Goal: Task Accomplishment & Management: Manage account settings

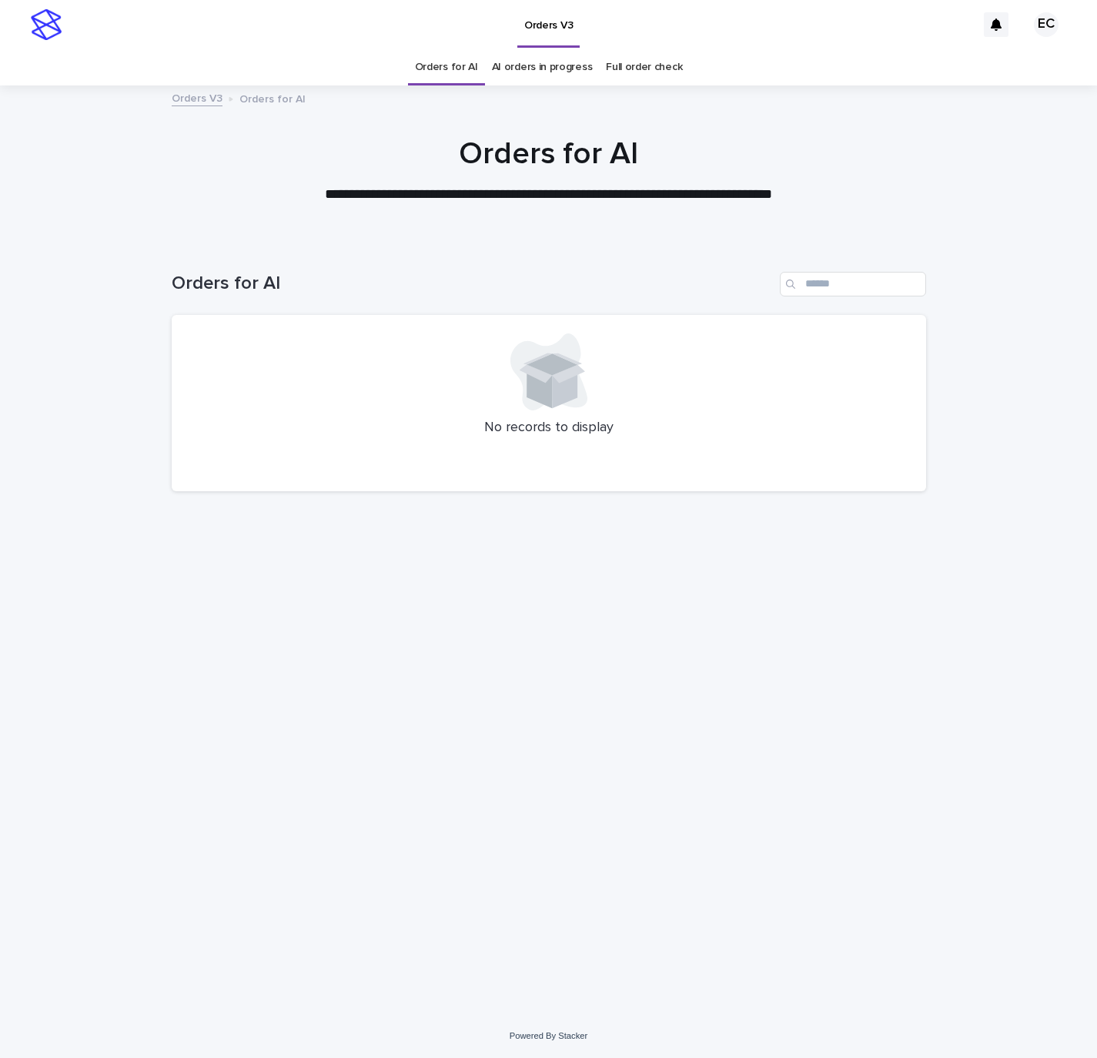
click at [1022, 301] on div "Loading... Saving… Loading... Saving… Orders for AI No records to display" at bounding box center [548, 627] width 1097 height 773
click at [56, 323] on div "Loading... Saving… Loading... Saving… Orders for AI No records to display" at bounding box center [548, 627] width 1097 height 773
click at [1028, 352] on div "Loading... Saving… Loading... Saving… Orders for AI No records to display" at bounding box center [548, 627] width 1097 height 773
click at [58, 372] on div "Loading... Saving… Loading... Saving… Orders for AI No records to display" at bounding box center [548, 627] width 1097 height 773
click at [1036, 356] on div "Loading... Saving… Loading... Saving… Orders for AI No records to display" at bounding box center [548, 627] width 1097 height 773
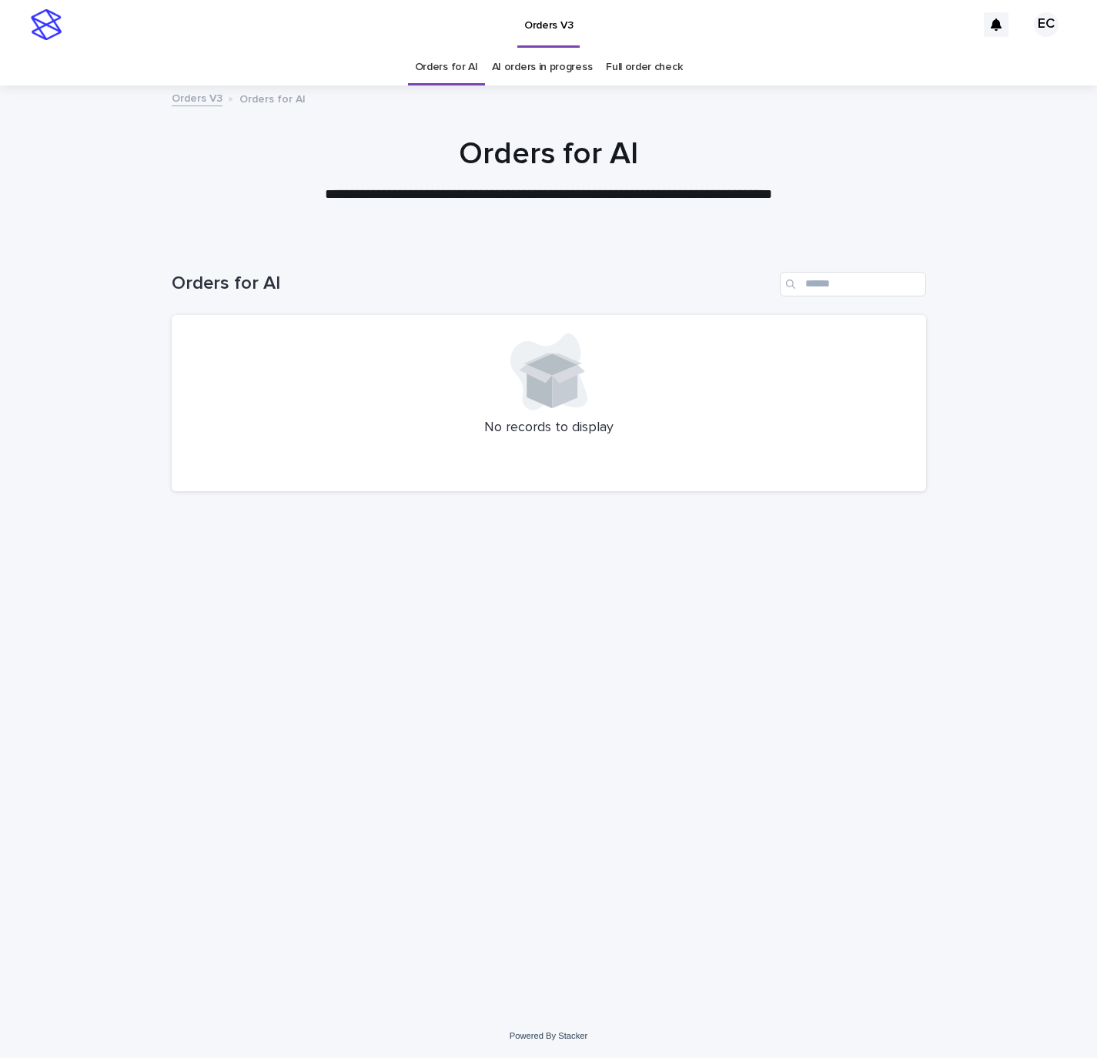
click at [82, 374] on div "Loading... Saving… Loading... Saving… Orders for AI No records to display" at bounding box center [548, 627] width 1097 height 773
click at [1037, 361] on div "Loading... Saving… Loading... Saving… Orders for AI No records to display" at bounding box center [548, 627] width 1097 height 773
click at [60, 367] on div "Loading... Saving… Loading... Saving… Orders for AI No records to display" at bounding box center [548, 627] width 1097 height 773
click at [1051, 356] on div "Loading... Saving… Loading... Saving… Orders for AI No records to display" at bounding box center [548, 627] width 1097 height 773
click at [51, 382] on div "Loading... Saving… Loading... Saving… Orders for AI No records to display" at bounding box center [548, 627] width 1097 height 773
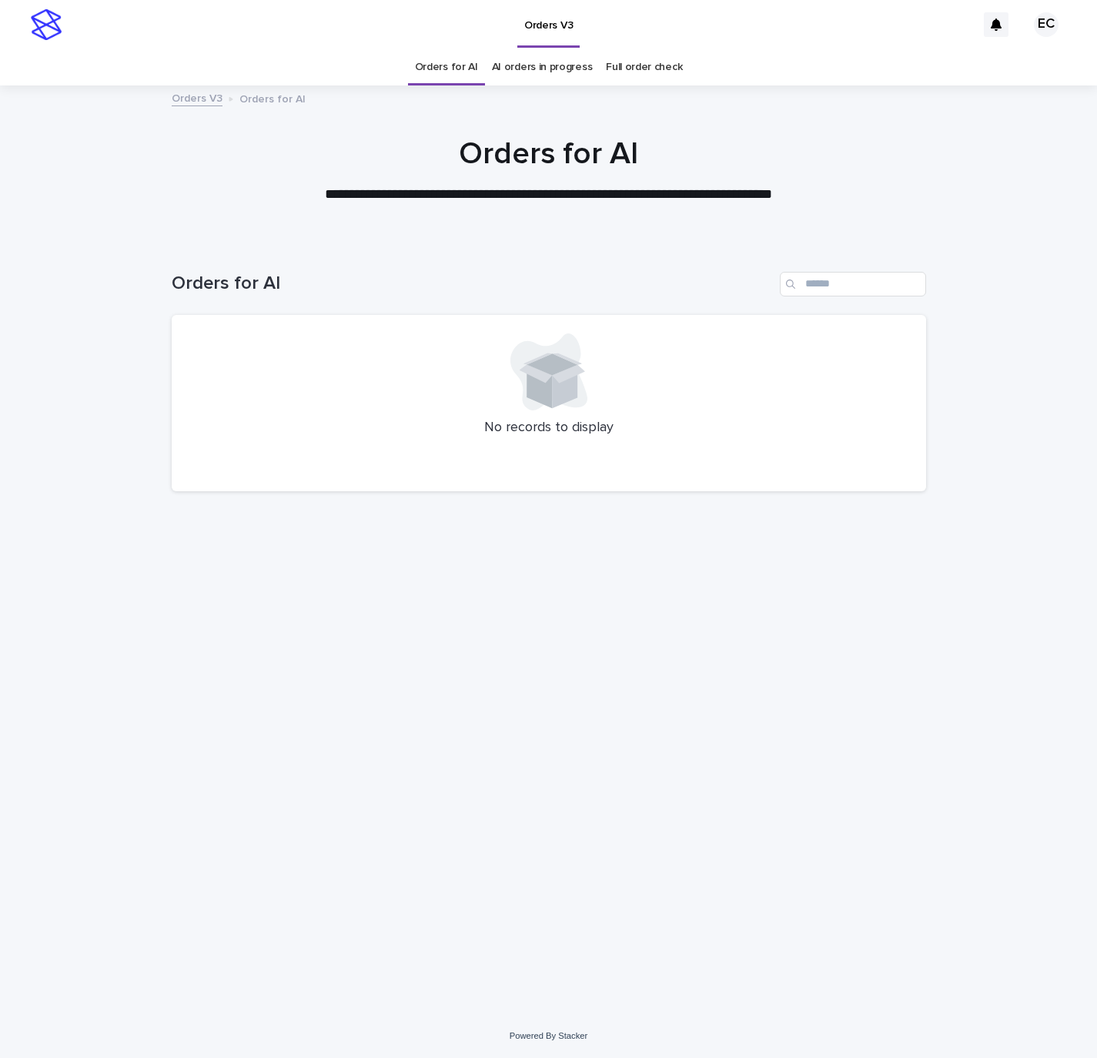
click at [1023, 367] on div "Loading... Saving… Loading... Saving… Orders for AI No records to display" at bounding box center [548, 627] width 1097 height 773
click at [72, 365] on div "Loading... Saving… Loading... Saving… Orders for AI No records to display" at bounding box center [548, 627] width 1097 height 773
click at [1012, 351] on div "Loading... Saving… Loading... Saving… Orders for AI No records to display" at bounding box center [548, 627] width 1097 height 773
click at [58, 324] on div "Loading... Saving… Loading... Saving… Orders for AI No records to display" at bounding box center [548, 627] width 1097 height 773
click at [1006, 328] on div "Loading... Saving… Loading... Saving… Orders for AI No records to display" at bounding box center [548, 627] width 1097 height 773
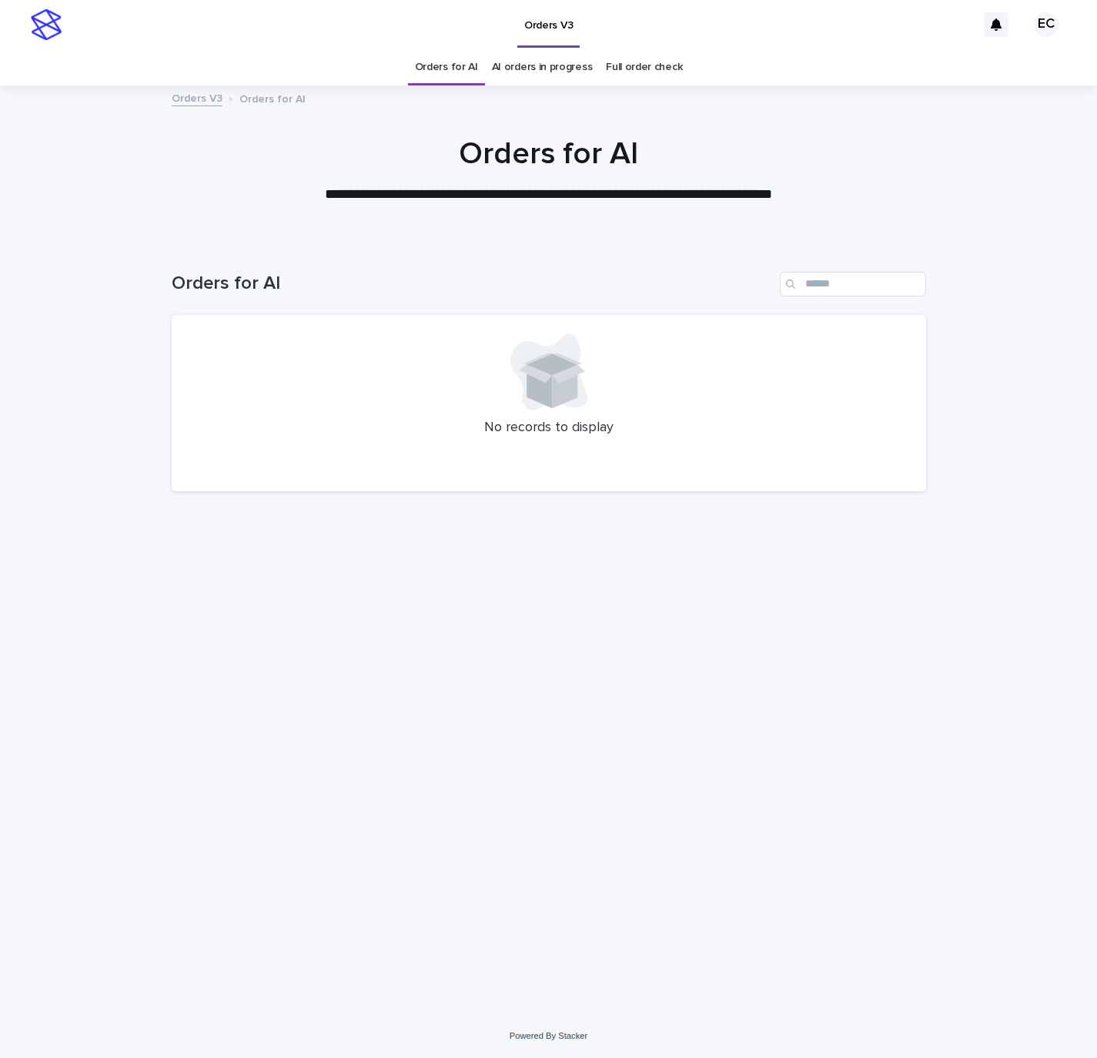
click at [85, 328] on div "Loading... Saving… Loading... Saving… Orders for AI No records to display" at bounding box center [548, 627] width 1097 height 773
click at [1026, 343] on div "Loading... Saving… Loading... Saving… Orders for AI No records to display" at bounding box center [548, 627] width 1097 height 773
click at [62, 344] on div "Loading... Saving… Loading... Saving… Orders for AI No records to display" at bounding box center [548, 627] width 1097 height 773
click at [927, 368] on div "Loading... Saving… Loading... Saving… Orders for AI No records to display" at bounding box center [549, 608] width 770 height 734
click at [93, 383] on div "Loading... Saving… Loading... Saving… Orders for AI No records to display" at bounding box center [548, 627] width 1097 height 773
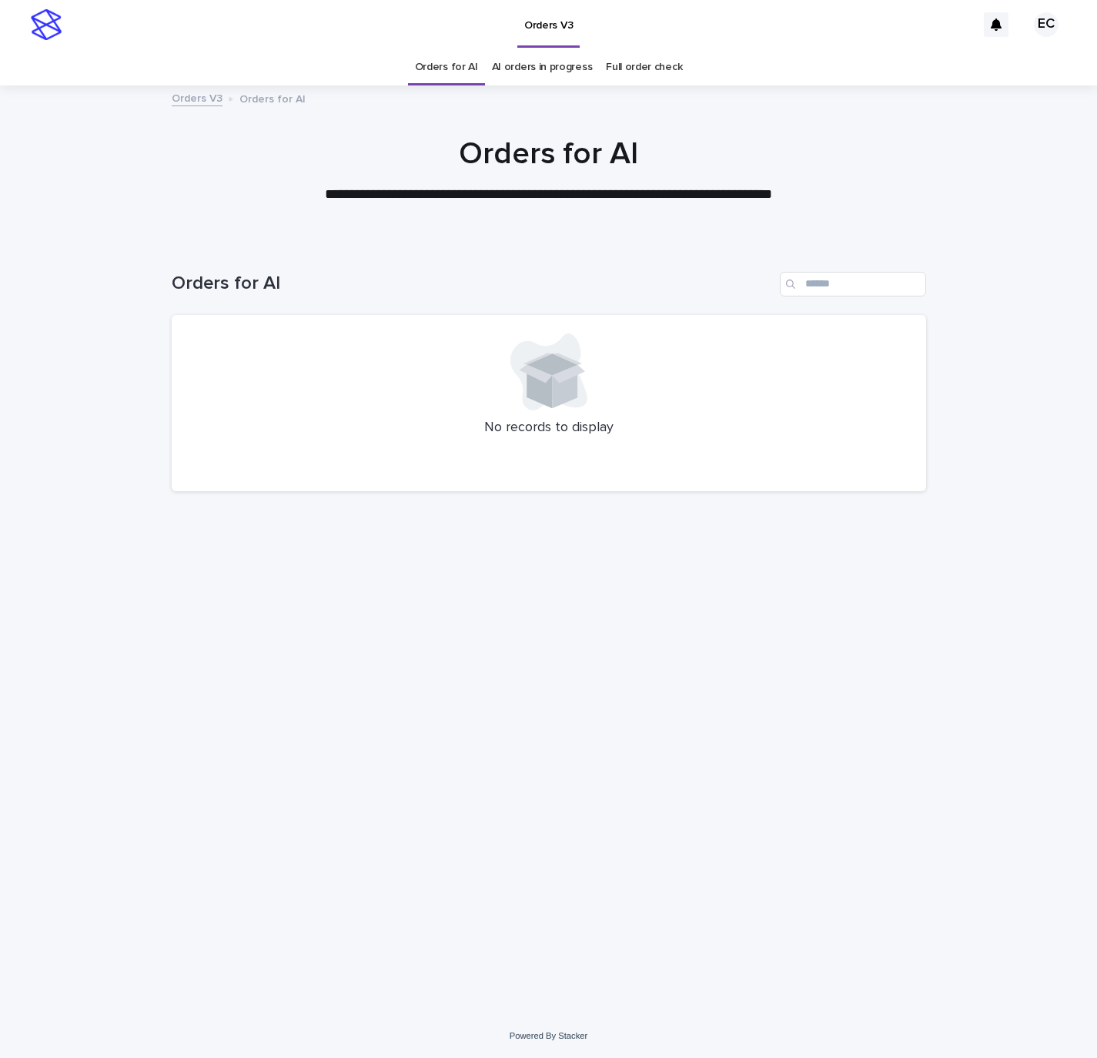
click at [1056, 382] on div "Loading... Saving… Loading... Saving… Orders for AI No records to display" at bounding box center [548, 627] width 1097 height 773
click at [49, 374] on div "Loading... Saving… Loading... Saving… Orders for AI No records to display" at bounding box center [548, 627] width 1097 height 773
click at [989, 367] on div "Loading... Saving… Loading... Saving… Orders for AI No records to display" at bounding box center [548, 627] width 1097 height 773
click at [33, 365] on div "Loading... Saving… Loading... Saving… Orders for AI No records to display" at bounding box center [548, 627] width 1097 height 773
click at [992, 374] on div "Loading... Saving… Loading... Saving… Orders for AI No records to display" at bounding box center [548, 627] width 1097 height 773
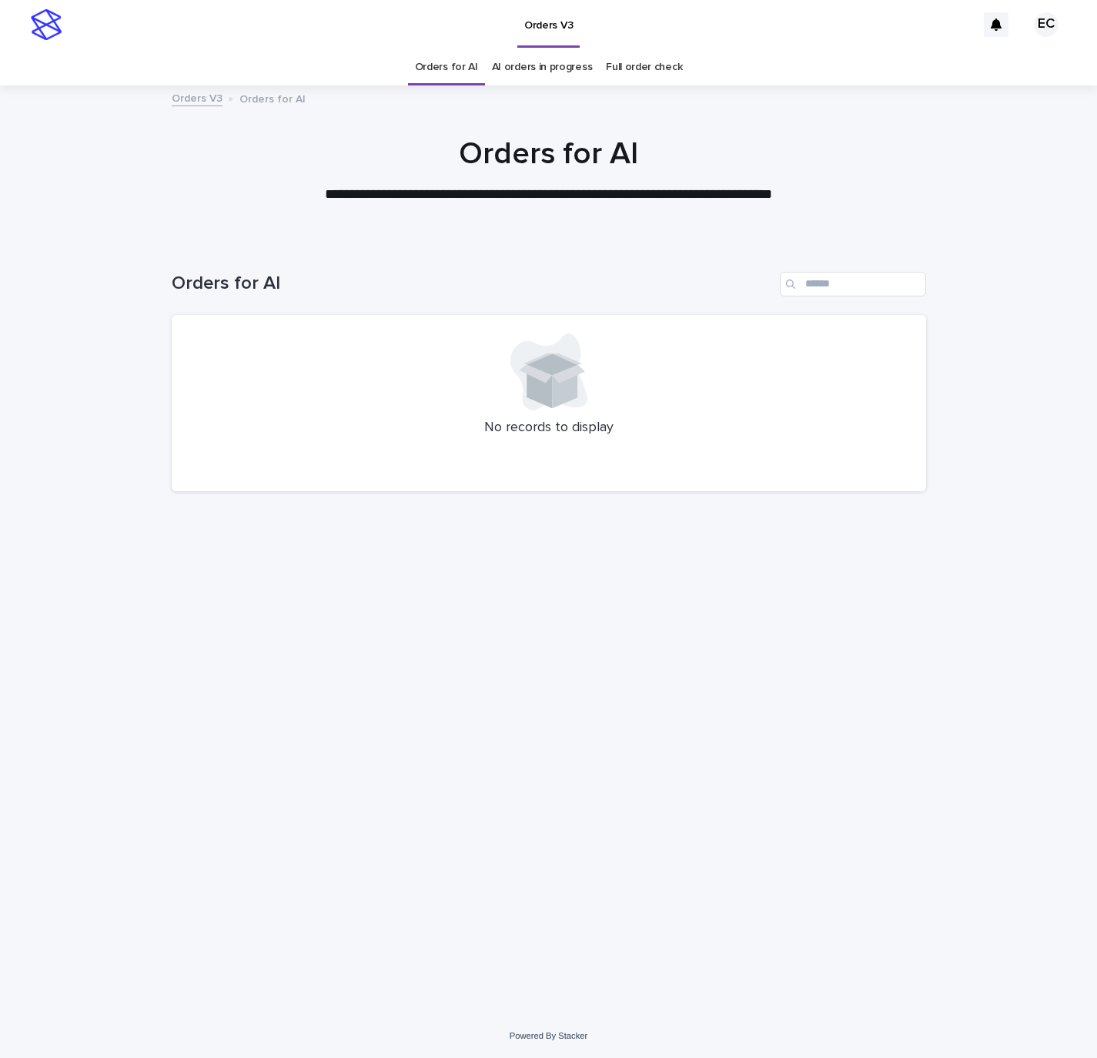
click at [107, 363] on div "Loading... Saving… Loading... Saving… Orders for AI No records to display" at bounding box center [548, 627] width 1097 height 773
click at [1017, 400] on div "Loading... Saving… Loading... Saving… Orders for AI No records to display" at bounding box center [548, 627] width 1097 height 773
click at [134, 405] on div "Loading... Saving… Loading... Saving… Orders for AI No records to display" at bounding box center [548, 627] width 1097 height 773
click at [1040, 419] on div "Loading... Saving… Loading... Saving… Orders for AI No records to display" at bounding box center [548, 627] width 1097 height 773
click at [60, 390] on div "Loading... Saving… Loading... Saving… Orders for AI No records to display" at bounding box center [548, 627] width 1097 height 773
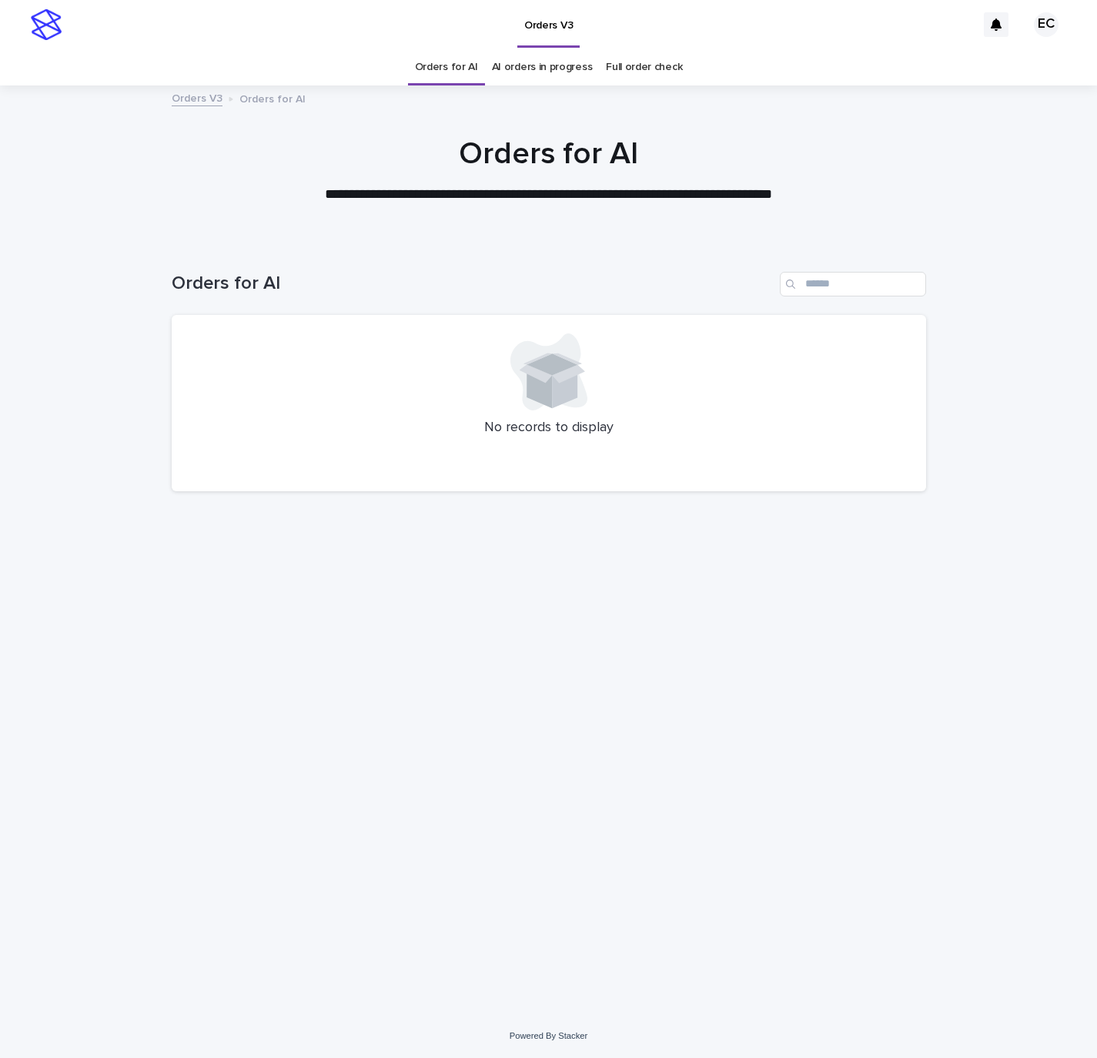
click at [959, 434] on div "Loading... Saving… Loading... Saving… Orders for AI No records to display" at bounding box center [548, 627] width 1097 height 773
click at [100, 396] on div "Loading... Saving… Loading... Saving… Orders for AI No records to display" at bounding box center [548, 627] width 1097 height 773
click at [1022, 577] on div "Loading... Saving… Loading... Saving… Orders for AI No records to display" at bounding box center [548, 627] width 1097 height 773
click at [144, 479] on div "Loading... Saving… Loading... Saving… Orders for AI No records to display" at bounding box center [548, 627] width 1097 height 773
click at [1053, 582] on div "Loading... Saving… Loading... Saving… Orders for AI No records to display" at bounding box center [548, 627] width 1097 height 773
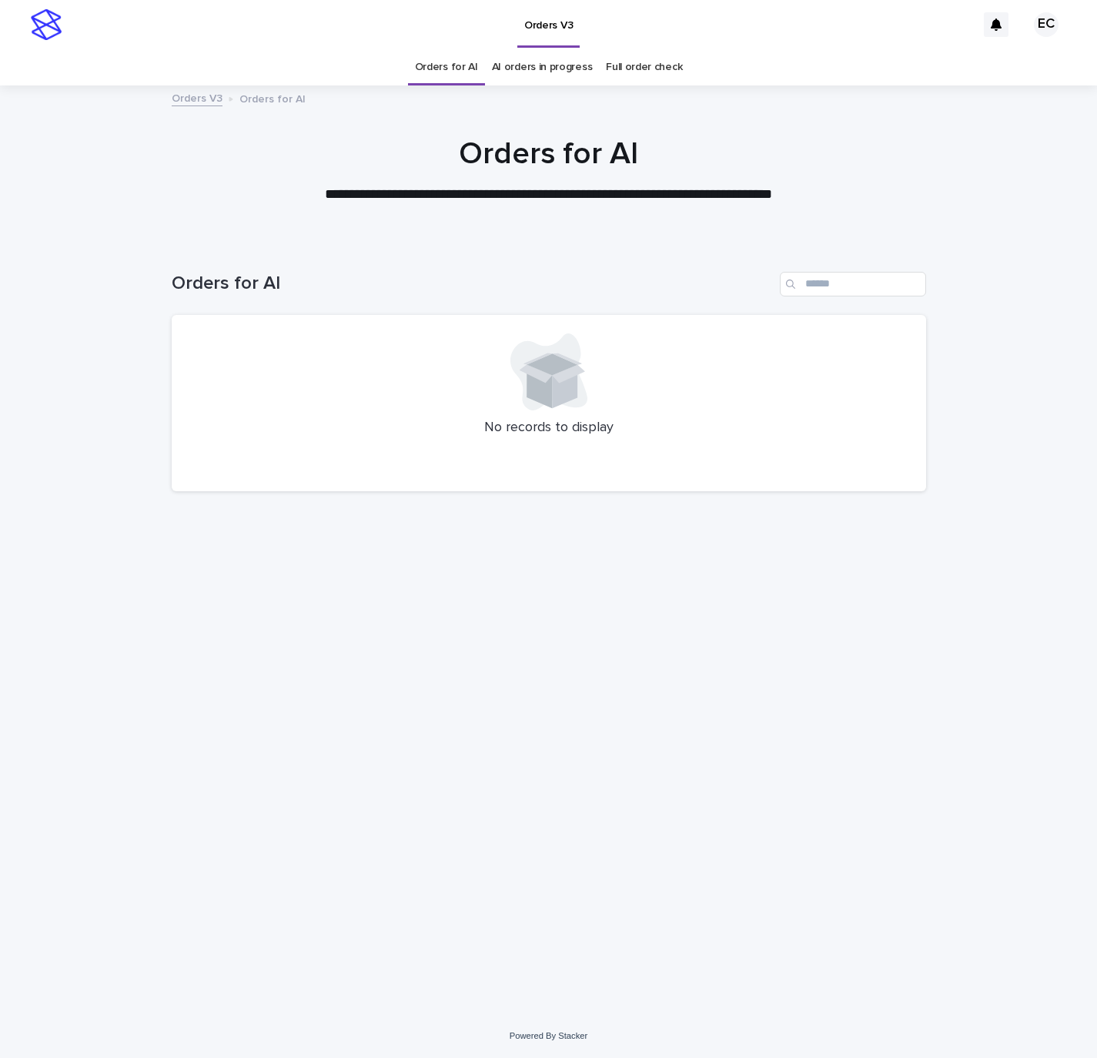
click at [102, 493] on div "Loading... Saving… Loading... Saving… Orders for AI No records to display" at bounding box center [548, 627] width 1097 height 773
click at [998, 488] on div "Loading... Saving… Loading... Saving… Orders for AI No records to display" at bounding box center [548, 627] width 1097 height 773
click at [77, 460] on div "Loading... Saving… Loading... Saving… Orders for AI No records to display" at bounding box center [548, 627] width 1097 height 773
click at [986, 439] on div "Loading... Saving… Loading... Saving… Orders for AI No records to display" at bounding box center [548, 627] width 1097 height 773
click at [118, 400] on div "Loading... Saving… Loading... Saving… Orders for AI No records to display" at bounding box center [548, 627] width 1097 height 773
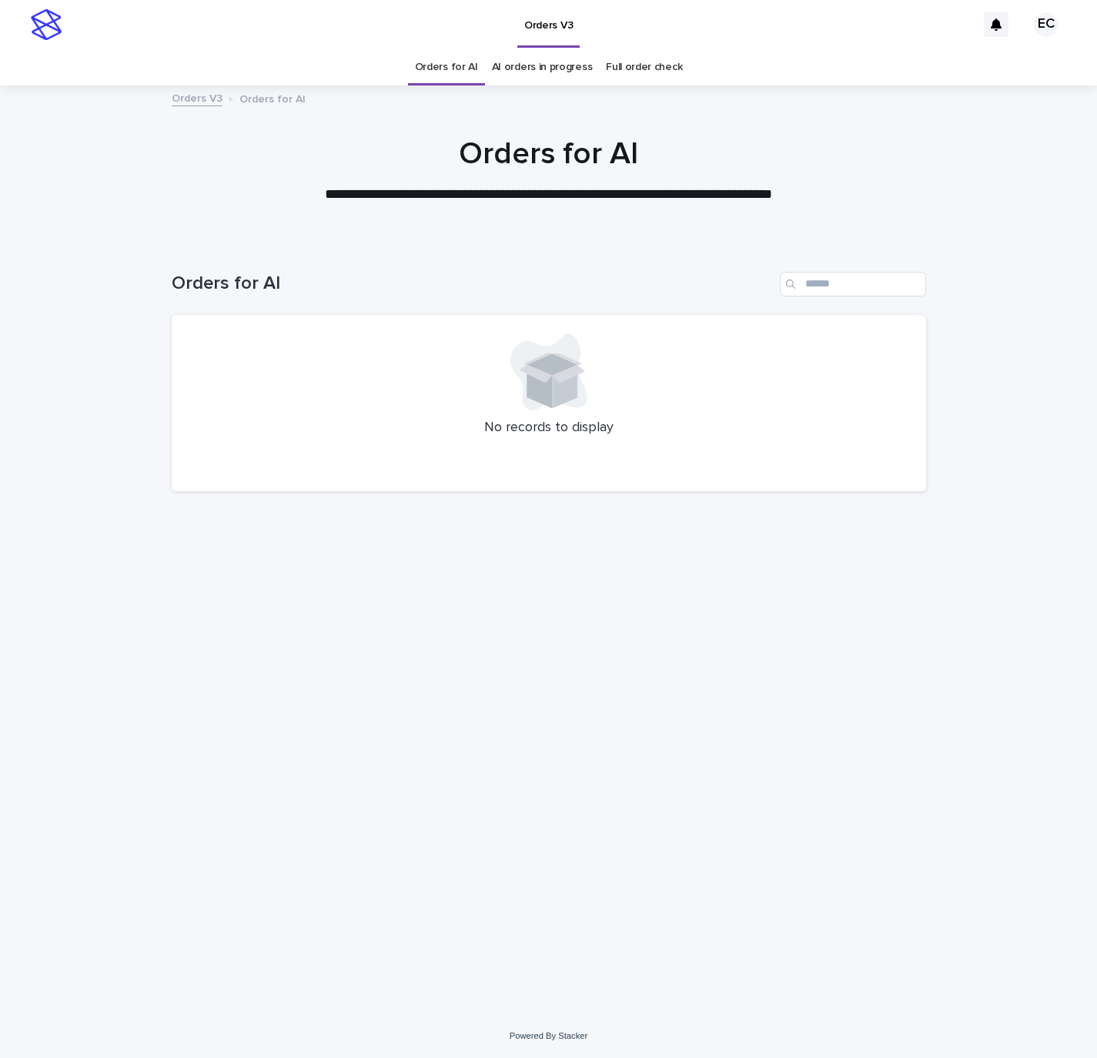
click at [1008, 437] on div "Loading... Saving… Loading... Saving… Orders for AI No records to display" at bounding box center [548, 627] width 1097 height 773
click at [127, 433] on div "Loading... Saving… Loading... Saving… Orders for AI No records to display" at bounding box center [548, 627] width 1097 height 773
click at [1035, 447] on div "Loading... Saving… Loading... Saving… Orders for AI No records to display" at bounding box center [548, 627] width 1097 height 773
click at [151, 384] on div "Loading... Saving… Loading... Saving… Orders for AI No records to display" at bounding box center [548, 627] width 1097 height 773
click at [1052, 400] on div "Loading... Saving… Loading... Saving… Orders for AI No records to display" at bounding box center [548, 627] width 1097 height 773
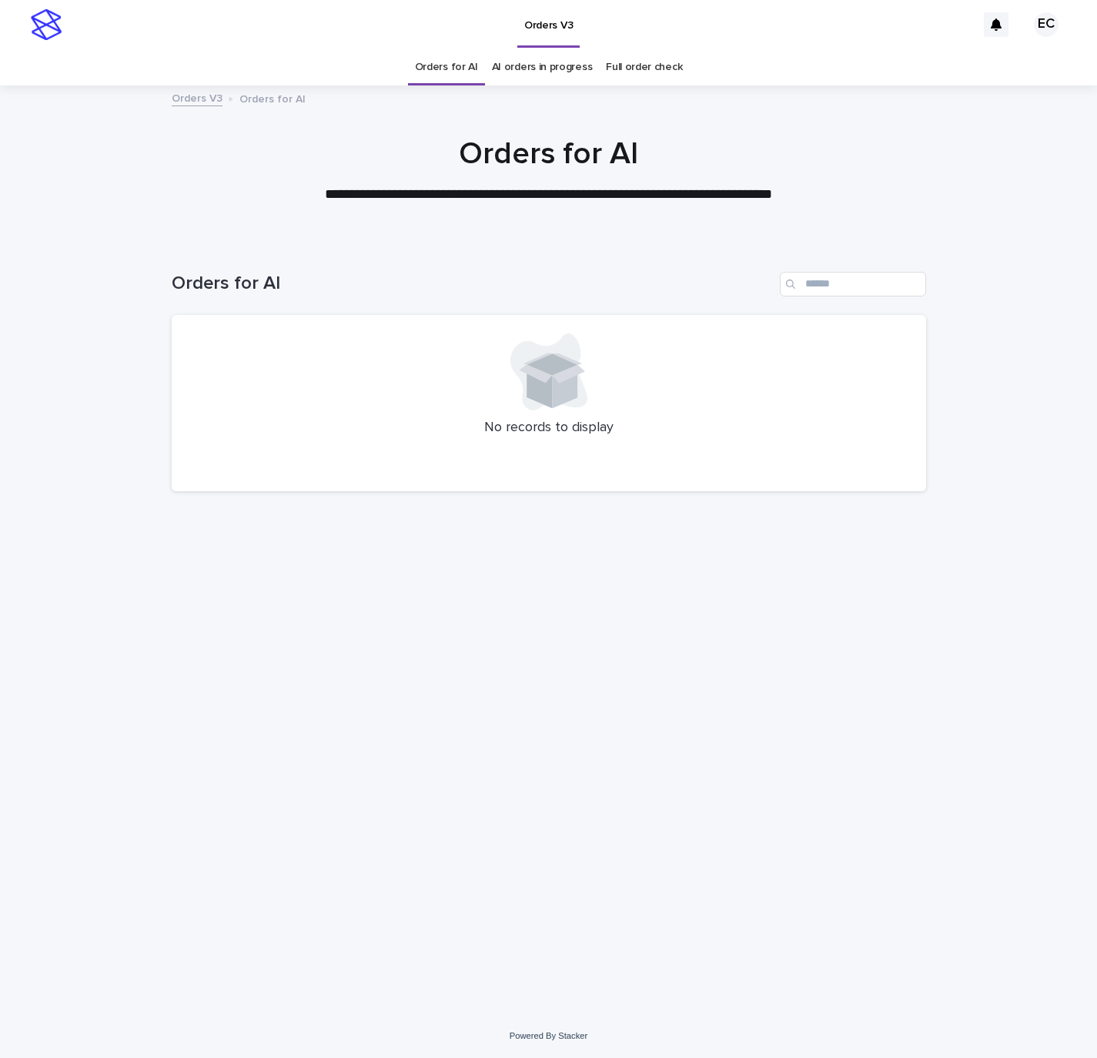
click at [74, 403] on div "Loading... Saving… Loading... Saving… Orders for AI No records to display" at bounding box center [548, 627] width 1097 height 773
click at [1017, 398] on div "Loading... Saving… Loading... Saving… Orders for AI No records to display" at bounding box center [548, 627] width 1097 height 773
click at [114, 410] on div "Loading... Saving… Loading... Saving… Orders for AI No records to display" at bounding box center [548, 627] width 1097 height 773
click at [1006, 430] on div "Loading... Saving… Loading... Saving… Orders for AI No records to display" at bounding box center [548, 627] width 1097 height 773
click at [98, 417] on div "Loading... Saving… Loading... Saving… Orders for AI No records to display" at bounding box center [548, 627] width 1097 height 773
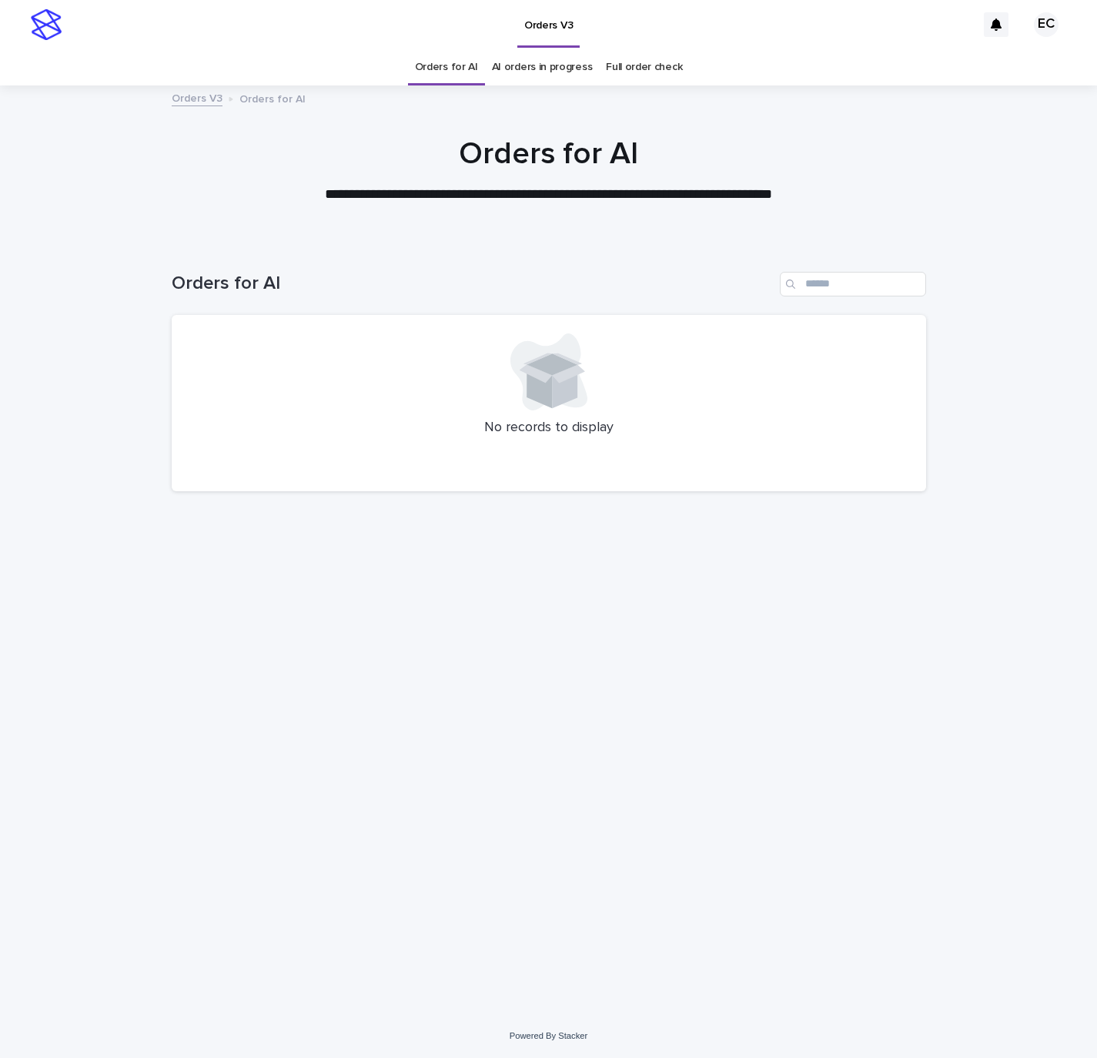
click at [1029, 414] on div "Loading... Saving… Loading... Saving… Orders for AI No records to display" at bounding box center [548, 627] width 1097 height 773
click at [77, 398] on div "Loading... Saving… Loading... Saving… Orders for AI No records to display" at bounding box center [548, 627] width 1097 height 773
click at [534, 62] on link "AI orders in progress" at bounding box center [542, 67] width 101 height 36
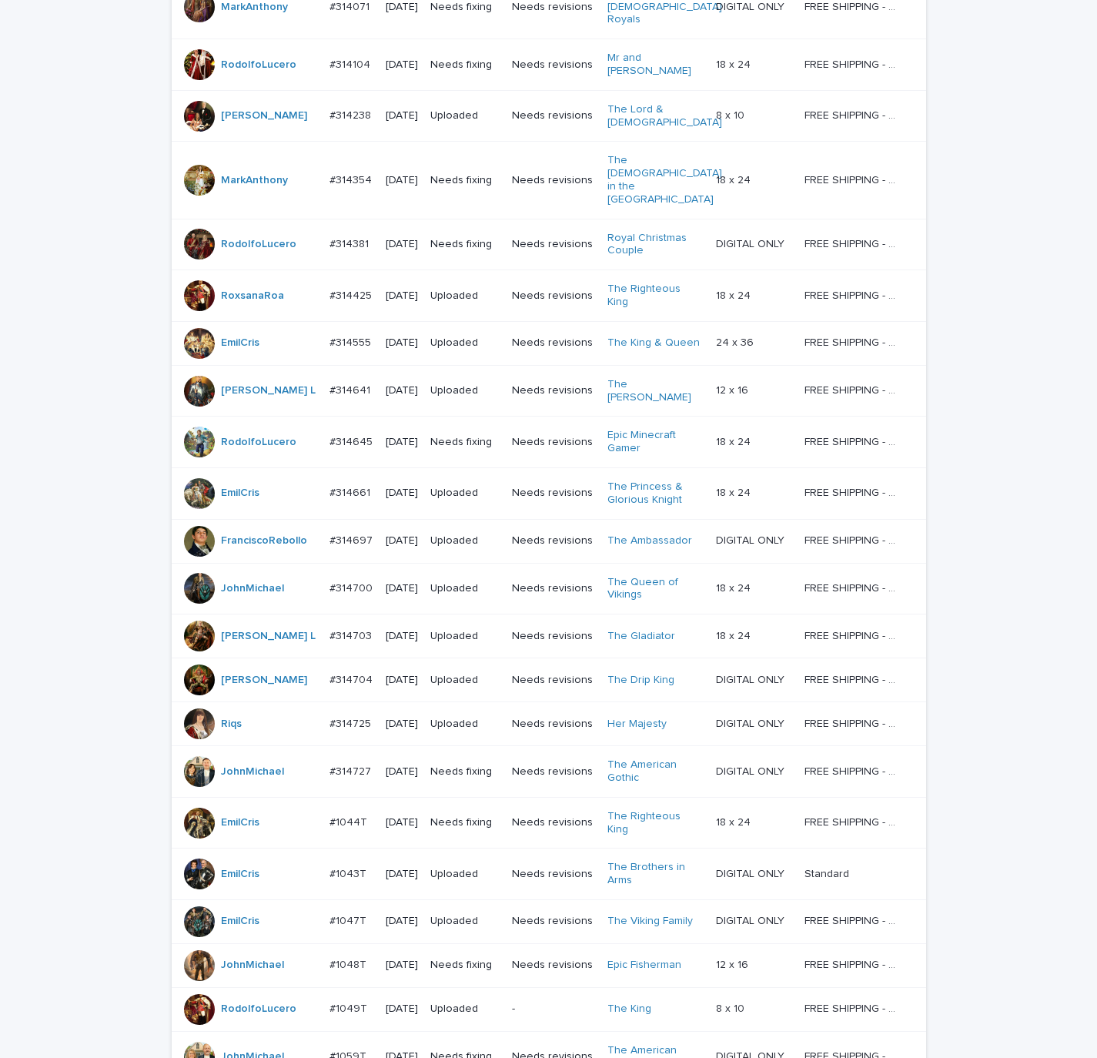
scroll to position [889, 0]
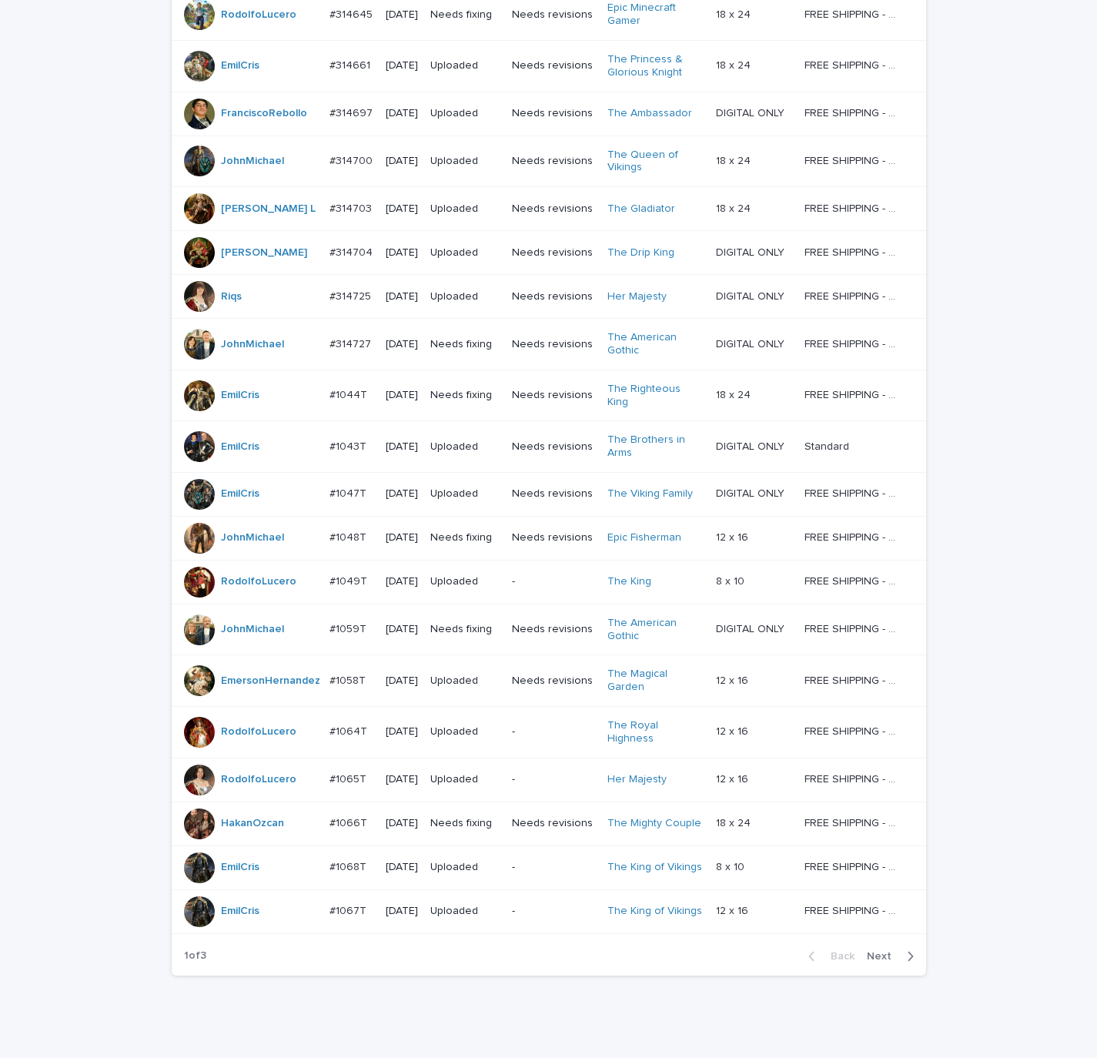
click at [881, 937] on div "Back Next" at bounding box center [861, 956] width 130 height 38
click at [882, 951] on span "Next" at bounding box center [884, 956] width 34 height 11
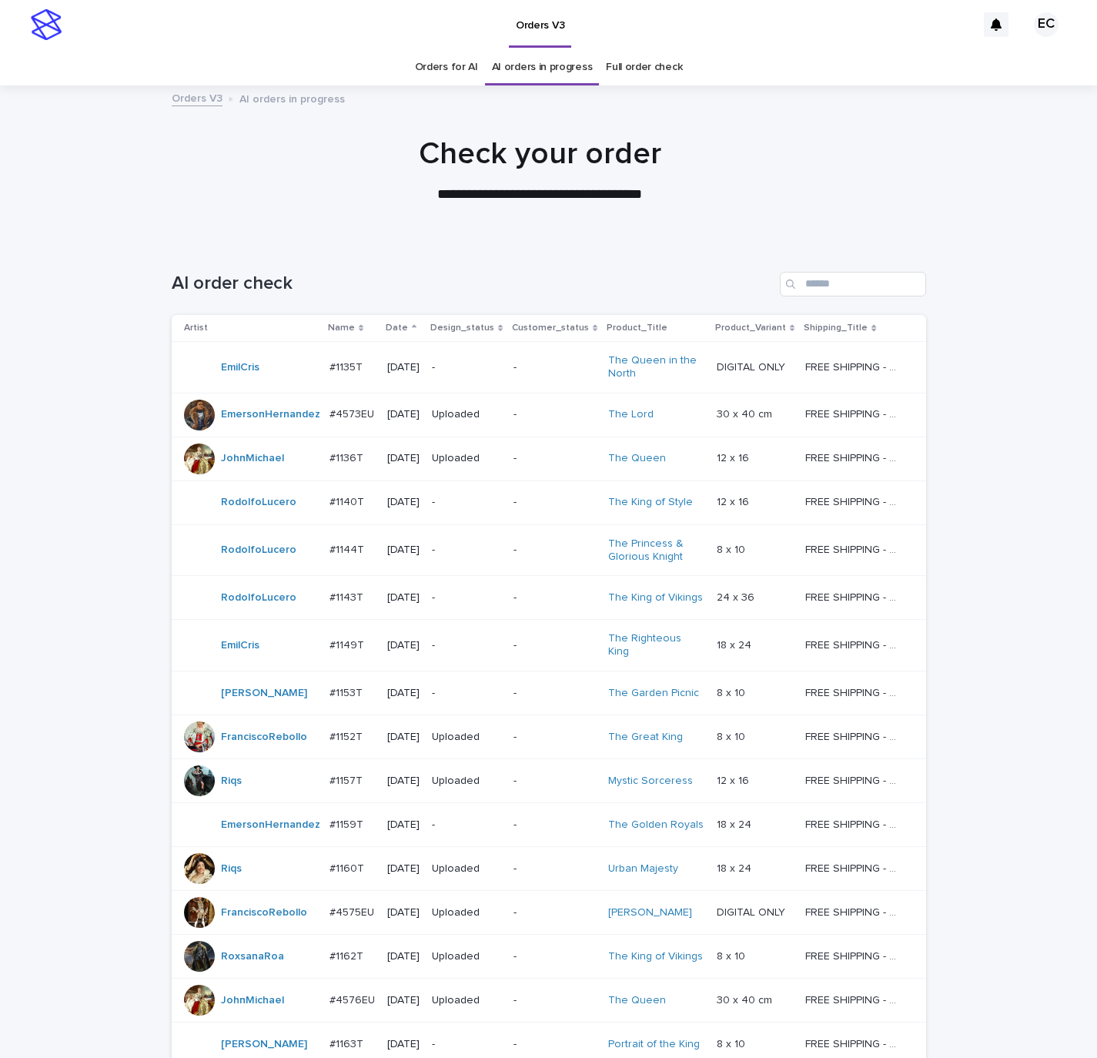
click at [470, 60] on link "Orders for AI" at bounding box center [446, 67] width 63 height 36
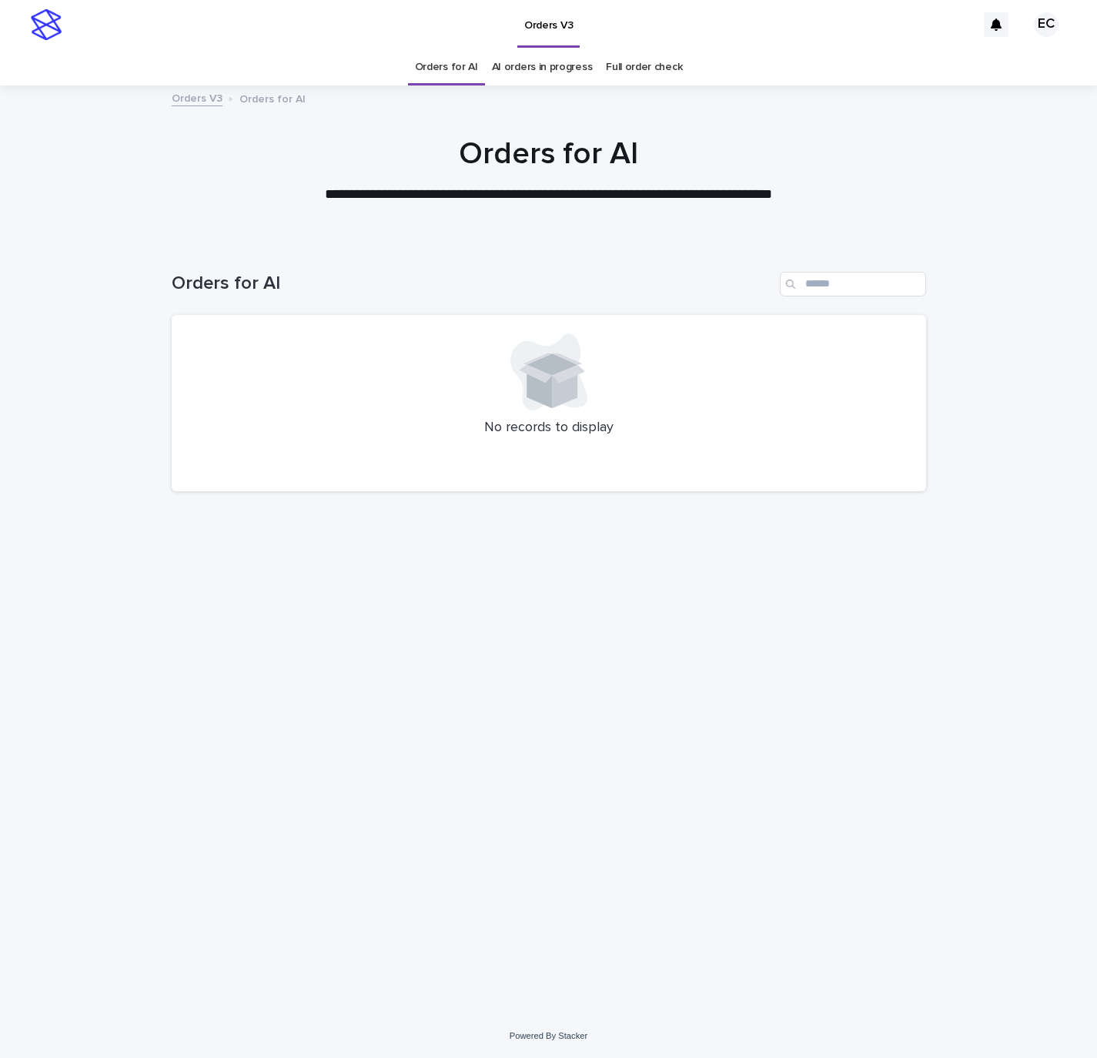
click at [1044, 577] on div "Loading... Saving… Loading... Saving… Orders for AI No records to display" at bounding box center [548, 627] width 1097 height 773
click at [331, 860] on div "Loading... Saving… Loading... Saving… Orders for AI No records to display" at bounding box center [549, 608] width 770 height 734
click at [340, 657] on div "Loading... Saving… Loading... Saving… Orders for AI No records to display" at bounding box center [549, 608] width 770 height 734
click at [128, 517] on div "Loading... Saving… Loading... Saving… Orders for AI No records to display" at bounding box center [548, 627] width 1097 height 773
click at [1065, 539] on div "Loading... Saving… Loading... Saving… Orders for AI No records to display" at bounding box center [548, 627] width 1097 height 773
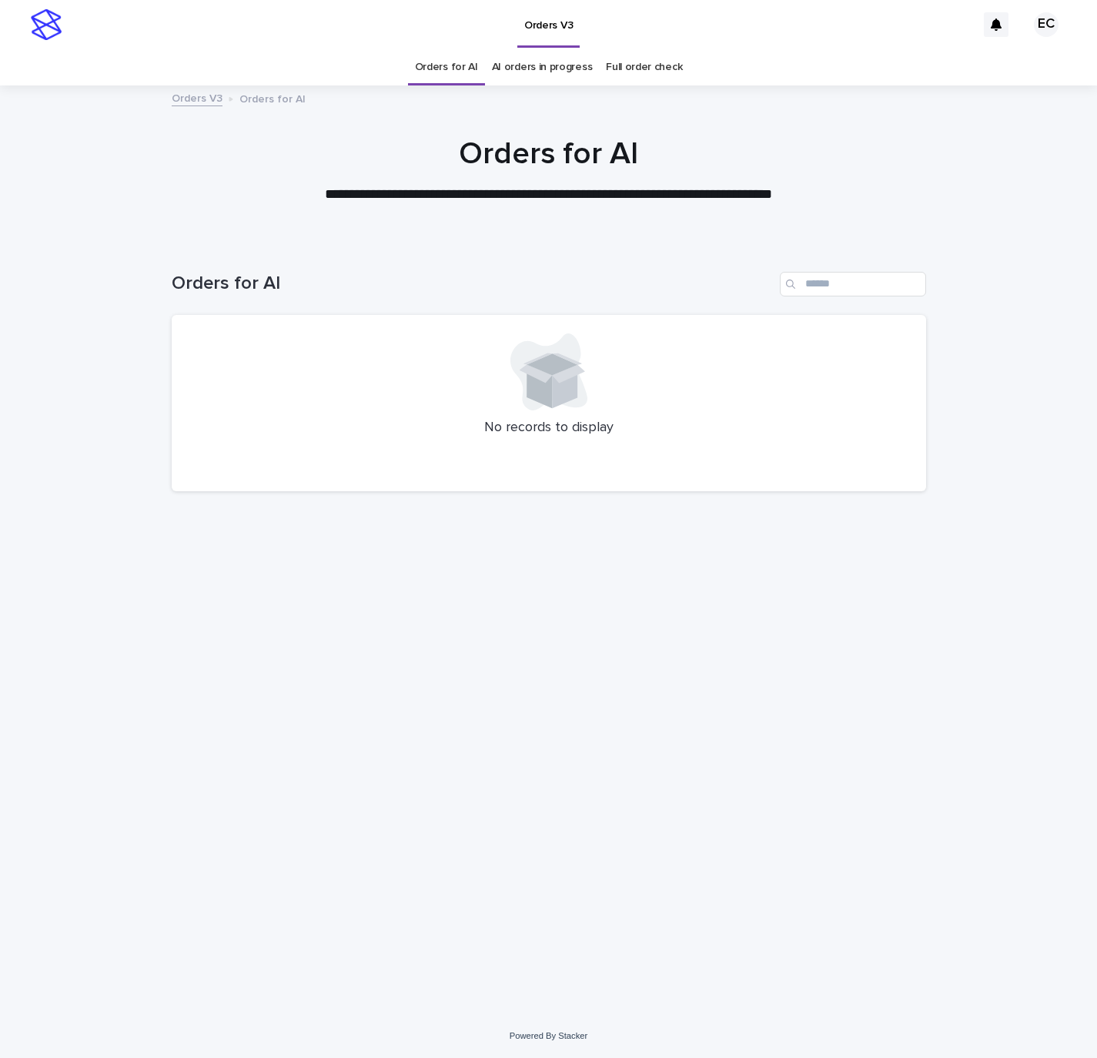
click at [157, 523] on div "Loading... Saving… Loading... Saving… Orders for AI No records to display" at bounding box center [548, 627] width 1097 height 773
click at [1067, 553] on div "Loading... Saving… Loading... Saving… Orders for AI No records to display" at bounding box center [548, 627] width 1097 height 773
click at [119, 478] on div "Loading... Saving… Loading... Saving… Orders for AI No records to display" at bounding box center [548, 627] width 1097 height 773
click at [984, 562] on div "Loading... Saving… Loading... Saving… Orders for AI No records to display" at bounding box center [548, 627] width 1097 height 773
click at [112, 460] on div "Loading... Saving… Loading... Saving… Orders for AI No records to display" at bounding box center [548, 627] width 1097 height 773
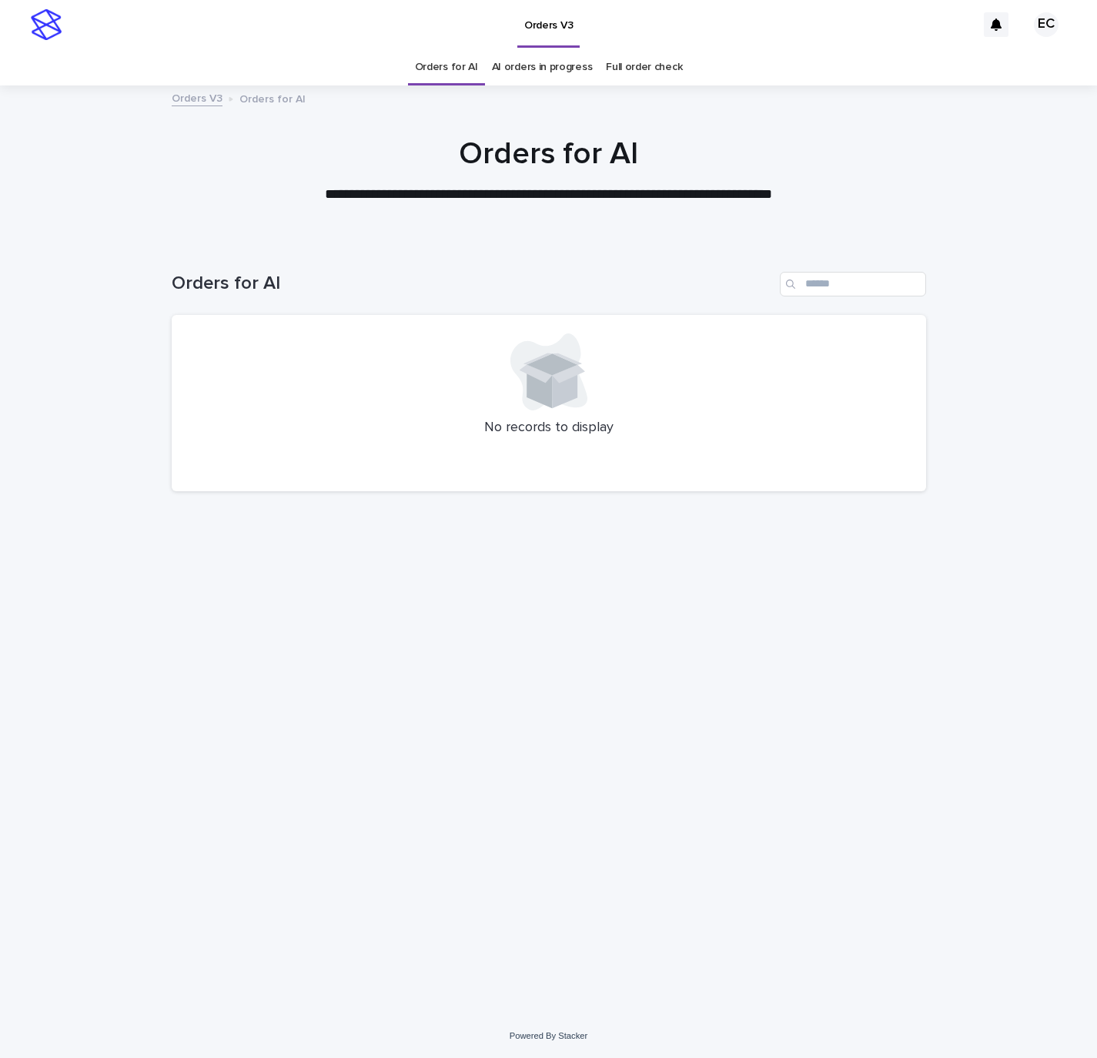
click at [975, 698] on div "Loading... Saving… Loading... Saving… Orders for AI No records to display" at bounding box center [548, 627] width 1097 height 773
click at [132, 636] on div "Loading... Saving… Loading... Saving… Orders for AI No records to display" at bounding box center [548, 627] width 1097 height 773
click at [1031, 698] on div "Loading... Saving… Loading... Saving… Orders for AI No records to display" at bounding box center [548, 627] width 1097 height 773
click at [112, 633] on div "Loading... Saving… Loading... Saving… Orders for AI No records to display" at bounding box center [548, 627] width 1097 height 773
click at [1006, 657] on div "Loading... Saving… Loading... Saving… Orders for AI No records to display" at bounding box center [548, 627] width 1097 height 773
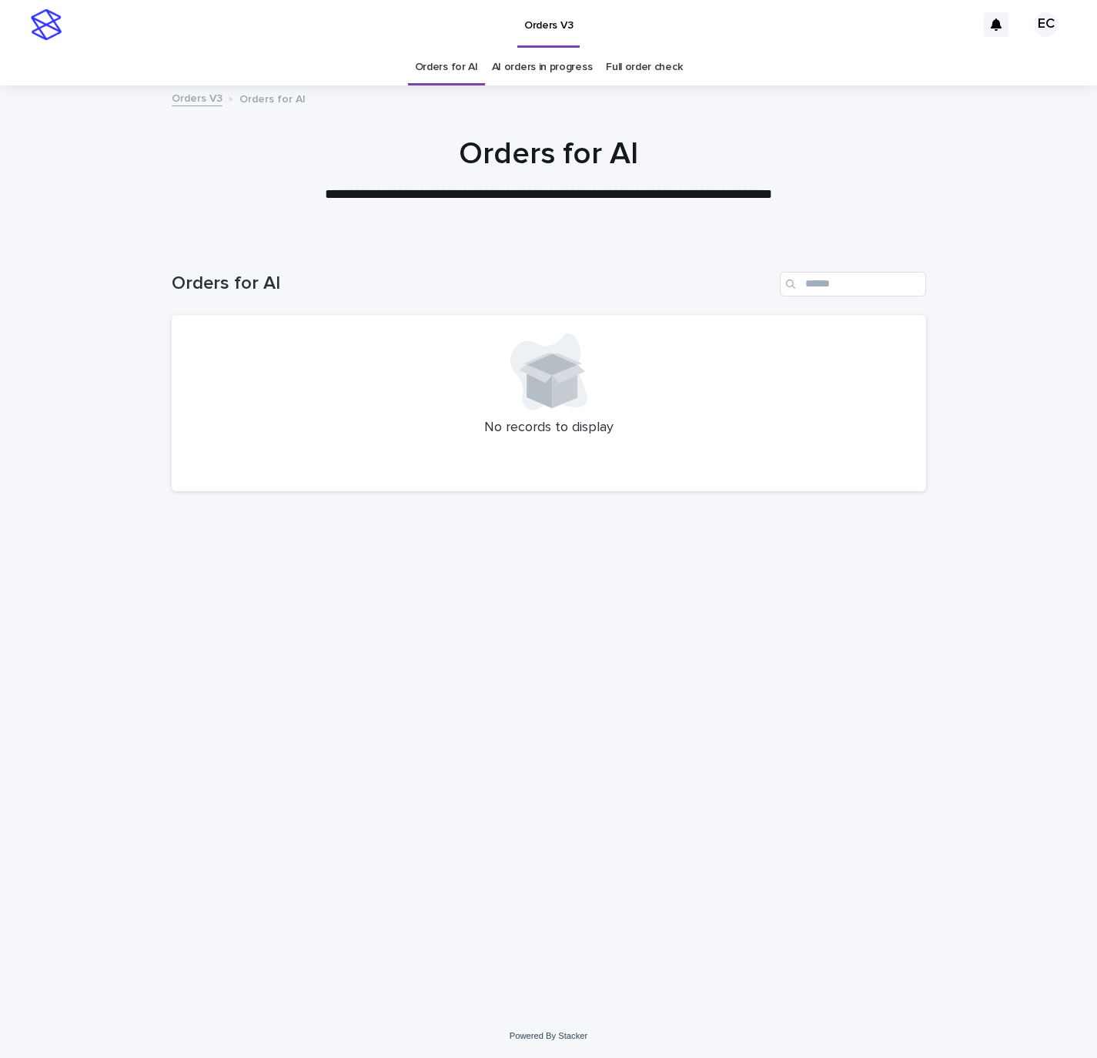
click at [83, 620] on div "Loading... Saving… Loading... Saving… Orders for AI No records to display" at bounding box center [548, 627] width 1097 height 773
click at [1049, 642] on div "Loading... Saving… Loading... Saving… Orders for AI No records to display" at bounding box center [548, 627] width 1097 height 773
click at [95, 607] on div "Loading... Saving… Loading... Saving… Orders for AI No records to display" at bounding box center [548, 627] width 1097 height 773
click at [978, 677] on div "Loading... Saving… Loading... Saving… Orders for AI No records to display" at bounding box center [548, 627] width 1097 height 773
click at [85, 615] on div "Loading... Saving… Loading... Saving… Orders for AI No records to display" at bounding box center [548, 627] width 1097 height 773
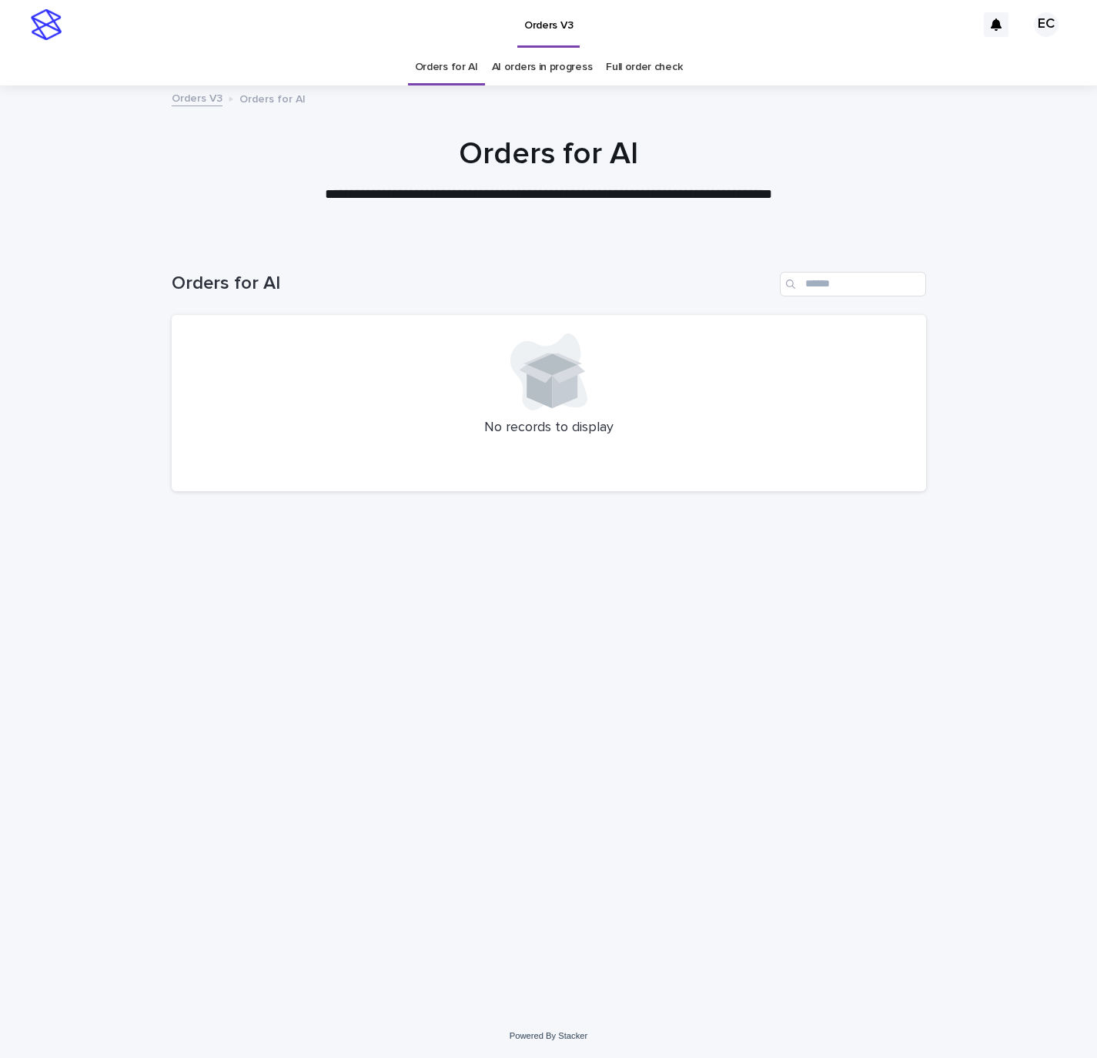
click at [1035, 613] on div "Loading... Saving… Loading... Saving… Orders for AI No records to display" at bounding box center [548, 627] width 1097 height 773
click at [148, 619] on div "Loading... Saving… Loading... Saving… Orders for AI No records to display" at bounding box center [548, 627] width 1097 height 773
click at [1021, 628] on div "Loading... Saving… Loading... Saving… Orders for AI No records to display" at bounding box center [548, 627] width 1097 height 773
click at [174, 554] on div "Loading... Saving… Loading... Saving… Orders for AI No records to display" at bounding box center [549, 608] width 770 height 734
click at [1012, 382] on div "Loading... Saving… Loading... Saving… Orders for AI No records to display" at bounding box center [548, 627] width 1097 height 773
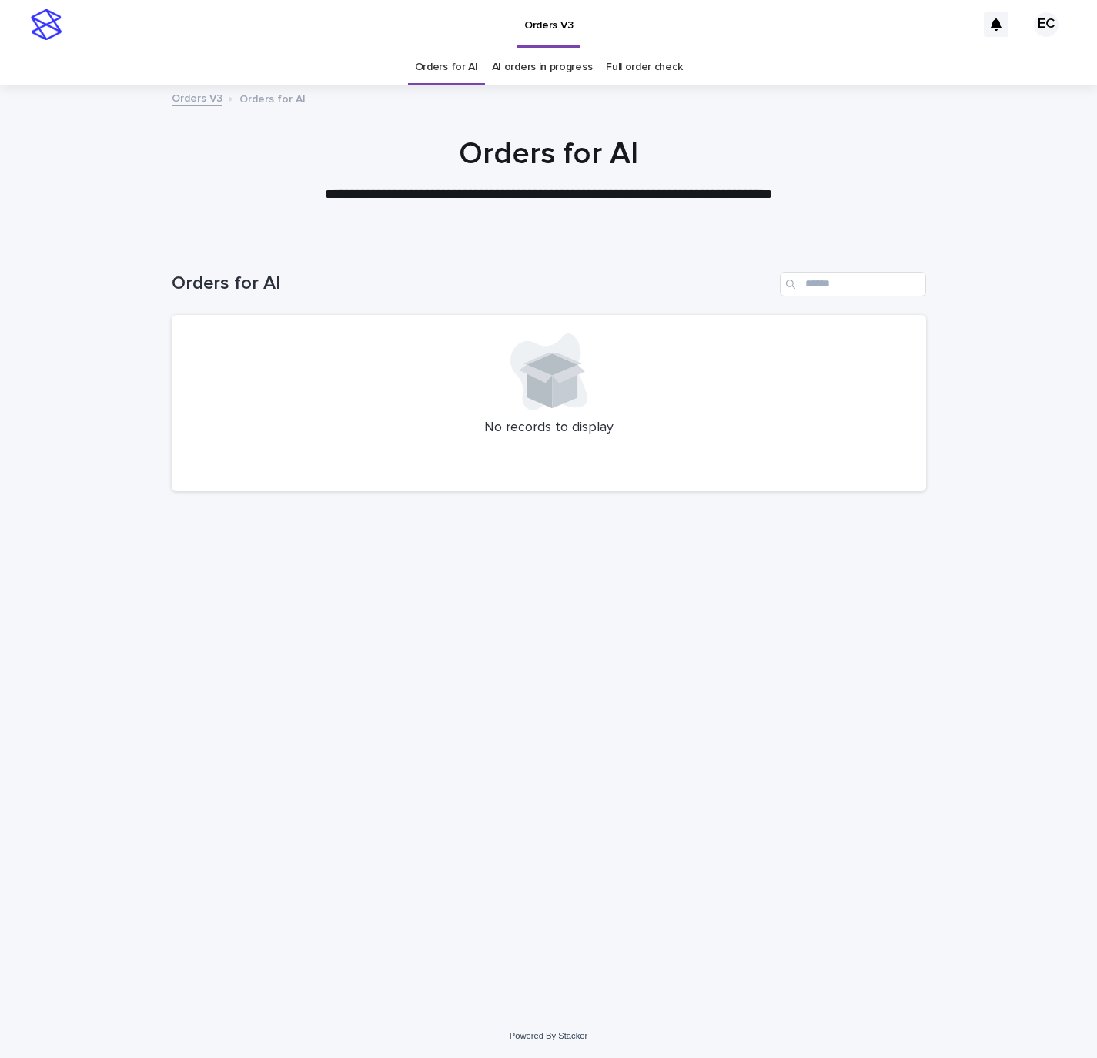
click at [91, 601] on div "Loading... Saving… Loading... Saving… Orders for AI No records to display" at bounding box center [548, 627] width 1097 height 773
click at [995, 680] on div "Loading... Saving… Loading... Saving… Orders for AI No records to display" at bounding box center [548, 627] width 1097 height 773
click at [107, 664] on div "Loading... Saving… Loading... Saving… Orders for AI No records to display" at bounding box center [548, 627] width 1097 height 773
click at [1012, 771] on div "Loading... Saving… Loading... Saving… Orders for AI No records to display" at bounding box center [548, 627] width 1097 height 773
click at [95, 731] on div "Loading... Saving… Loading... Saving… Orders for AI No records to display" at bounding box center [548, 627] width 1097 height 773
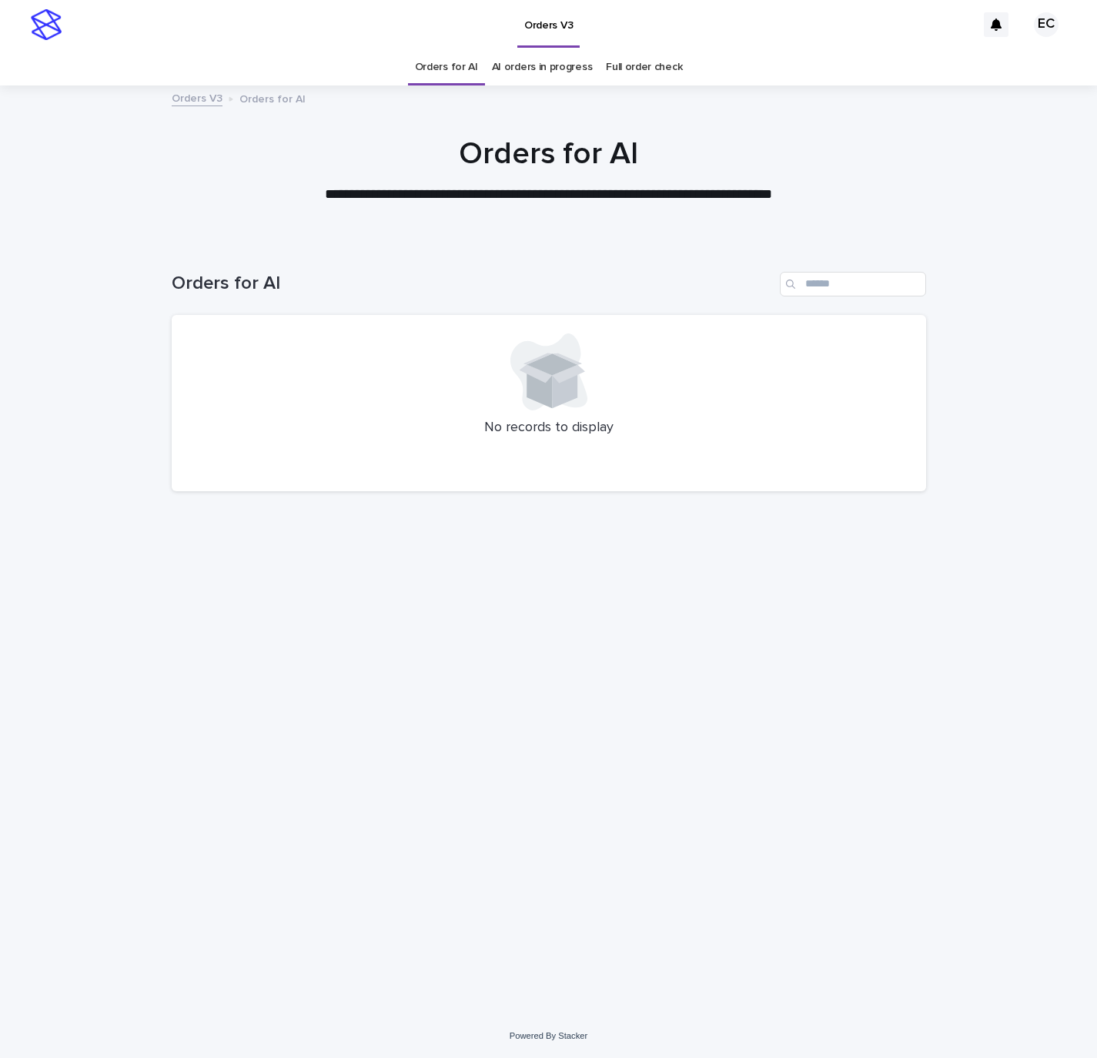
click at [986, 740] on div "Loading... Saving… Loading... Saving… Orders for AI No records to display" at bounding box center [548, 627] width 1097 height 773
click at [174, 689] on div "Loading... Saving… Loading... Saving… Orders for AI No records to display" at bounding box center [549, 608] width 770 height 734
click at [952, 756] on div "Loading... Saving… Loading... Saving… Orders for AI No records to display" at bounding box center [548, 627] width 1097 height 773
click at [171, 737] on div "Loading... Saving… Loading... Saving… Orders for AI No records to display" at bounding box center [549, 608] width 770 height 734
click at [992, 841] on div "Loading... Saving… Loading... Saving… Orders for AI No records to display" at bounding box center [548, 627] width 1097 height 773
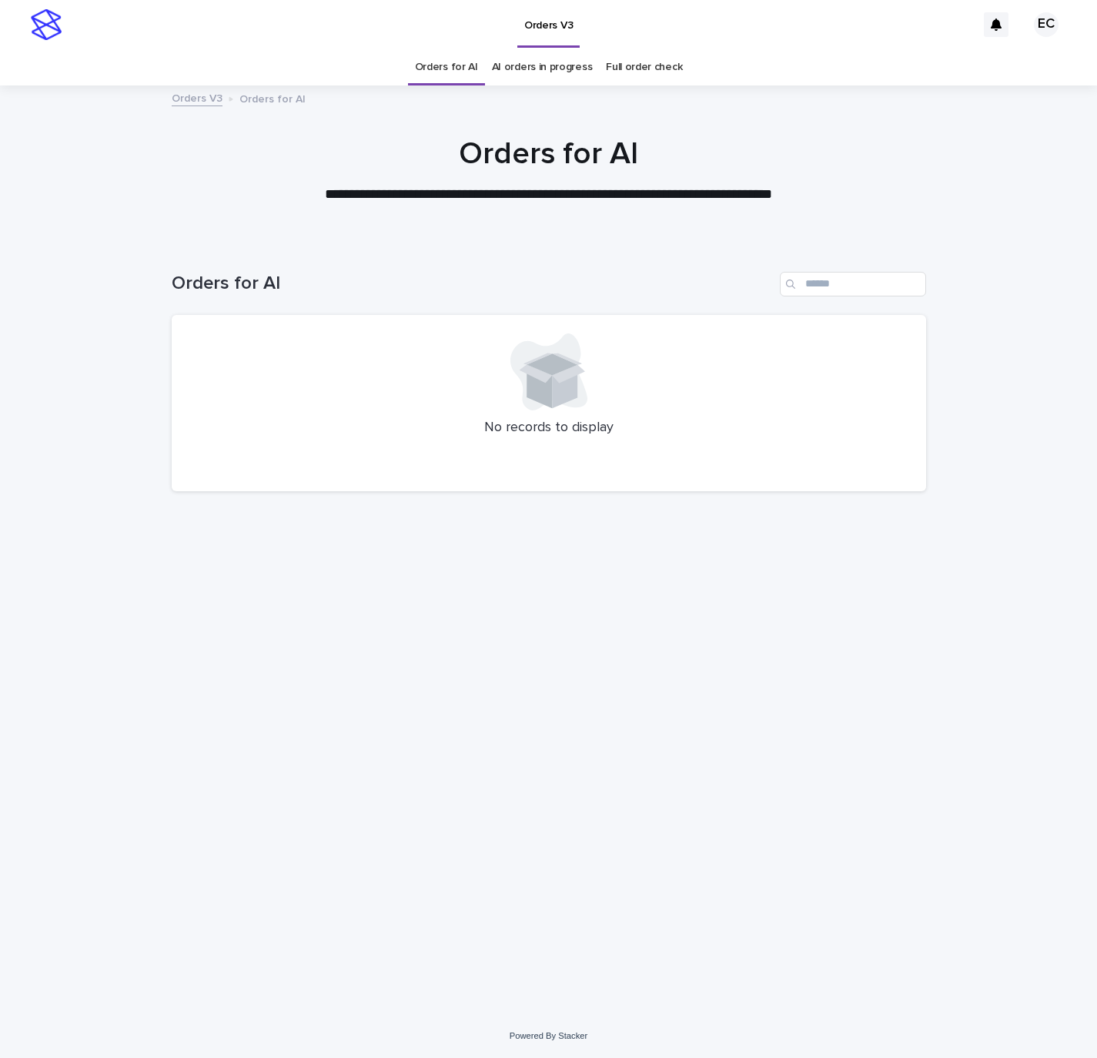
click at [197, 795] on div "Loading... Saving… Loading... Saving… Orders for AI No records to display" at bounding box center [549, 608] width 770 height 734
click at [835, 289] on input "Search" at bounding box center [853, 284] width 146 height 25
paste input "********"
type input "********"
click at [913, 284] on icon "Search" at bounding box center [914, 284] width 6 height 6
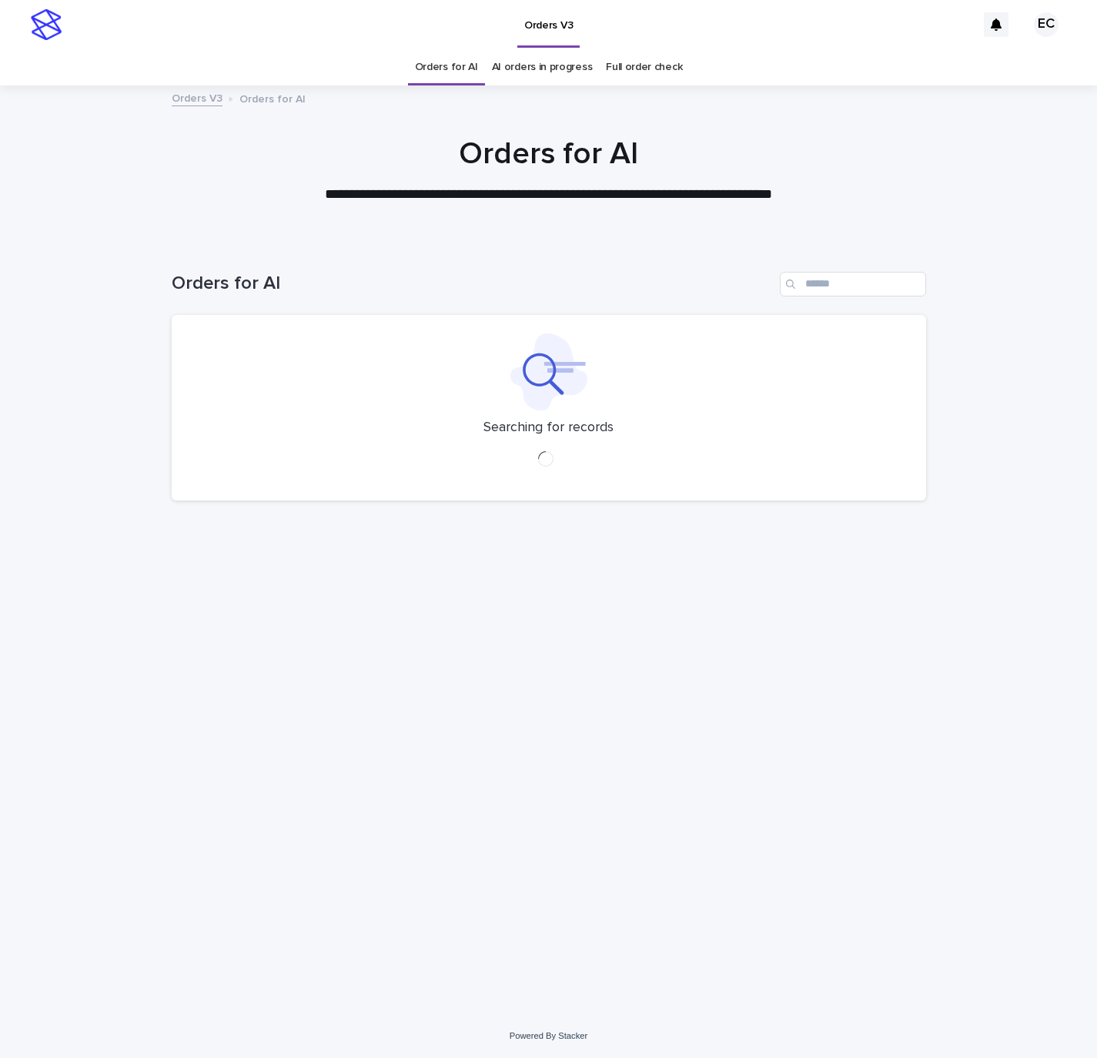
click at [995, 407] on div "Loading... Saving… Loading... Saving… Orders for AI Searching for records" at bounding box center [548, 627] width 1097 height 773
click at [121, 487] on div "Loading... Saving… Loading... Saving… Orders for AI No records to display" at bounding box center [548, 627] width 1097 height 773
click at [1033, 504] on div "Loading... Saving… Loading... Saving… Orders for AI No records to display" at bounding box center [548, 627] width 1097 height 773
click at [132, 580] on div "Loading... Saving… Loading... Saving… Orders for AI No records to display" at bounding box center [548, 627] width 1097 height 773
click at [1053, 592] on div "Loading... Saving… Loading... Saving… Orders for AI No records to display" at bounding box center [548, 627] width 1097 height 773
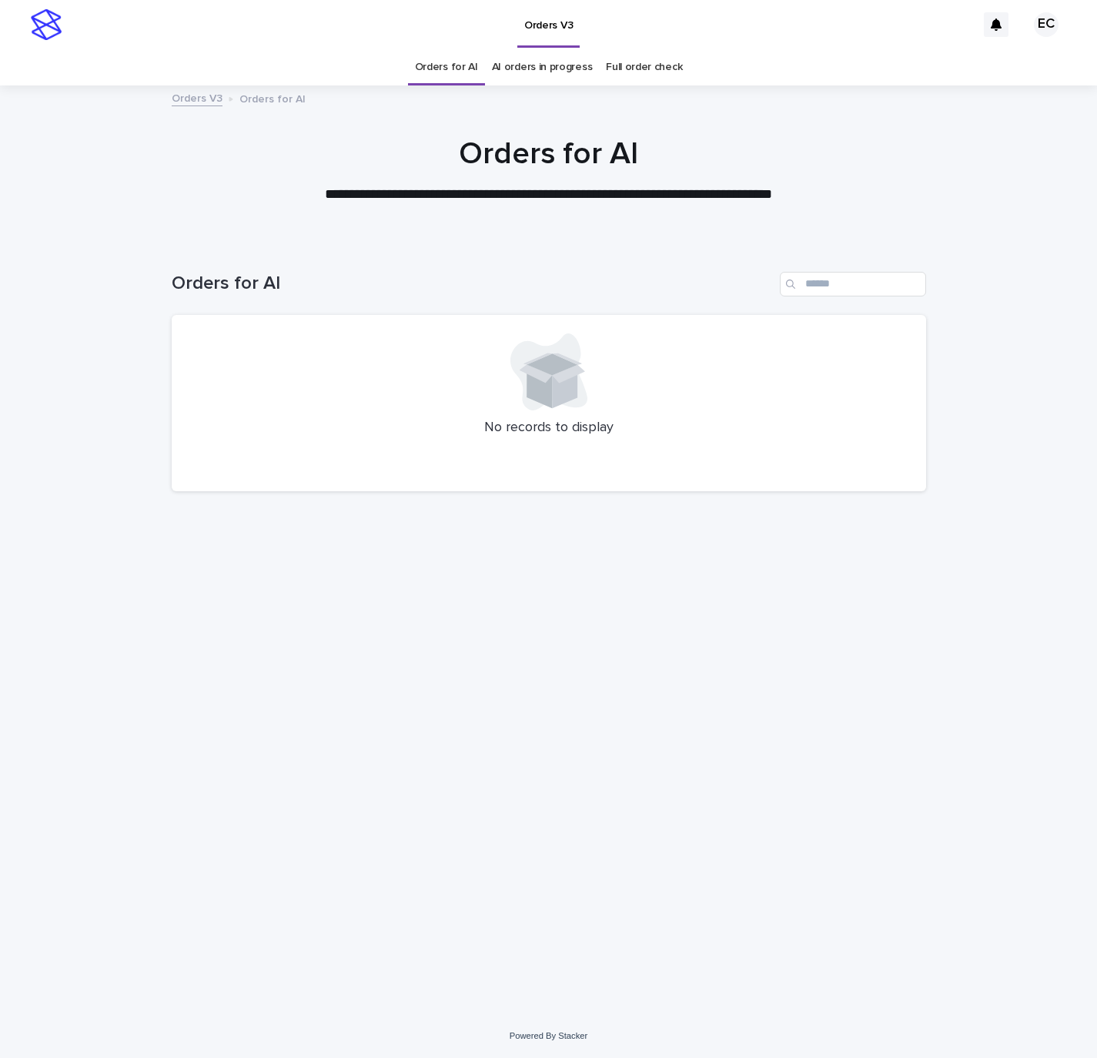
click at [99, 598] on div "Loading... Saving… Loading... Saving… Orders for AI No records to display" at bounding box center [548, 627] width 1097 height 773
click at [972, 577] on div "Loading... Saving… Loading... Saving… Orders for AI No records to display" at bounding box center [548, 627] width 1097 height 773
click at [186, 574] on div "Loading... Saving… Loading... Saving… Orders for AI No records to display" at bounding box center [549, 608] width 770 height 734
click at [1077, 652] on div "Loading... Saving… Loading... Saving… Orders for AI No records to display" at bounding box center [548, 627] width 1097 height 773
click at [88, 633] on div "Loading... Saving… Loading... Saving… Orders for AI No records to display" at bounding box center [548, 627] width 1097 height 773
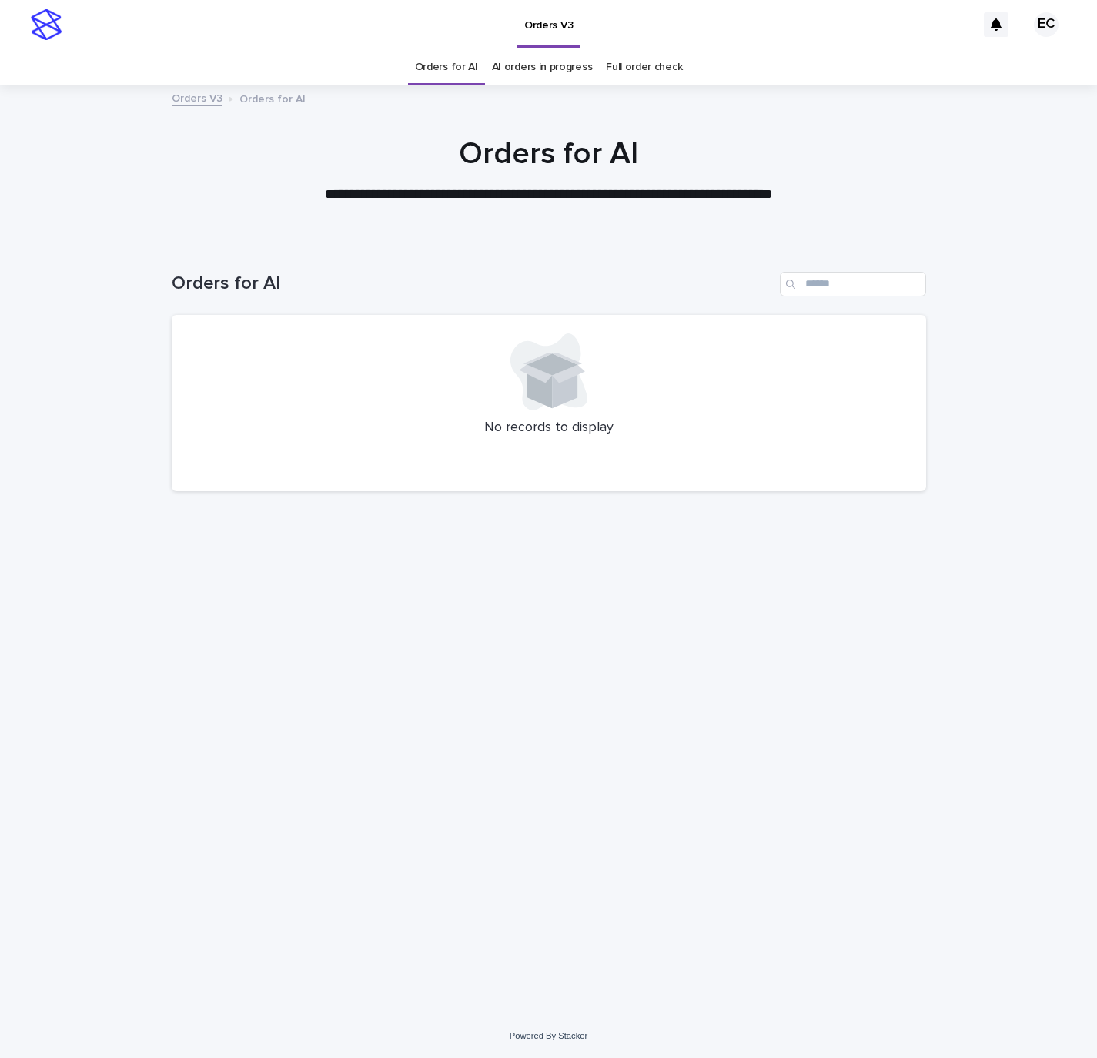
click at [952, 619] on div "Loading... Saving… Loading... Saving… Orders for AI No records to display" at bounding box center [548, 627] width 1097 height 773
click at [116, 608] on div "Loading... Saving… Loading... Saving… Orders for AI No records to display" at bounding box center [548, 627] width 1097 height 773
click at [1062, 636] on div "Loading... Saving… Loading... Saving… Orders for AI No records to display" at bounding box center [548, 627] width 1097 height 773
click at [173, 615] on div "Loading... Saving… Loading... Saving… Orders for AI No records to display" at bounding box center [549, 608] width 770 height 734
click at [1005, 698] on div "Loading... Saving… Loading... Saving… Orders for AI No records to display" at bounding box center [548, 627] width 1097 height 773
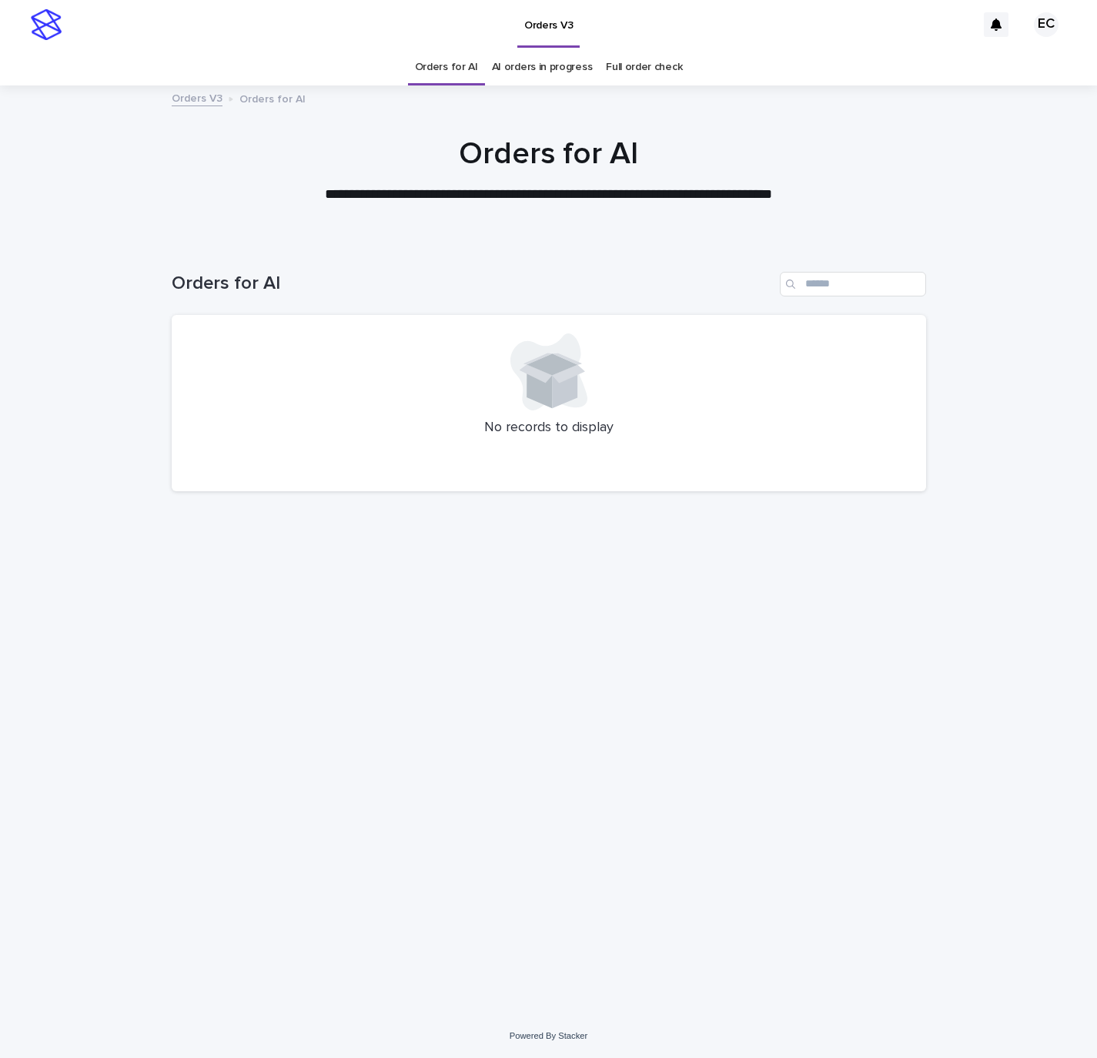
click at [125, 663] on div "Loading... Saving… Loading... Saving… Orders for AI No records to display" at bounding box center [548, 627] width 1097 height 773
click at [1024, 755] on div "Loading... Saving… Loading... Saving… Orders for AI No records to display" at bounding box center [548, 627] width 1097 height 773
click at [249, 682] on div "Loading... Saving… Loading... Saving… Orders for AI No records to display" at bounding box center [549, 608] width 770 height 734
click at [1042, 714] on div "Loading... Saving… Loading... Saving… Orders for AI No records to display" at bounding box center [548, 627] width 1097 height 773
click at [72, 611] on div "Loading... Saving… Loading... Saving… Orders for AI No records to display" at bounding box center [548, 627] width 1097 height 773
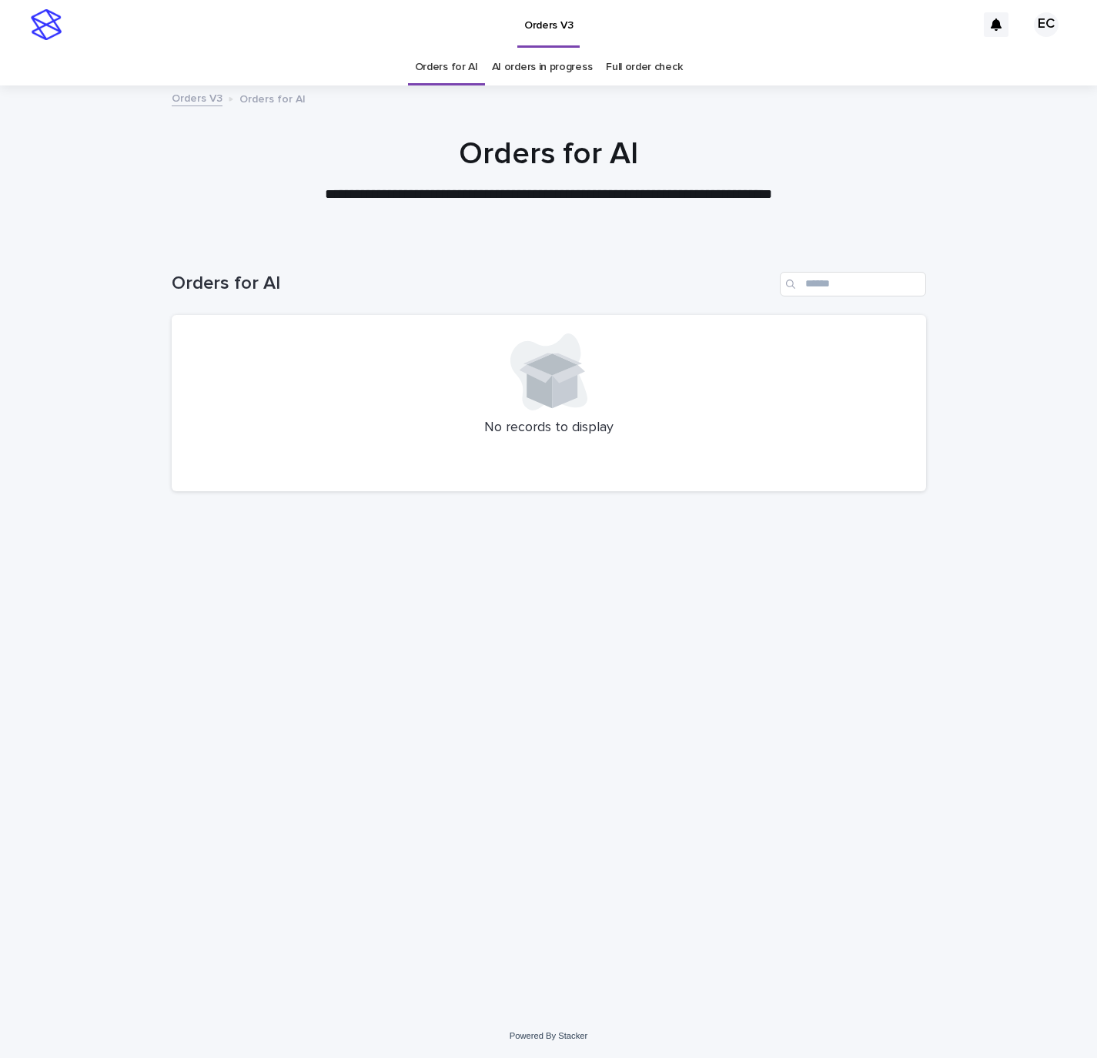
click at [996, 703] on div "Loading... Saving… Loading... Saving… Orders for AI No records to display" at bounding box center [548, 627] width 1097 height 773
click at [137, 663] on div "Loading... Saving… Loading... Saving… Orders for AI No records to display" at bounding box center [548, 627] width 1097 height 773
click at [1046, 396] on div "Loading... Saving… Loading... Saving… Orders for AI No records to display" at bounding box center [548, 627] width 1097 height 773
click at [90, 373] on div "Loading... Saving… Loading... Saving… Orders for AI No records to display" at bounding box center [548, 627] width 1097 height 773
click at [998, 426] on div "Loading... Saving… Loading... Saving… Orders for AI No records to display" at bounding box center [548, 627] width 1097 height 773
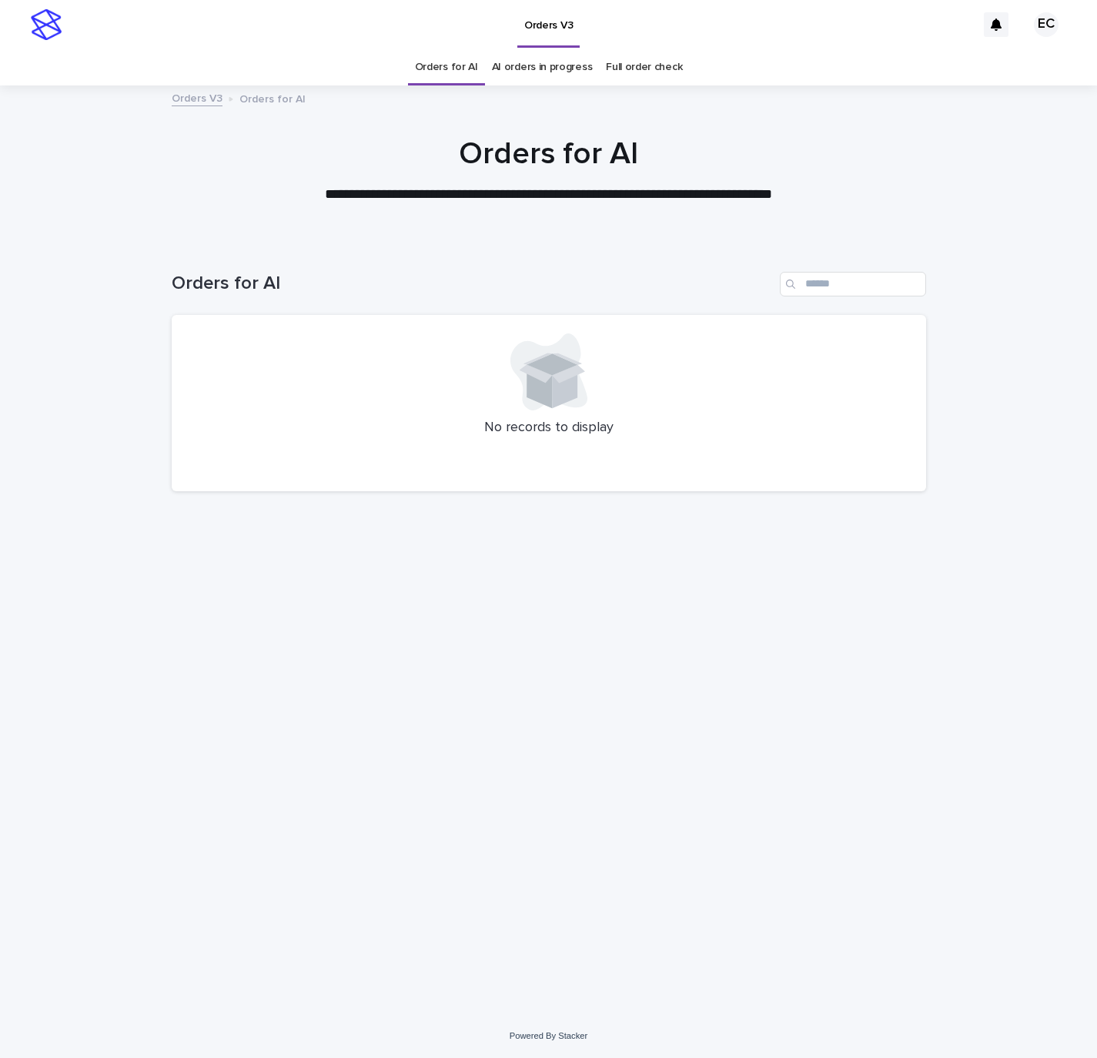
click at [45, 414] on div "Loading... Saving… Loading... Saving… Orders for AI No records to display" at bounding box center [548, 627] width 1097 height 773
click at [1006, 456] on div "Loading... Saving… Loading... Saving… Orders for AI No records to display" at bounding box center [548, 627] width 1097 height 773
click at [104, 446] on div "Loading... Saving… Loading... Saving… Orders for AI No records to display" at bounding box center [548, 627] width 1097 height 773
click at [1054, 567] on div "Loading... Saving… Loading... Saving… Orders for AI No records to display" at bounding box center [548, 627] width 1097 height 773
click at [141, 554] on div "Loading... Saving… Loading... Saving… Orders for AI No records to display" at bounding box center [548, 627] width 1097 height 773
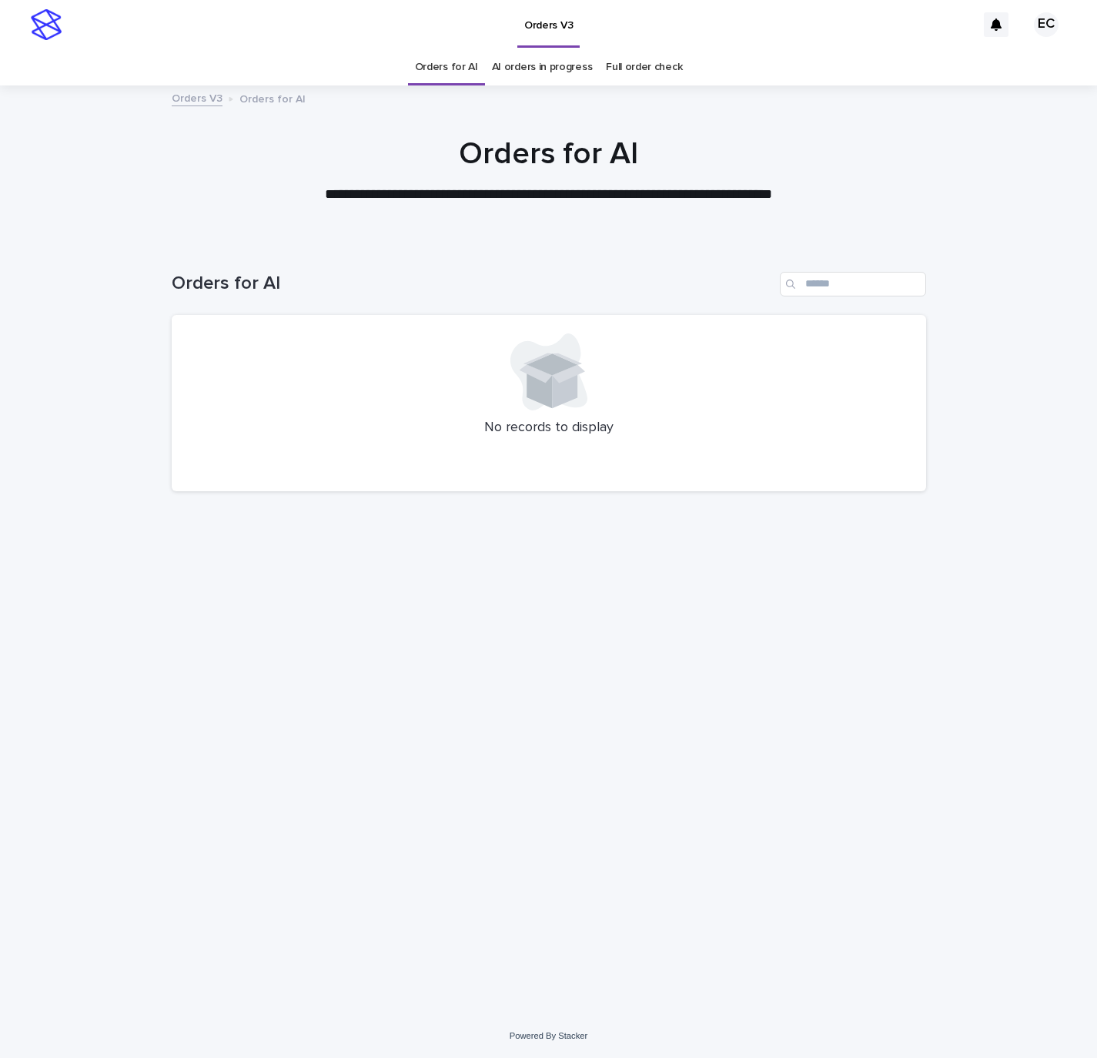
click at [1032, 647] on div "Loading... Saving… Loading... Saving… Orders for AI No records to display" at bounding box center [548, 627] width 1097 height 773
click at [102, 564] on div "Loading... Saving… Loading... Saving… Orders for AI No records to display" at bounding box center [548, 627] width 1097 height 773
click at [1070, 631] on div "Loading... Saving… Loading... Saving… Orders for AI No records to display" at bounding box center [548, 627] width 1097 height 773
click at [234, 568] on div "Loading... Saving… Loading... Saving… Orders for AI No records to display" at bounding box center [549, 608] width 770 height 734
click at [1008, 601] on div "Loading... Saving… Loading... Saving… Orders for AI No records to display" at bounding box center [548, 627] width 1097 height 773
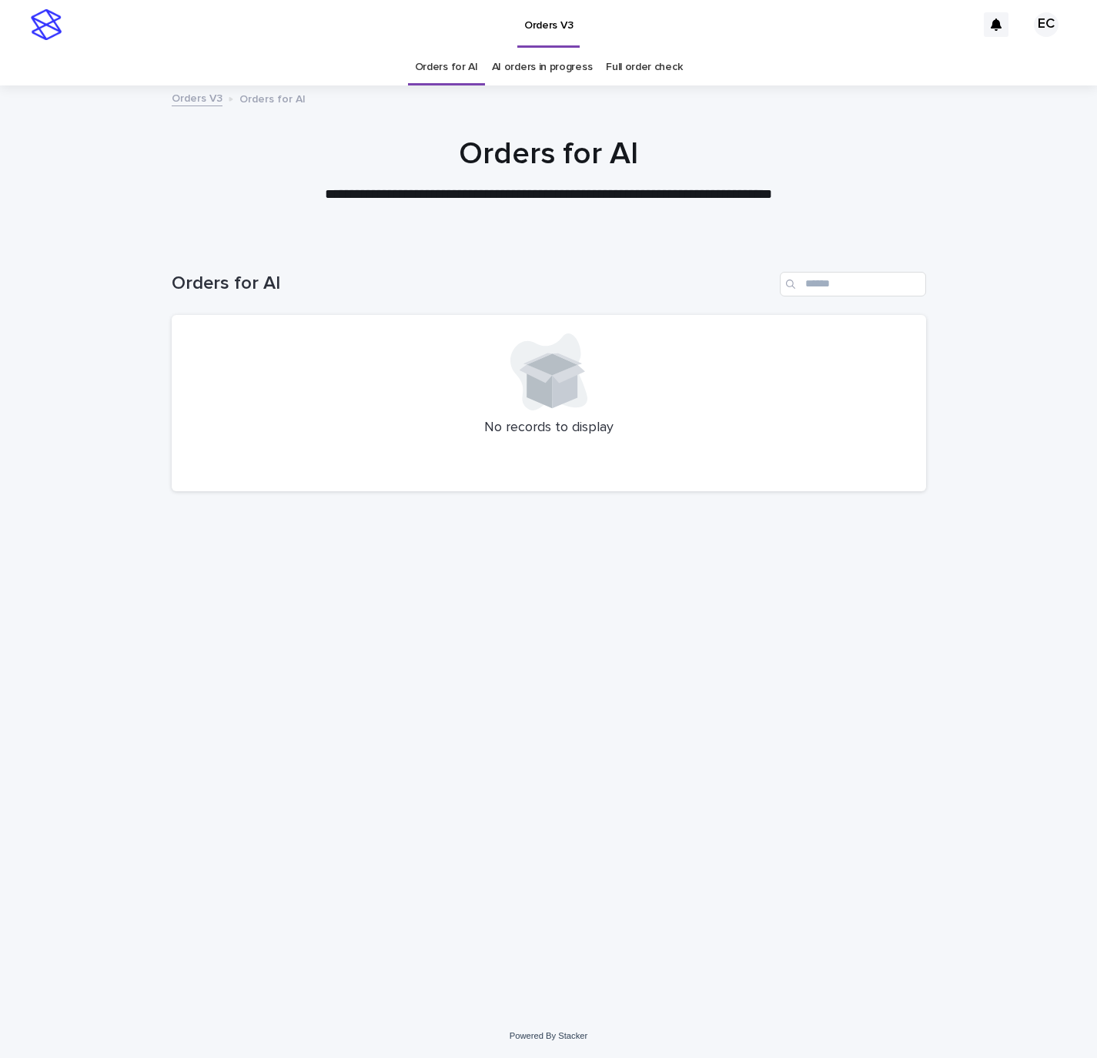
click at [143, 568] on div "Loading... Saving… Loading... Saving… Orders for AI No records to display" at bounding box center [548, 627] width 1097 height 773
click at [1056, 622] on div "Loading... Saving… Loading... Saving… Orders for AI No records to display" at bounding box center [548, 627] width 1097 height 773
click at [86, 589] on div "Loading... Saving… Loading... Saving… Orders for AI No records to display" at bounding box center [548, 627] width 1097 height 773
click at [1001, 654] on div "Loading... Saving… Loading... Saving… Orders for AI No records to display" at bounding box center [548, 627] width 1097 height 773
click at [114, 621] on div "Loading... Saving… Loading... Saving… Orders for AI No records to display" at bounding box center [548, 627] width 1097 height 773
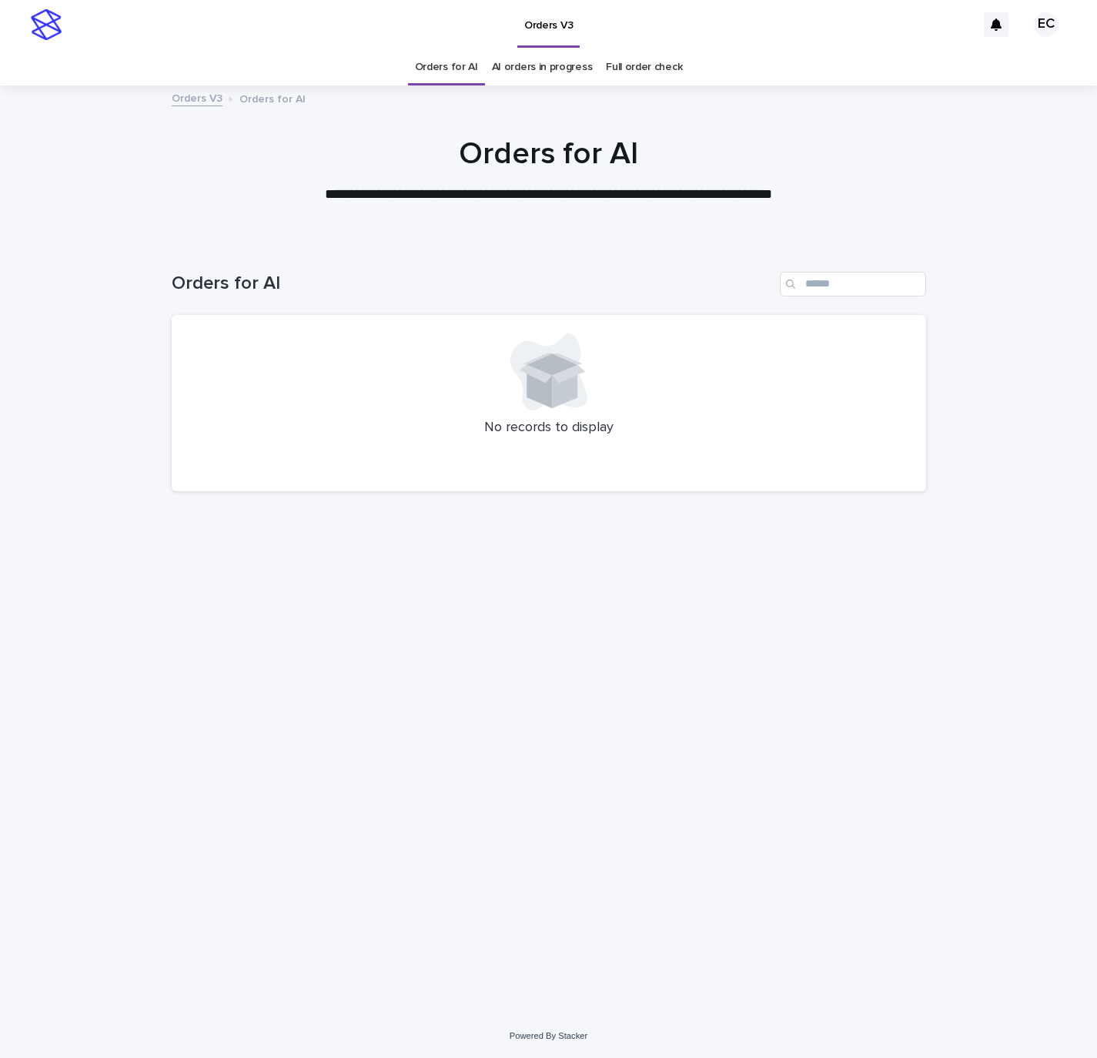
click at [1026, 678] on div "Loading... Saving… Loading... Saving… Orders for AI No records to display" at bounding box center [548, 627] width 1097 height 773
click at [128, 675] on div "Loading... Saving… Loading... Saving… Orders for AI No records to display" at bounding box center [548, 627] width 1097 height 773
click at [1067, 711] on div "Loading... Saving… Loading... Saving… Orders for AI No records to display" at bounding box center [548, 627] width 1097 height 773
click at [144, 680] on div "Loading... Saving… Loading... Saving… Orders for AI No records to display" at bounding box center [548, 627] width 1097 height 773
click at [1014, 726] on div "Loading... Saving… Loading... Saving… Orders for AI No records to display" at bounding box center [548, 627] width 1097 height 773
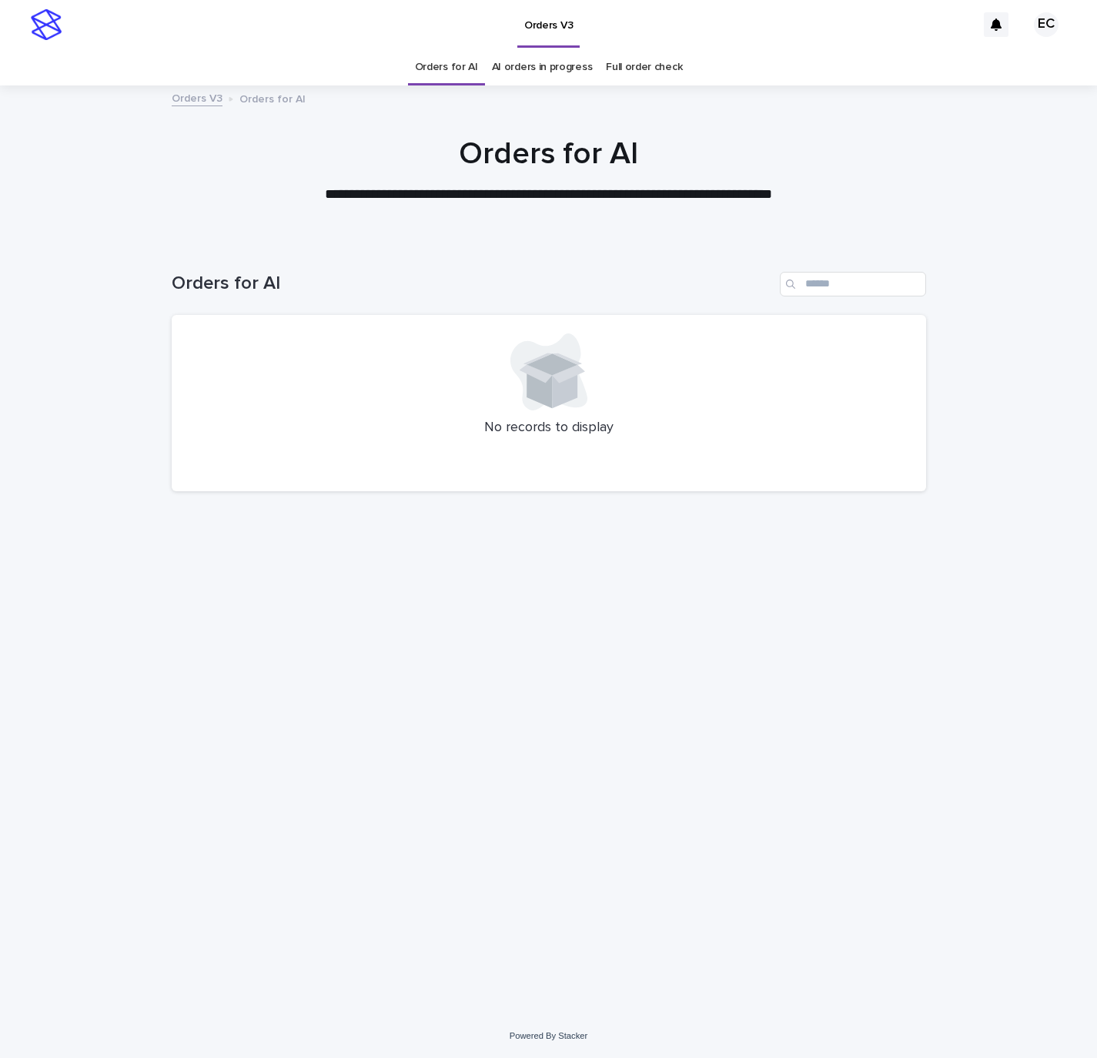
click at [125, 705] on div "Loading... Saving… Loading... Saving… Orders for AI No records to display" at bounding box center [548, 627] width 1097 height 773
click at [1061, 680] on div "Loading... Saving… Loading... Saving… Orders for AI No records to display" at bounding box center [548, 627] width 1097 height 773
click at [121, 680] on div "Loading... Saving… Loading... Saving… Orders for AI No records to display" at bounding box center [548, 627] width 1097 height 773
click at [1028, 682] on div "Loading... Saving… Loading... Saving… Orders for AI No records to display" at bounding box center [548, 627] width 1097 height 773
click at [95, 677] on div "Loading... Saving… Loading... Saving… Orders for AI No records to display" at bounding box center [548, 627] width 1097 height 773
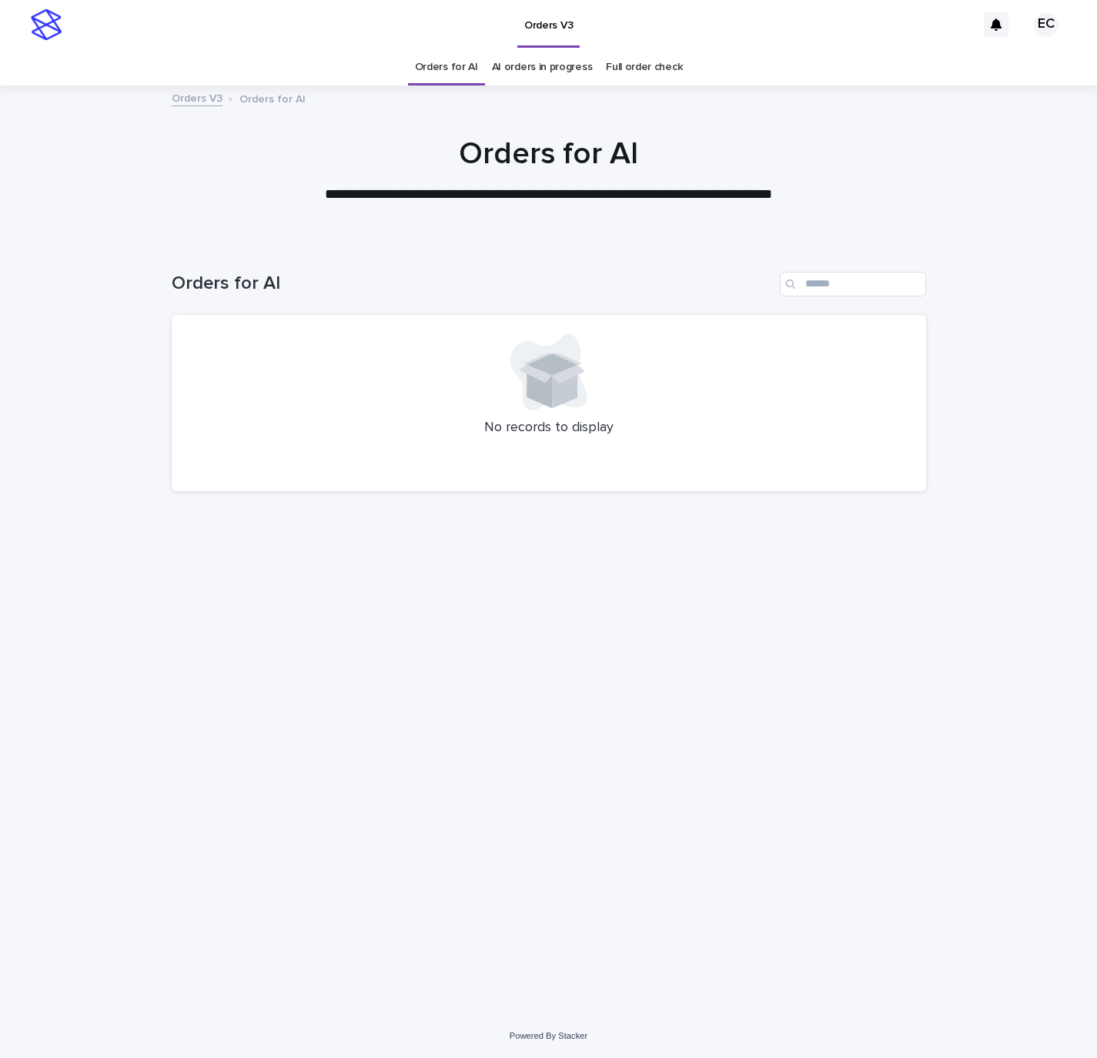
click at [1010, 681] on div "Loading... Saving… Loading... Saving… Orders for AI No records to display" at bounding box center [548, 627] width 1097 height 773
click at [123, 693] on div "Loading... Saving… Loading... Saving… Orders for AI No records to display" at bounding box center [548, 627] width 1097 height 773
click at [1029, 735] on div "Loading... Saving… Loading... Saving… Orders for AI No records to display" at bounding box center [548, 627] width 1097 height 773
click at [85, 702] on div "Loading... Saving… Loading... Saving… Orders for AI No records to display" at bounding box center [548, 627] width 1097 height 773
click at [1029, 749] on div "Loading... Saving… Loading... Saving… Orders for AI No records to display" at bounding box center [548, 627] width 1097 height 773
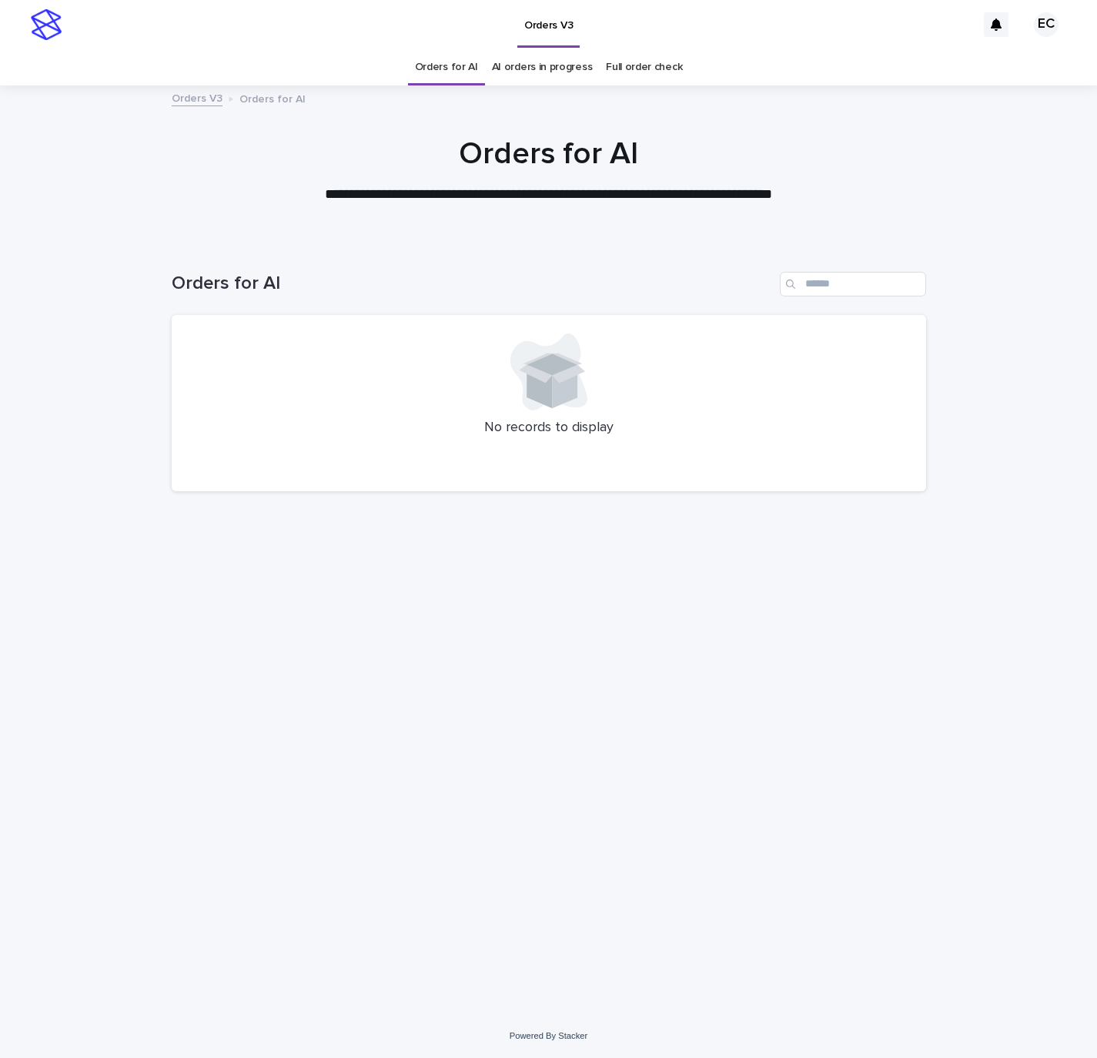
click at [122, 732] on div "Loading... Saving… Loading... Saving… Orders for AI No records to display" at bounding box center [548, 627] width 1097 height 773
click at [1000, 739] on div "Loading... Saving… Loading... Saving… Orders for AI No records to display" at bounding box center [548, 627] width 1097 height 773
click at [164, 700] on div "Loading... Saving… Loading... Saving… Orders for AI No records to display" at bounding box center [549, 608] width 770 height 734
click at [1056, 737] on div "Loading... Saving… Loading... Saving… Orders for AI No records to display" at bounding box center [548, 627] width 1097 height 773
click at [144, 688] on div "Loading... Saving… Loading... Saving… Orders for AI No records to display" at bounding box center [548, 627] width 1097 height 773
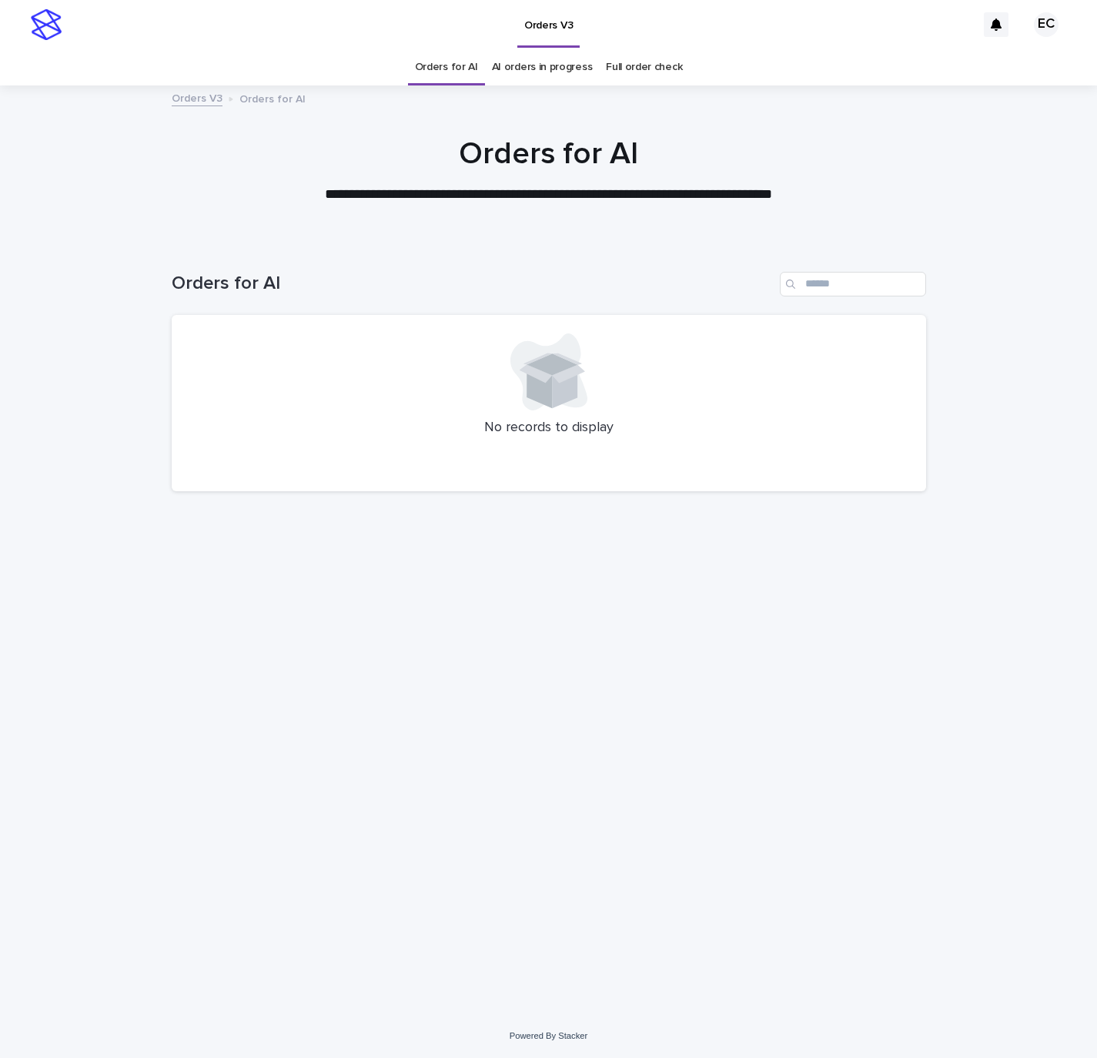
click at [994, 719] on div "Loading... Saving… Loading... Saving… Orders for AI No records to display" at bounding box center [548, 627] width 1097 height 773
click at [162, 708] on div "Loading... Saving… Loading... Saving… Orders for AI No records to display" at bounding box center [548, 627] width 1097 height 773
click at [1010, 755] on div "Loading... Saving… Loading... Saving… Orders for AI No records to display" at bounding box center [548, 627] width 1097 height 773
click at [121, 731] on div "Loading... Saving… Loading... Saving… Orders for AI No records to display" at bounding box center [548, 627] width 1097 height 773
click at [1012, 778] on div "Loading... Saving… Loading... Saving… Orders for AI No records to display" at bounding box center [548, 627] width 1097 height 773
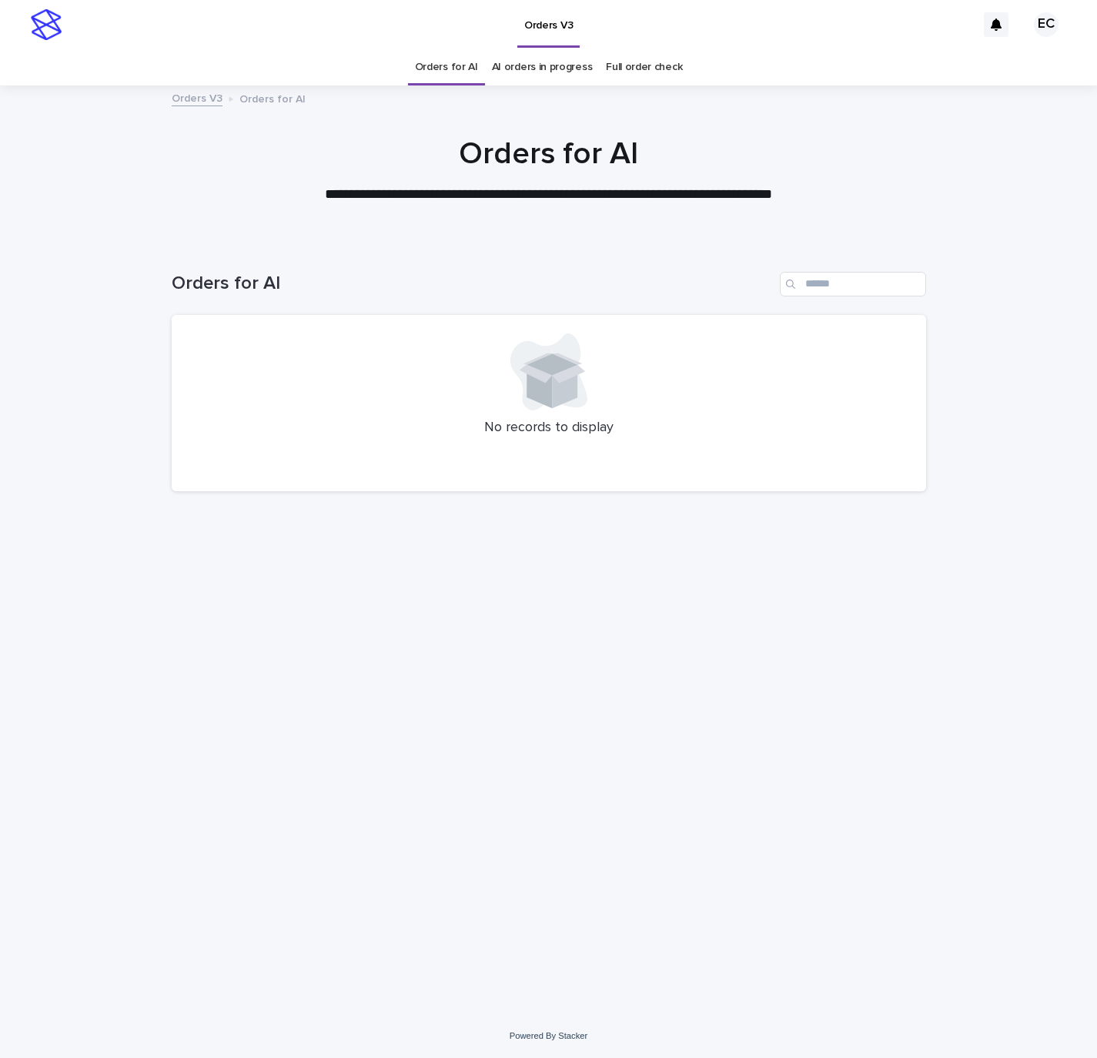
click at [109, 763] on div "Loading... Saving… Loading... Saving… Orders for AI No records to display" at bounding box center [548, 627] width 1097 height 773
click at [1044, 785] on div "Loading... Saving… Loading... Saving… Orders for AI No records to display" at bounding box center [548, 627] width 1097 height 773
click at [136, 709] on div "Loading... Saving… Loading... Saving… Orders for AI No records to display" at bounding box center [548, 627] width 1097 height 773
click at [1009, 716] on div "Loading... Saving… Loading... Saving… Orders for AI No records to display" at bounding box center [548, 627] width 1097 height 773
click at [218, 654] on div "Loading... Saving… Loading... Saving… Orders for AI No records to display" at bounding box center [549, 608] width 770 height 734
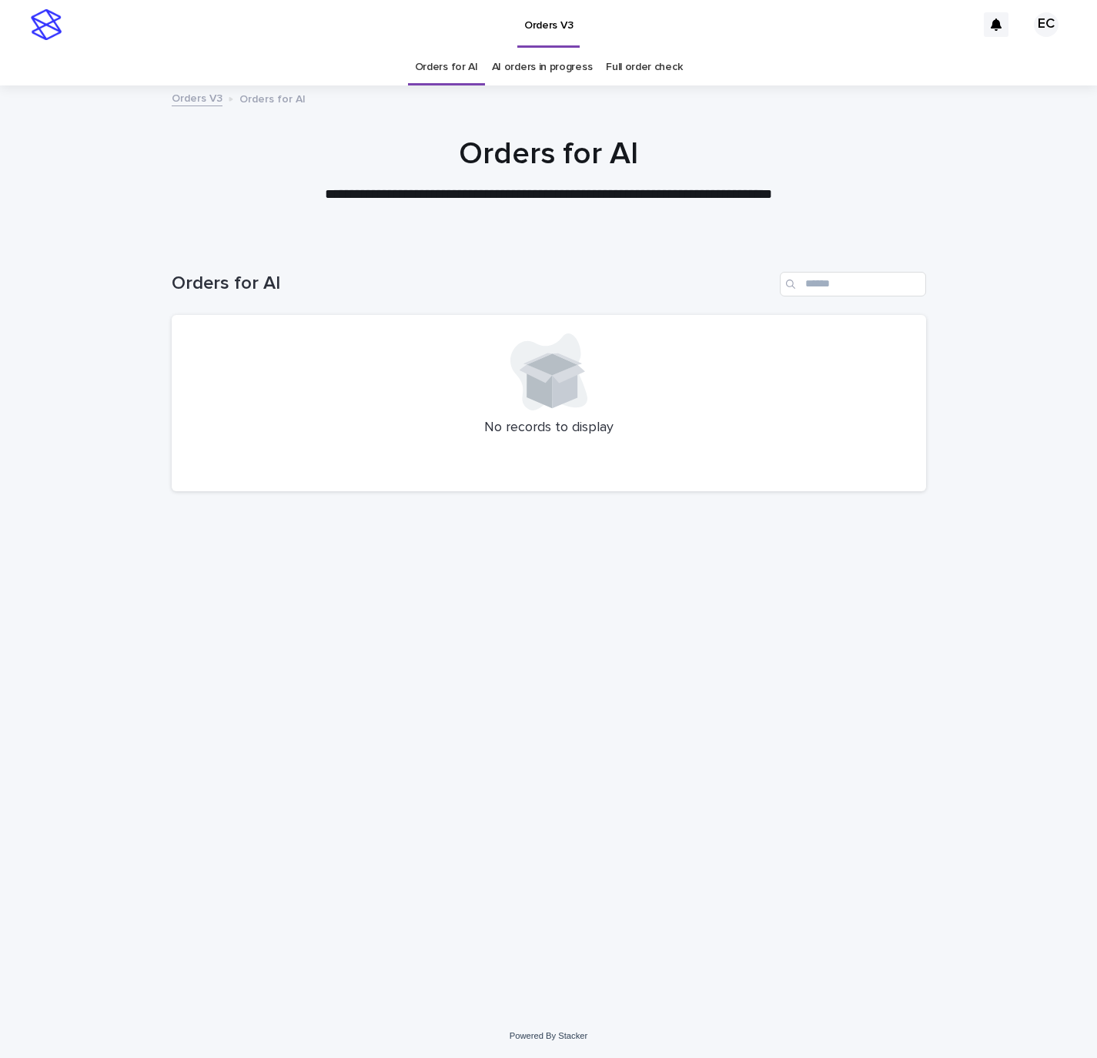
click at [961, 605] on div "Loading... Saving… Loading... Saving… Orders for AI No records to display" at bounding box center [548, 627] width 1097 height 773
click at [142, 650] on div "Loading... Saving… Loading... Saving… Orders for AI No records to display" at bounding box center [548, 627] width 1097 height 773
click at [1049, 710] on div "Loading... Saving… Loading... Saving… Orders for AI No records to display" at bounding box center [548, 627] width 1097 height 773
click at [100, 668] on div "Loading... Saving… Loading... Saving… Orders for AI No records to display" at bounding box center [548, 627] width 1097 height 773
click at [998, 721] on div "Loading... Saving… Loading... Saving… Orders for AI No records to display" at bounding box center [548, 627] width 1097 height 773
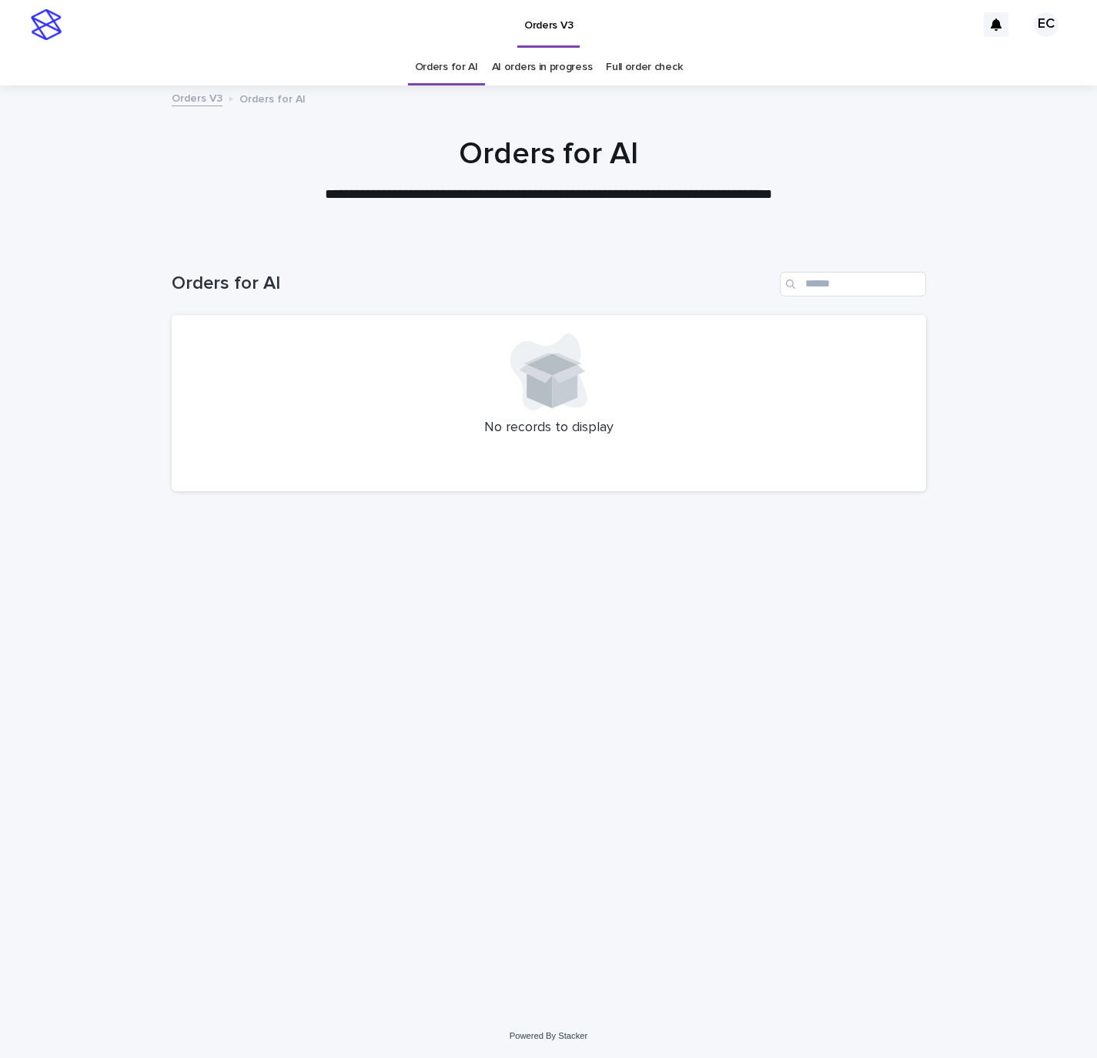
click at [51, 704] on div "Loading... Saving… Loading... Saving… Orders for AI No records to display" at bounding box center [548, 627] width 1097 height 773
click at [986, 734] on div "Loading... Saving… Loading... Saving… Orders for AI No records to display" at bounding box center [548, 627] width 1097 height 773
click at [155, 684] on div "Loading... Saving… Loading... Saving… Orders for AI No records to display" at bounding box center [548, 627] width 1097 height 773
click at [1028, 737] on div "Loading... Saving… Loading... Saving… Orders for AI No records to display" at bounding box center [548, 627] width 1097 height 773
click at [77, 712] on div "Loading... Saving… Loading... Saving… Orders for AI No records to display" at bounding box center [548, 627] width 1097 height 773
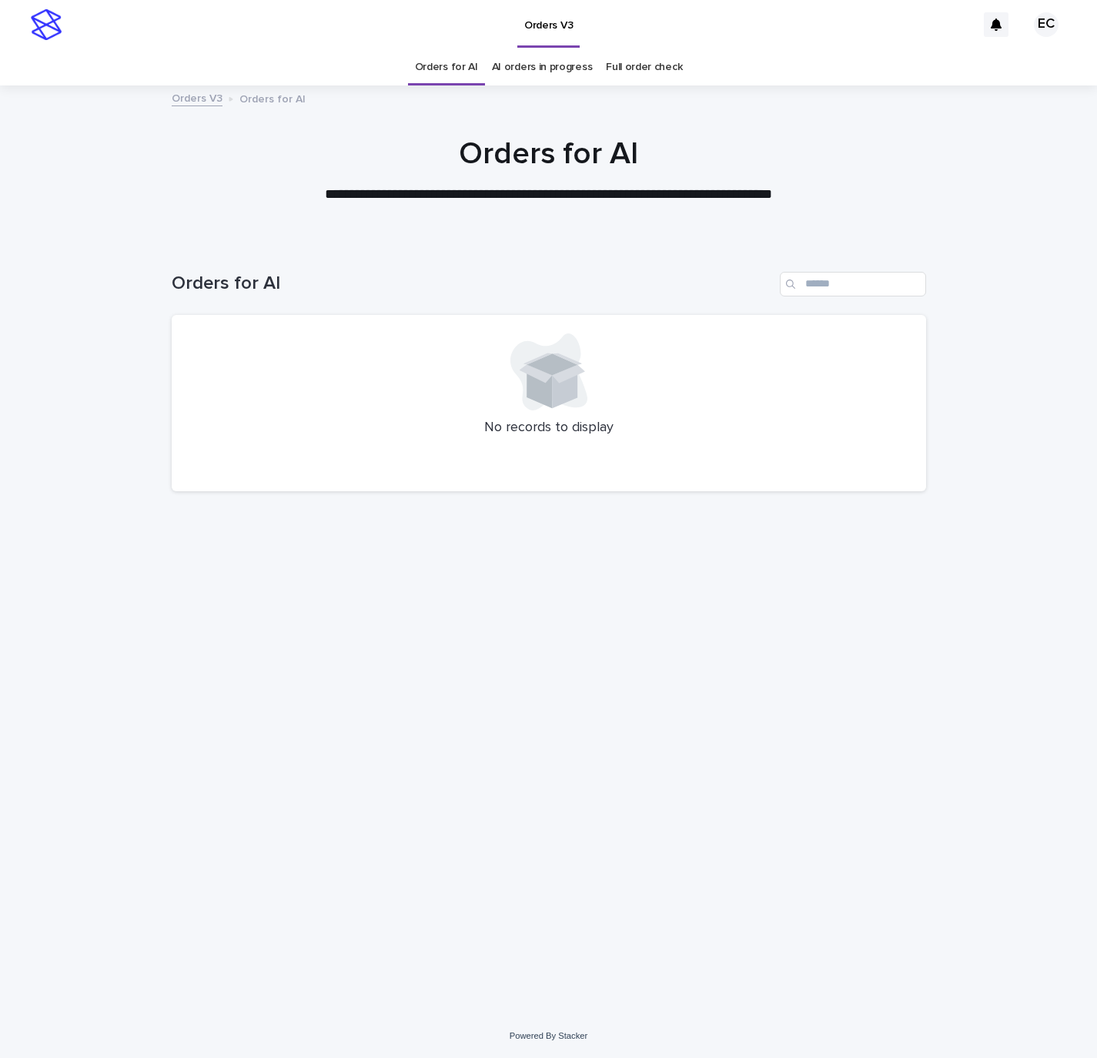
click at [1049, 739] on div "Loading... Saving… Loading... Saving… Orders for AI No records to display" at bounding box center [548, 627] width 1097 height 773
click at [109, 560] on div "Loading... Saving… Loading... Saving… Orders for AI No records to display" at bounding box center [548, 627] width 1097 height 773
click at [1074, 663] on div "Loading... Saving… Loading... Saving… Orders for AI No records to display" at bounding box center [548, 627] width 1097 height 773
click at [129, 644] on div "Loading... Saving… Loading... Saving… Orders for AI No records to display" at bounding box center [548, 627] width 1097 height 773
click at [1024, 708] on div "Loading... Saving… Loading... Saving… Orders for AI No records to display" at bounding box center [548, 627] width 1097 height 773
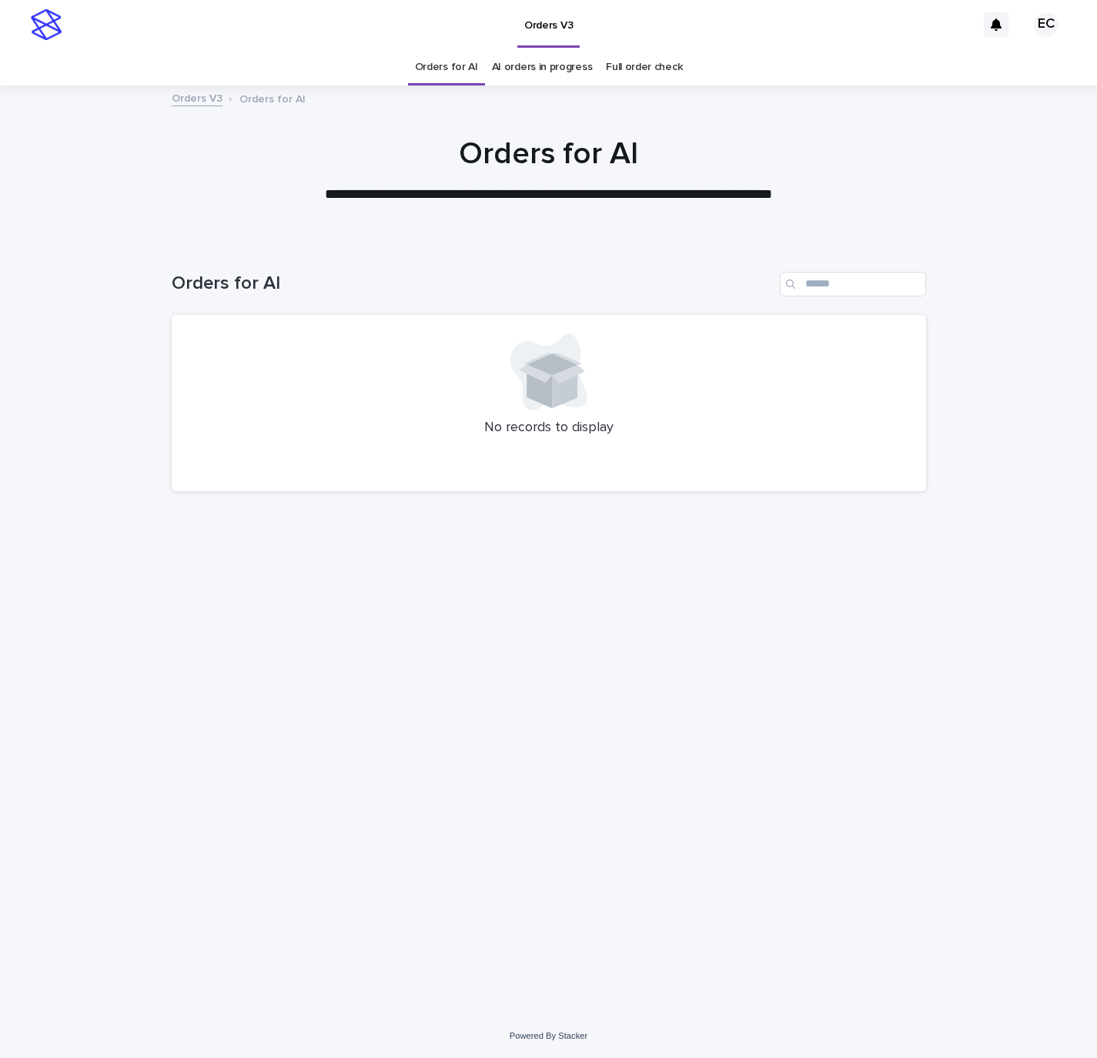
click at [107, 670] on div "Loading... Saving… Loading... Saving… Orders for AI No records to display" at bounding box center [548, 627] width 1097 height 773
click at [1038, 684] on div "Loading... Saving… Loading... Saving… Orders for AI No records to display" at bounding box center [548, 627] width 1097 height 773
click at [136, 708] on div "Loading... Saving… Loading... Saving… Orders for AI No records to display" at bounding box center [548, 627] width 1097 height 773
click at [1019, 730] on div "Loading... Saving… Loading... Saving… Orders for AI No records to display" at bounding box center [548, 627] width 1097 height 773
click at [102, 765] on div "Loading... Saving… Loading... Saving… Orders for AI No records to display" at bounding box center [548, 627] width 1097 height 773
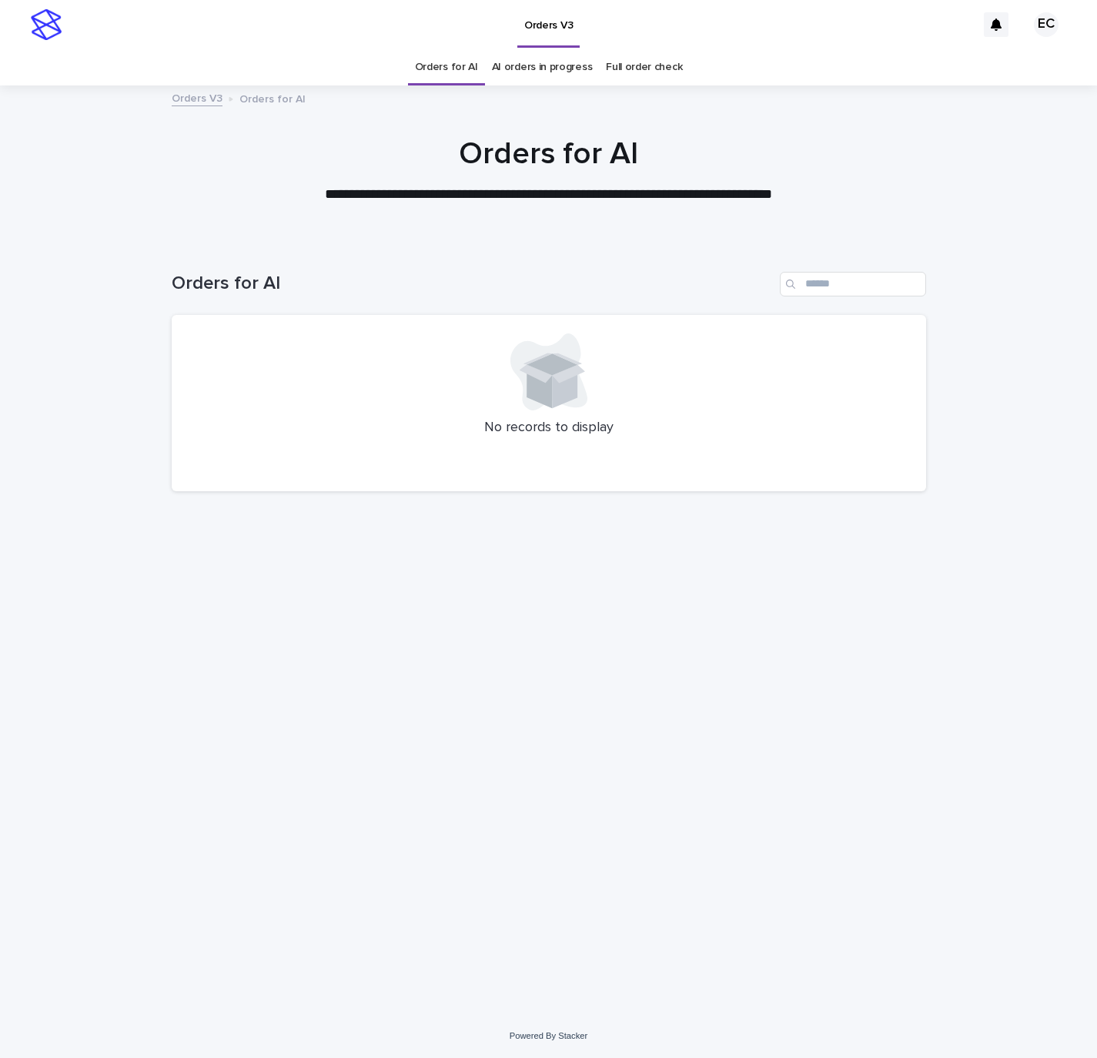
click at [1038, 742] on div "Loading... Saving… Loading... Saving… Orders for AI No records to display" at bounding box center [548, 627] width 1097 height 773
click at [201, 726] on div "Loading... Saving… Loading... Saving… Orders for AI No records to display" at bounding box center [549, 608] width 770 height 734
click at [1053, 739] on div "Loading... Saving… Loading... Saving… Orders for AI No records to display" at bounding box center [548, 627] width 1097 height 773
click at [135, 710] on div "Loading... Saving… Loading... Saving… Orders for AI No records to display" at bounding box center [548, 627] width 1097 height 773
click at [1045, 730] on div "Loading... Saving… Loading... Saving… Orders for AI No records to display" at bounding box center [548, 627] width 1097 height 773
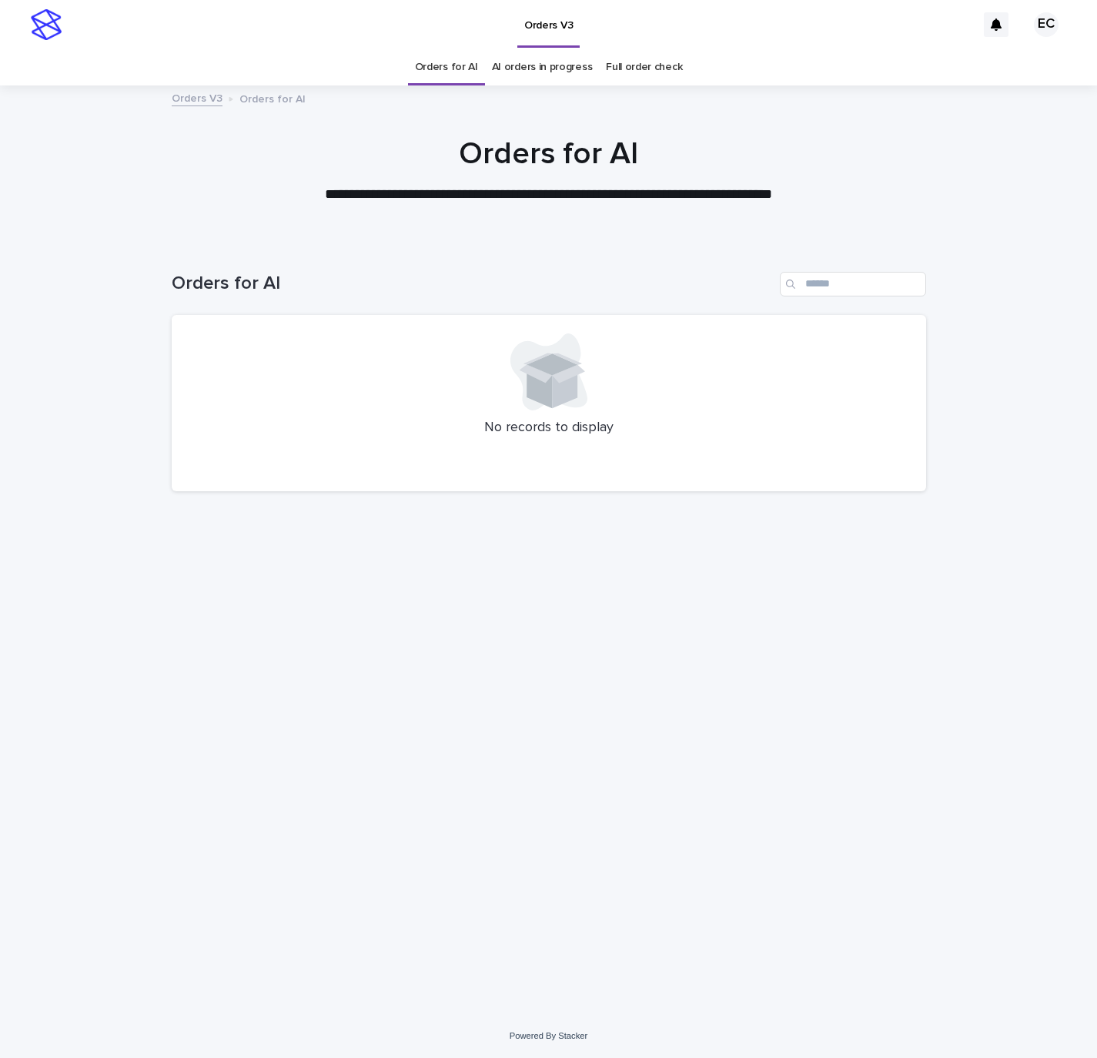
click at [134, 705] on div "Loading... Saving… Loading... Saving… Orders for AI No records to display" at bounding box center [548, 627] width 1097 height 773
click at [1031, 732] on div "Loading... Saving… Loading... Saving… Orders for AI No records to display" at bounding box center [548, 627] width 1097 height 773
click at [234, 731] on div "Loading... Saving… Loading... Saving… Orders for AI No records to display" at bounding box center [549, 608] width 770 height 734
click at [1044, 726] on div "Loading... Saving… Loading... Saving… Orders for AI No records to display" at bounding box center [548, 627] width 1097 height 773
click at [91, 647] on div "Loading... Saving… Loading... Saving… Orders for AI No records to display" at bounding box center [548, 627] width 1097 height 773
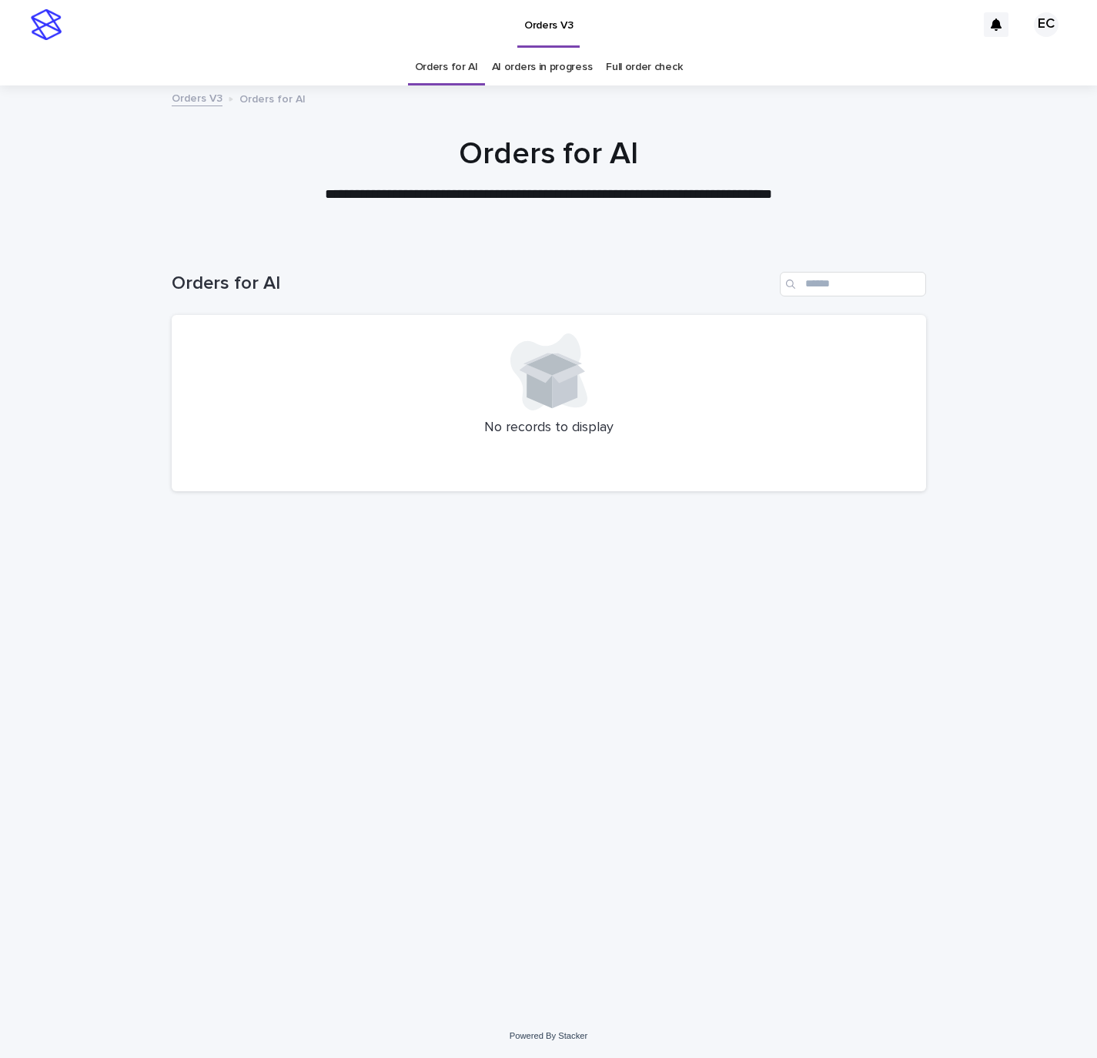
click at [1026, 681] on div "Loading... Saving… Loading... Saving… Orders for AI No records to display" at bounding box center [548, 627] width 1097 height 773
click at [82, 704] on div "Loading... Saving… Loading... Saving… Orders for AI No records to display" at bounding box center [548, 627] width 1097 height 773
click at [1049, 726] on div "Loading... Saving… Loading... Saving… Orders for AI No records to display" at bounding box center [548, 627] width 1097 height 773
click at [59, 695] on div "Loading... Saving… Loading... Saving… Orders for AI No records to display" at bounding box center [548, 627] width 1097 height 773
click at [1008, 784] on div "Loading... Saving… Loading... Saving… Orders for AI No records to display" at bounding box center [548, 627] width 1097 height 773
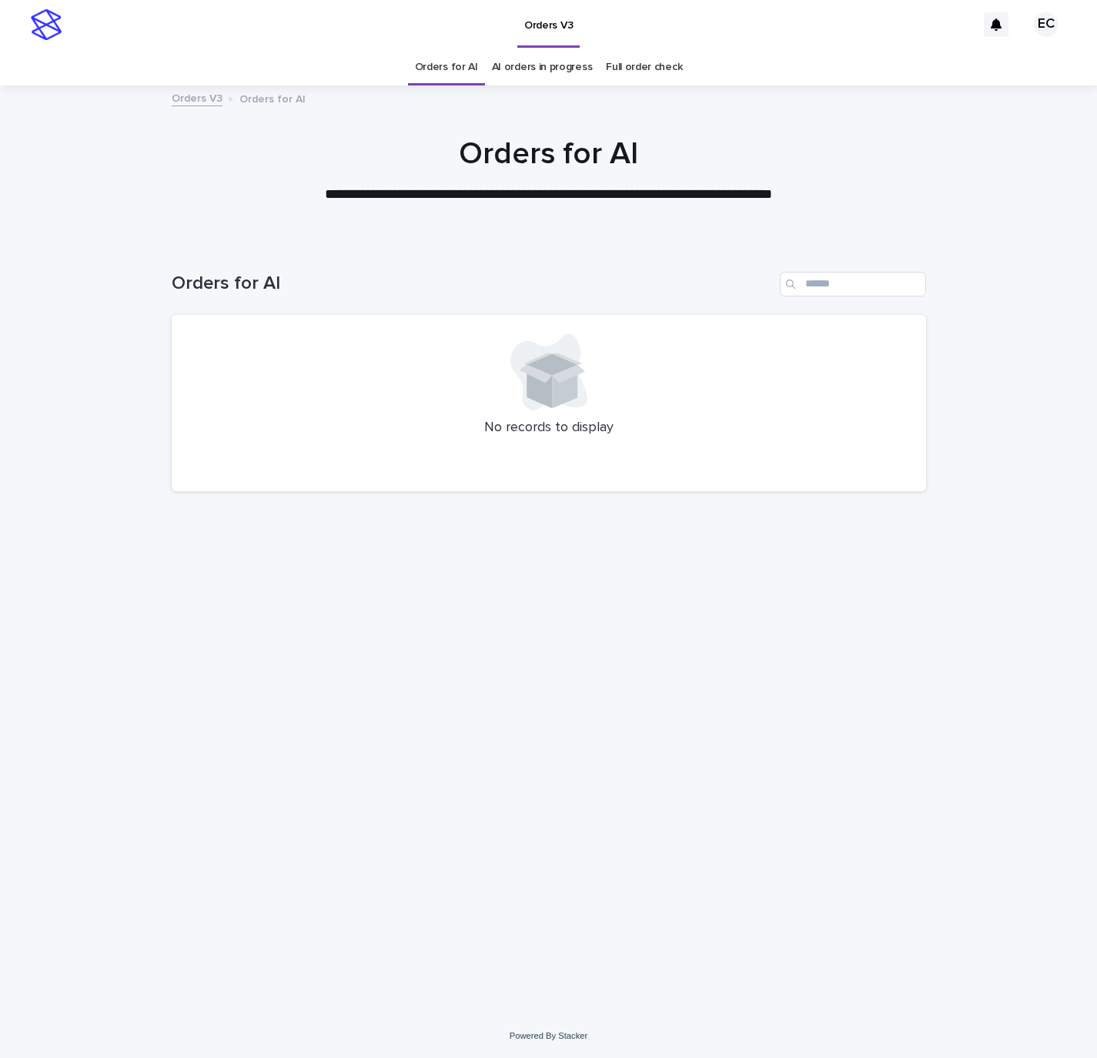
click at [139, 701] on div "Loading... Saving… Loading... Saving… Orders for AI No records to display" at bounding box center [548, 627] width 1097 height 773
click at [1026, 719] on div "Loading... Saving… Loading... Saving… Orders for AI No records to display" at bounding box center [548, 627] width 1097 height 773
click at [112, 695] on div "Loading... Saving… Loading... Saving… Orders for AI No records to display" at bounding box center [548, 627] width 1097 height 773
click at [1058, 716] on div "Loading... Saving… Loading... Saving… Orders for AI No records to display" at bounding box center [548, 627] width 1097 height 773
click at [106, 638] on div "Loading... Saving… Loading... Saving… Orders for AI No records to display" at bounding box center [548, 627] width 1097 height 773
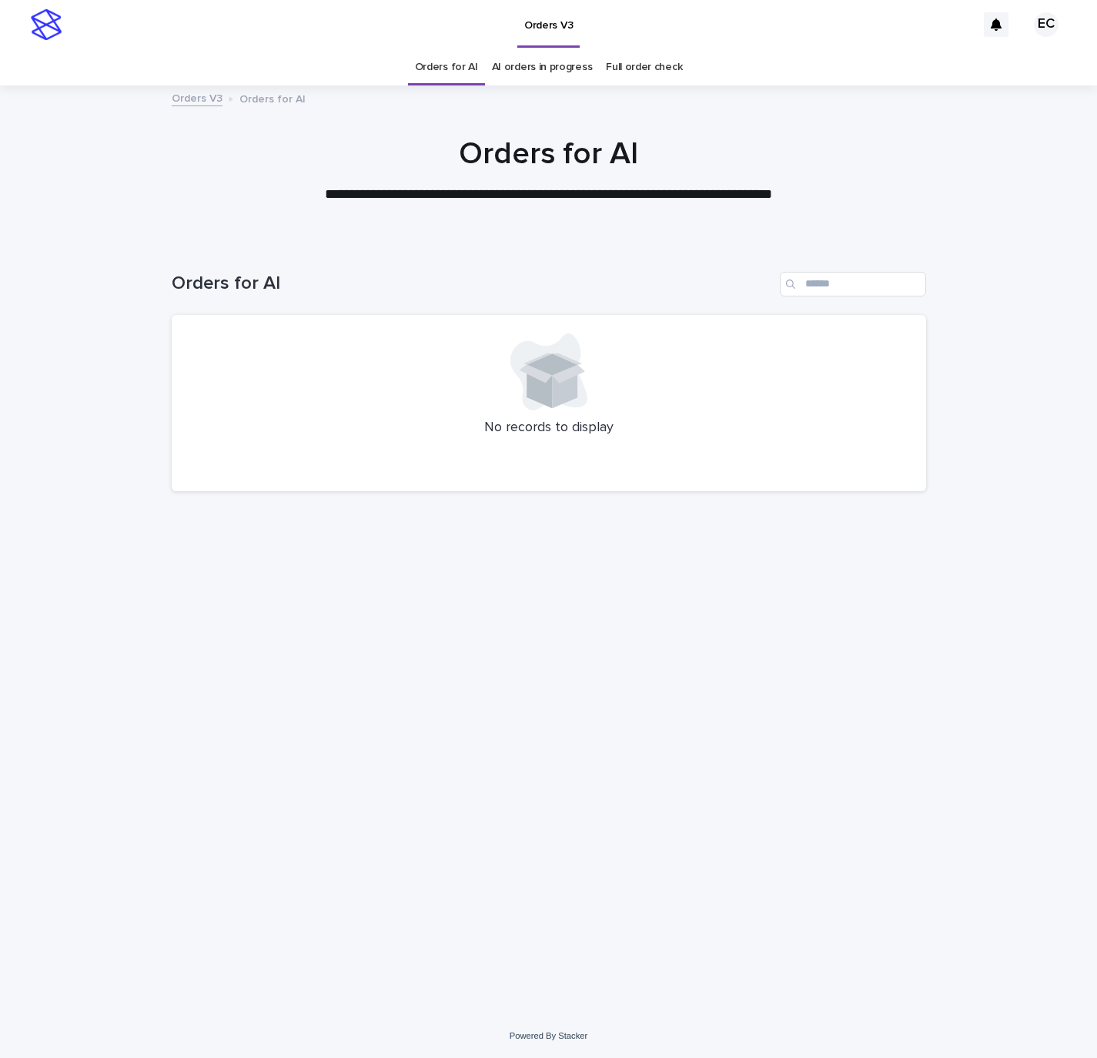
click at [1026, 681] on div "Loading... Saving… Loading... Saving… Orders for AI No records to display" at bounding box center [548, 627] width 1097 height 773
click at [151, 661] on div "Loading... Saving… Loading... Saving… Orders for AI No records to display" at bounding box center [548, 627] width 1097 height 773
click at [1038, 710] on div "Loading... Saving… Loading... Saving… Orders for AI No records to display" at bounding box center [548, 627] width 1097 height 773
click at [83, 590] on div "Loading... Saving… Loading... Saving… Orders for AI No records to display" at bounding box center [548, 627] width 1097 height 773
click at [995, 664] on div "Loading... Saving… Loading... Saving… Orders for AI No records to display" at bounding box center [548, 627] width 1097 height 773
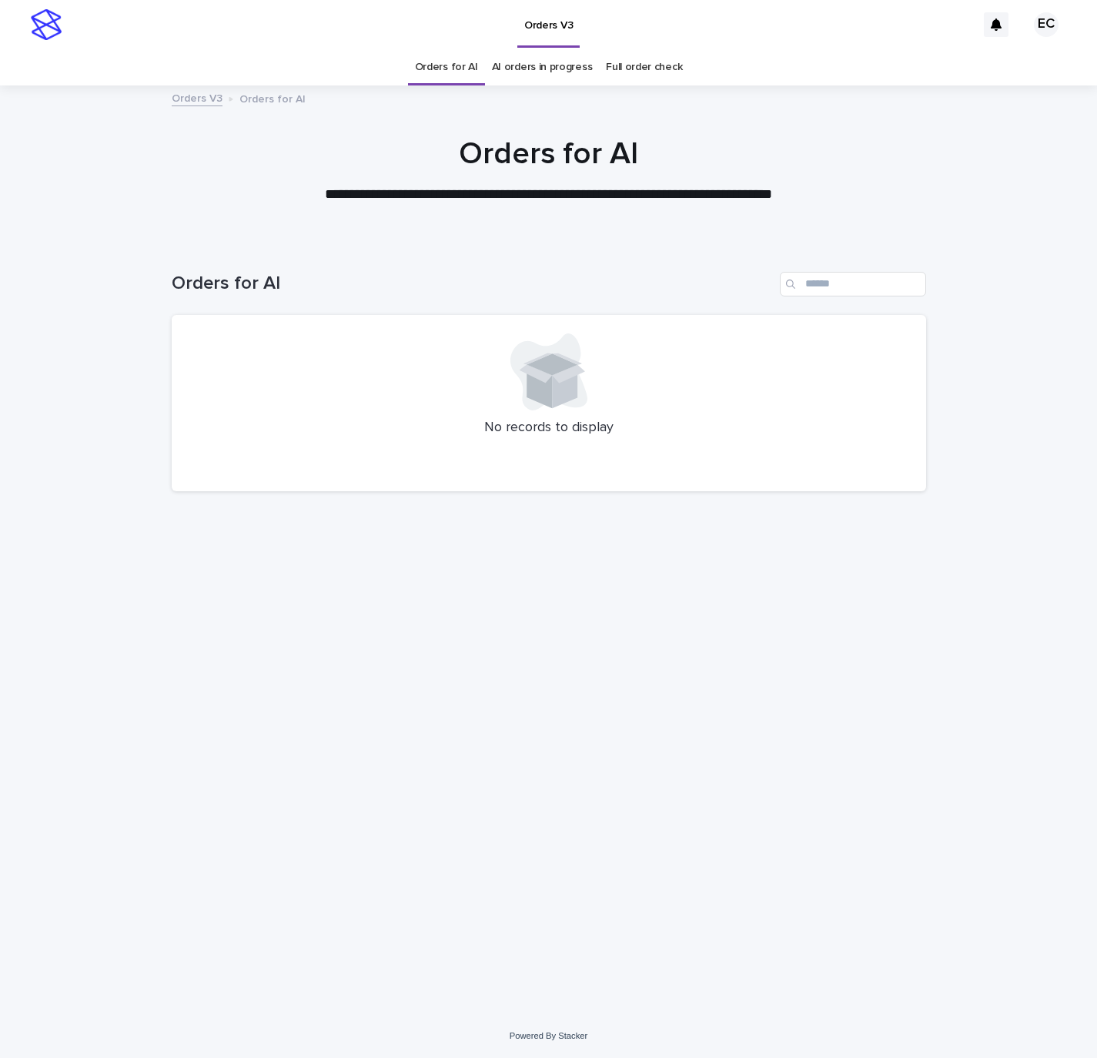
click at [90, 608] on div "Loading... Saving… Loading... Saving… Orders for AI No records to display" at bounding box center [548, 627] width 1097 height 773
click at [1024, 642] on div "Loading... Saving… Loading... Saving… Orders for AI No records to display" at bounding box center [548, 627] width 1097 height 773
click at [85, 580] on div "Loading... Saving… Loading... Saving… Orders for AI No records to display" at bounding box center [548, 627] width 1097 height 773
click at [1002, 596] on div "Loading... Saving… Loading... Saving… Orders for AI No records to display" at bounding box center [548, 627] width 1097 height 773
click at [69, 578] on div "Loading... Saving… Loading... Saving… Orders for AI No records to display" at bounding box center [548, 627] width 1097 height 773
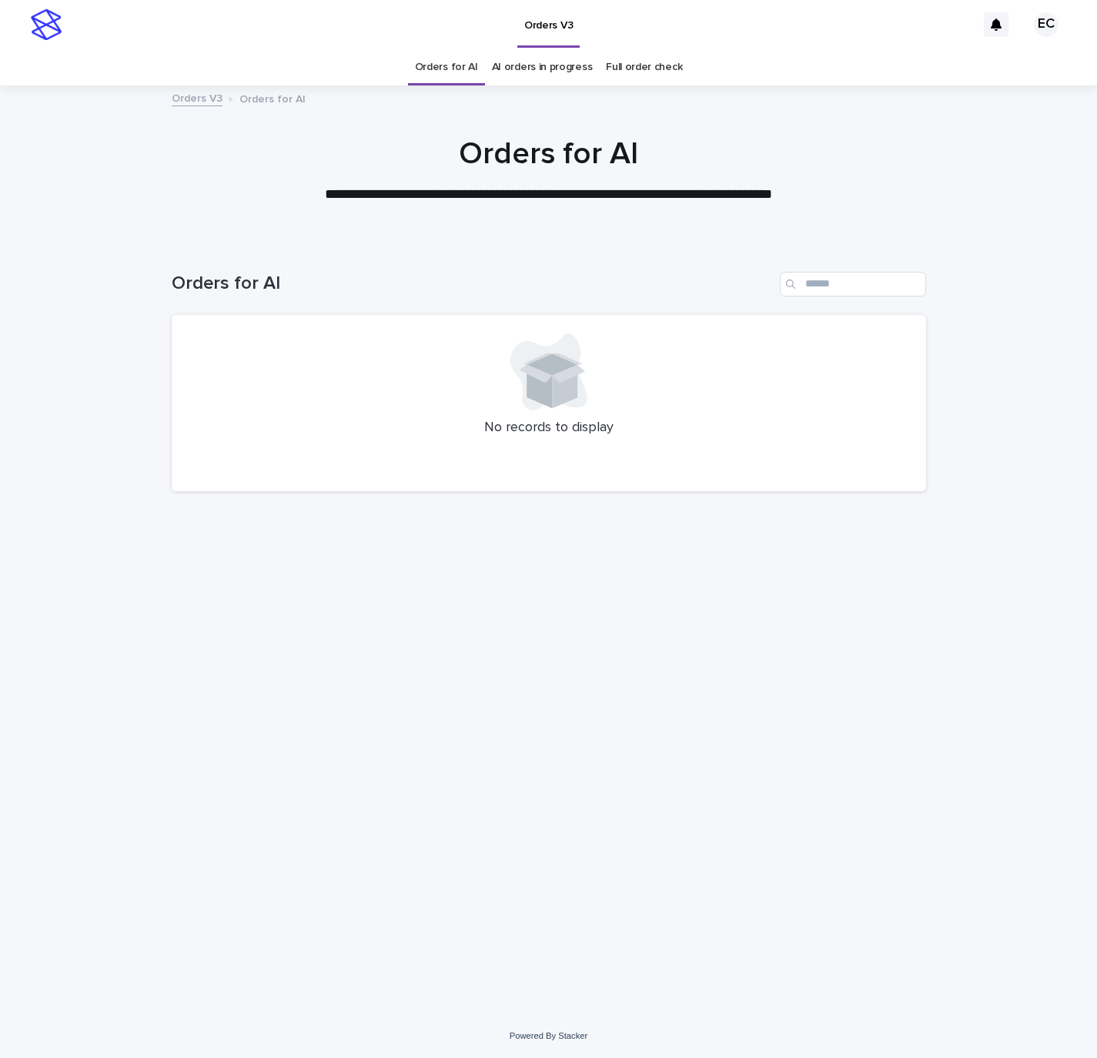
click at [1024, 647] on div "Loading... Saving… Loading... Saving… Orders for AI No records to display" at bounding box center [548, 627] width 1097 height 773
click at [102, 605] on div "Loading... Saving… Loading... Saving… Orders for AI No records to display" at bounding box center [548, 627] width 1097 height 773
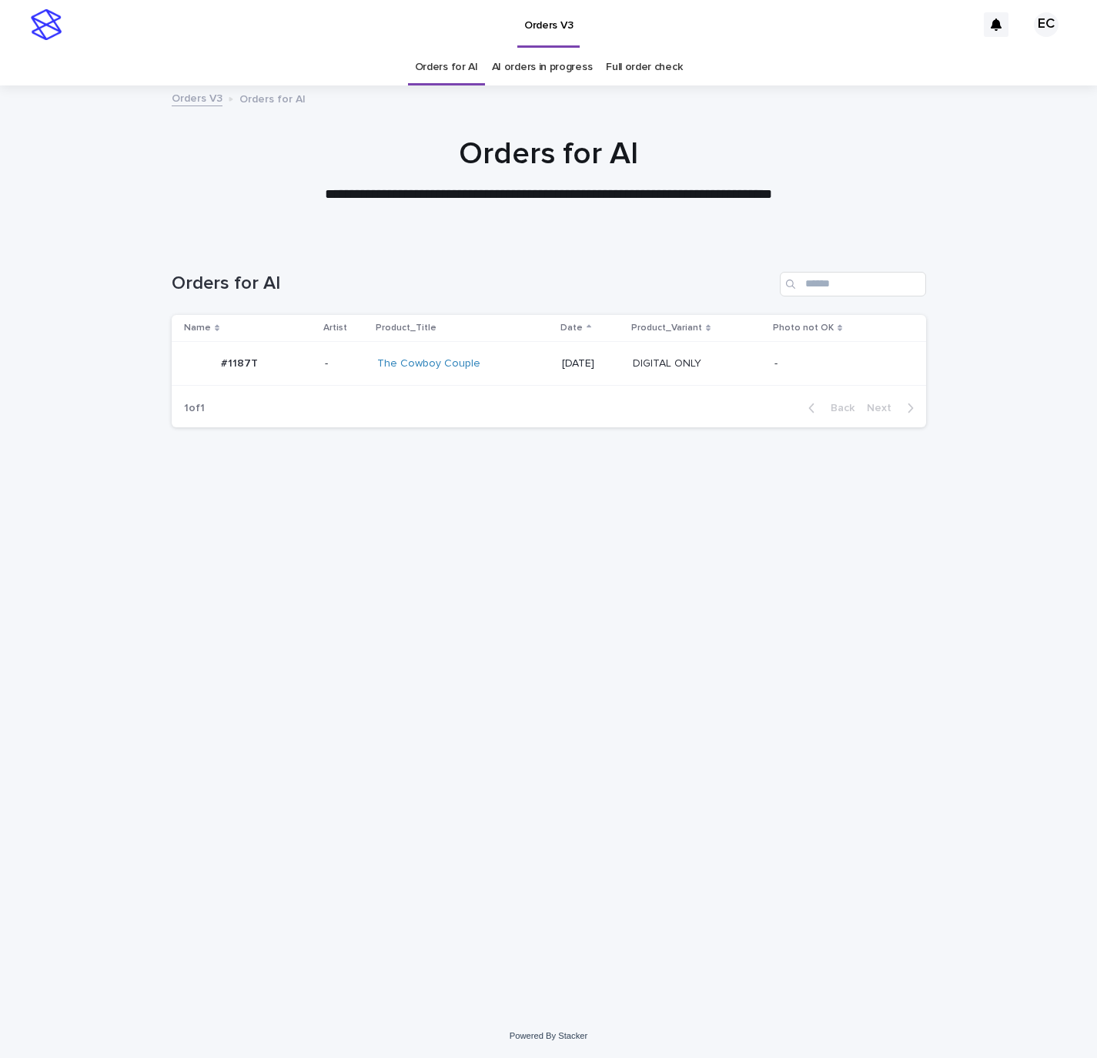
click at [818, 349] on td "-" at bounding box center [847, 364] width 158 height 44
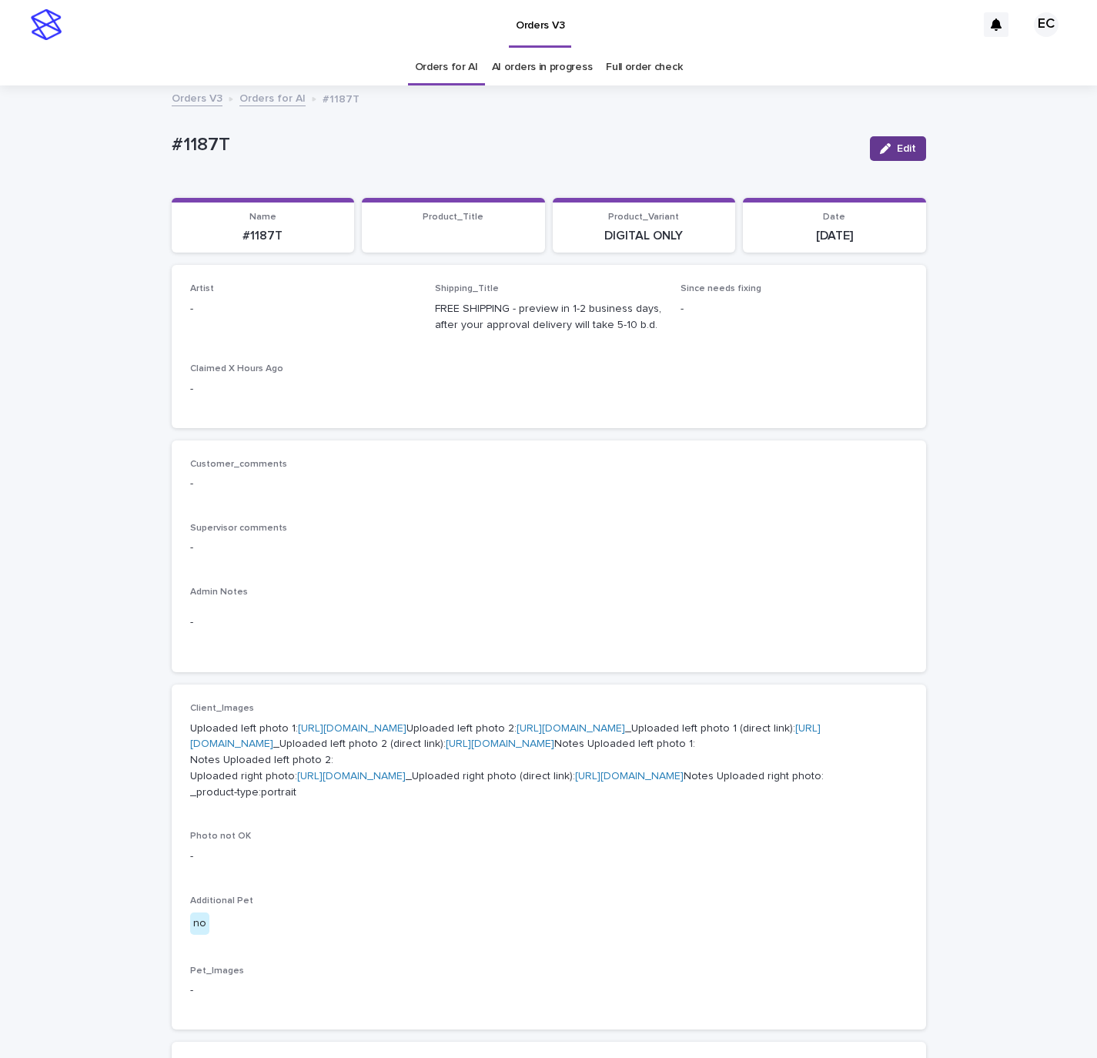
drag, startPoint x: 899, startPoint y: 151, endPoint x: 386, endPoint y: 289, distance: 531.7
click at [897, 151] on span "Edit" at bounding box center [906, 148] width 19 height 11
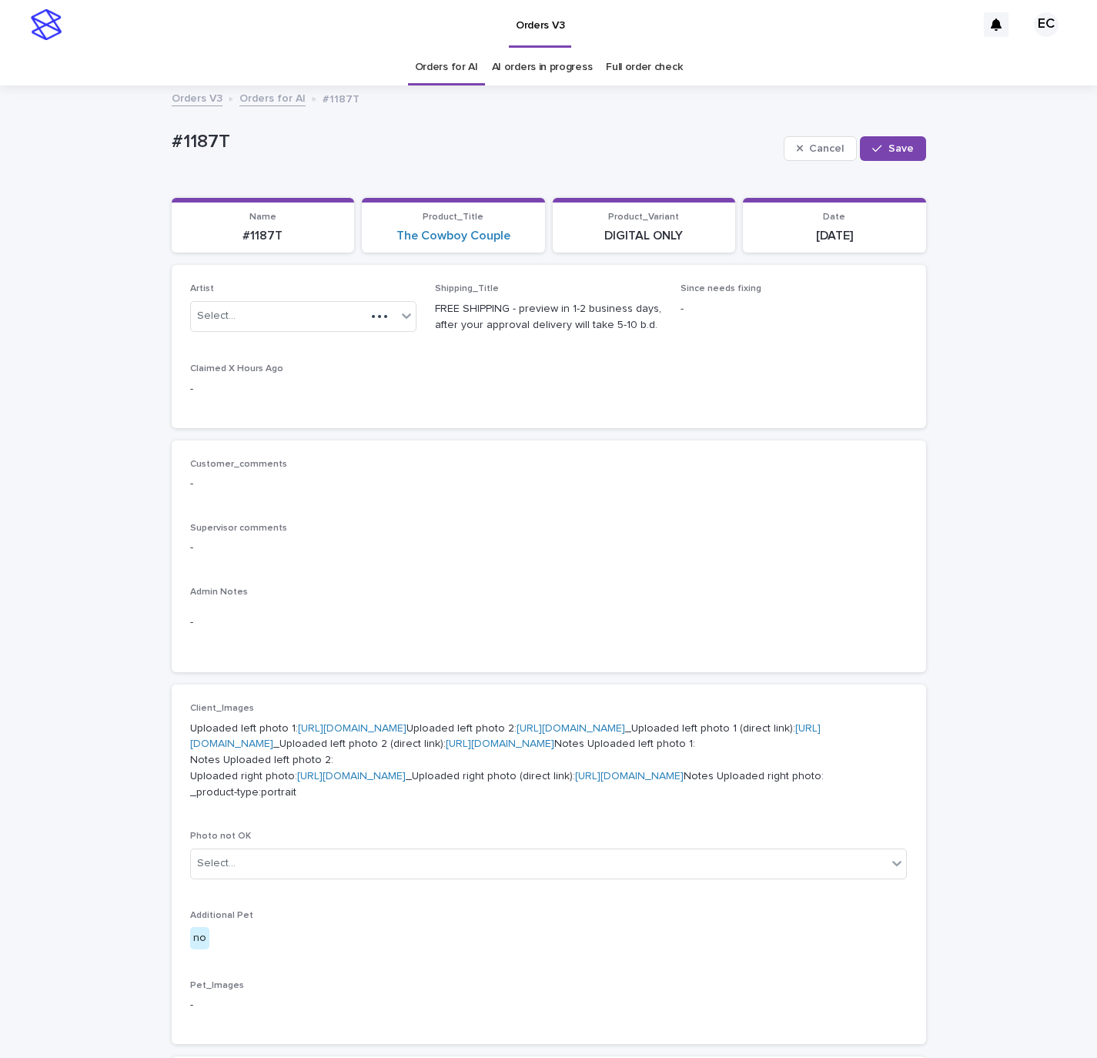
click at [356, 298] on div "Artist Select..." at bounding box center [303, 313] width 227 height 60
click at [343, 308] on div "Select..." at bounding box center [279, 315] width 176 height 25
paste input "********"
type input "********"
click at [292, 343] on div "EmilCris" at bounding box center [295, 346] width 226 height 27
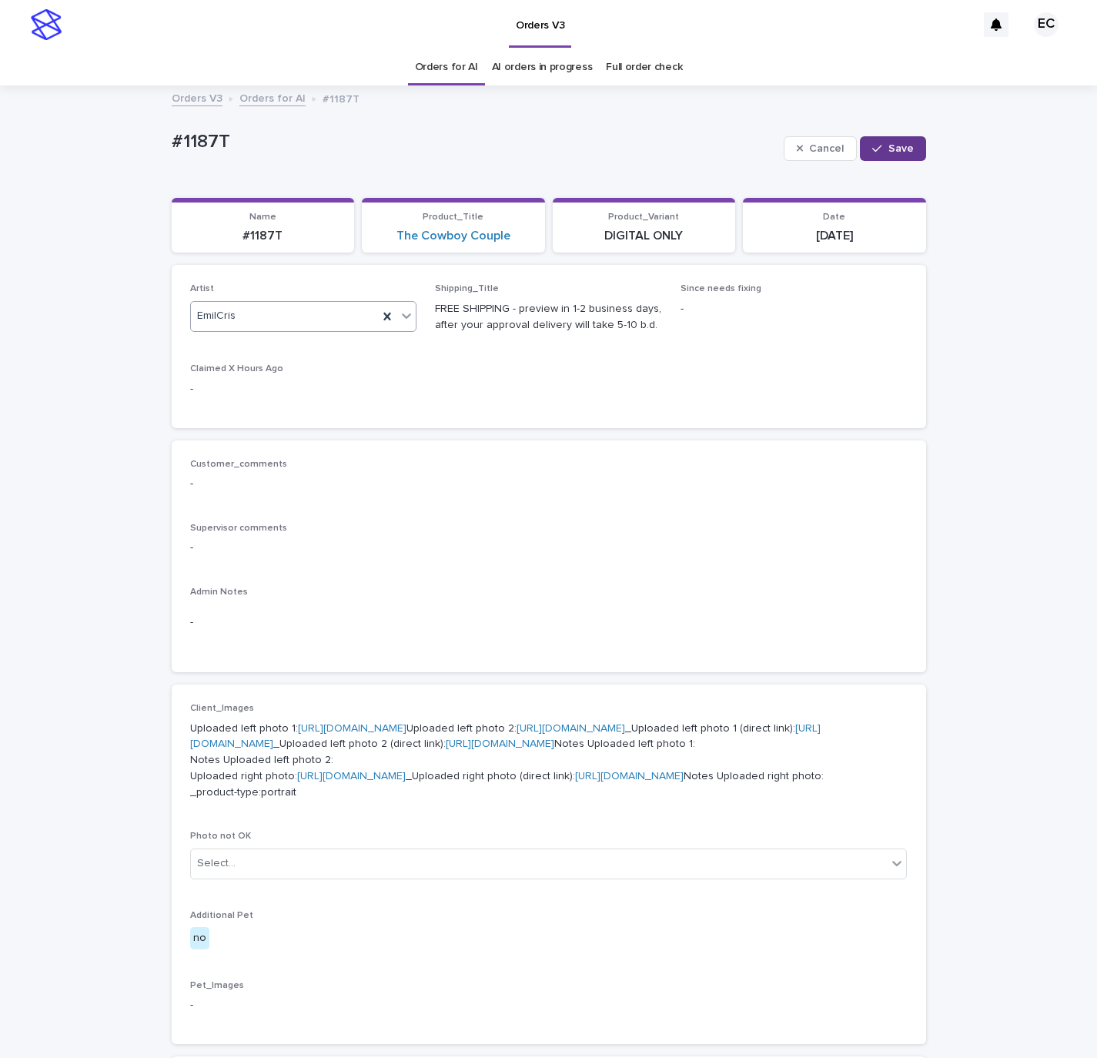
click at [903, 151] on span "Save" at bounding box center [900, 148] width 25 height 11
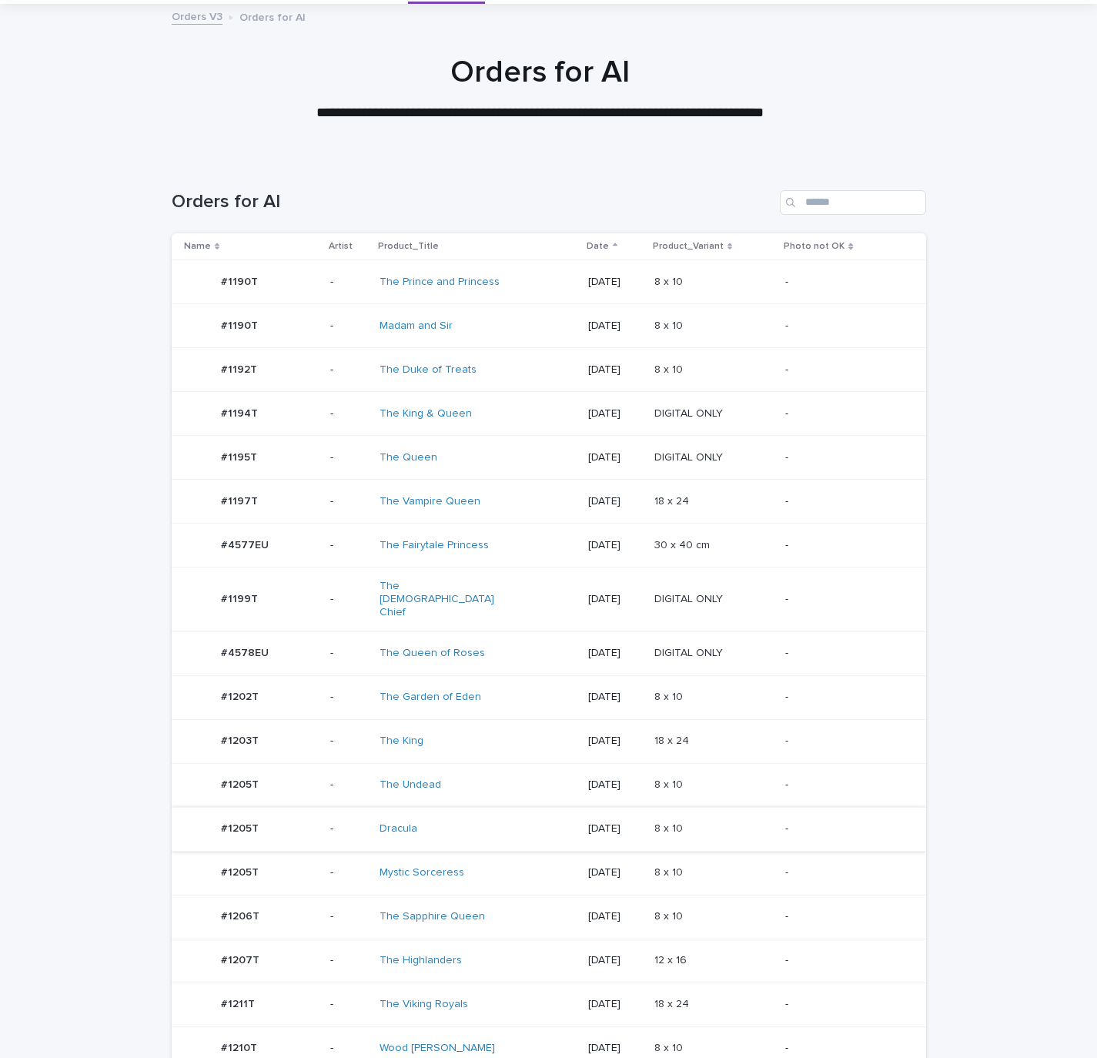
scroll to position [346, 0]
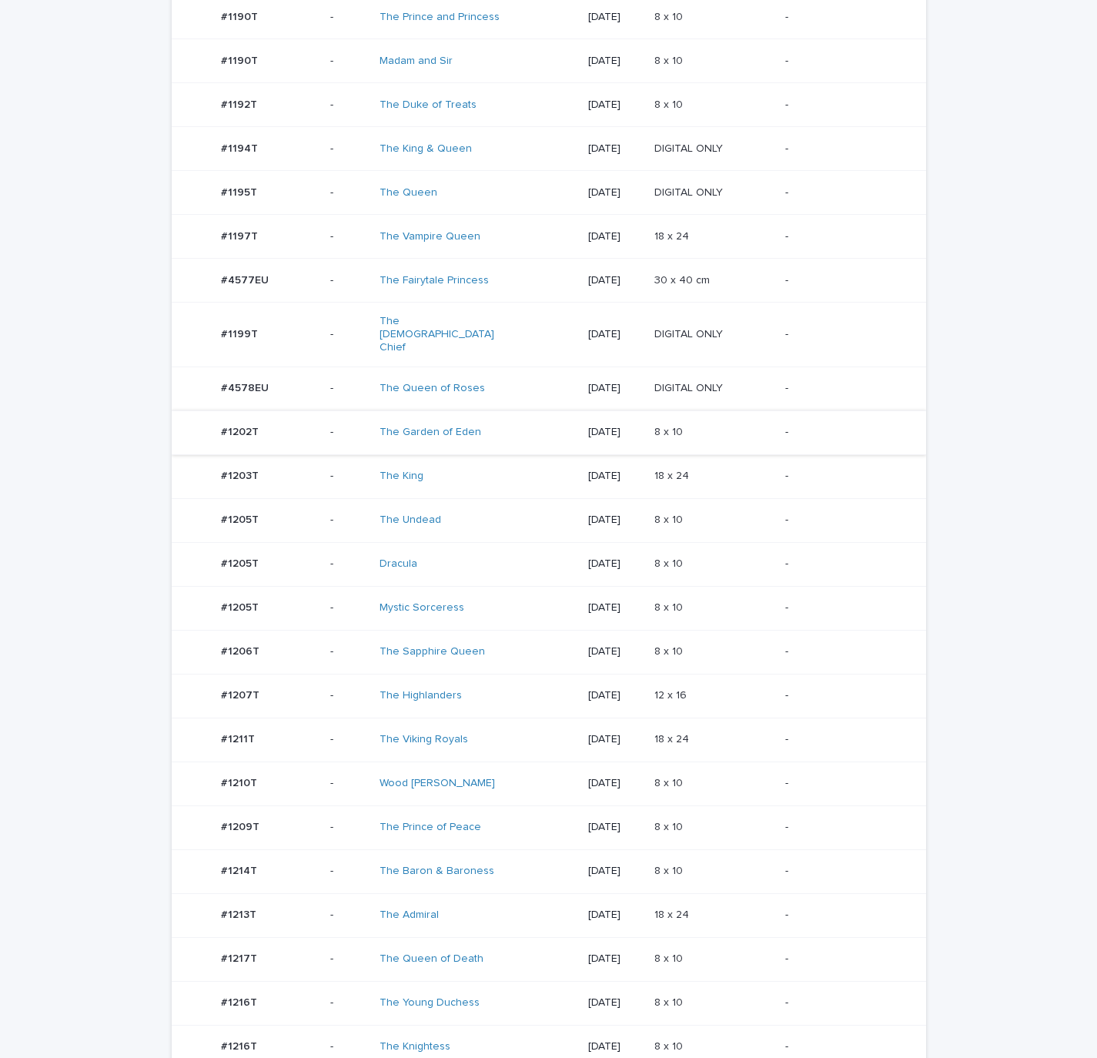
click at [724, 507] on div "8 x 10 8 x 10" at bounding box center [713, 519] width 119 height 25
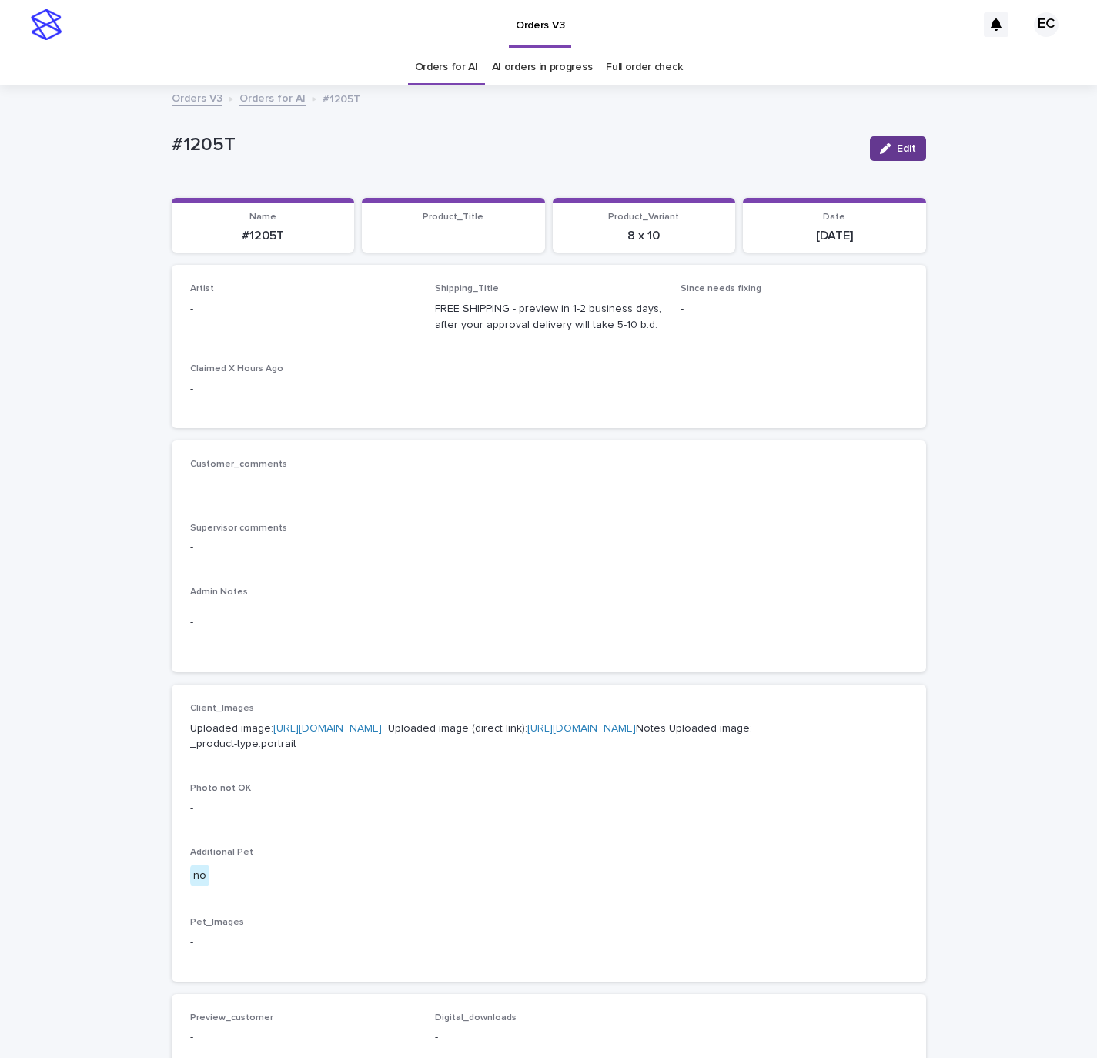
click at [878, 139] on button "Edit" at bounding box center [898, 148] width 56 height 25
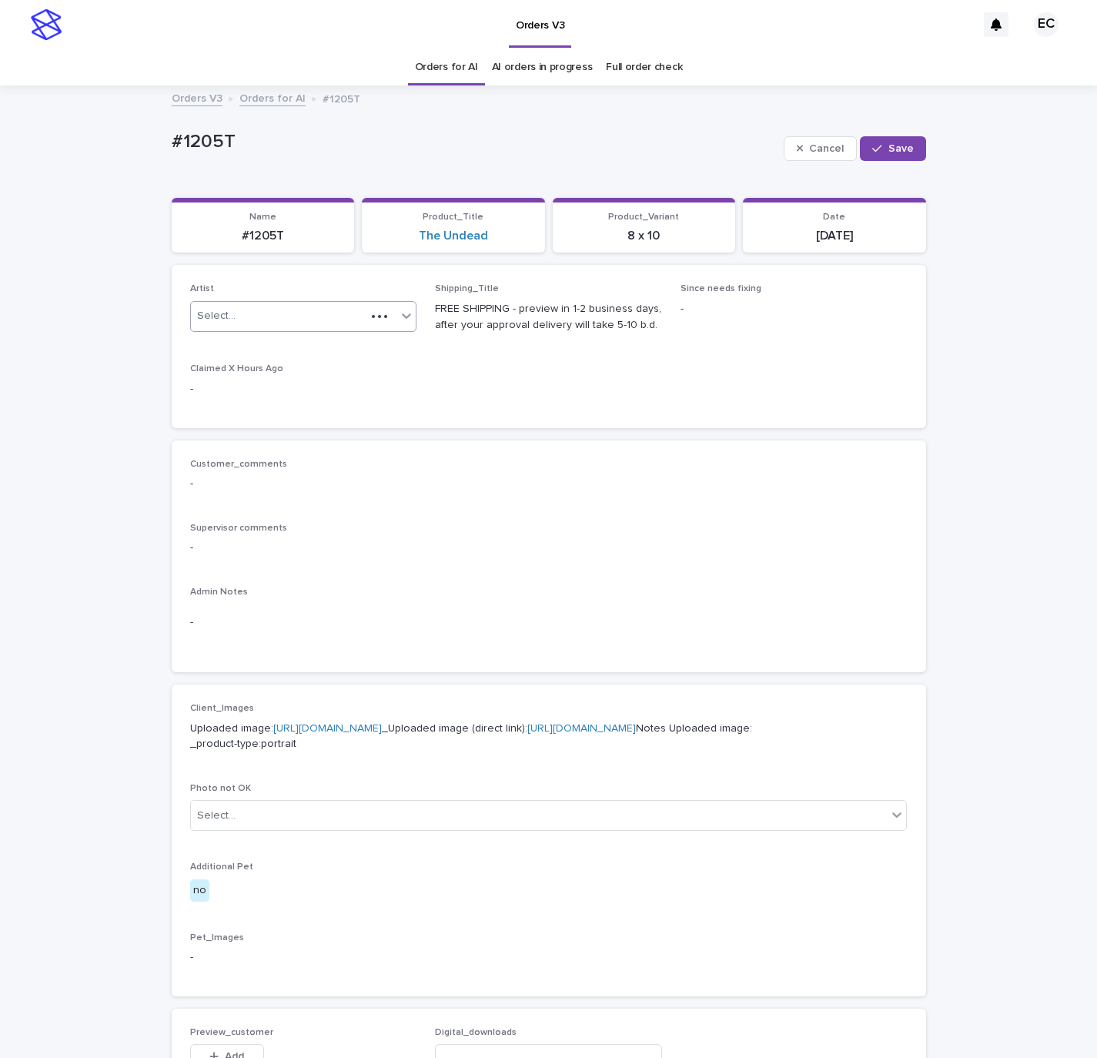
click at [342, 307] on div "Select..." at bounding box center [279, 315] width 176 height 25
paste input "********"
type input "********"
click at [898, 143] on span "Save" at bounding box center [900, 148] width 25 height 11
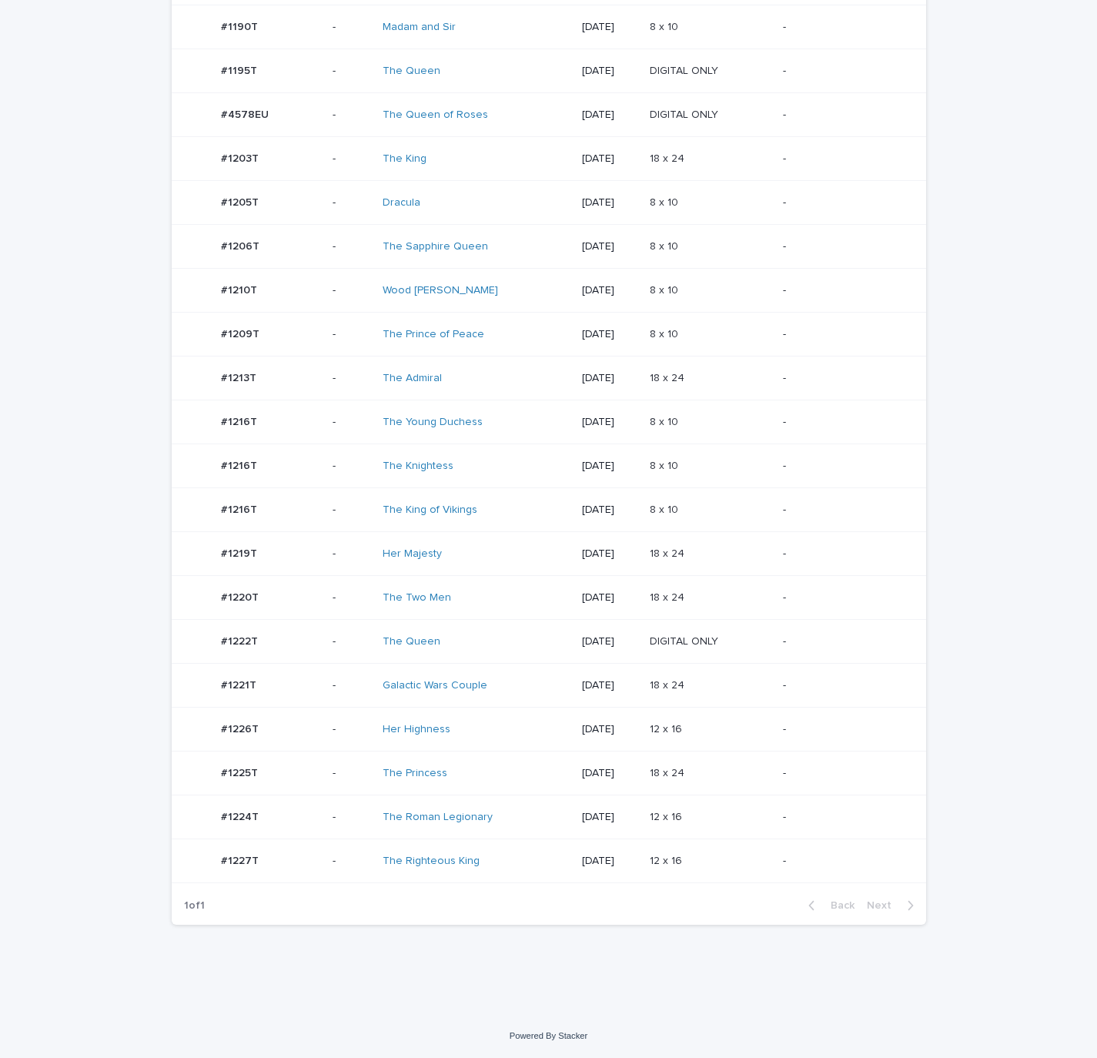
scroll to position [255, 0]
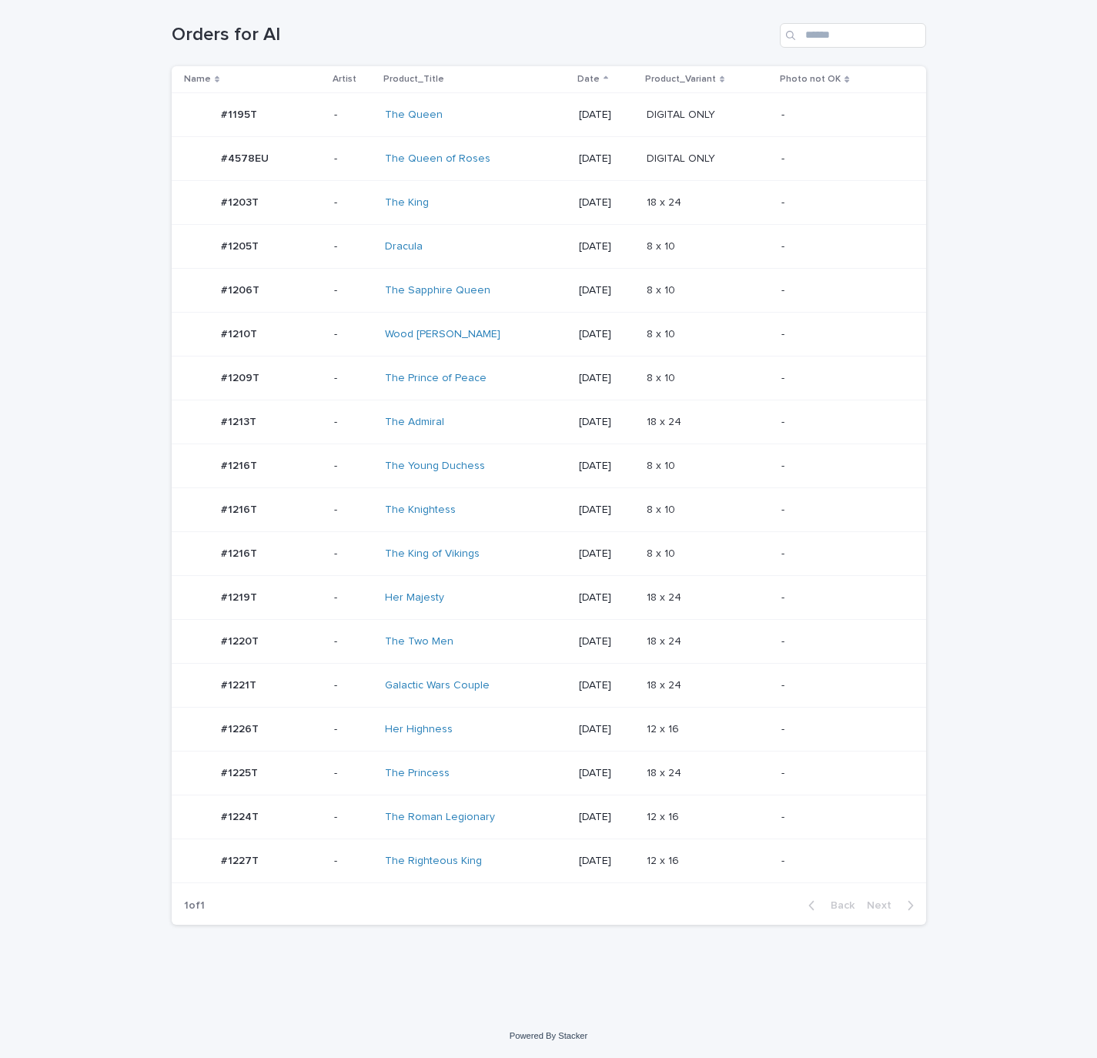
click at [684, 678] on p "18 x 24" at bounding box center [666, 684] width 38 height 16
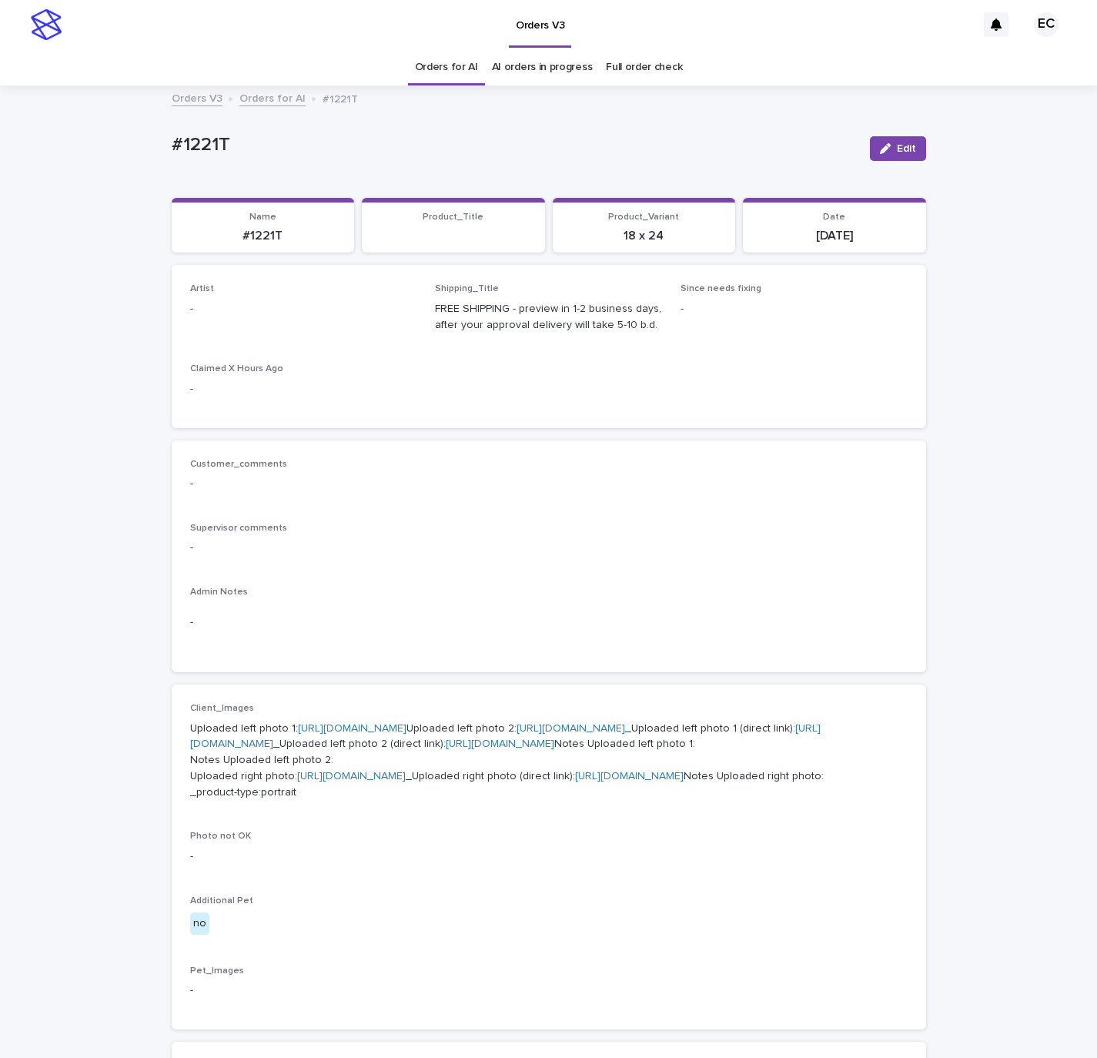
click at [878, 137] on button "Edit" at bounding box center [898, 148] width 56 height 25
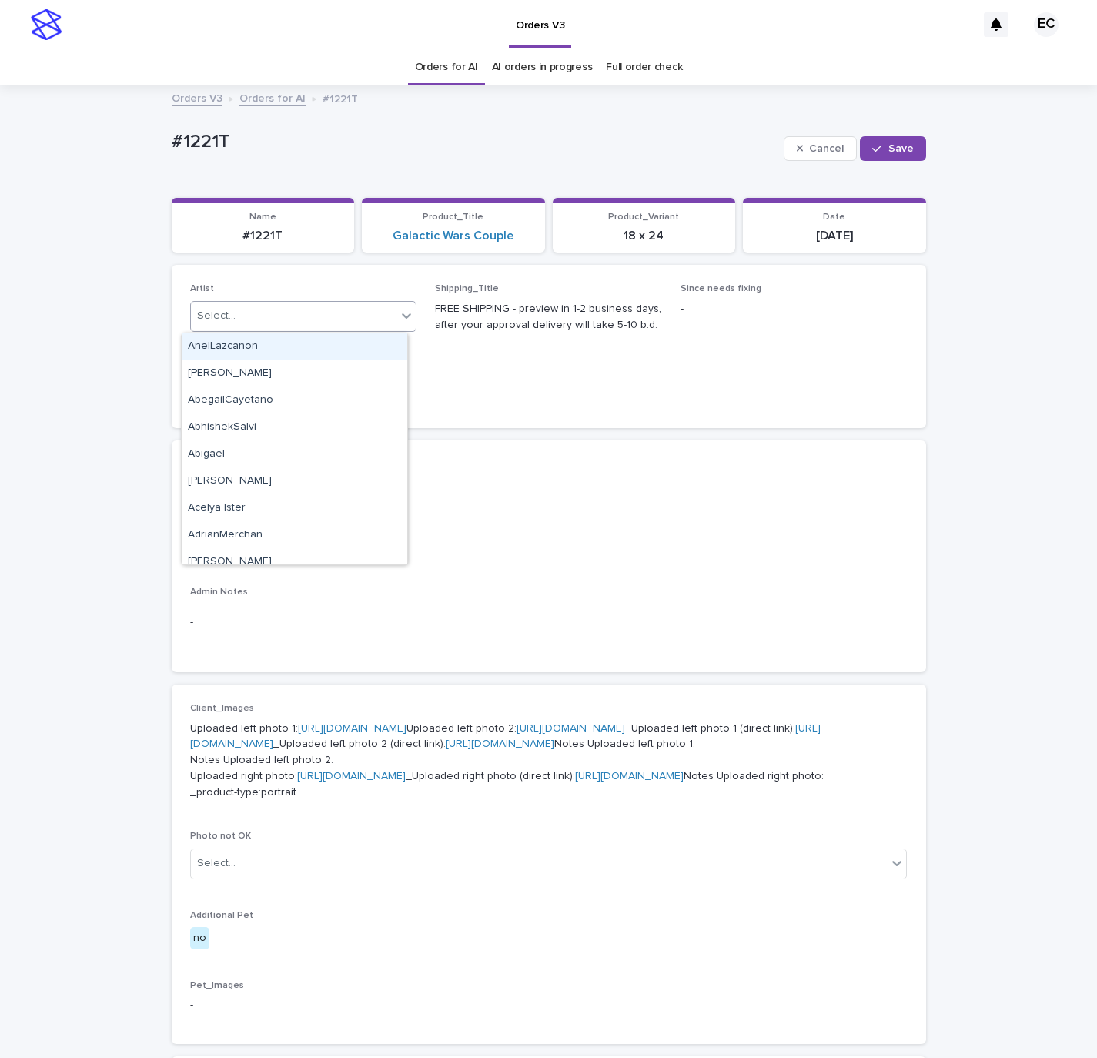
click at [337, 306] on div "Select..." at bounding box center [294, 315] width 206 height 25
paste input "********"
type input "********"
click at [299, 356] on div "EmilCris" at bounding box center [295, 346] width 226 height 27
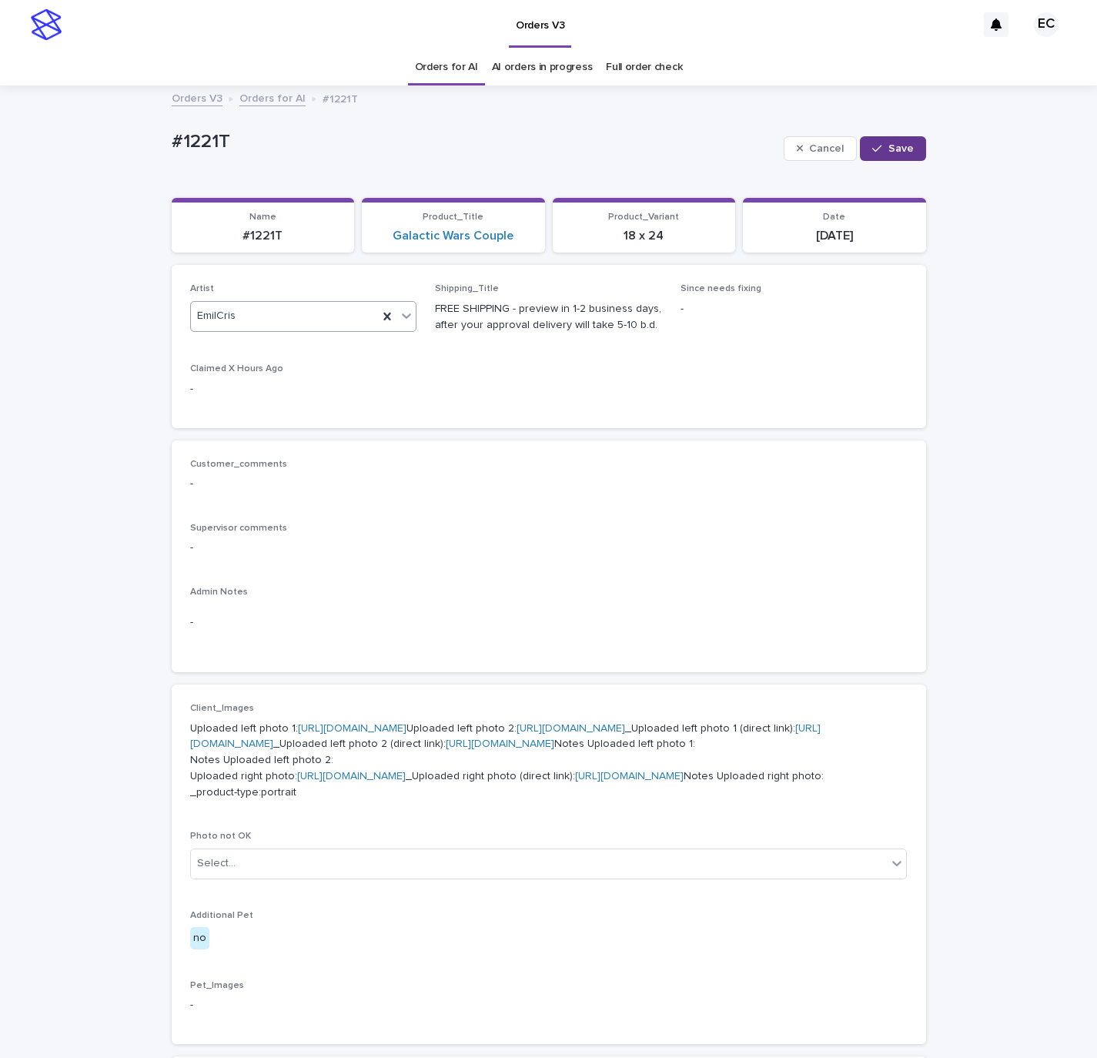
click at [892, 141] on button "Save" at bounding box center [892, 148] width 65 height 25
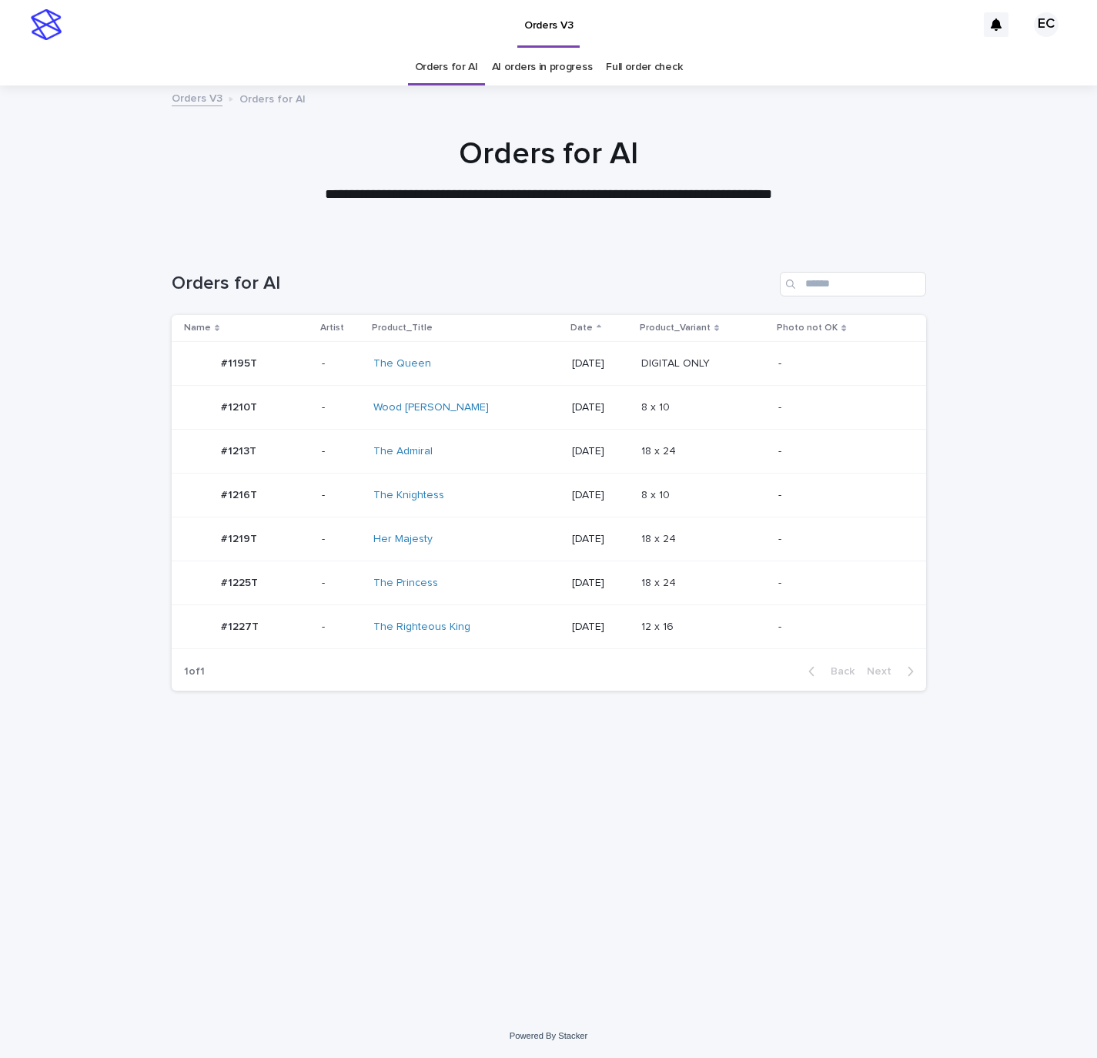
click at [763, 373] on div "DIGITAL ONLY DIGITAL ONLY" at bounding box center [703, 363] width 125 height 25
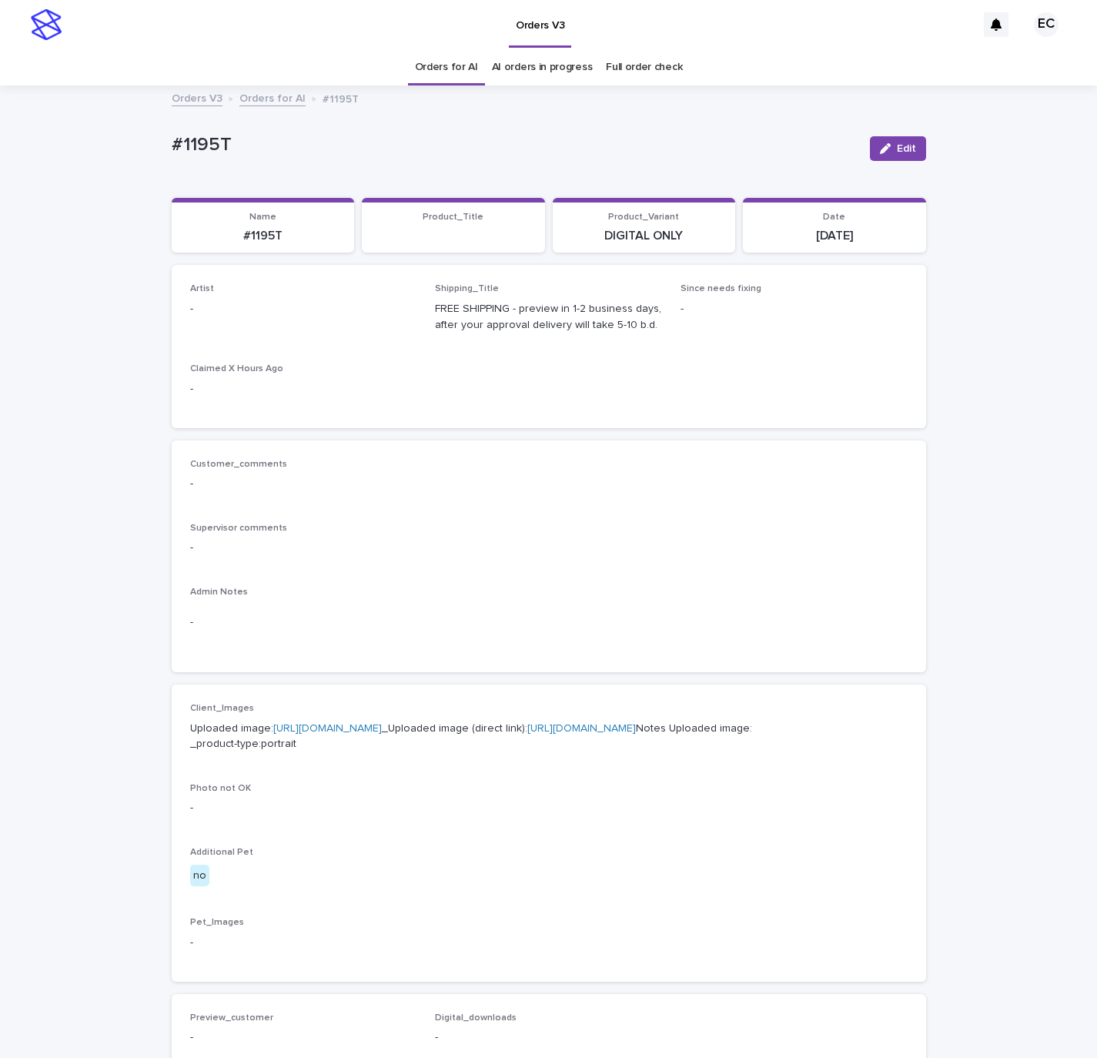
drag, startPoint x: 905, startPoint y: 151, endPoint x: 419, endPoint y: 293, distance: 507.0
click at [901, 155] on button "Edit" at bounding box center [898, 148] width 56 height 25
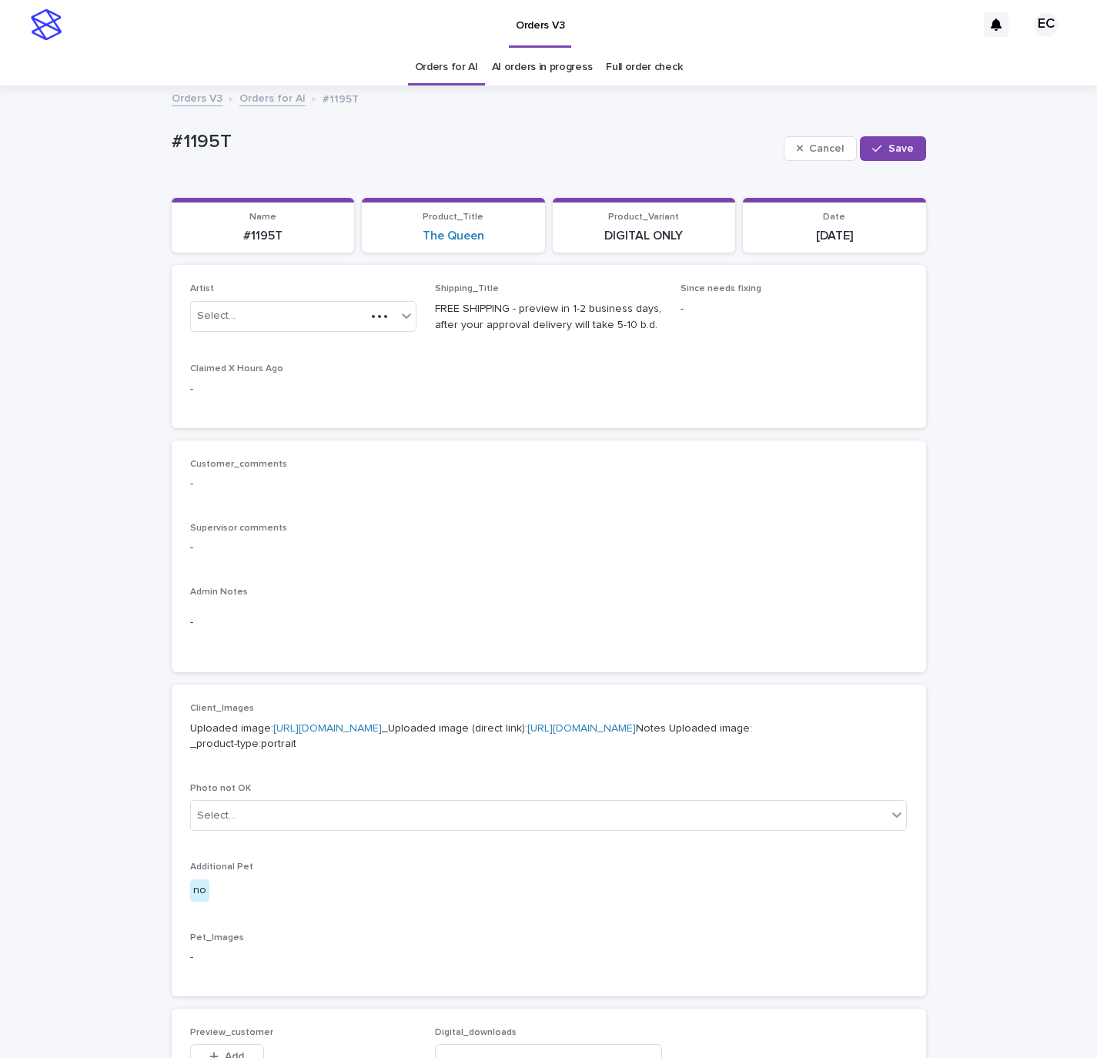
click at [310, 331] on div "Select..." at bounding box center [303, 316] width 227 height 31
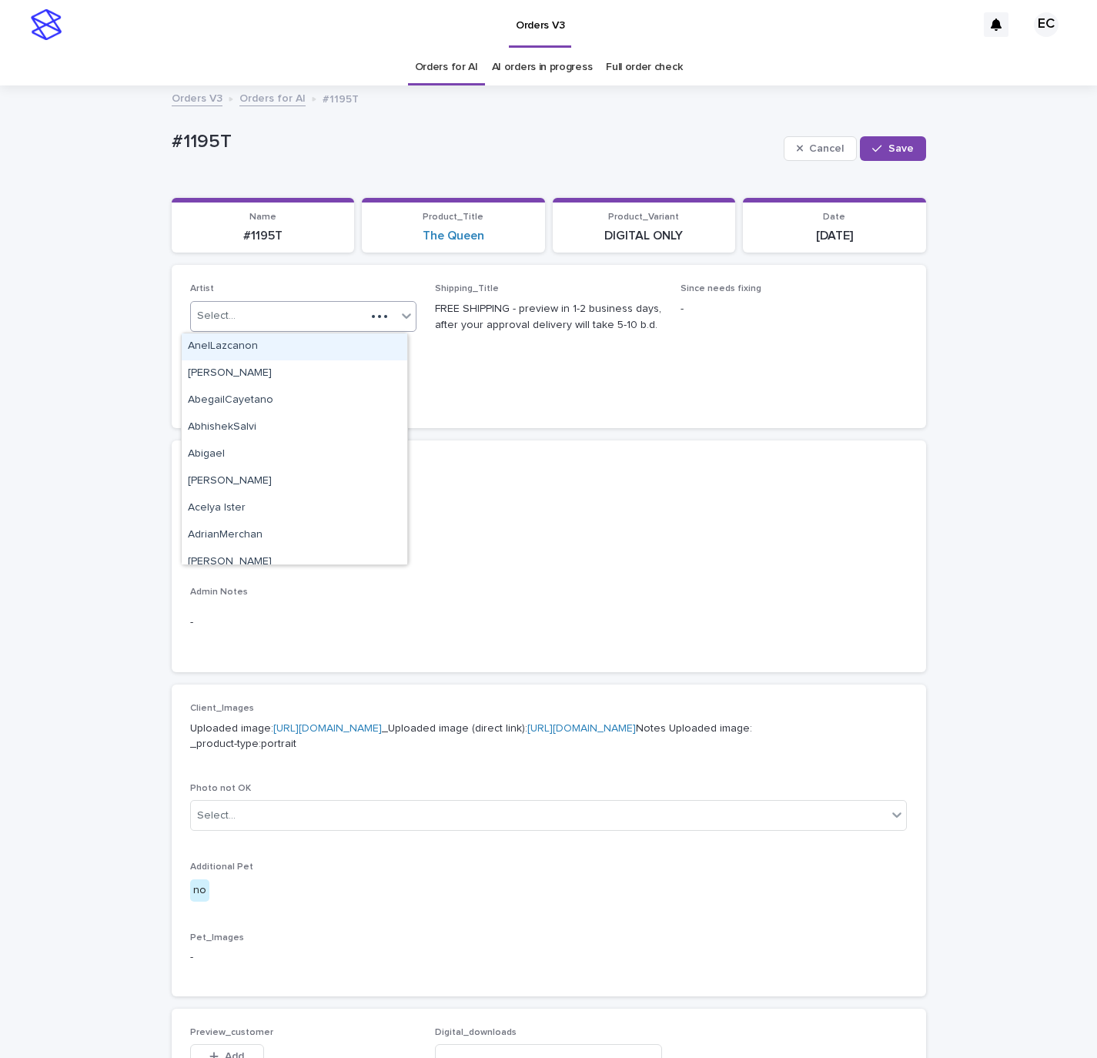
paste input "********"
type input "********"
click at [296, 343] on div "EmilCris" at bounding box center [295, 346] width 226 height 27
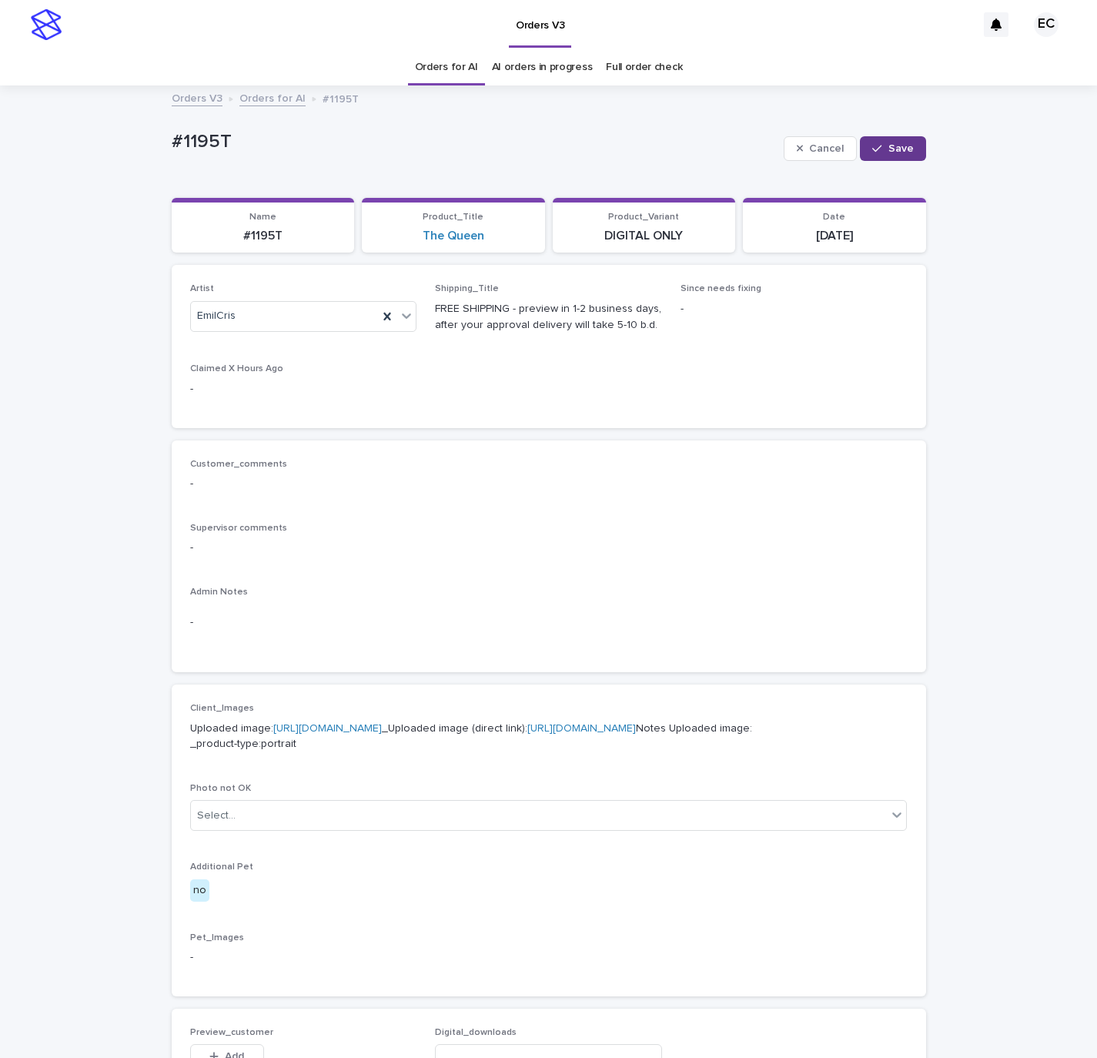
click at [872, 146] on icon "button" at bounding box center [876, 148] width 9 height 11
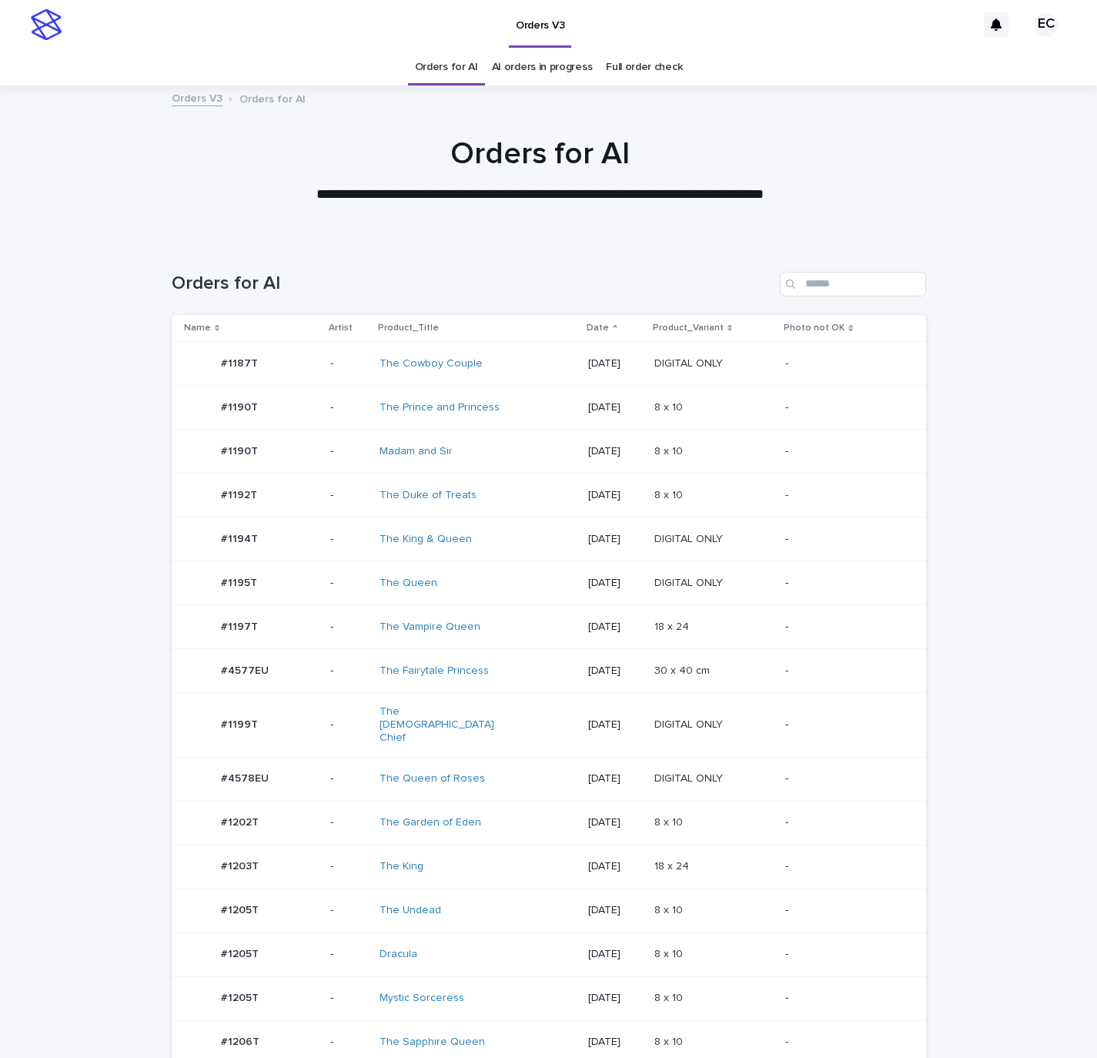
click at [741, 493] on p at bounding box center [713, 495] width 119 height 13
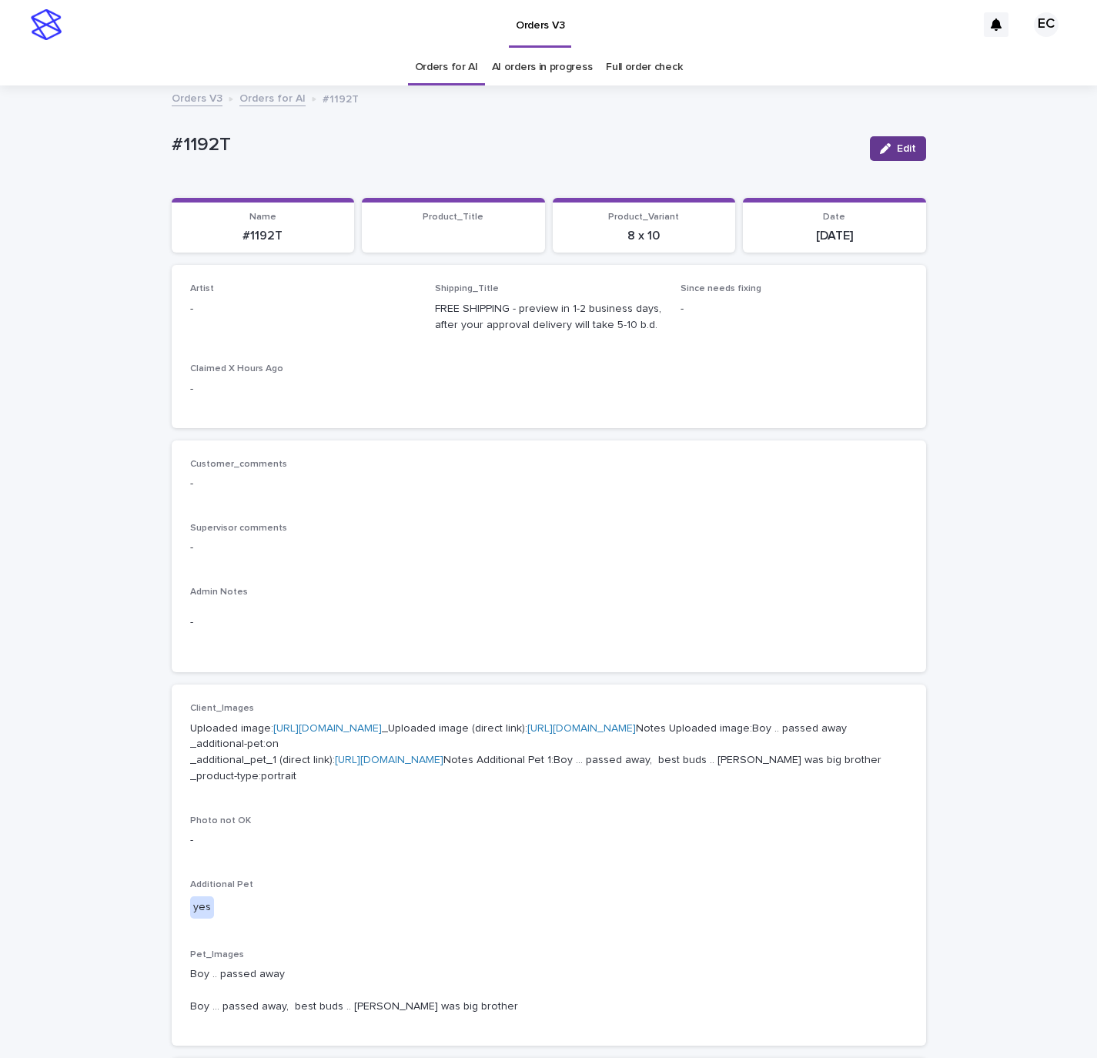
click at [881, 148] on div "button" at bounding box center [888, 148] width 17 height 11
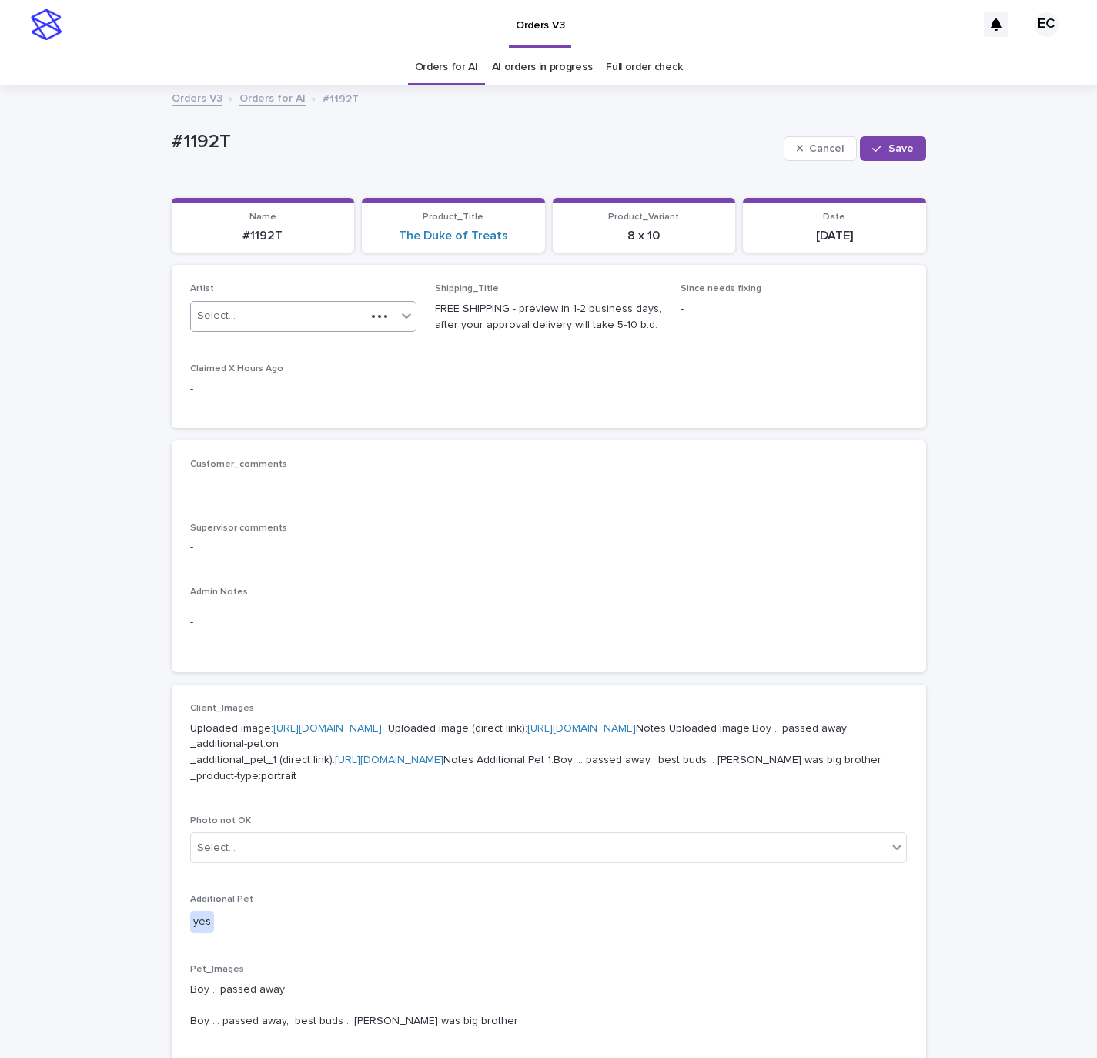
click at [292, 317] on div "Select..." at bounding box center [279, 315] width 176 height 25
paste input "********"
type input "********"
click at [264, 346] on div "EmilCris" at bounding box center [295, 346] width 226 height 27
drag, startPoint x: 875, startPoint y: 150, endPoint x: 703, endPoint y: 183, distance: 175.6
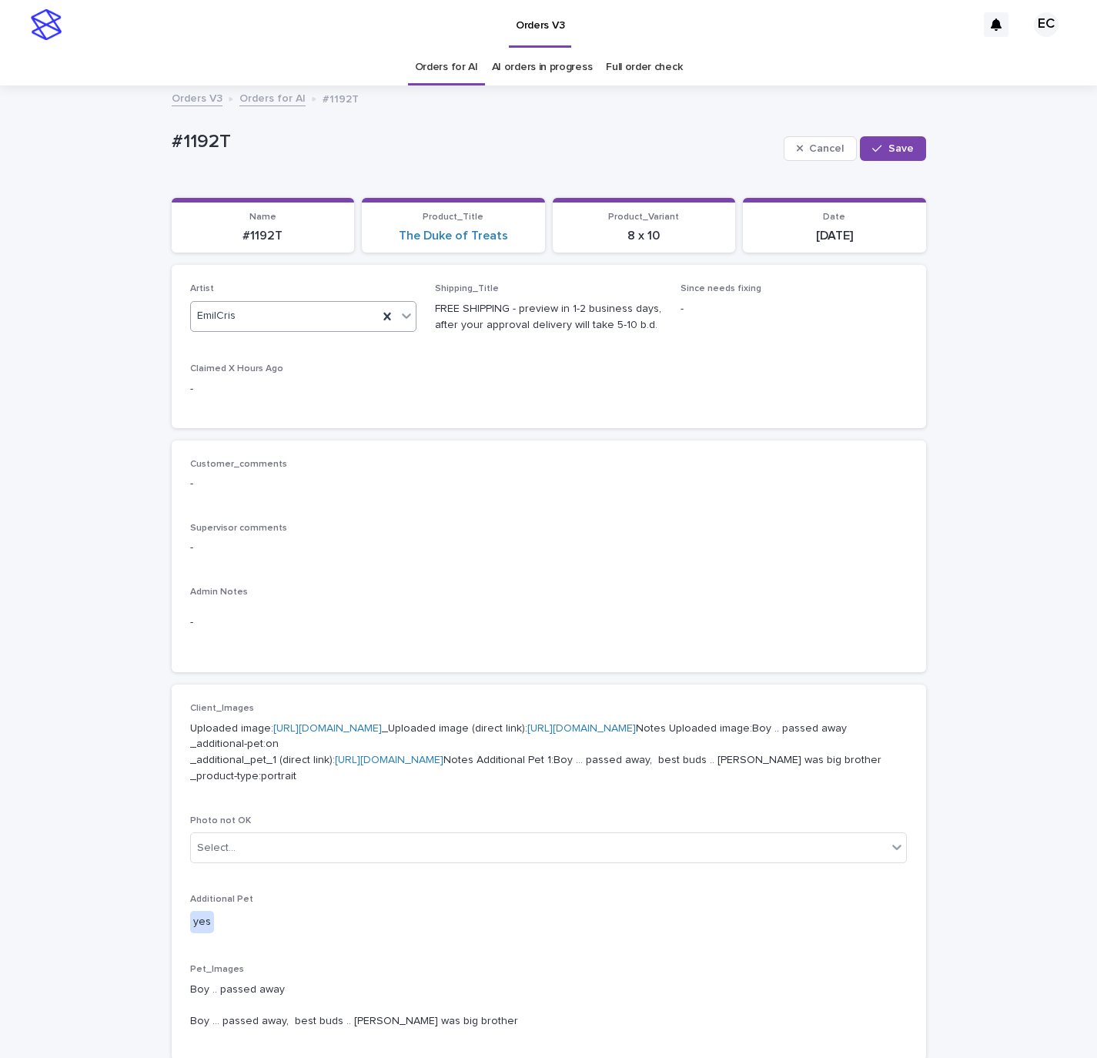
click at [874, 150] on div "button" at bounding box center [879, 148] width 15 height 11
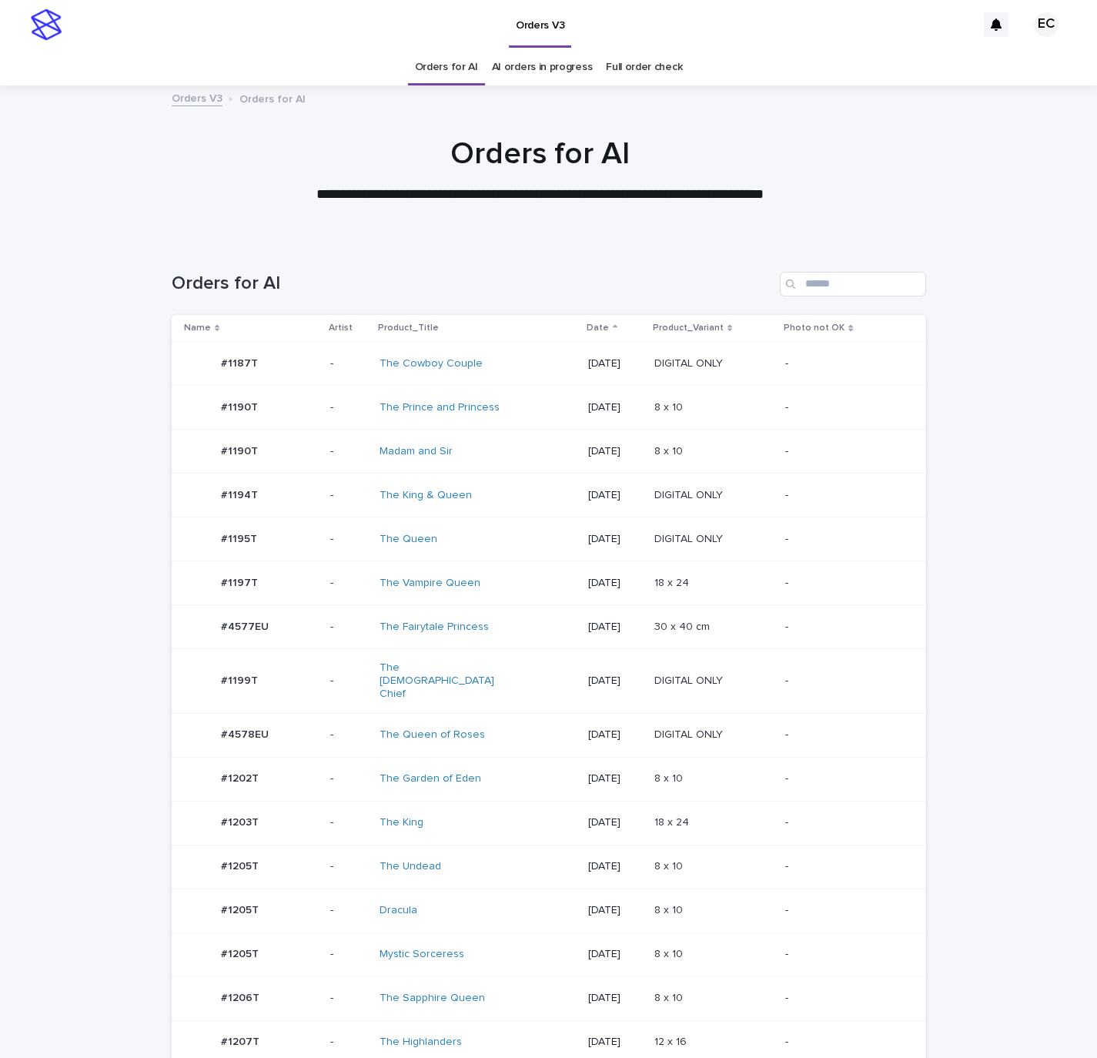
scroll to position [49, 0]
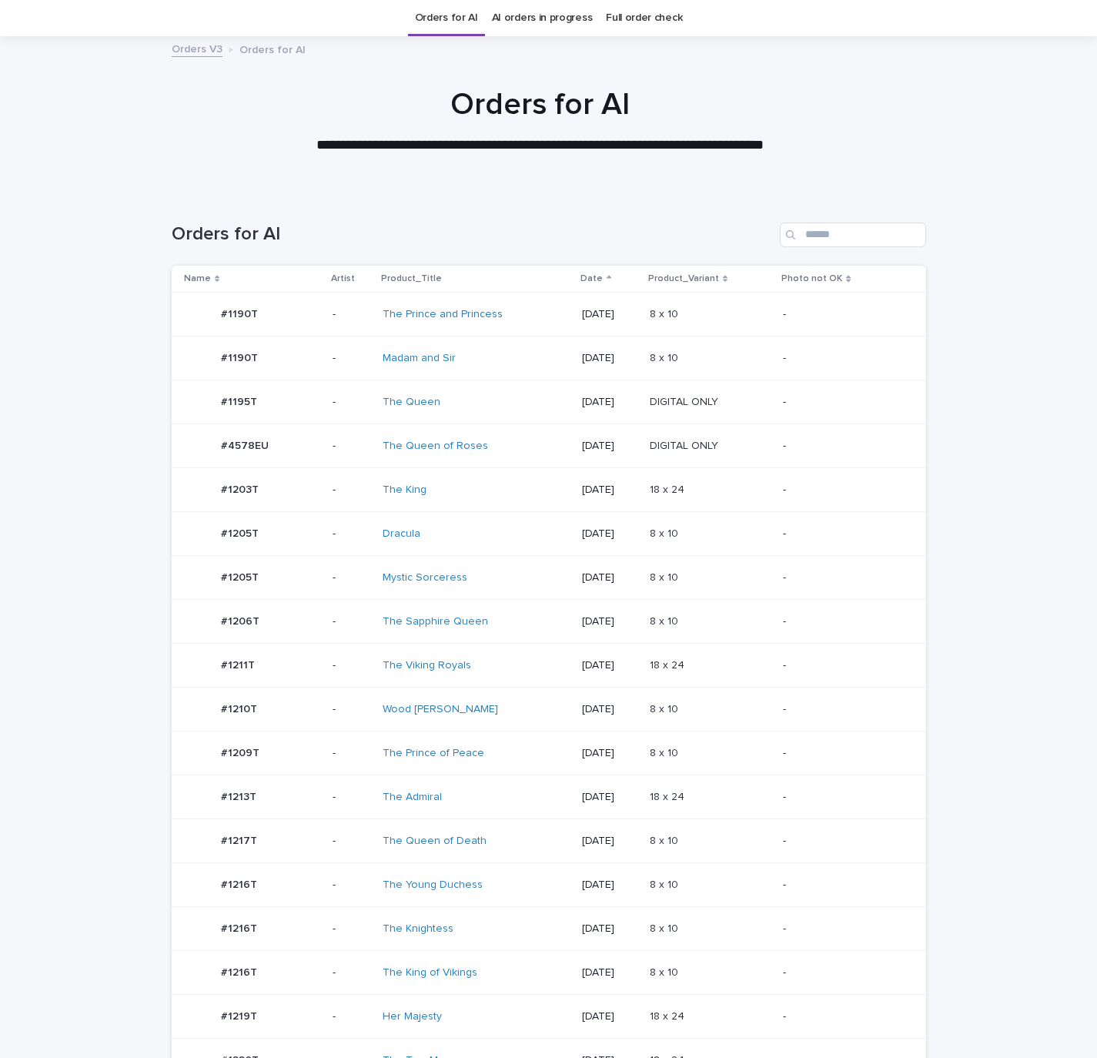
click at [775, 352] on td "8 x 10 8 x 10" at bounding box center [711, 358] width 134 height 44
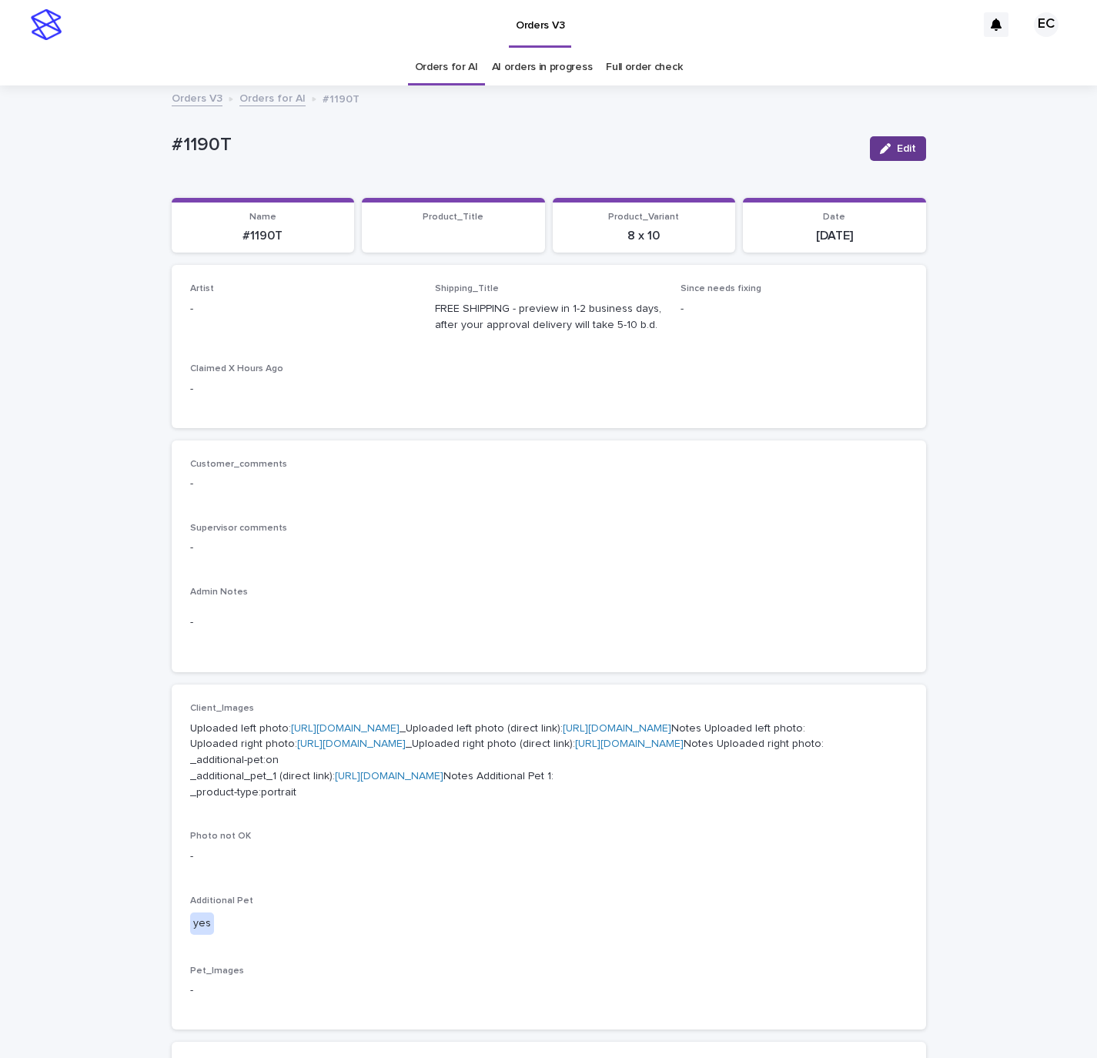
click at [897, 137] on button "Edit" at bounding box center [898, 148] width 56 height 25
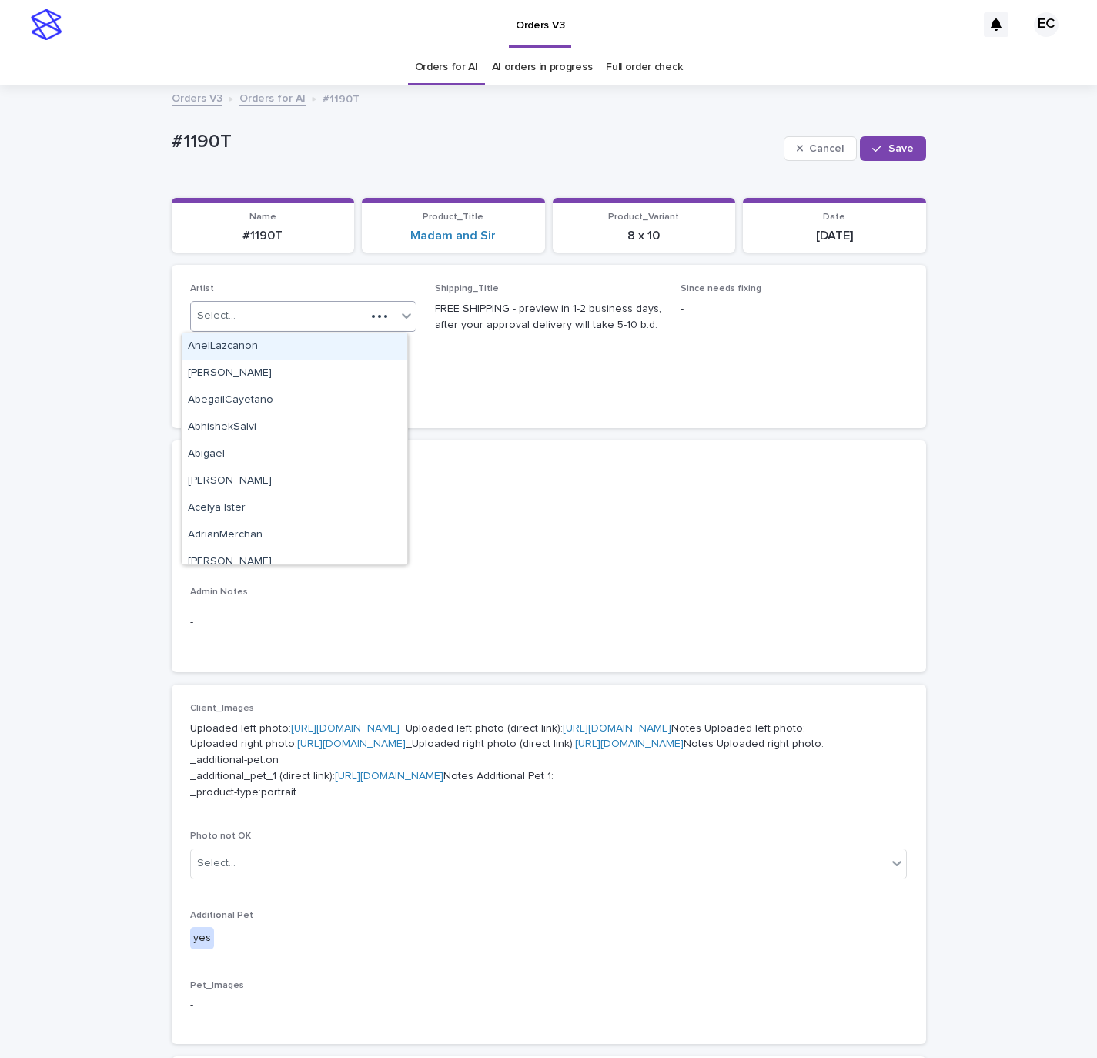
click at [293, 315] on div "Select..." at bounding box center [279, 315] width 176 height 25
paste input "********"
type input "********"
click at [276, 342] on div "EmilCris" at bounding box center [295, 346] width 226 height 27
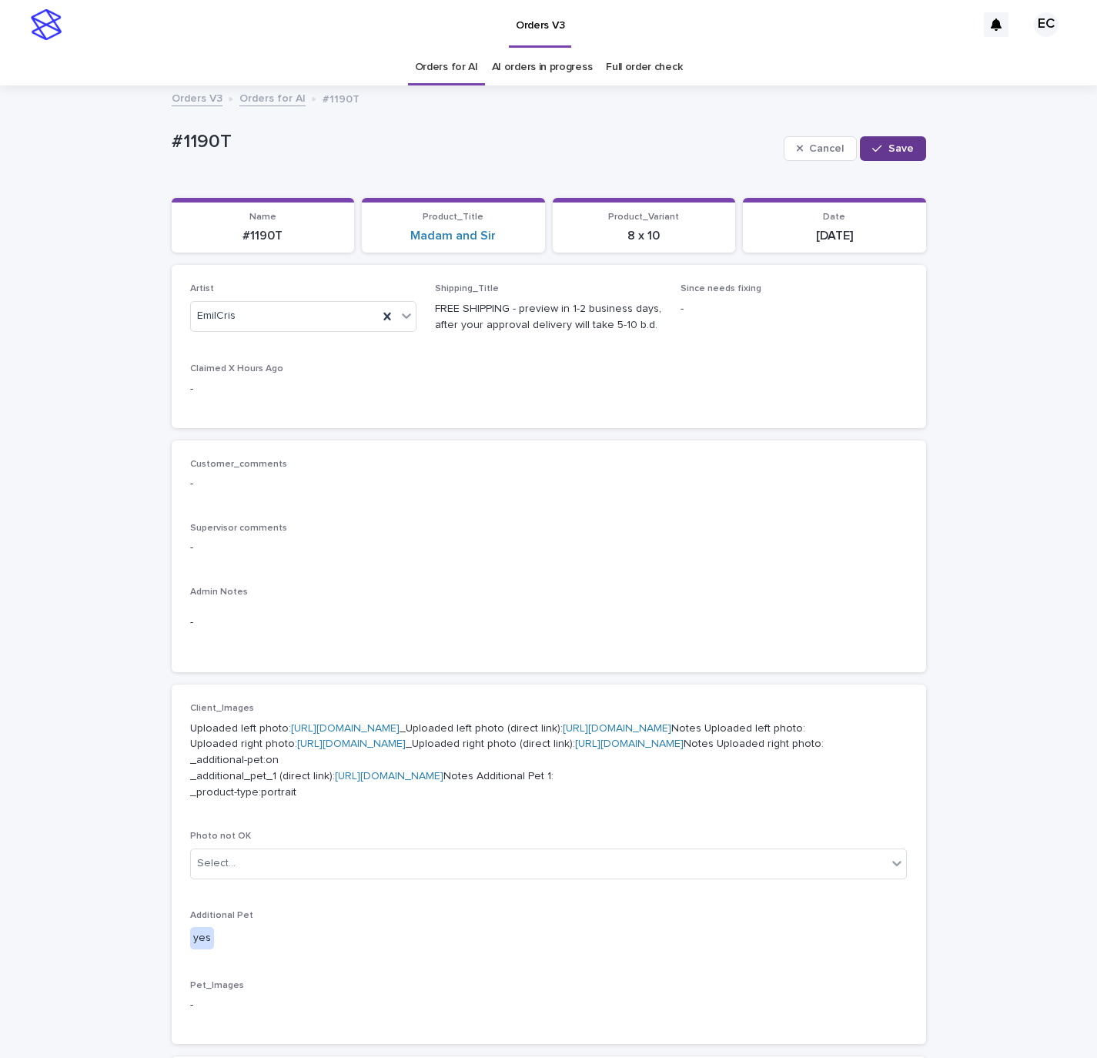
click at [888, 146] on span "Save" at bounding box center [900, 148] width 25 height 11
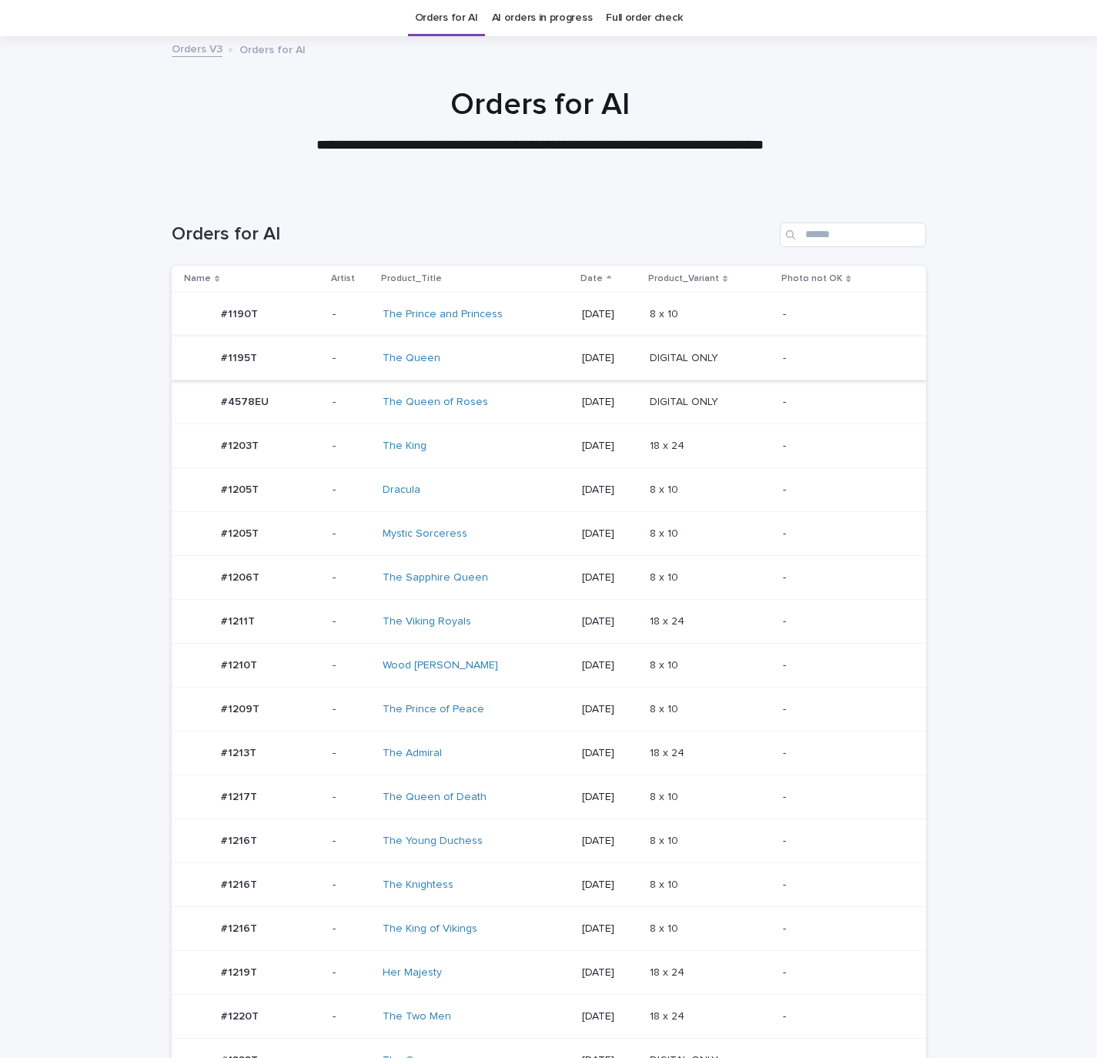
scroll to position [35, 0]
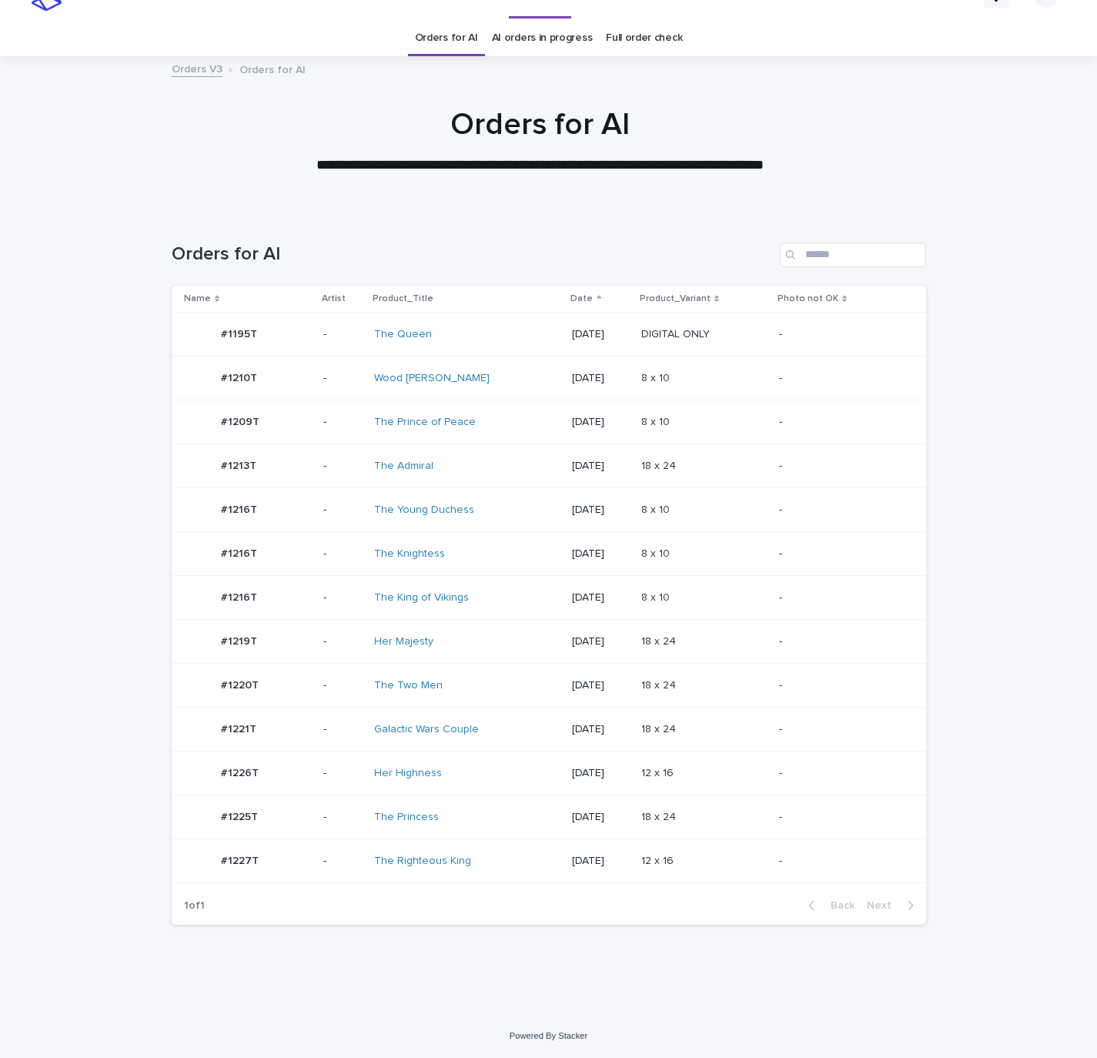
click at [762, 366] on div "8 x 10 8 x 10" at bounding box center [703, 378] width 125 height 25
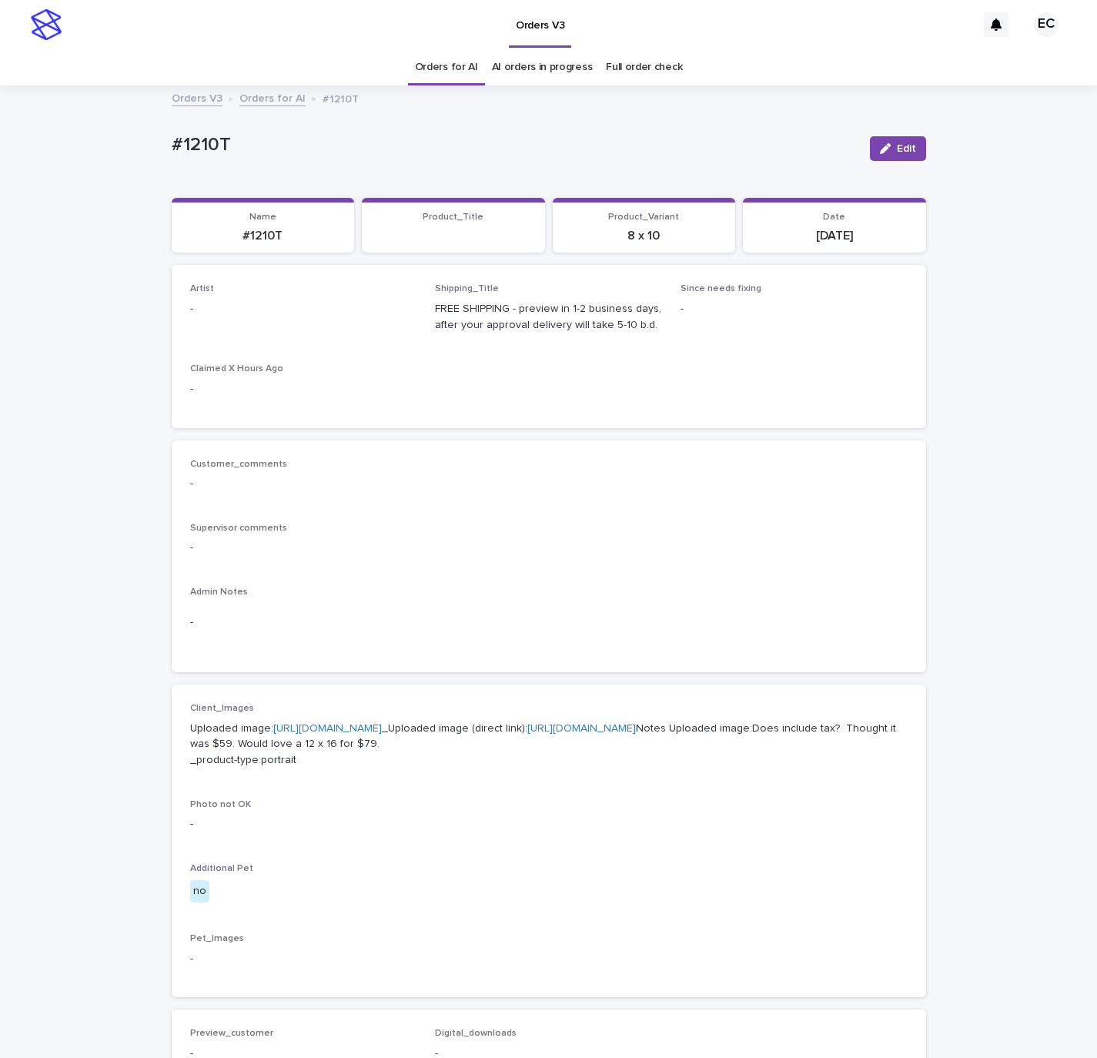
drag, startPoint x: 894, startPoint y: 148, endPoint x: 413, endPoint y: 299, distance: 503.6
click at [885, 142] on button "Edit" at bounding box center [898, 148] width 56 height 25
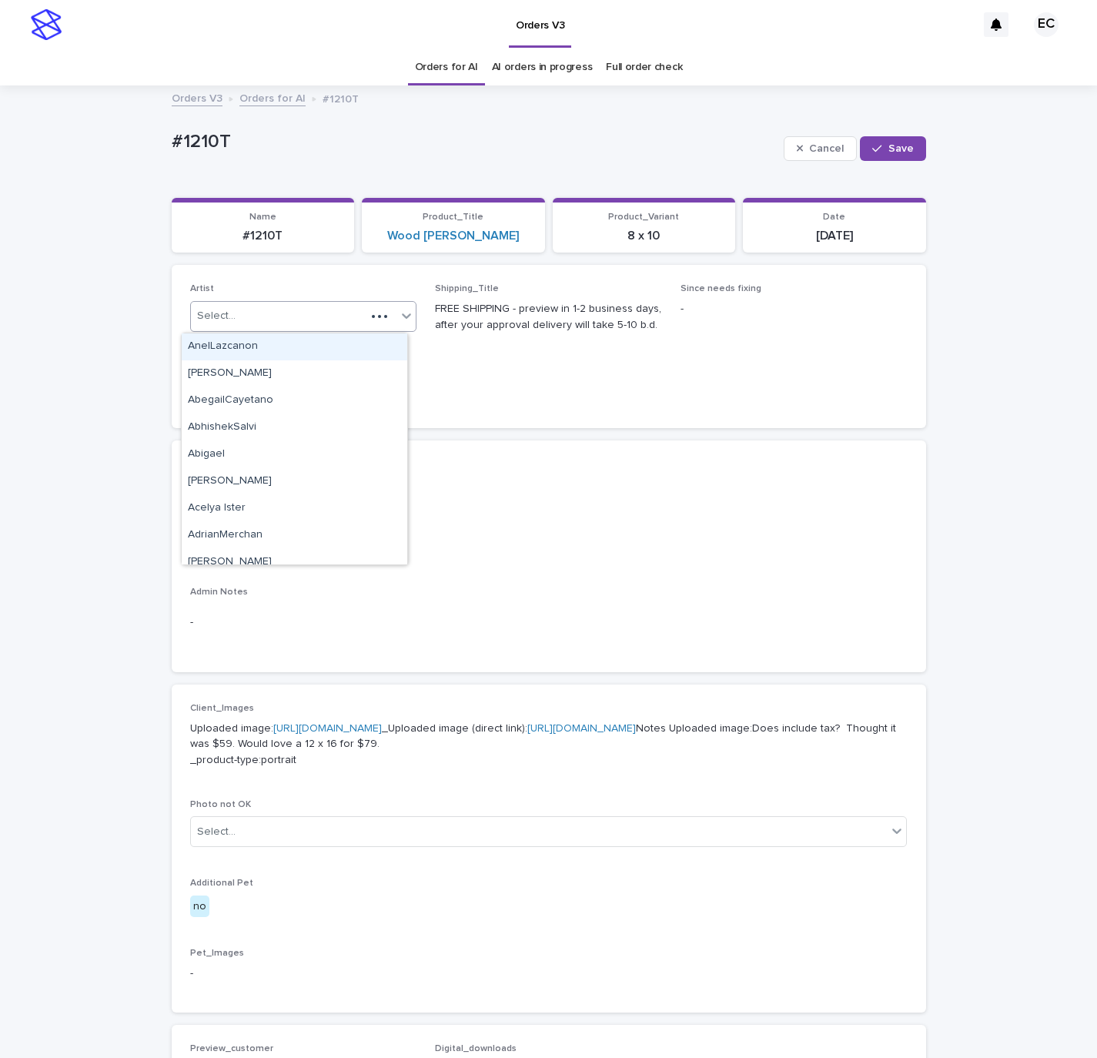
click at [306, 320] on div "Select..." at bounding box center [279, 315] width 176 height 25
paste input "********"
type input "********"
click at [280, 349] on div "EmilCris" at bounding box center [295, 346] width 226 height 27
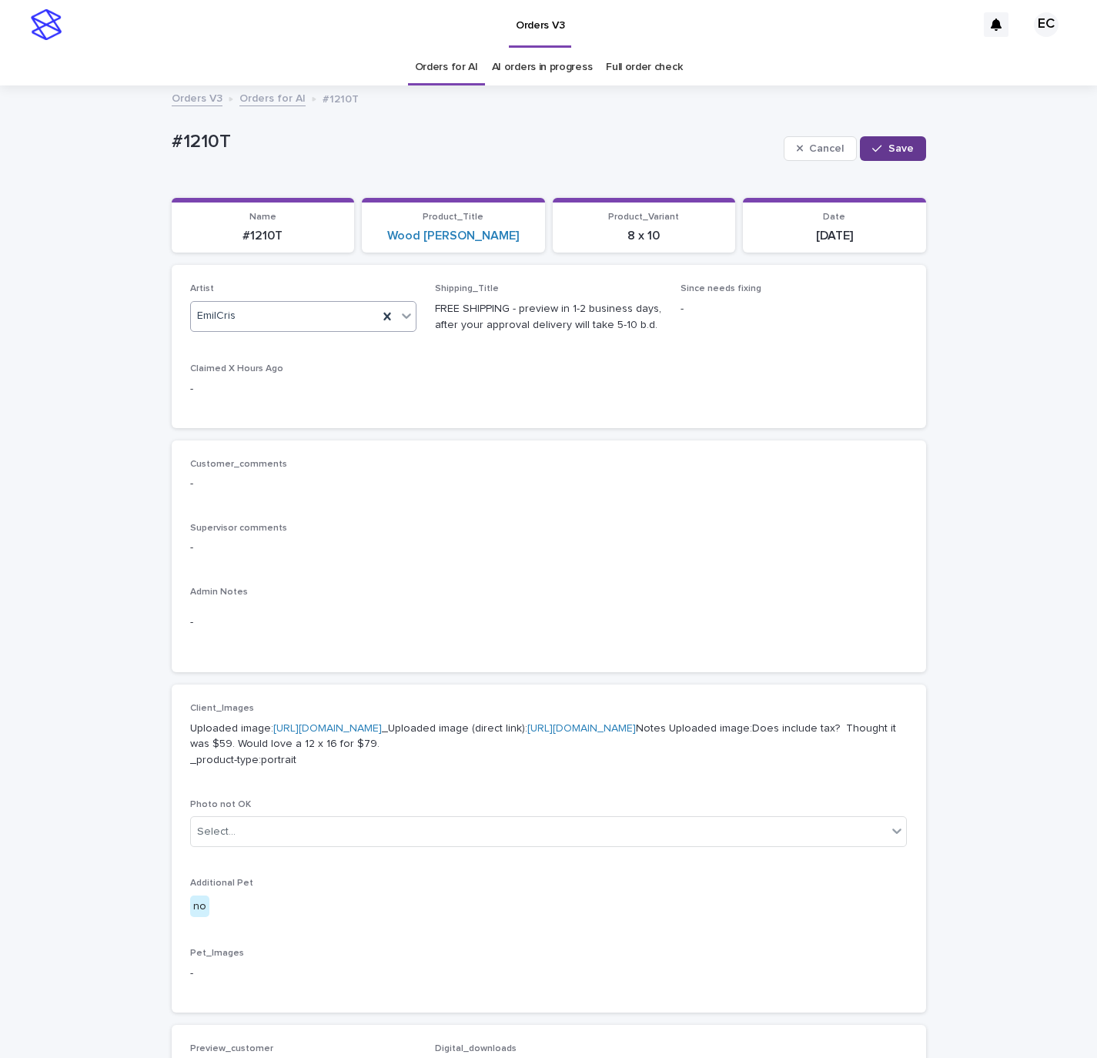
click at [874, 159] on button "Save" at bounding box center [892, 148] width 65 height 25
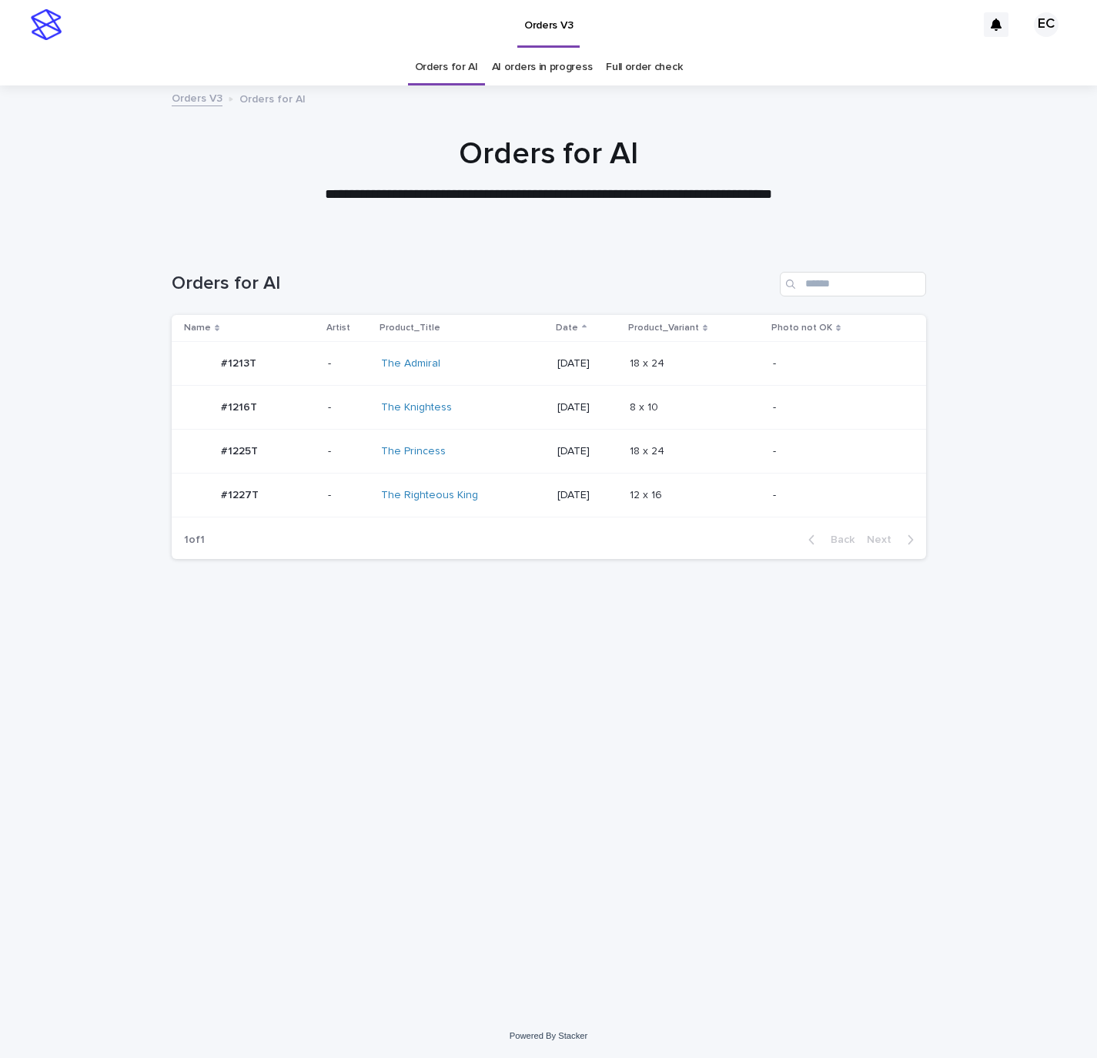
click at [746, 446] on p at bounding box center [694, 451] width 129 height 13
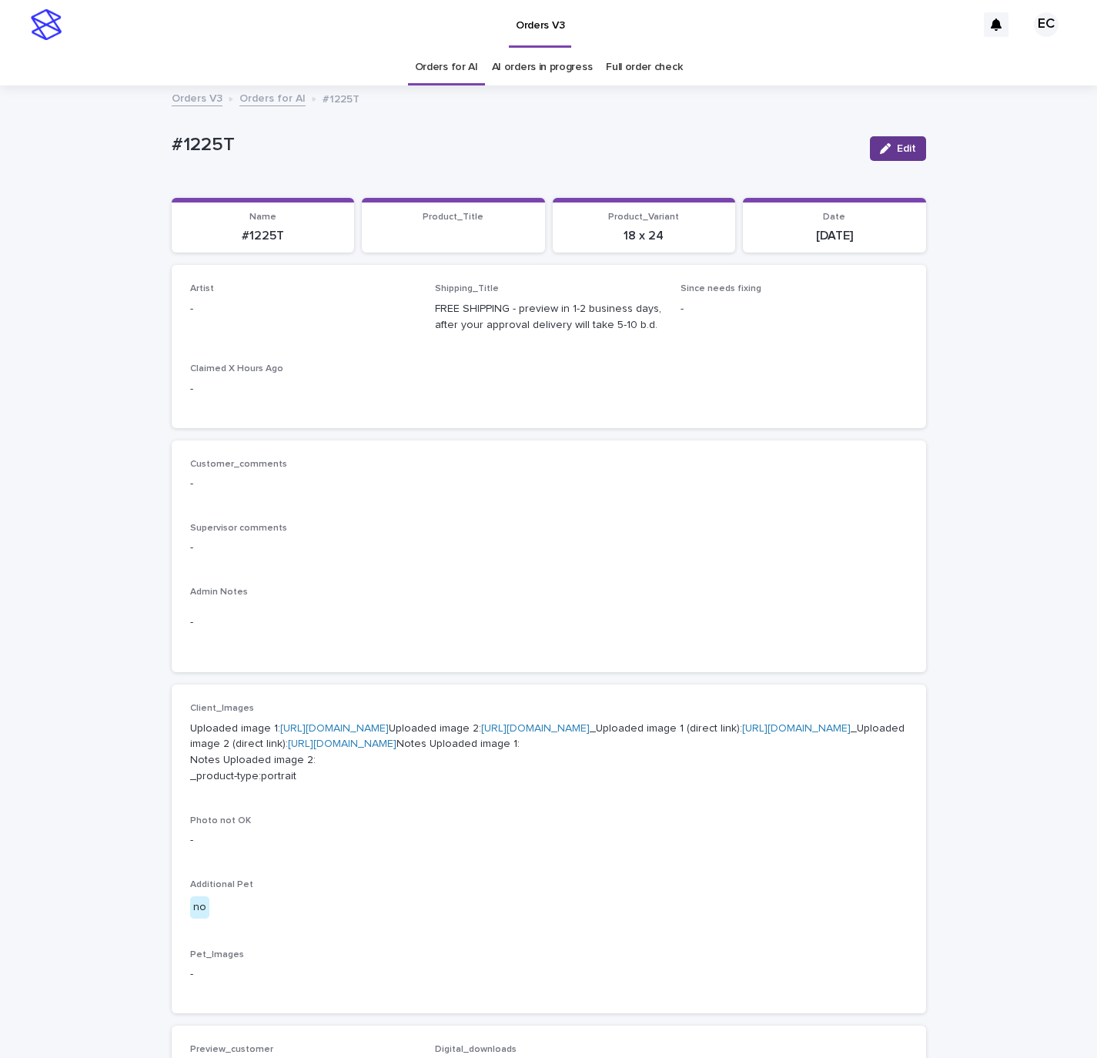
click at [885, 137] on button "Edit" at bounding box center [898, 148] width 56 height 25
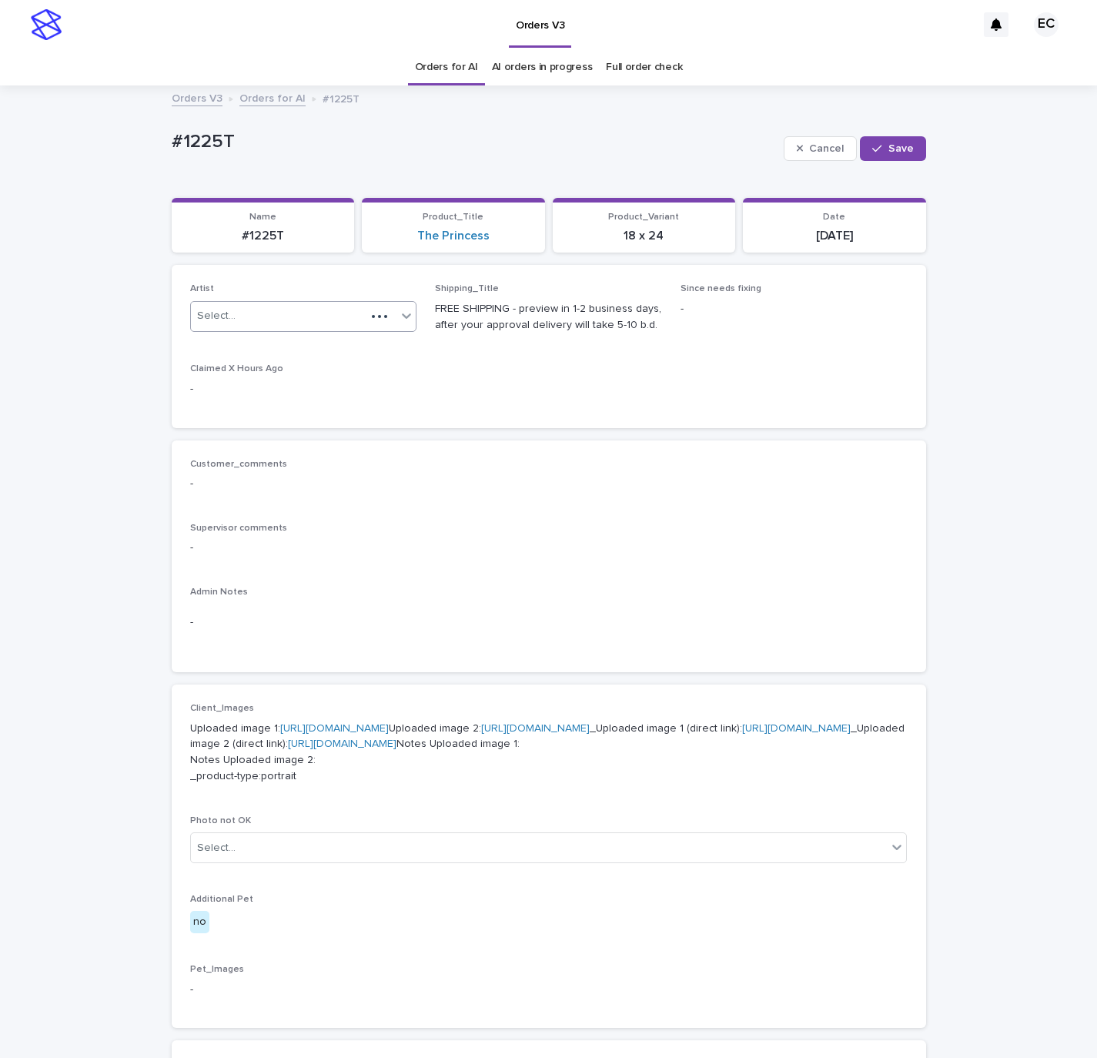
click at [330, 328] on div "Select..." at bounding box center [279, 315] width 176 height 25
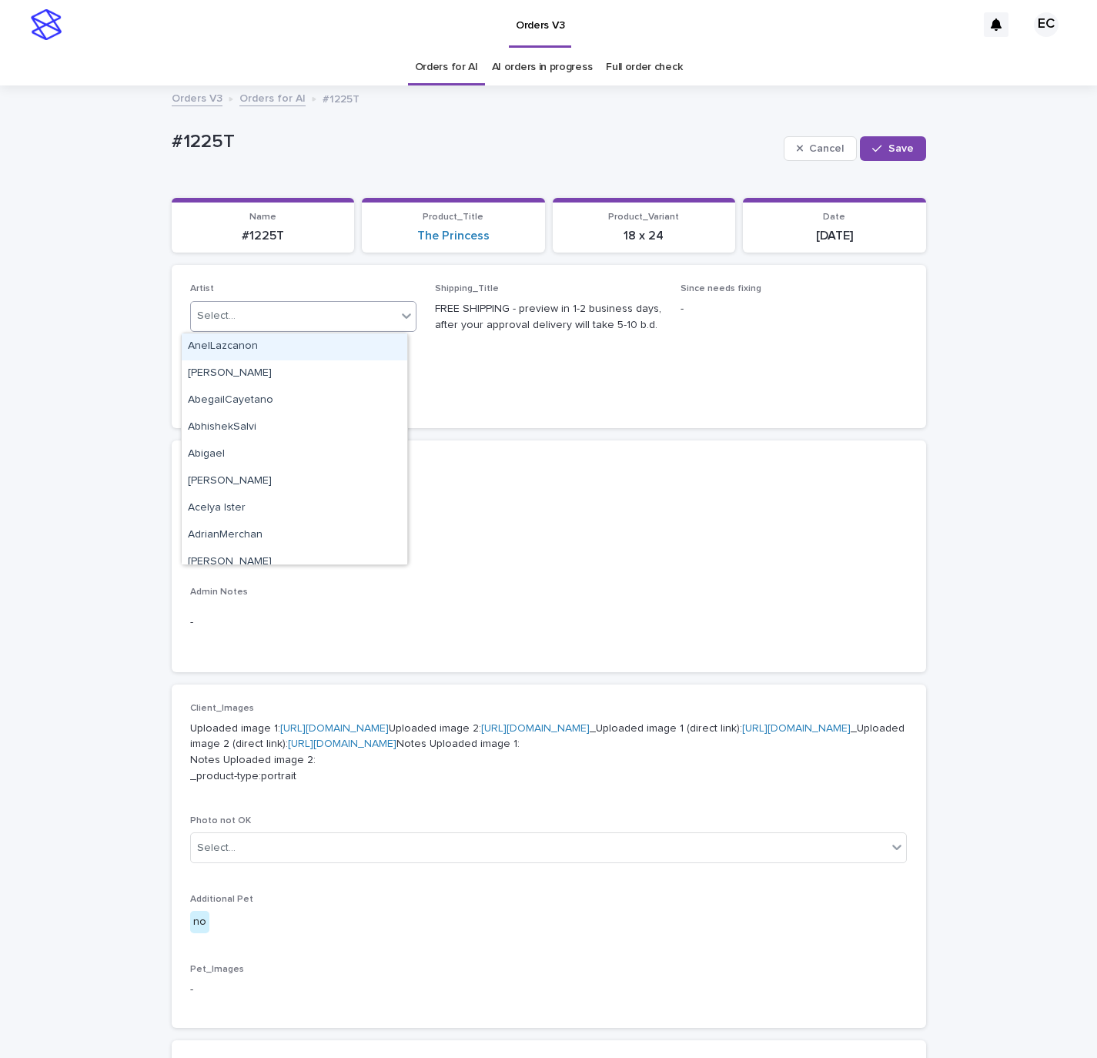
paste input "********"
type input "********"
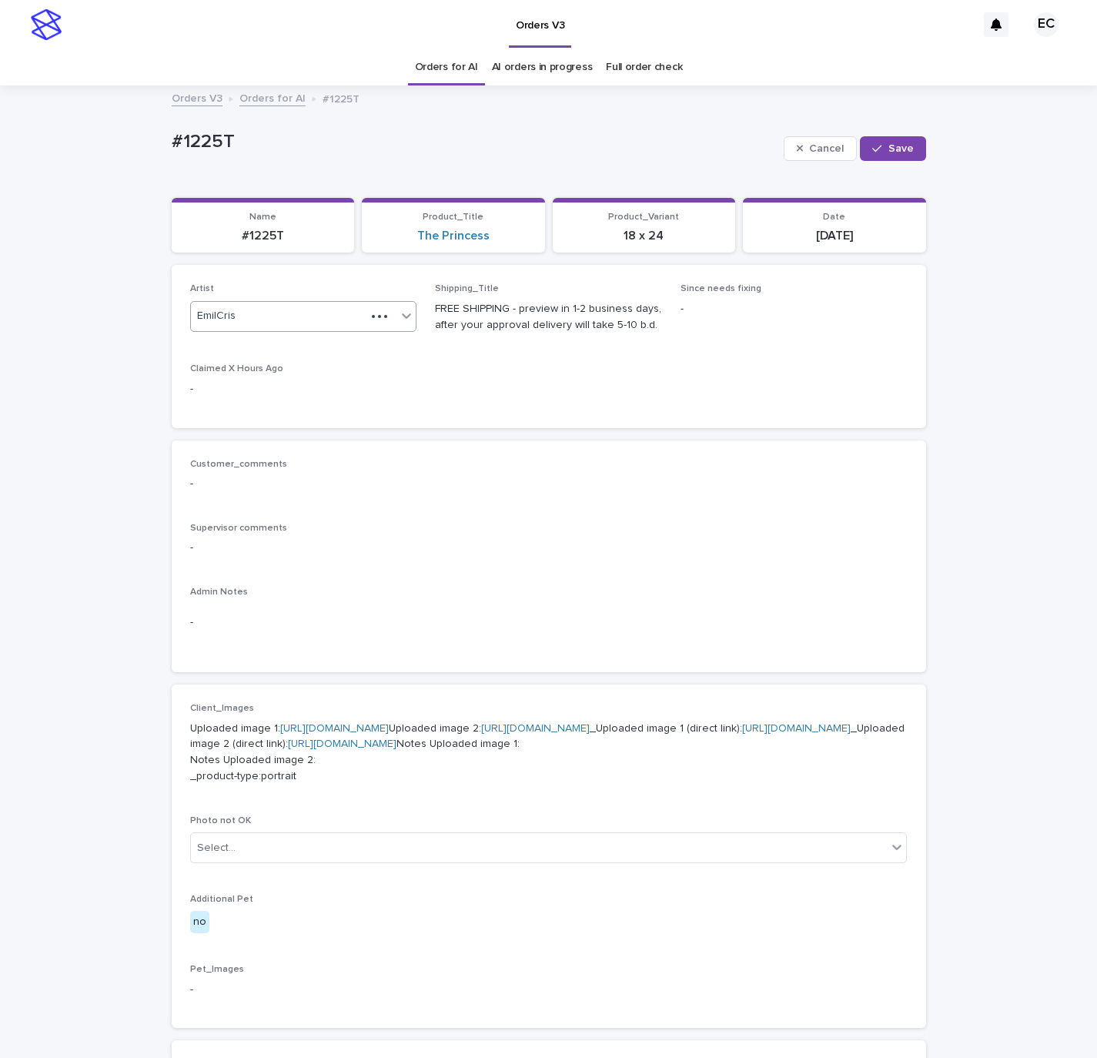
drag, startPoint x: 901, startPoint y: 146, endPoint x: 816, endPoint y: 176, distance: 89.9
click at [896, 150] on span "Save" at bounding box center [900, 148] width 25 height 11
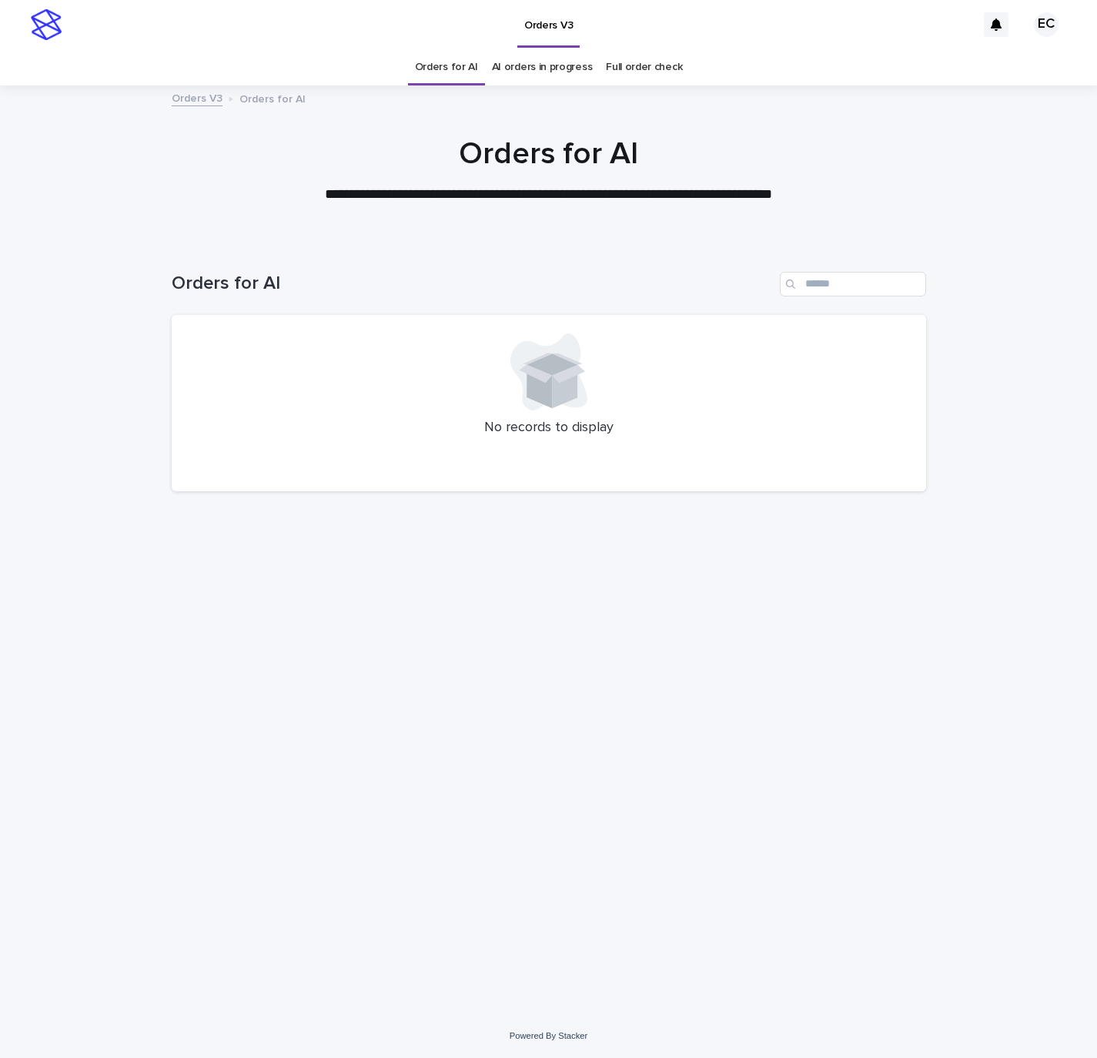
drag, startPoint x: 97, startPoint y: 82, endPoint x: 85, endPoint y: 91, distance: 14.8
click at [97, 82] on div "Orders for AI AI orders in progress Full order check" at bounding box center [548, 67] width 1097 height 36
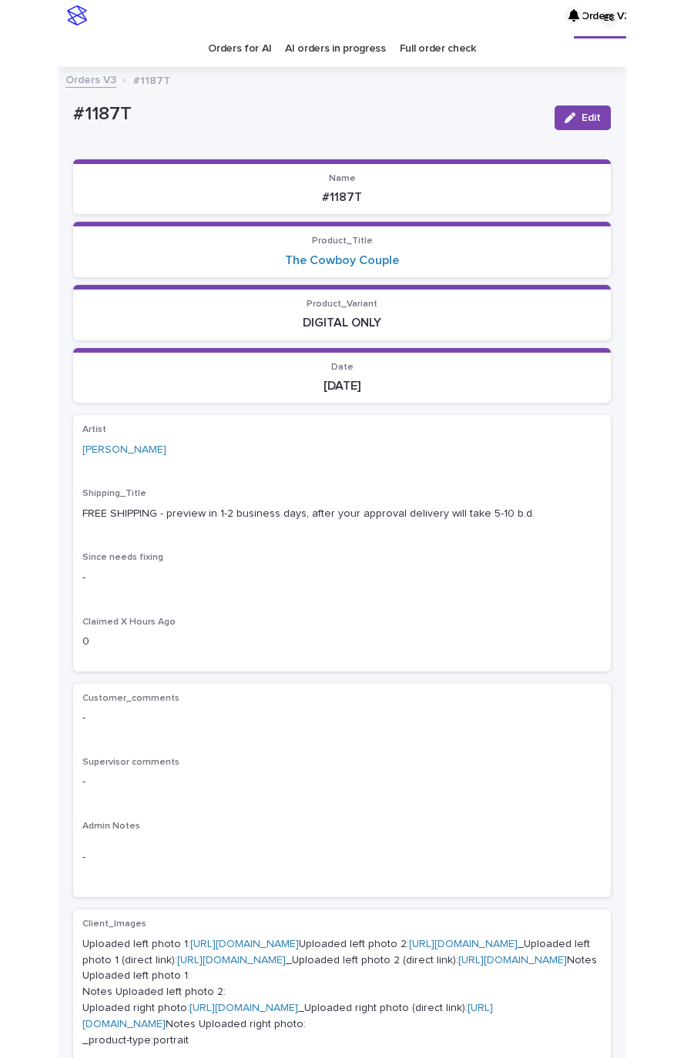
scroll to position [31, 0]
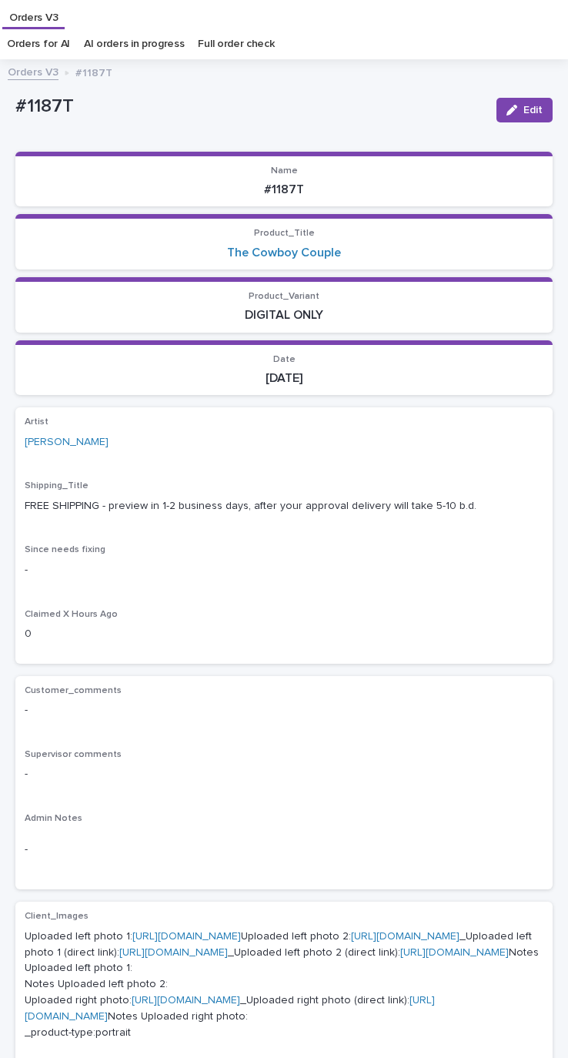
click at [58, 104] on p "#1187T" at bounding box center [249, 106] width 469 height 22
copy p "1187T"
click at [524, 109] on span "Edit" at bounding box center [533, 110] width 19 height 11
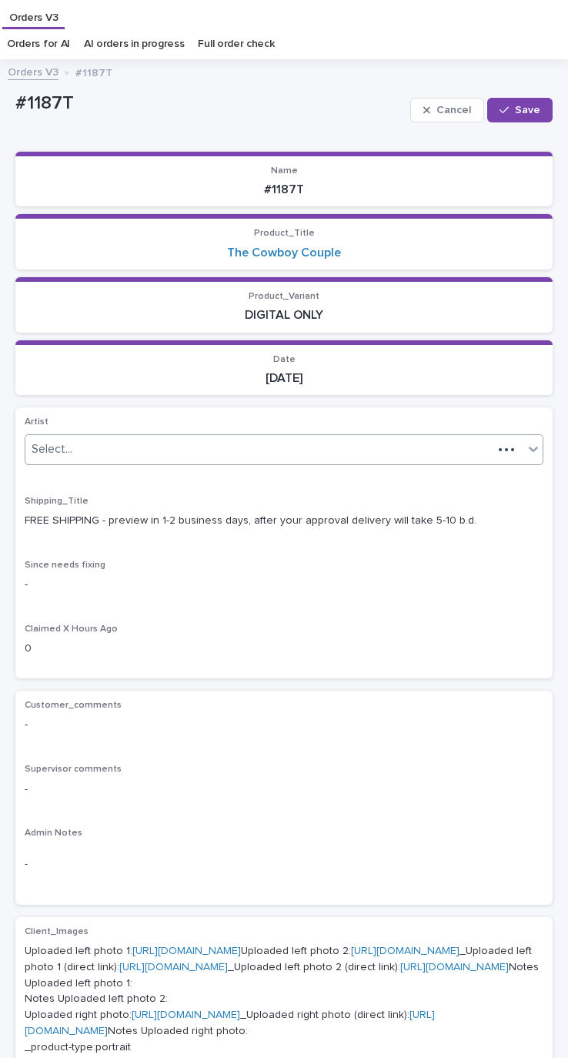
paste input "********"
type input "********"
click at [515, 107] on span "Save" at bounding box center [527, 110] width 25 height 11
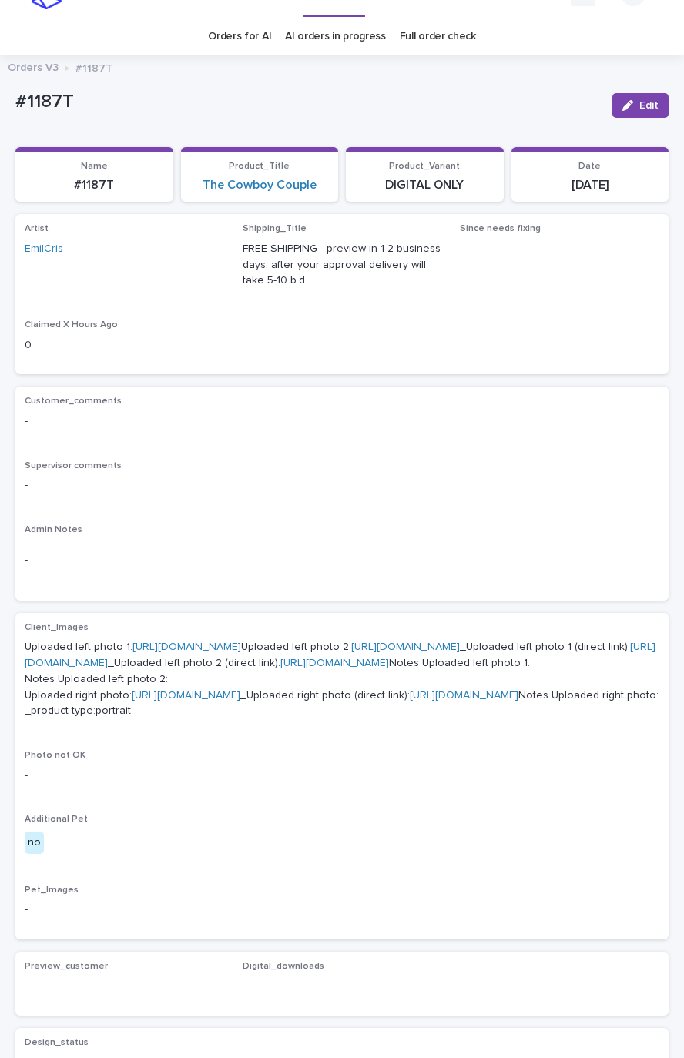
scroll to position [0, 0]
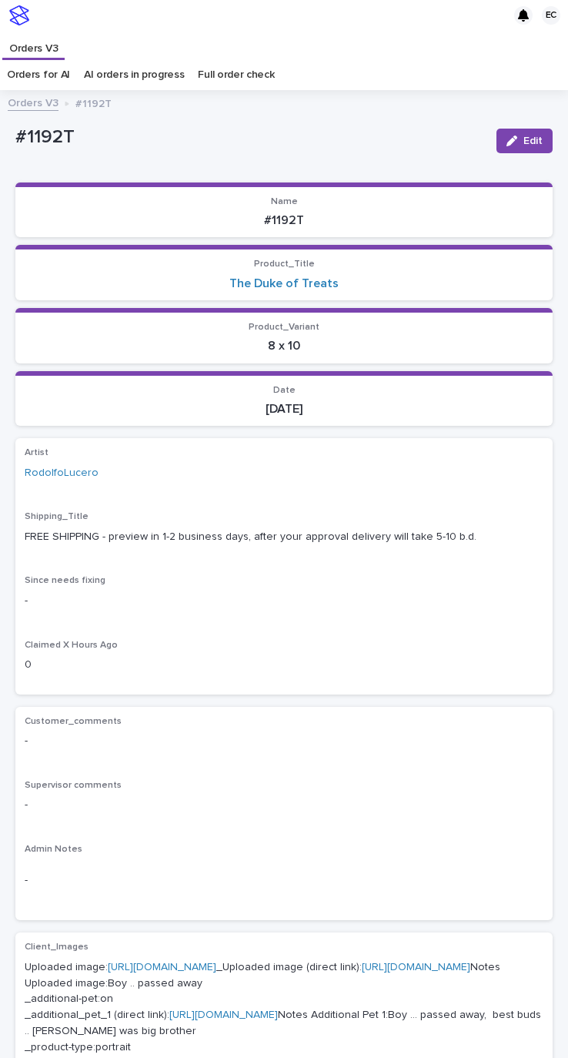
scroll to position [31, 0]
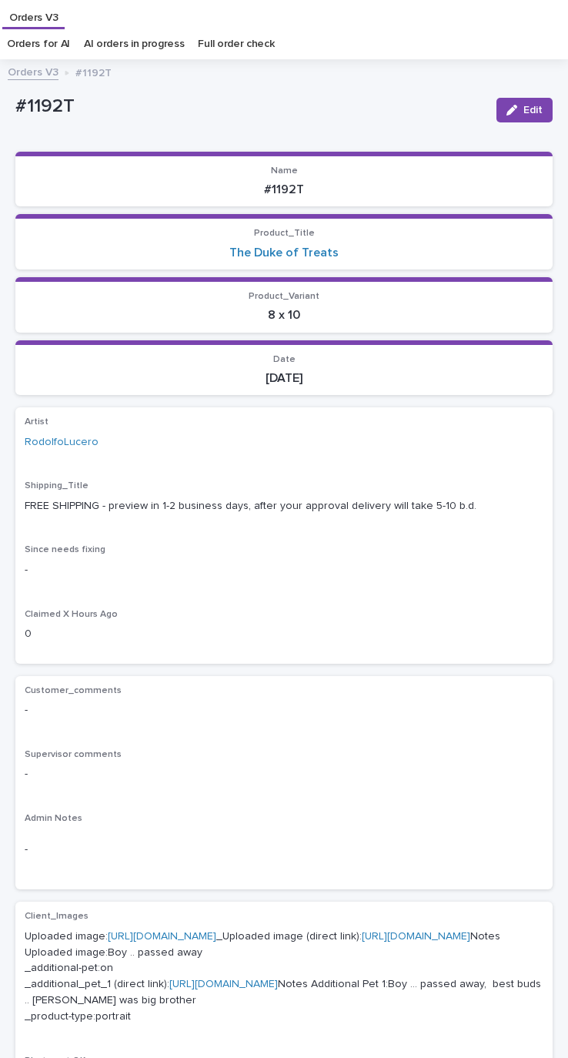
click at [49, 107] on p "#1192T" at bounding box center [249, 106] width 469 height 22
copy p "1192T"
drag, startPoint x: 516, startPoint y: 113, endPoint x: 397, endPoint y: 209, distance: 152.2
click at [524, 113] on span "Edit" at bounding box center [533, 110] width 19 height 11
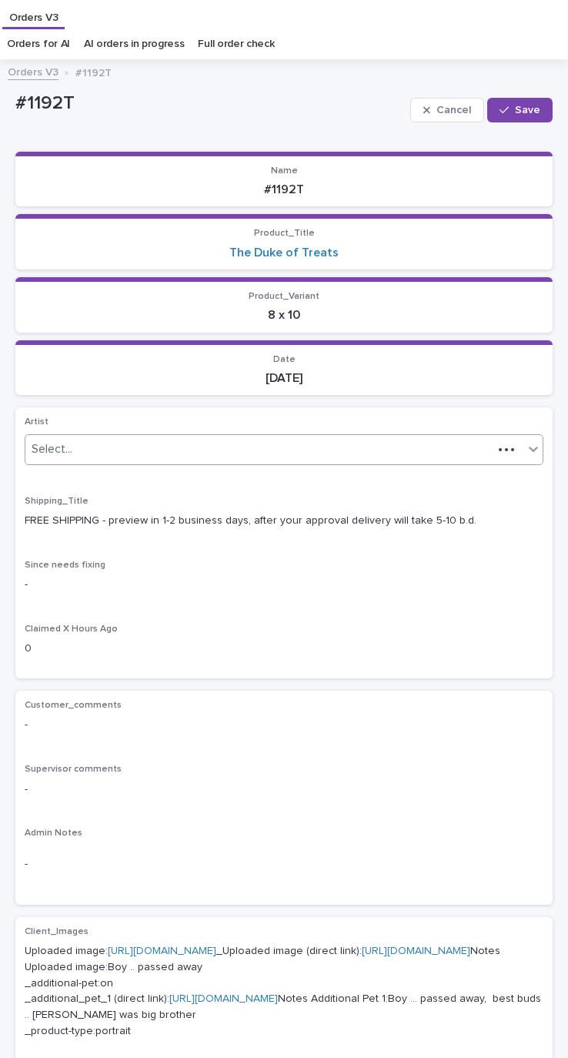
click at [123, 449] on div "Select..." at bounding box center [258, 449] width 467 height 25
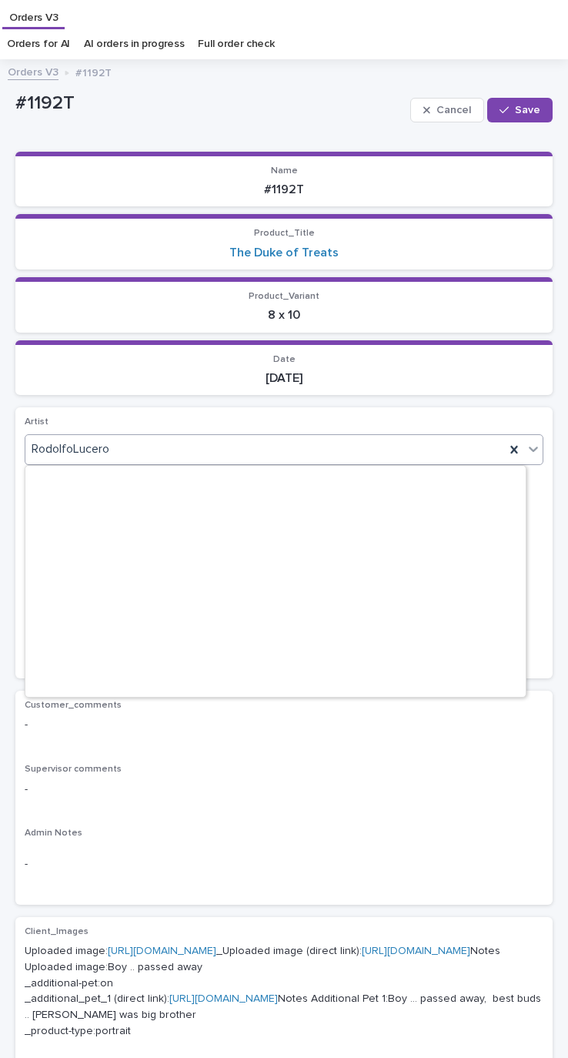
paste input "********"
type input "********"
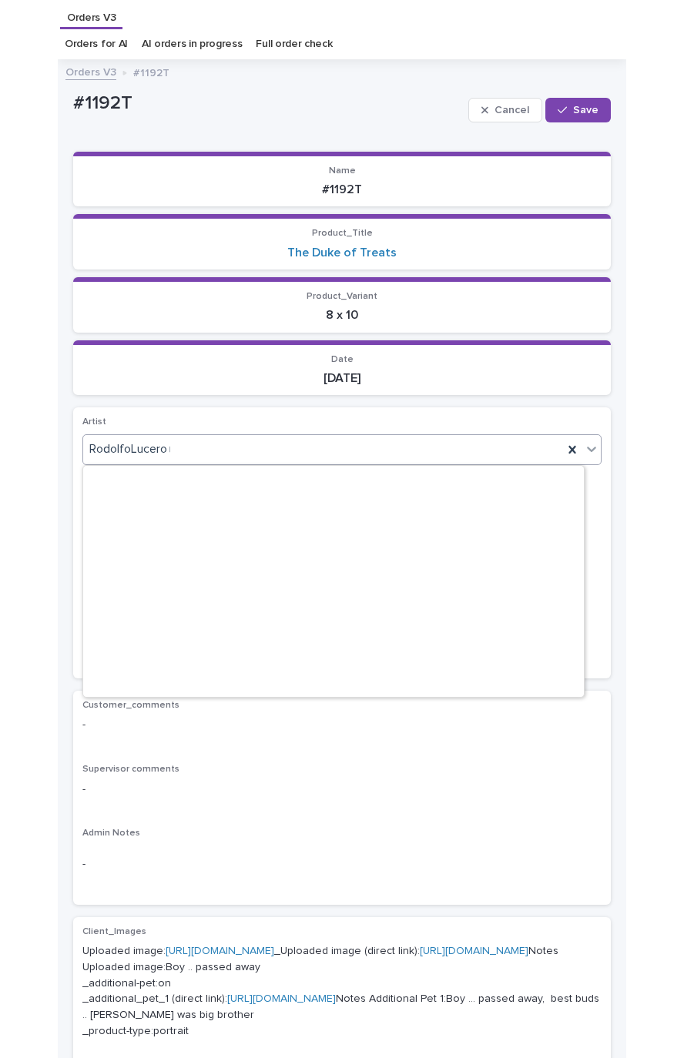
scroll to position [0, 0]
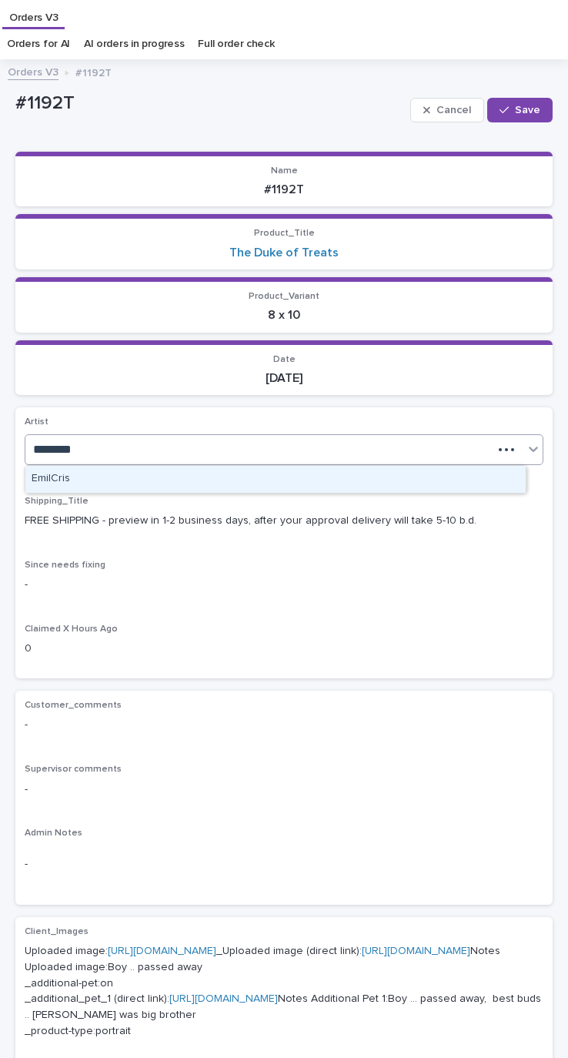
click at [109, 477] on div "EmilCris" at bounding box center [275, 479] width 500 height 27
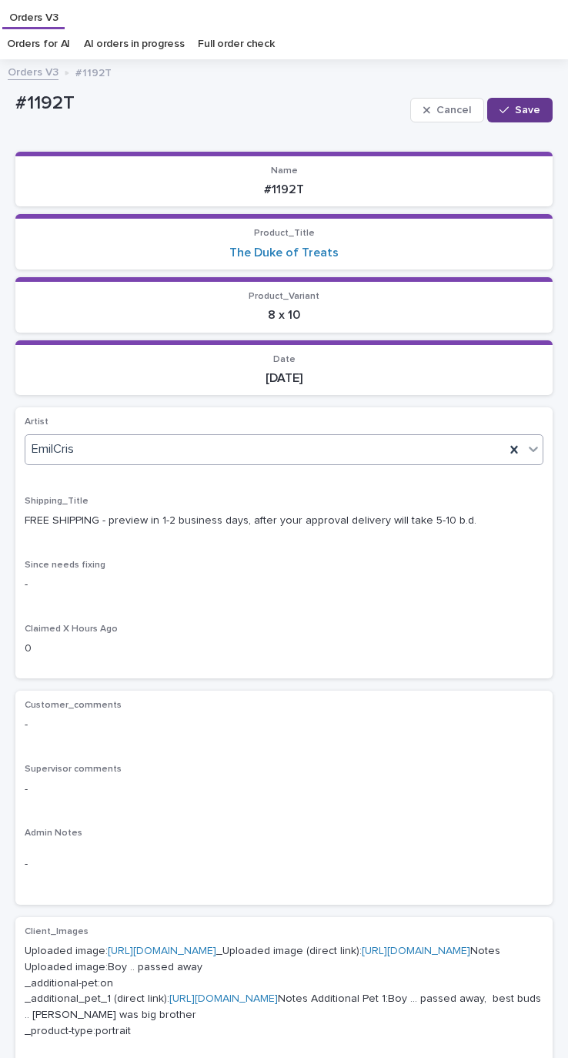
click at [515, 113] on span "Save" at bounding box center [527, 110] width 25 height 11
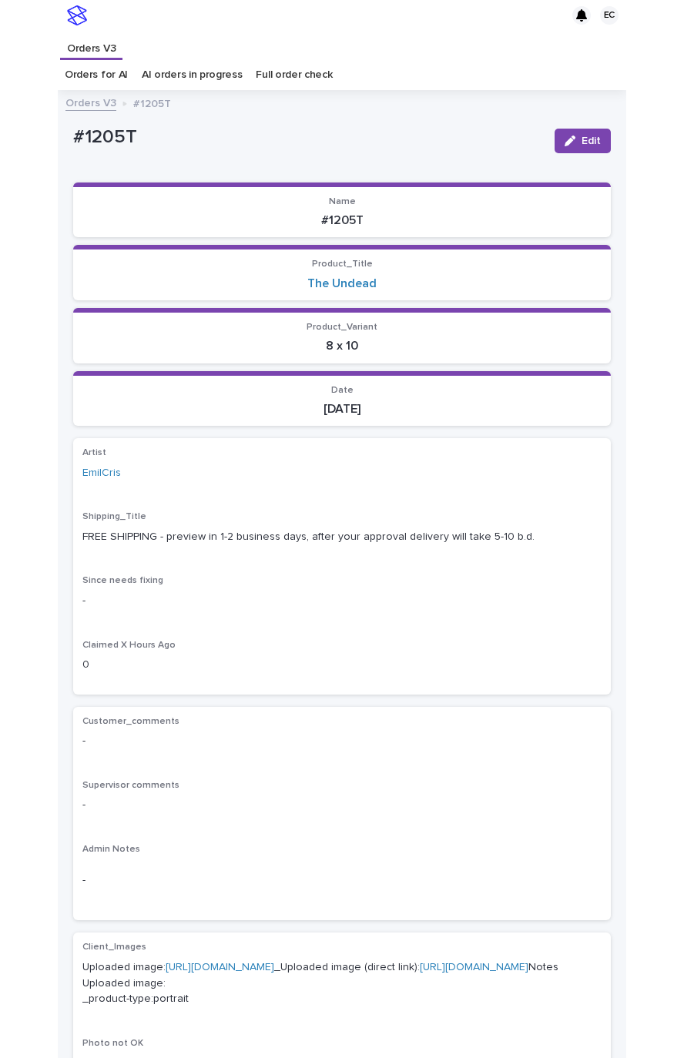
scroll to position [31, 0]
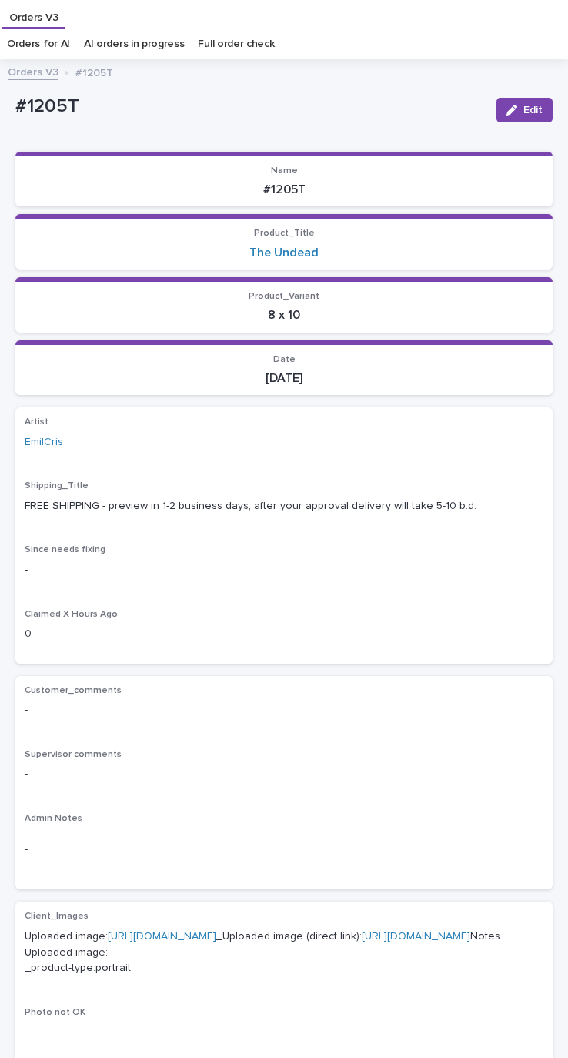
click at [51, 109] on p "#1205T" at bounding box center [249, 106] width 469 height 22
copy p "1205T"
drag, startPoint x: 507, startPoint y: 109, endPoint x: 229, endPoint y: 303, distance: 338.3
click at [524, 109] on span "Edit" at bounding box center [533, 110] width 19 height 11
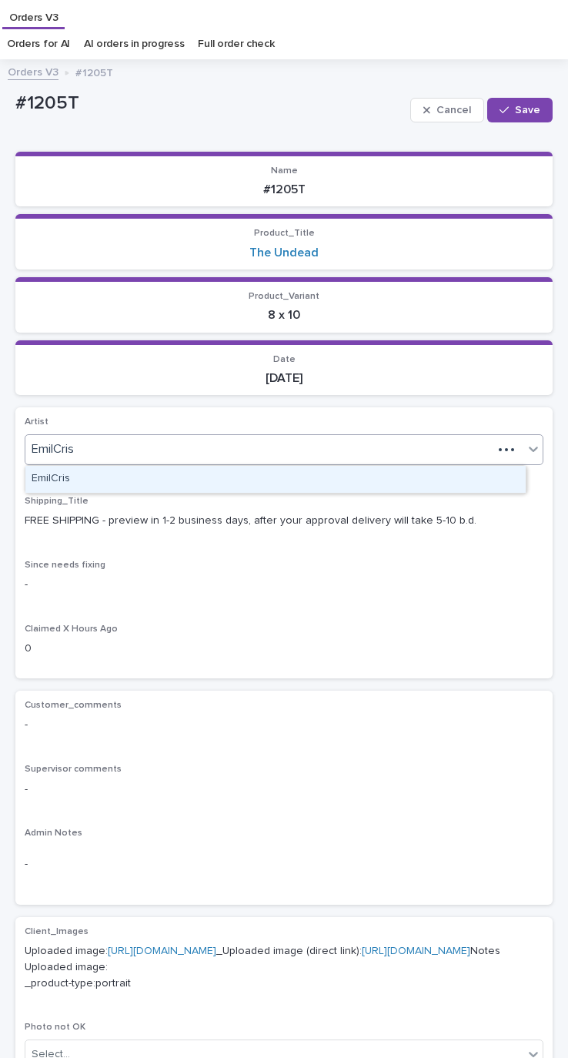
click at [153, 437] on div "EmilCris" at bounding box center [258, 449] width 467 height 25
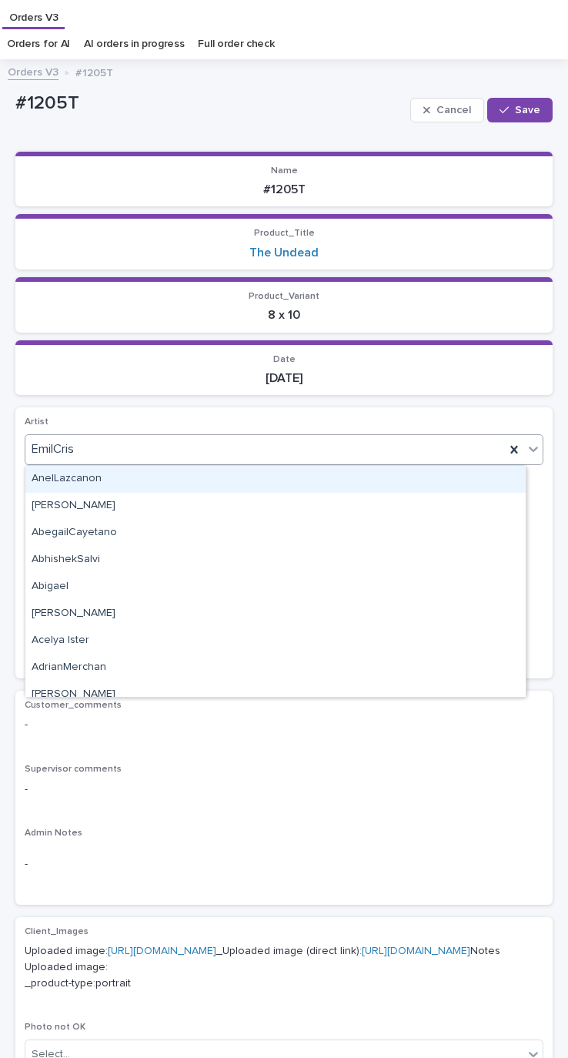
paste input "**********"
type input "**********"
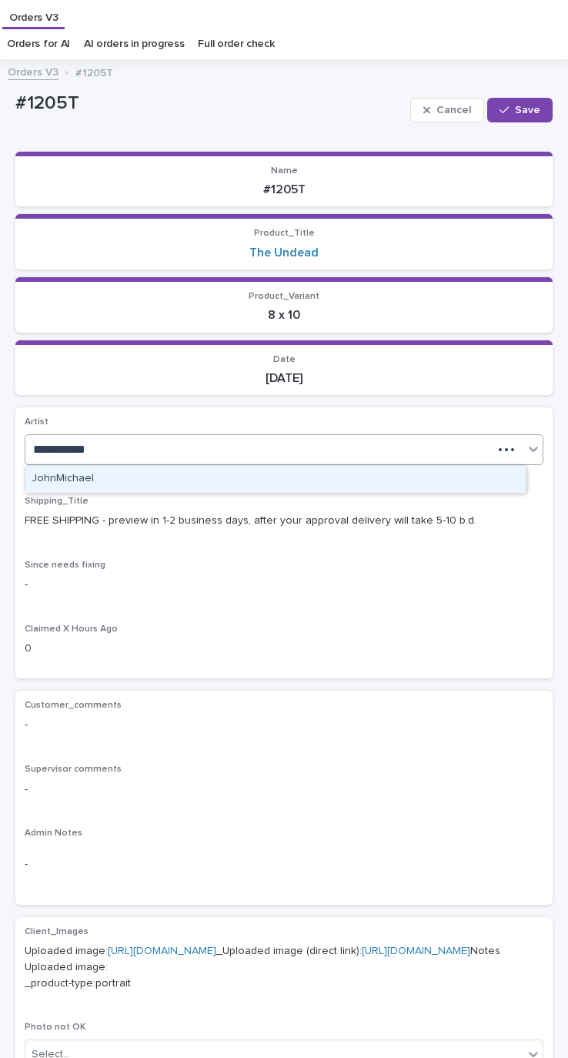
click at [136, 476] on div "JohnMichael" at bounding box center [275, 479] width 500 height 27
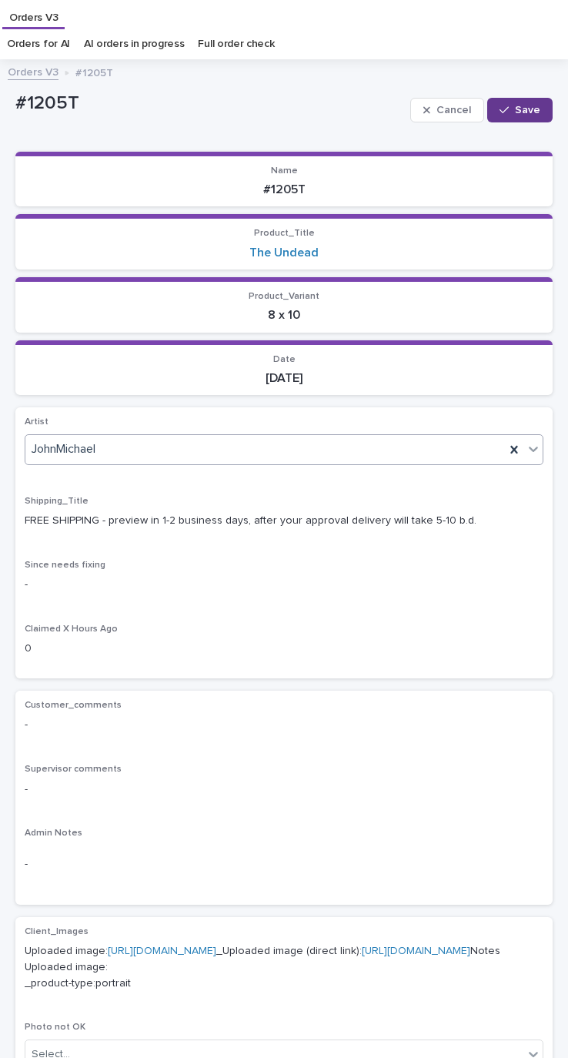
click at [515, 113] on span "Save" at bounding box center [527, 110] width 25 height 11
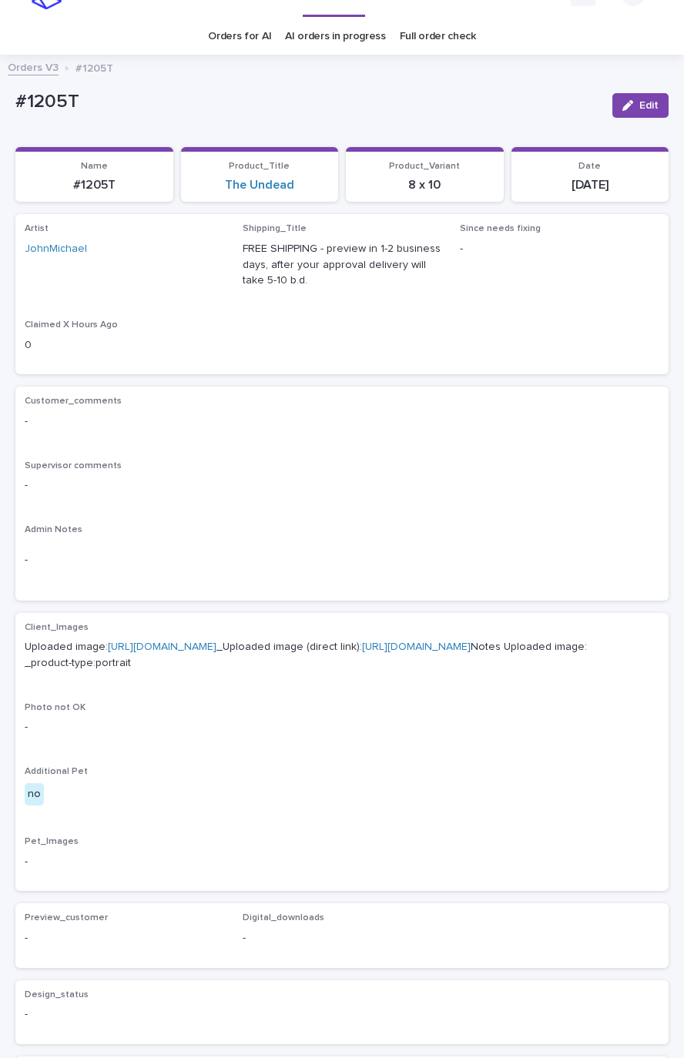
scroll to position [0, 0]
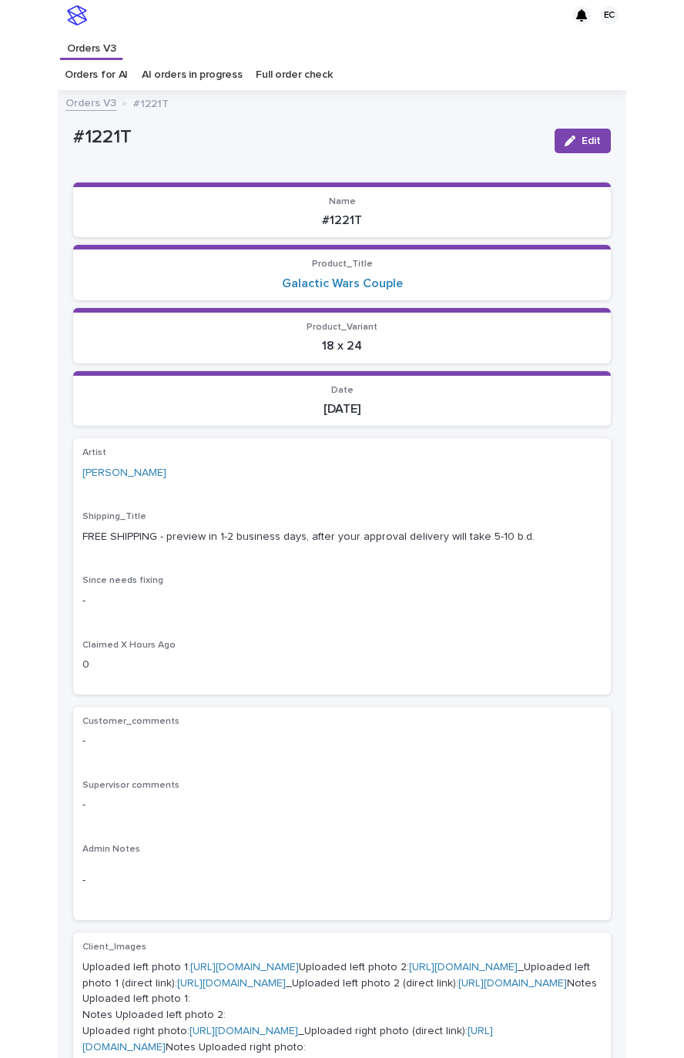
scroll to position [31, 0]
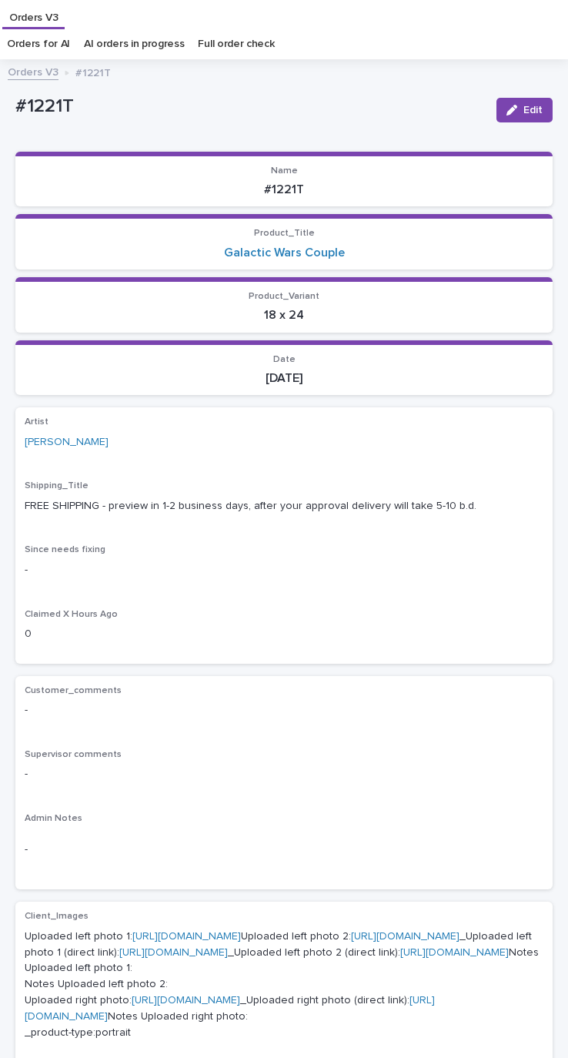
click at [42, 98] on p "#1221T" at bounding box center [249, 106] width 469 height 22
copy p "1221T"
click at [515, 91] on div "Edit" at bounding box center [521, 110] width 62 height 46
click at [500, 100] on button "Edit" at bounding box center [525, 110] width 56 height 25
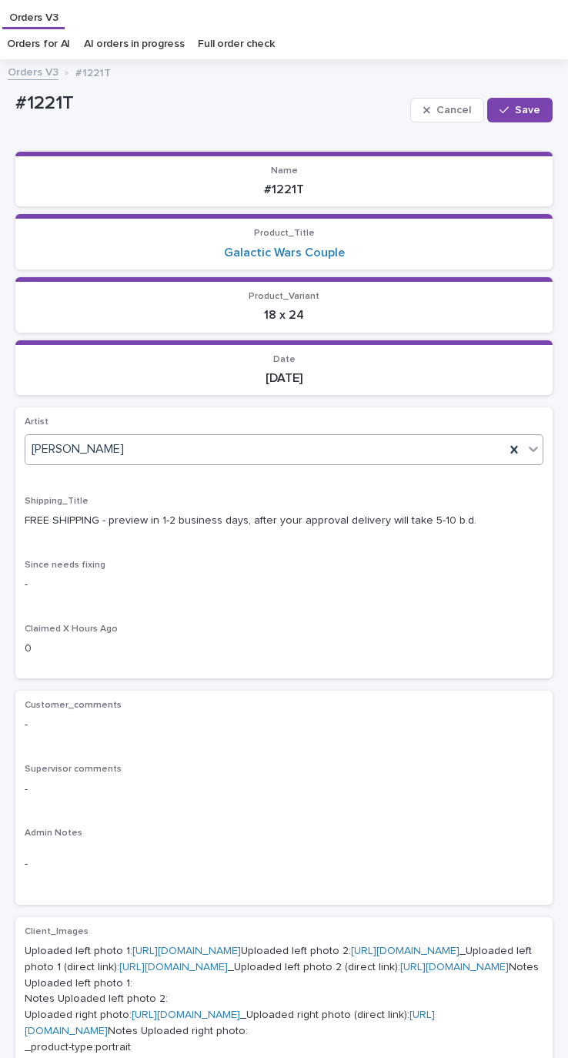
click at [129, 443] on div "Cel Gamora" at bounding box center [265, 449] width 480 height 25
paste input "********"
type input "********"
click at [515, 114] on span "Save" at bounding box center [527, 110] width 25 height 11
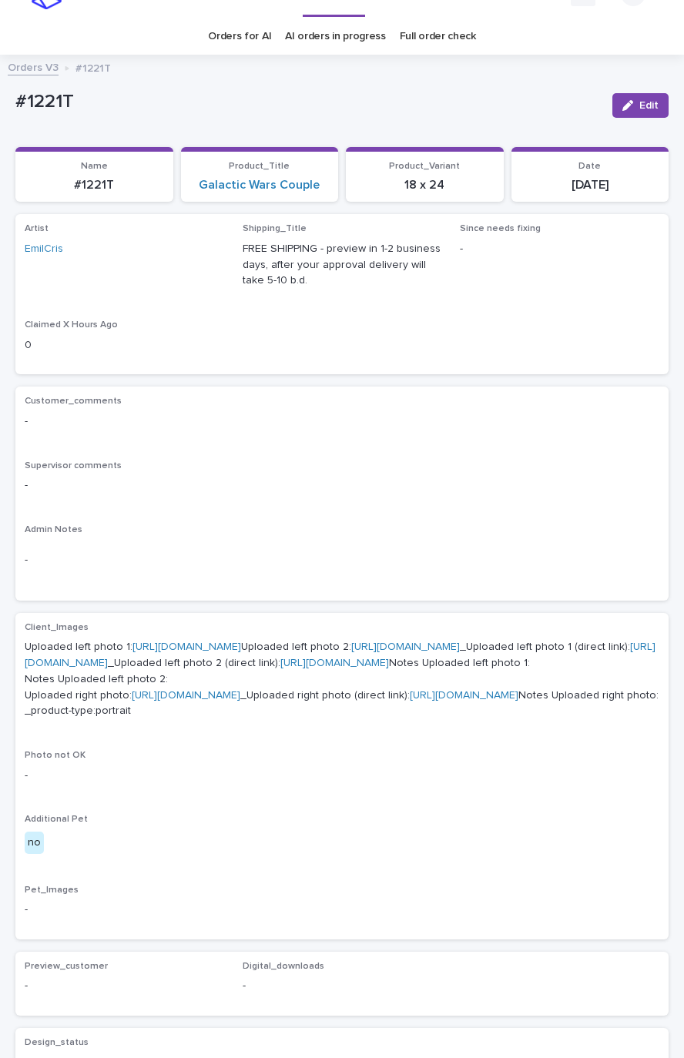
scroll to position [0, 0]
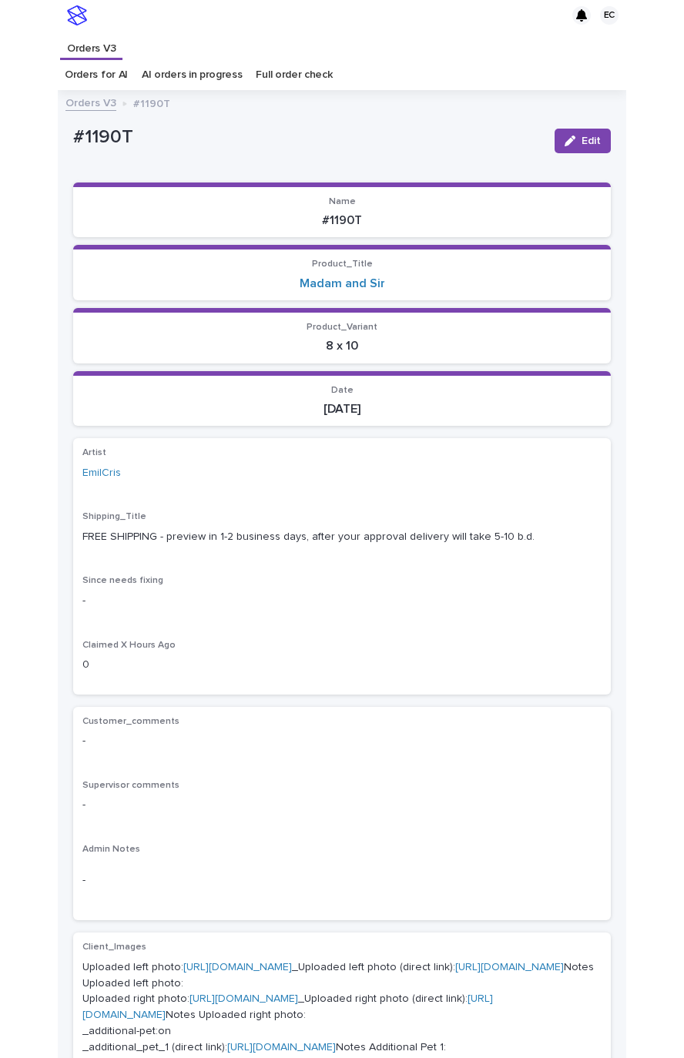
scroll to position [31, 0]
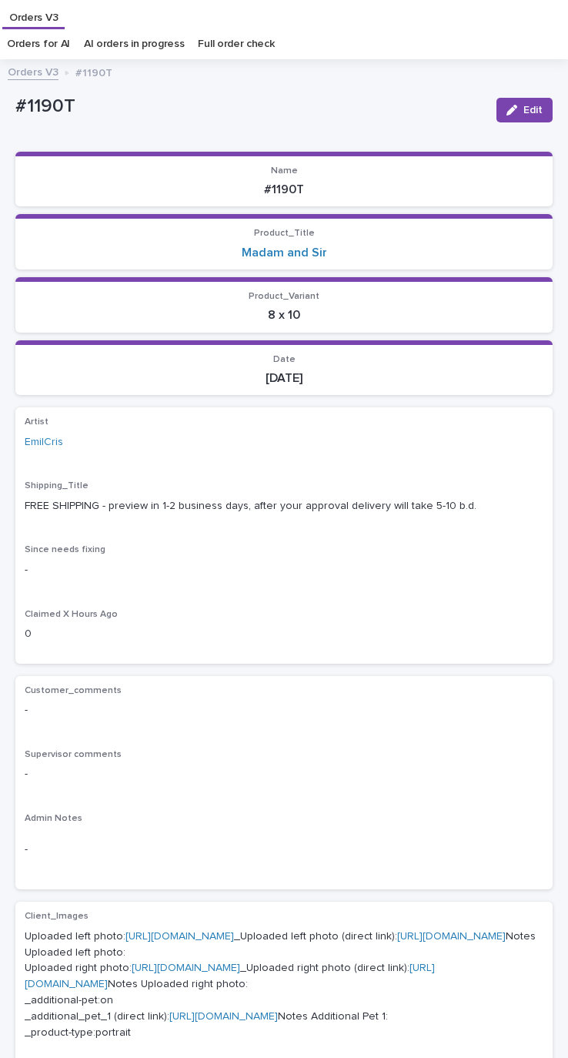
click at [54, 102] on p "#1190T" at bounding box center [249, 106] width 469 height 22
copy p "1190T"
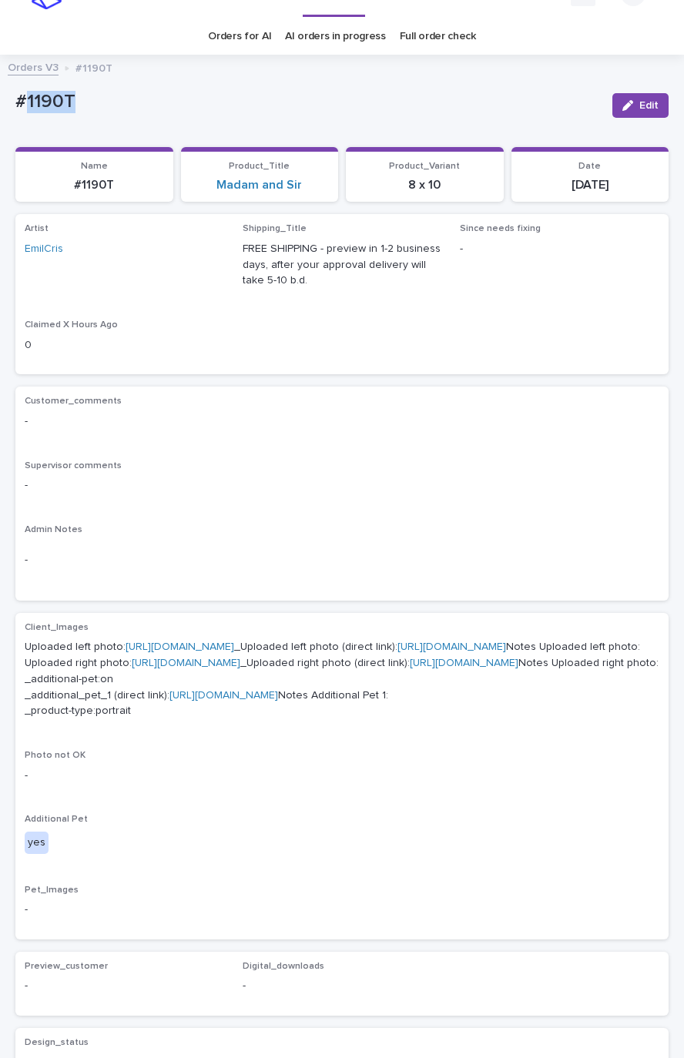
scroll to position [0, 0]
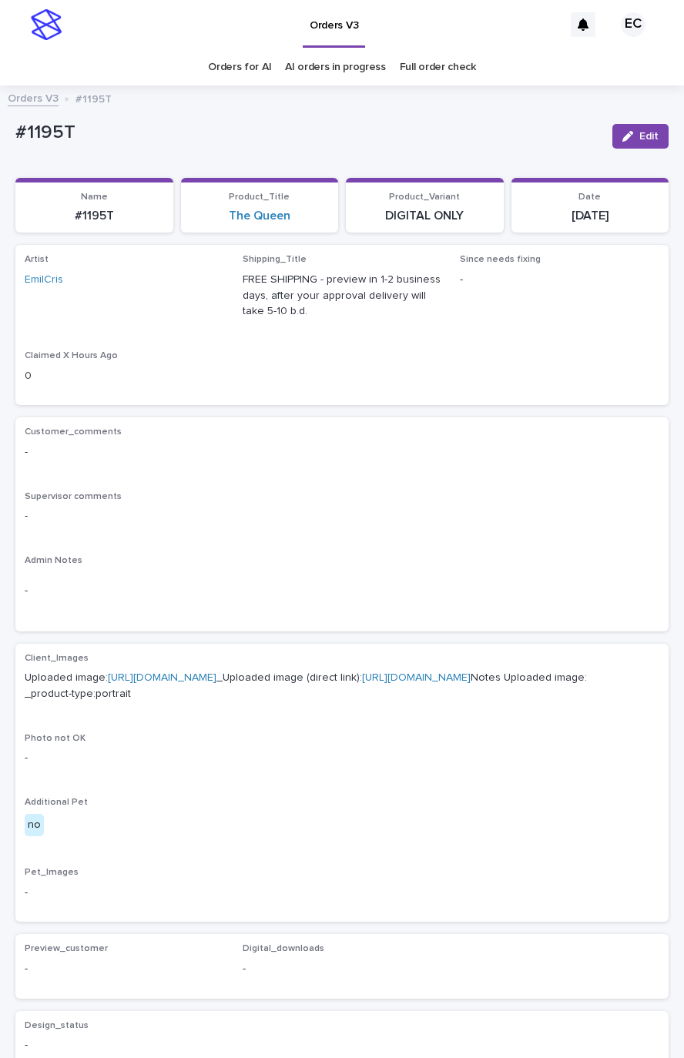
click at [69, 132] on p "#1195T" at bounding box center [307, 133] width 584 height 22
click at [46, 139] on p "#1195T" at bounding box center [307, 133] width 584 height 22
copy p "1195T"
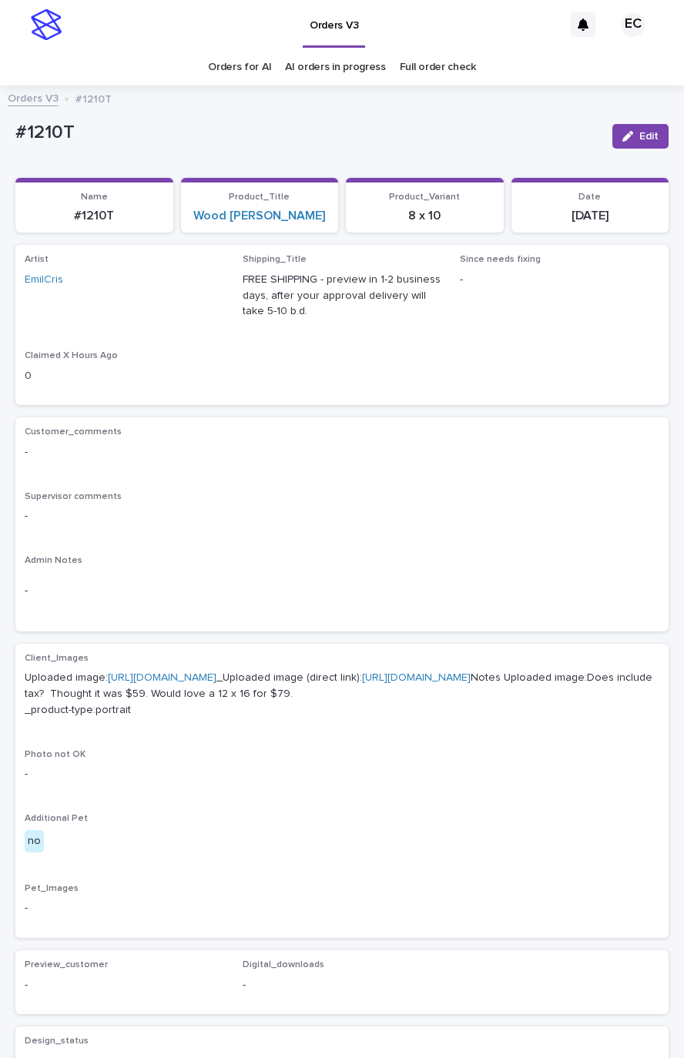
click at [46, 130] on p "#1210T" at bounding box center [307, 133] width 584 height 22
copy p "1210T"
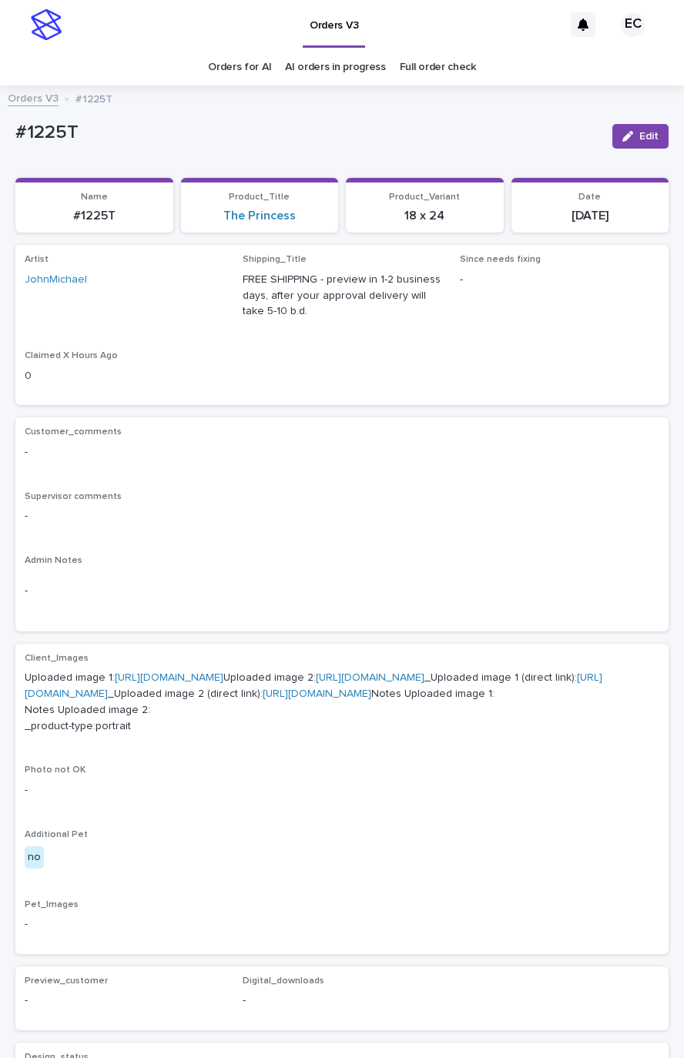
click at [62, 130] on p "#1225T" at bounding box center [307, 133] width 584 height 22
copy p "1225T"
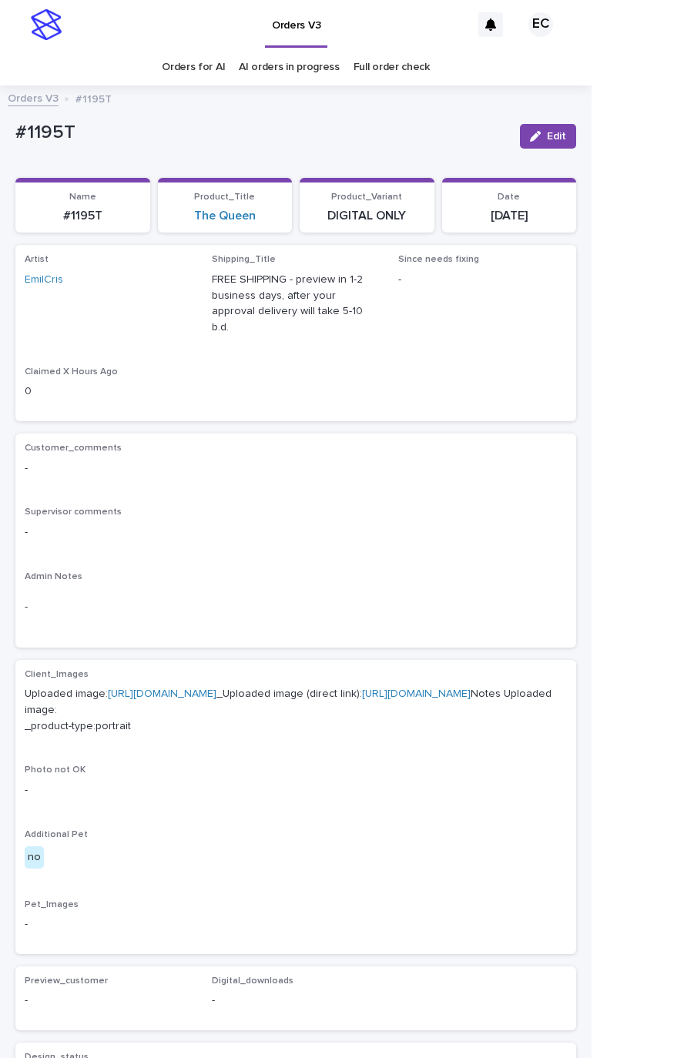
click at [44, 135] on p "#1195T" at bounding box center [261, 133] width 492 height 22
copy p "1195T"
click at [559, 143] on button "Edit" at bounding box center [548, 136] width 56 height 25
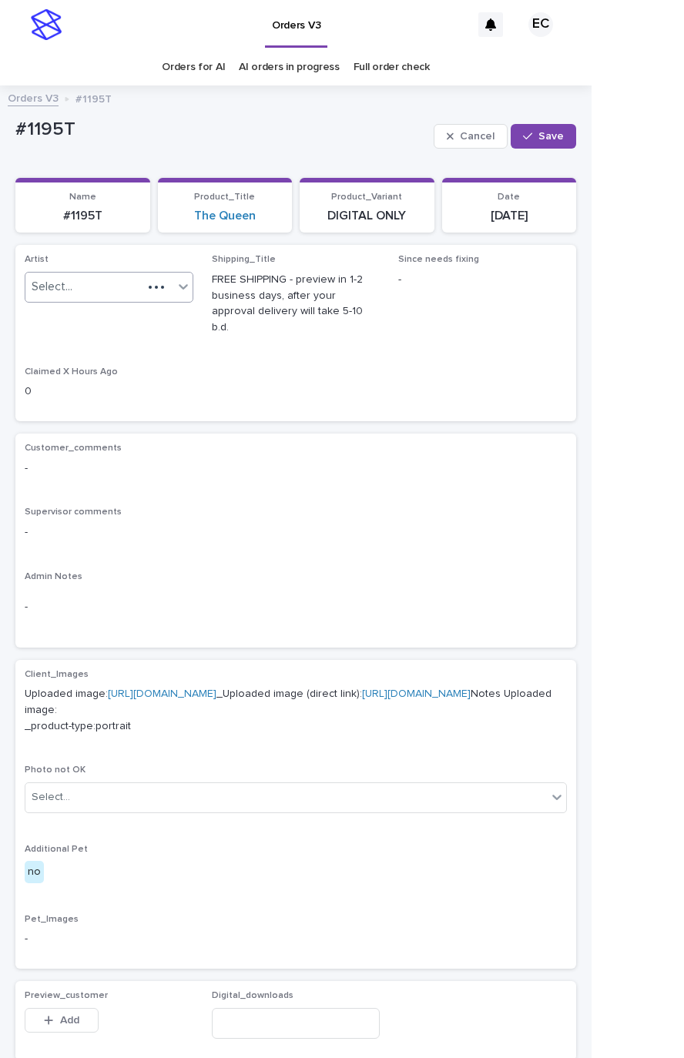
click at [139, 296] on div "Select..." at bounding box center [83, 286] width 117 height 25
paste input "**********"
type input "**********"
click at [109, 322] on div "RoxsanaRoa" at bounding box center [108, 317] width 167 height 27
click at [541, 141] on span "Save" at bounding box center [550, 136] width 25 height 11
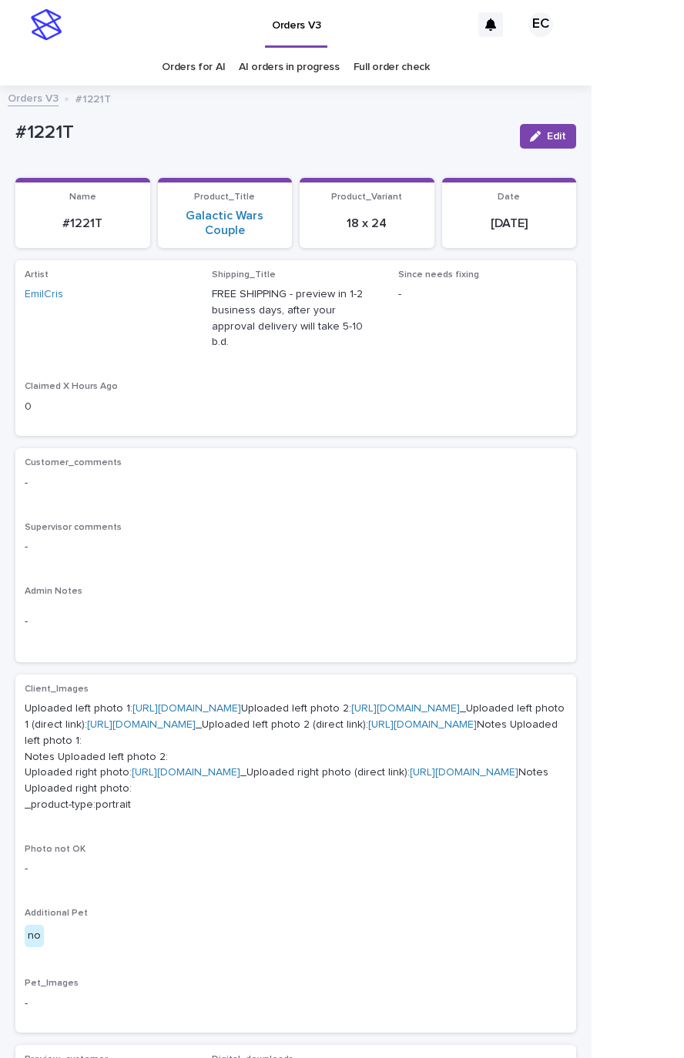
click at [44, 125] on p "#1221T" at bounding box center [261, 133] width 492 height 22
copy p "1221T"
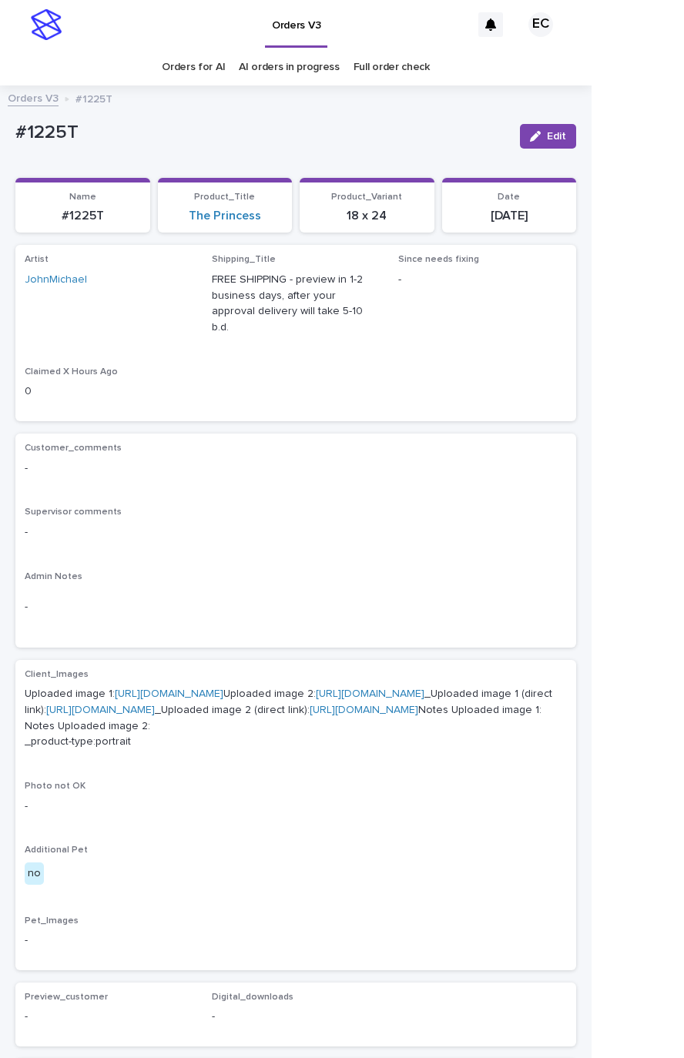
click at [61, 134] on p "#1225T" at bounding box center [261, 133] width 492 height 22
copy p "1225T"
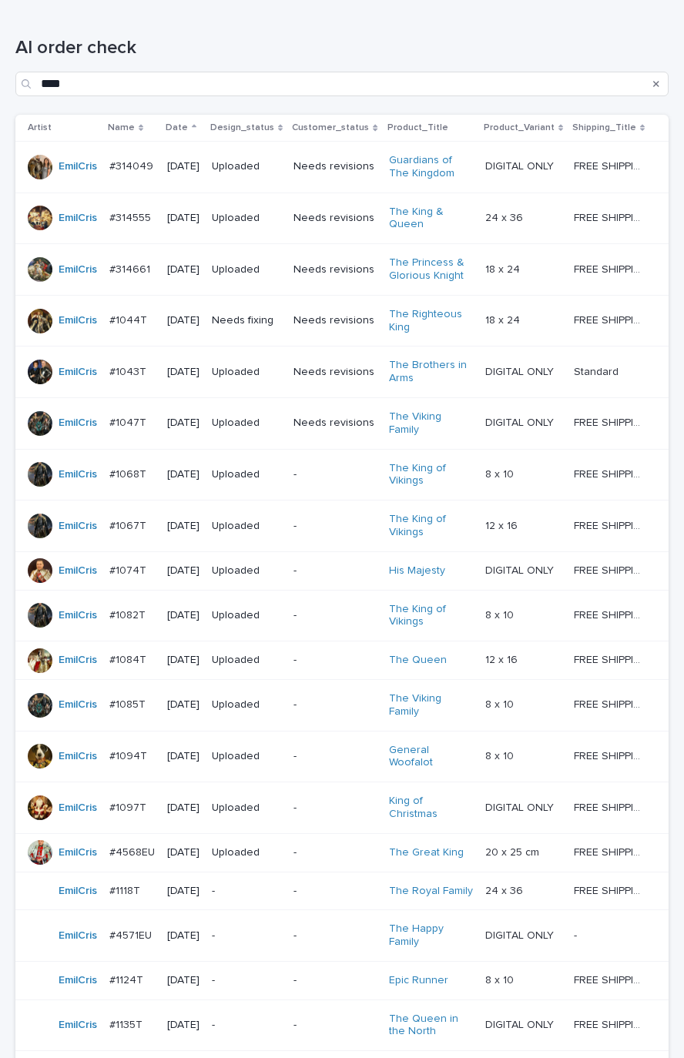
scroll to position [86, 0]
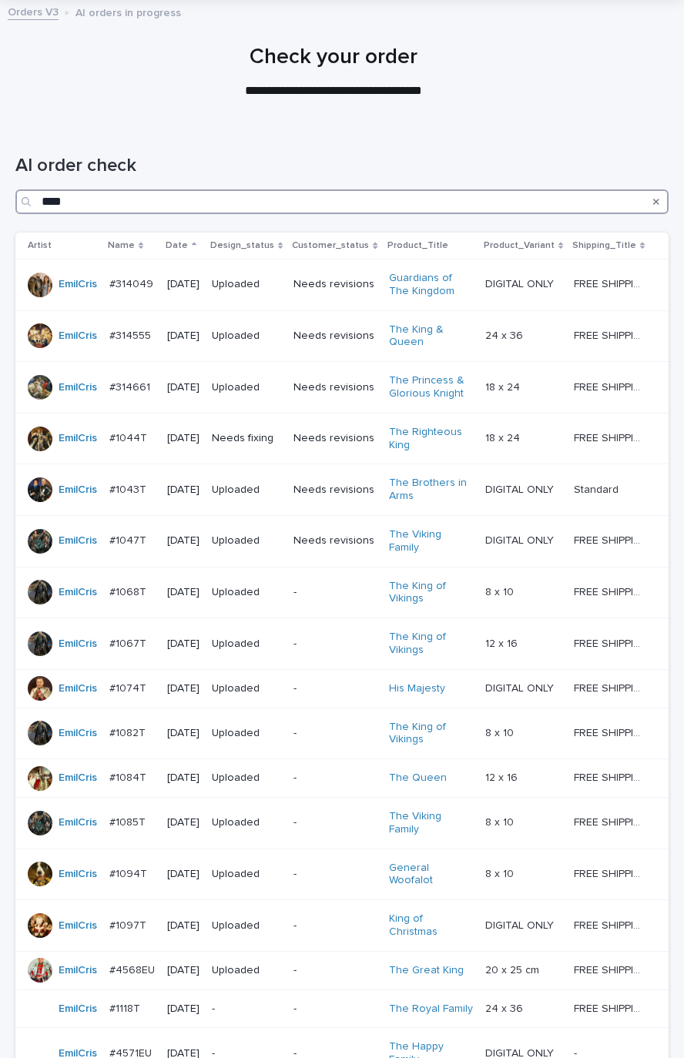
paste input "**"
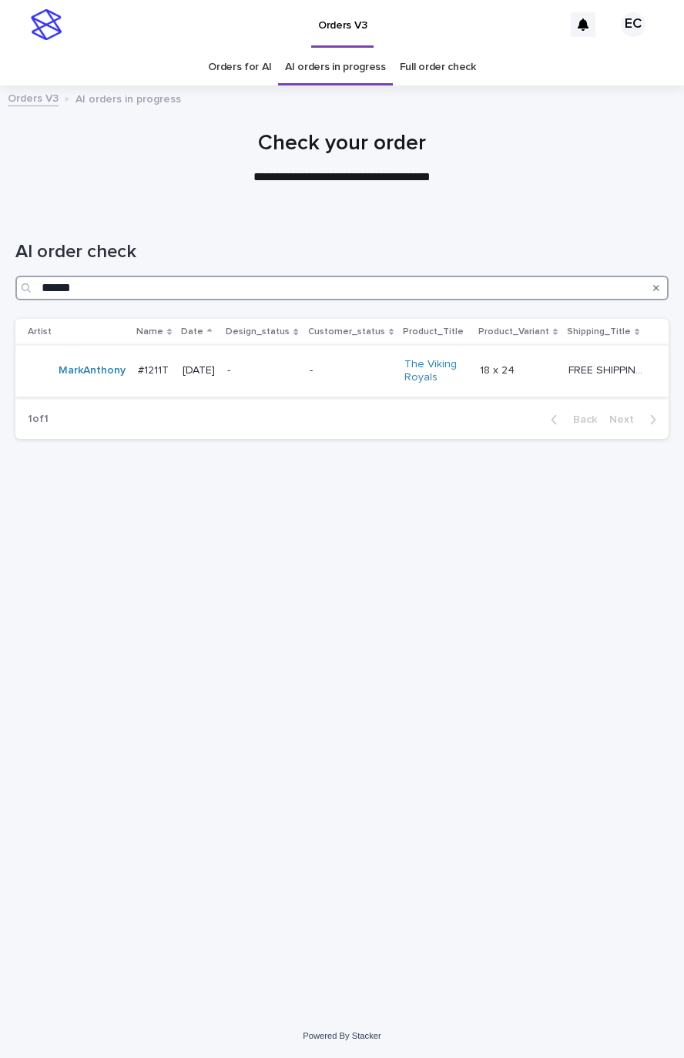
type input "******"
click at [236, 377] on p "-" at bounding box center [261, 370] width 69 height 13
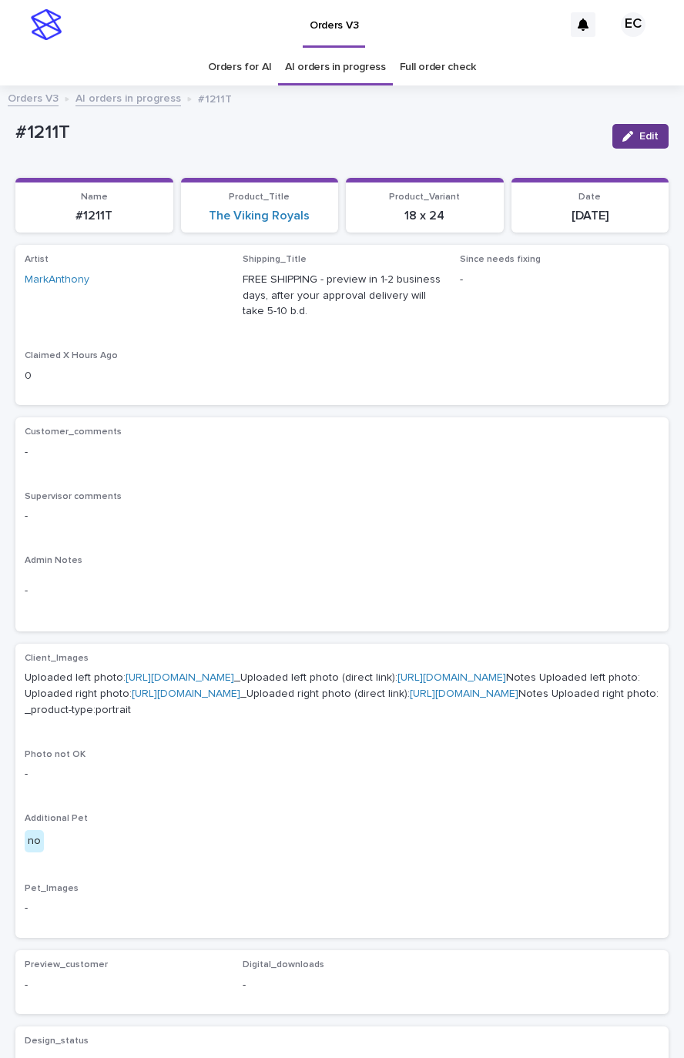
click at [647, 139] on button "Edit" at bounding box center [640, 136] width 56 height 25
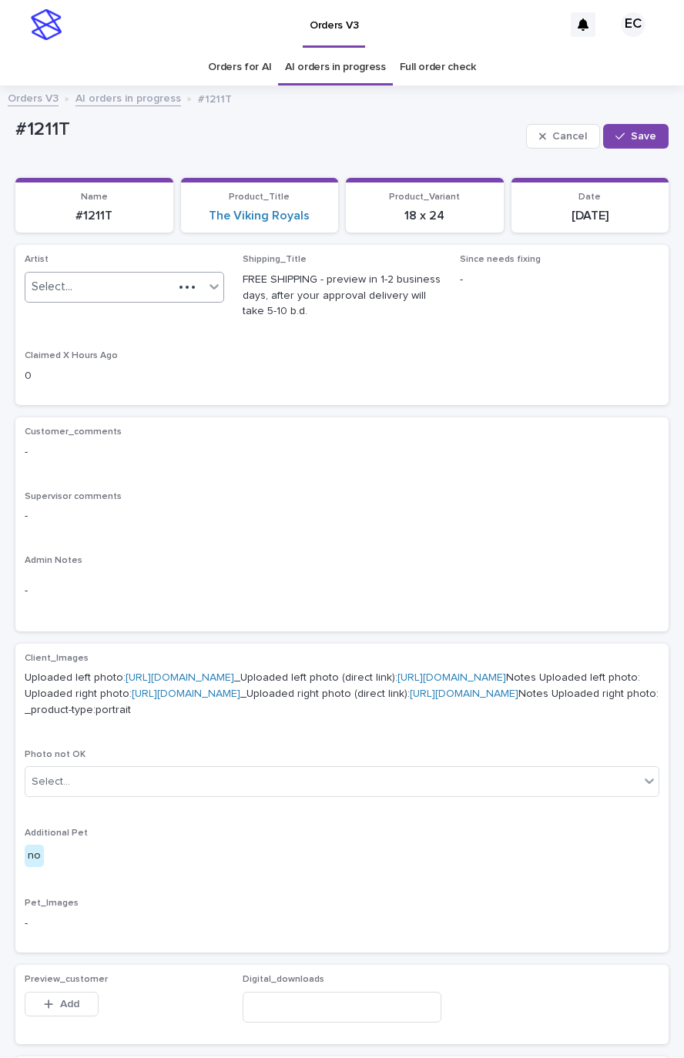
click at [158, 289] on div "Select..." at bounding box center [99, 286] width 148 height 25
paste input "********"
type input "********"
click at [615, 132] on div "button" at bounding box center [622, 136] width 15 height 11
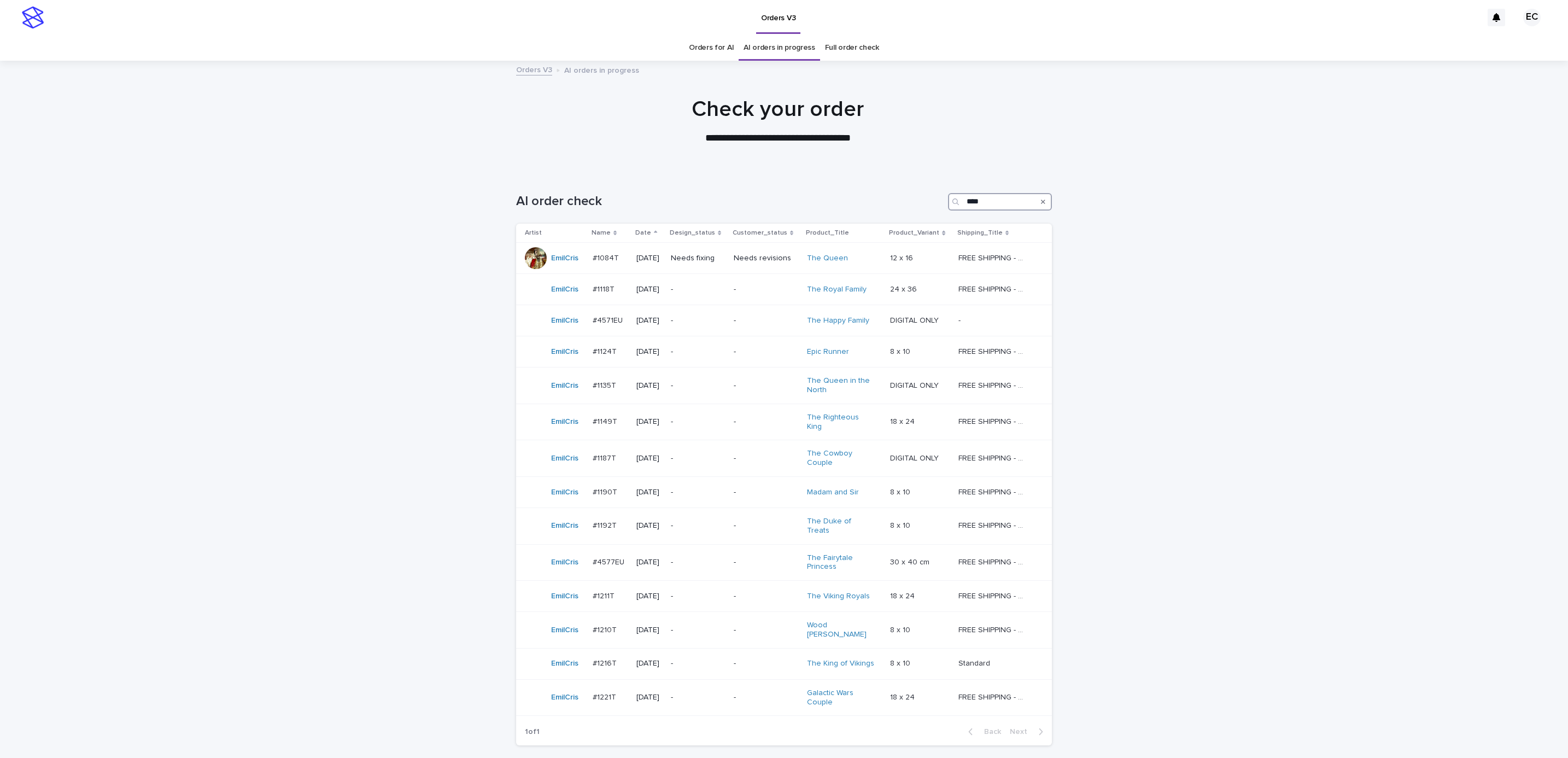
click at [1002, 199] on input "****" at bounding box center [1000, 202] width 104 height 18
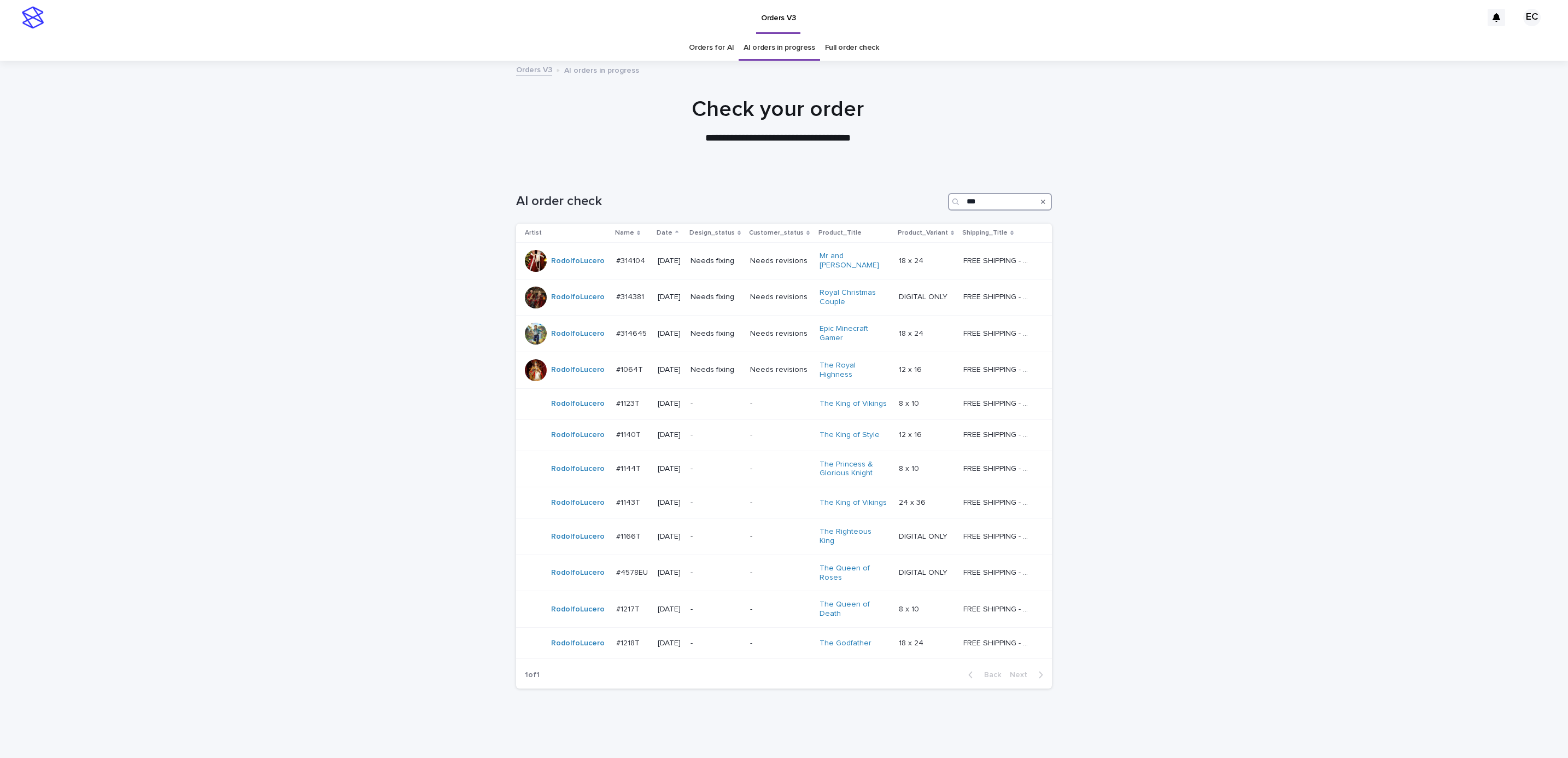
type input "***"
drag, startPoint x: 756, startPoint y: 49, endPoint x: 1060, endPoint y: 276, distance: 379.4
click at [756, 49] on link "AI orders in progress" at bounding box center [779, 48] width 72 height 26
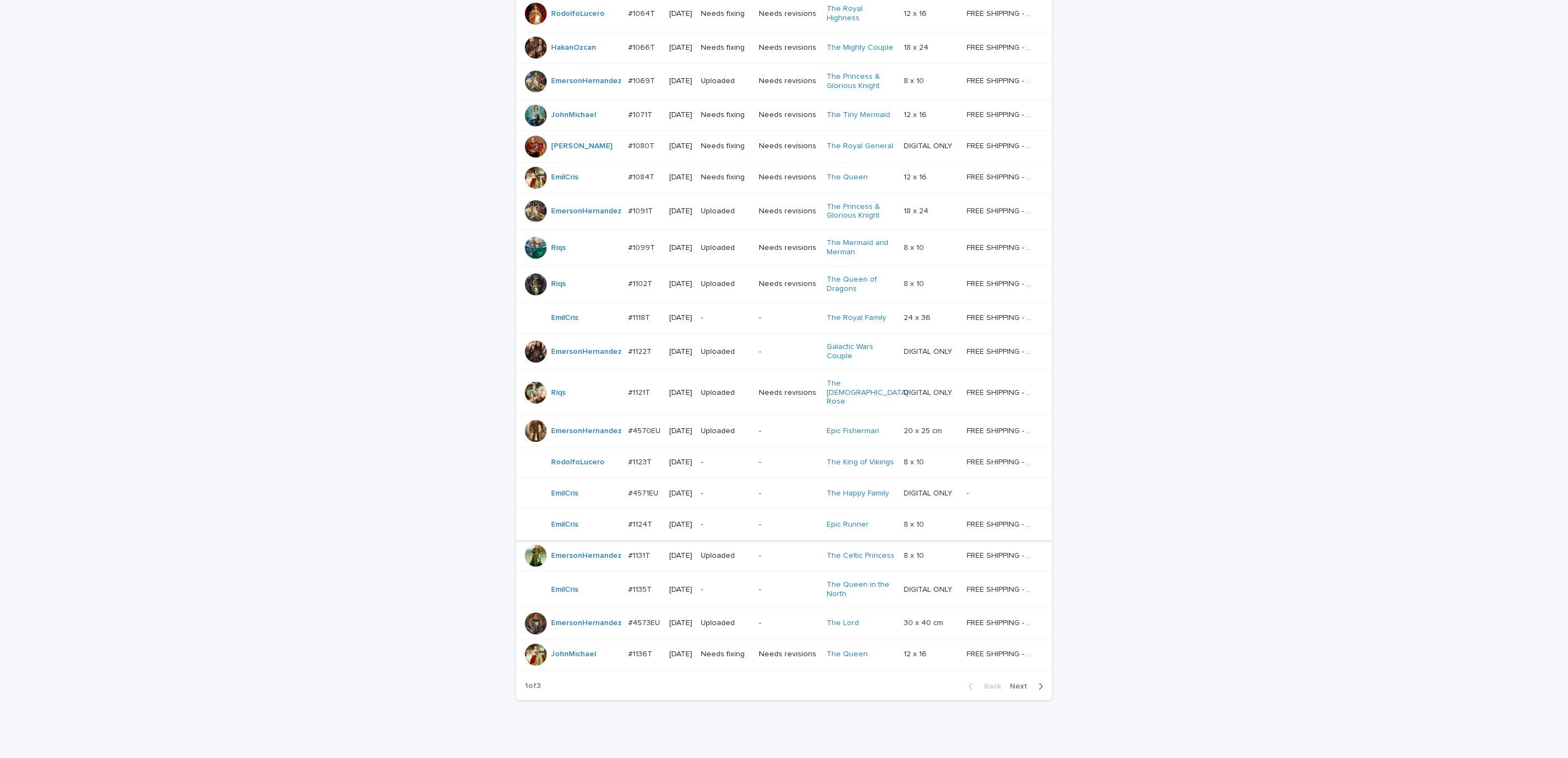
scroll to position [631, 0]
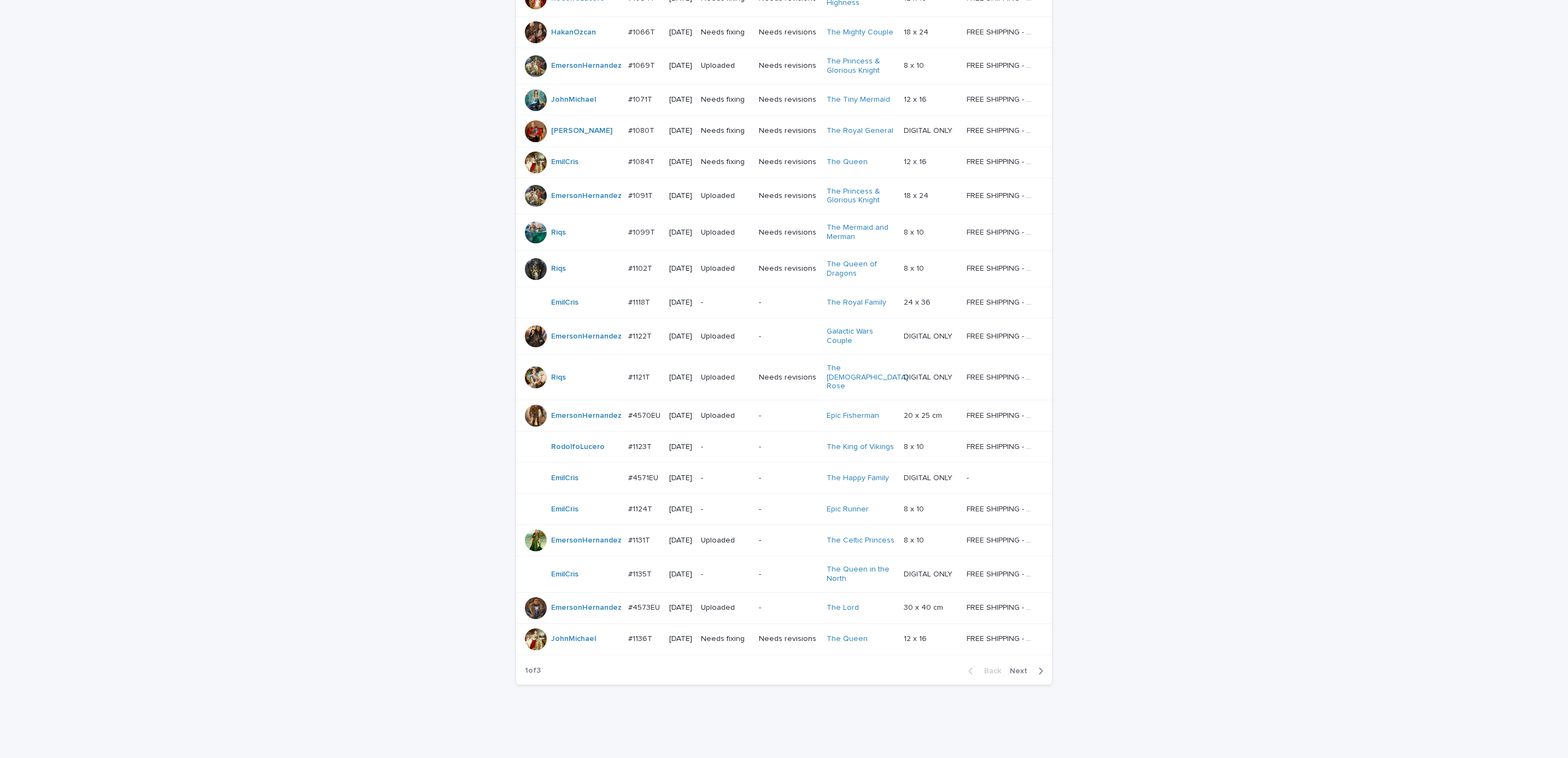
click at [1023, 657] on div "Back Next" at bounding box center [1006, 671] width 92 height 27
click at [1010, 667] on span "Next" at bounding box center [1022, 671] width 24 height 8
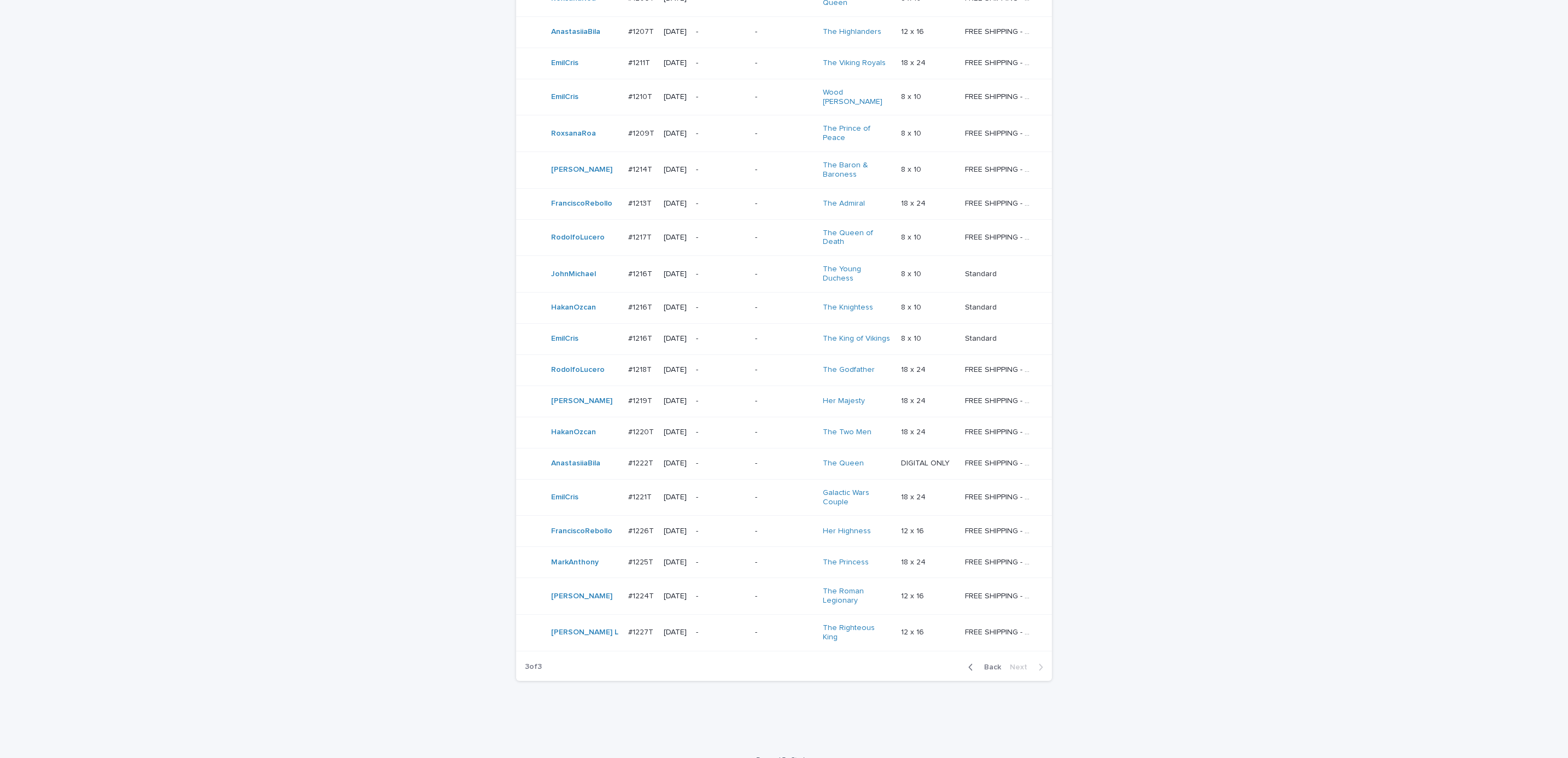
scroll to position [358, 0]
click at [991, 661] on span "Back" at bounding box center [989, 665] width 23 height 8
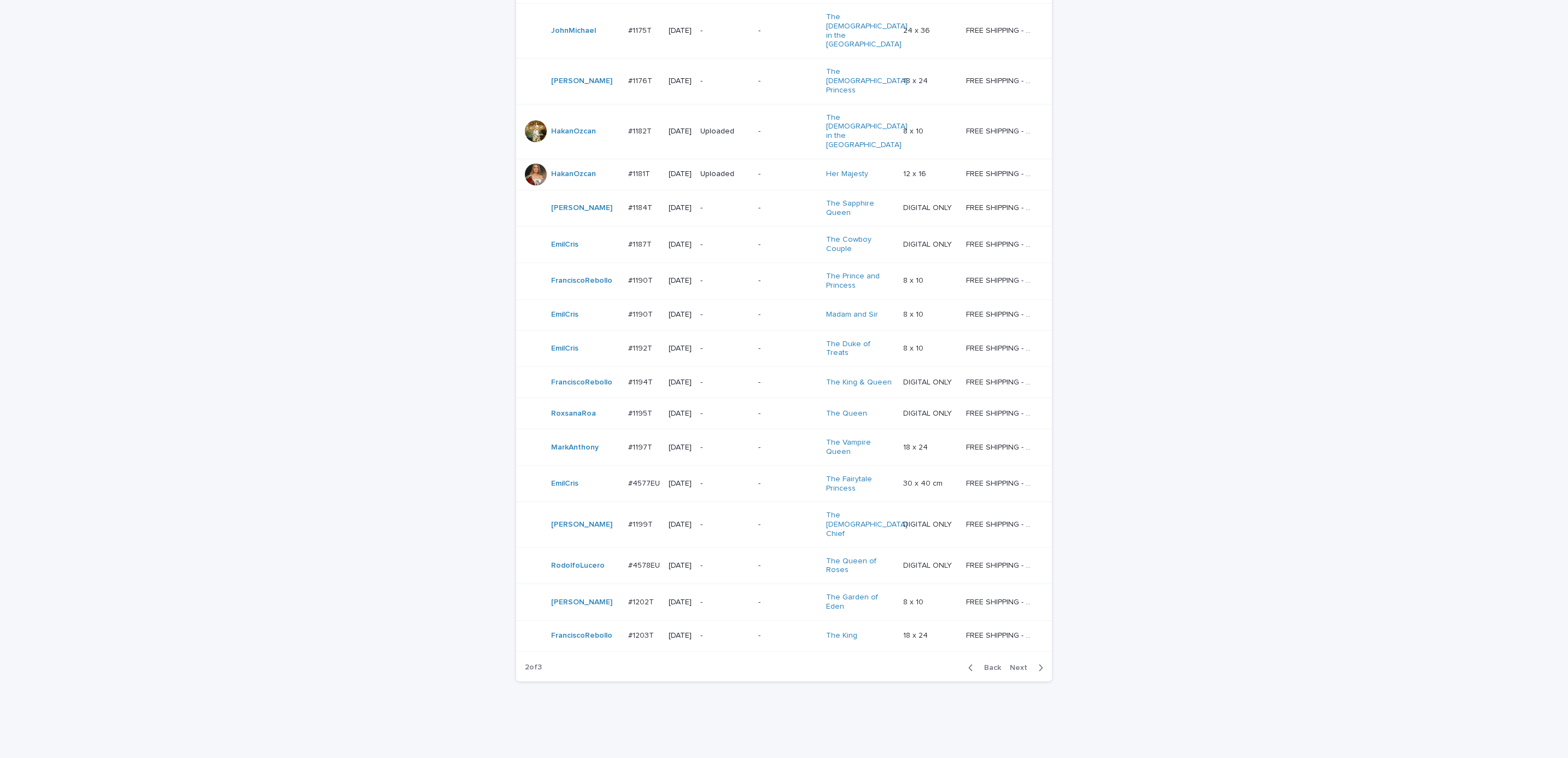
scroll to position [690, 0]
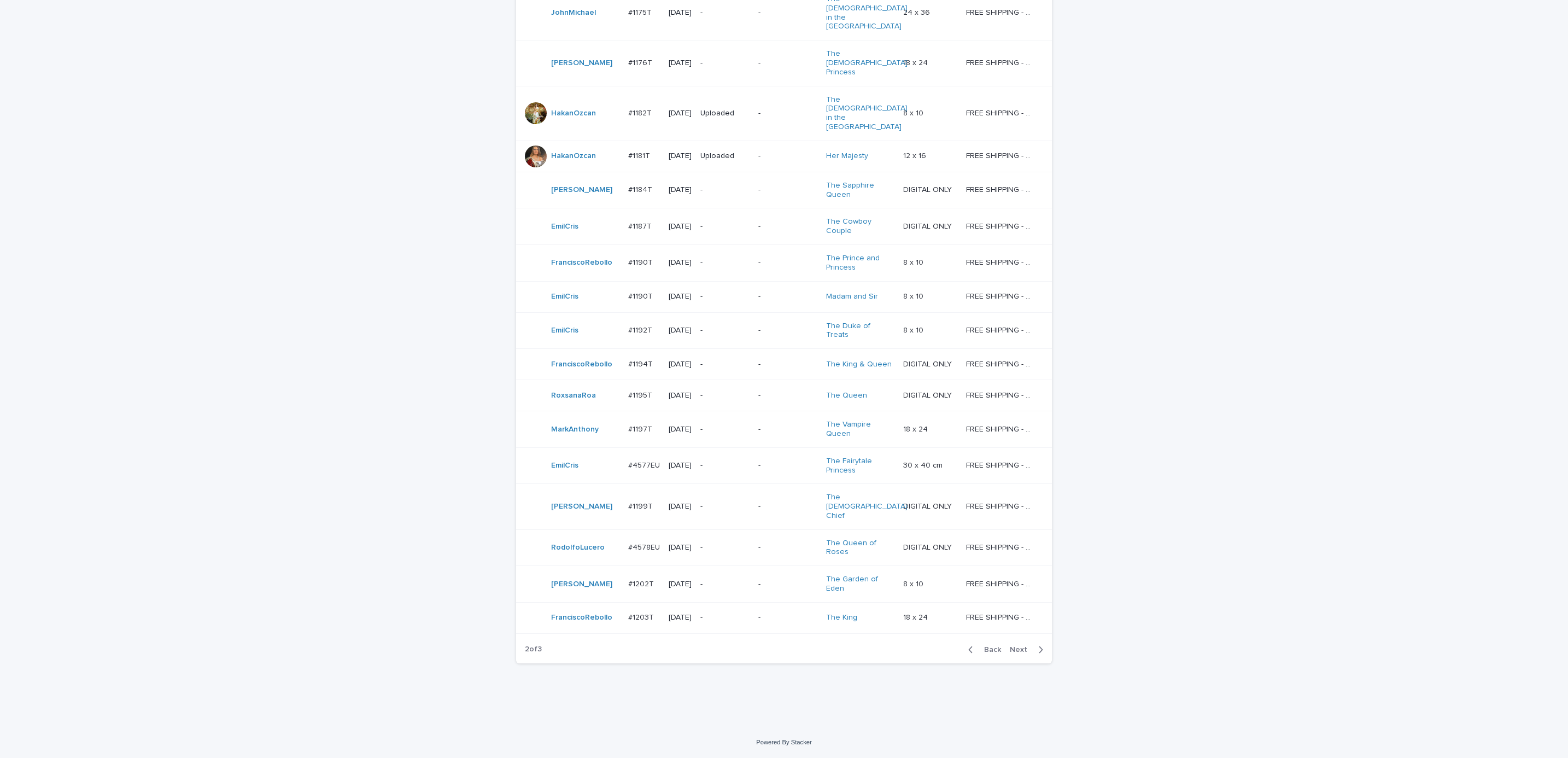
click at [502, 715] on div "Loading... Saving… Loading... Saving… AI order check Artist Name Date Design_st…" at bounding box center [784, 109] width 1568 height 1234
click at [1016, 654] on span "Next" at bounding box center [1022, 649] width 24 height 8
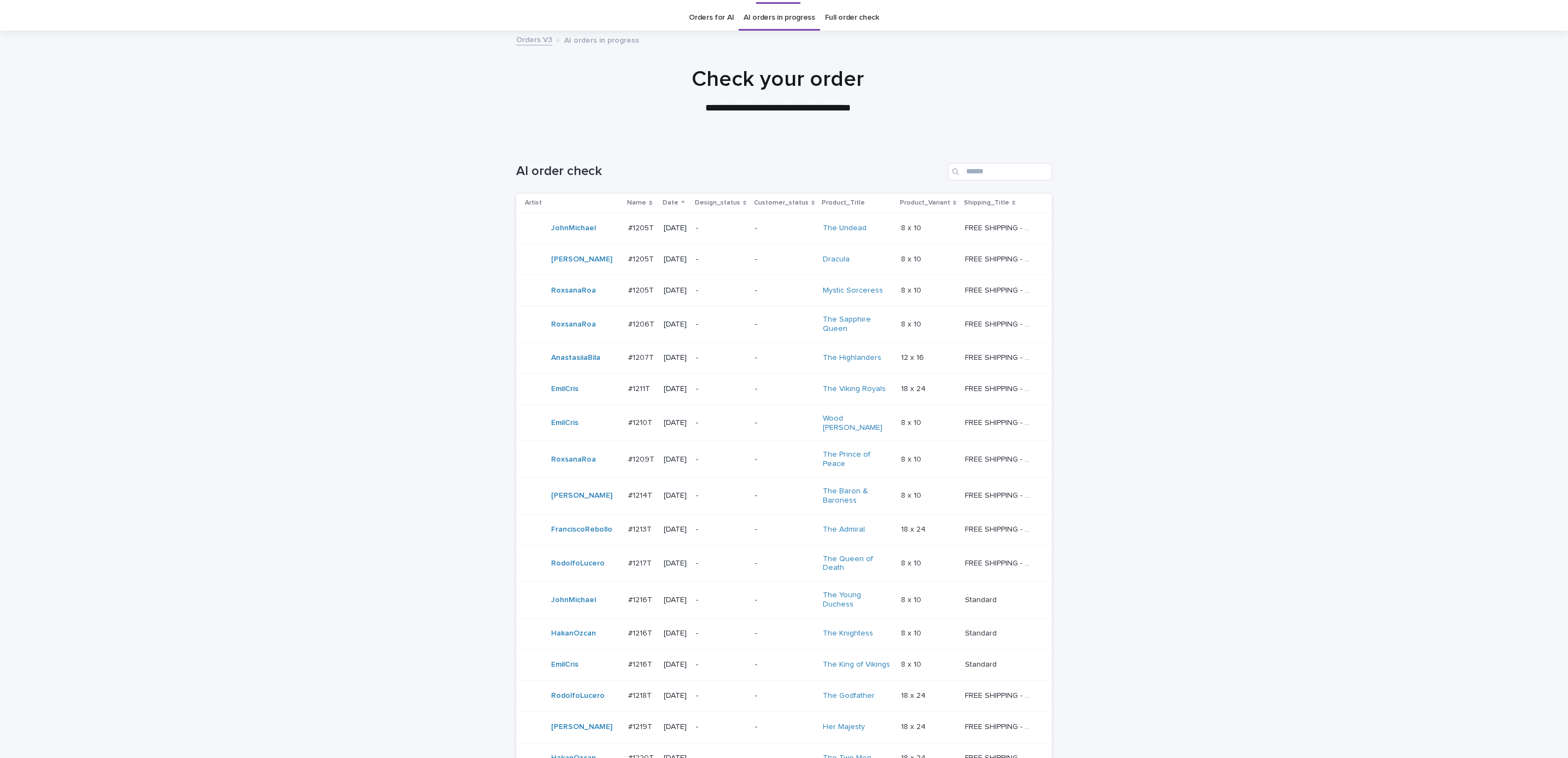
scroll to position [358, 0]
